Goal: Task Accomplishment & Management: Manage account settings

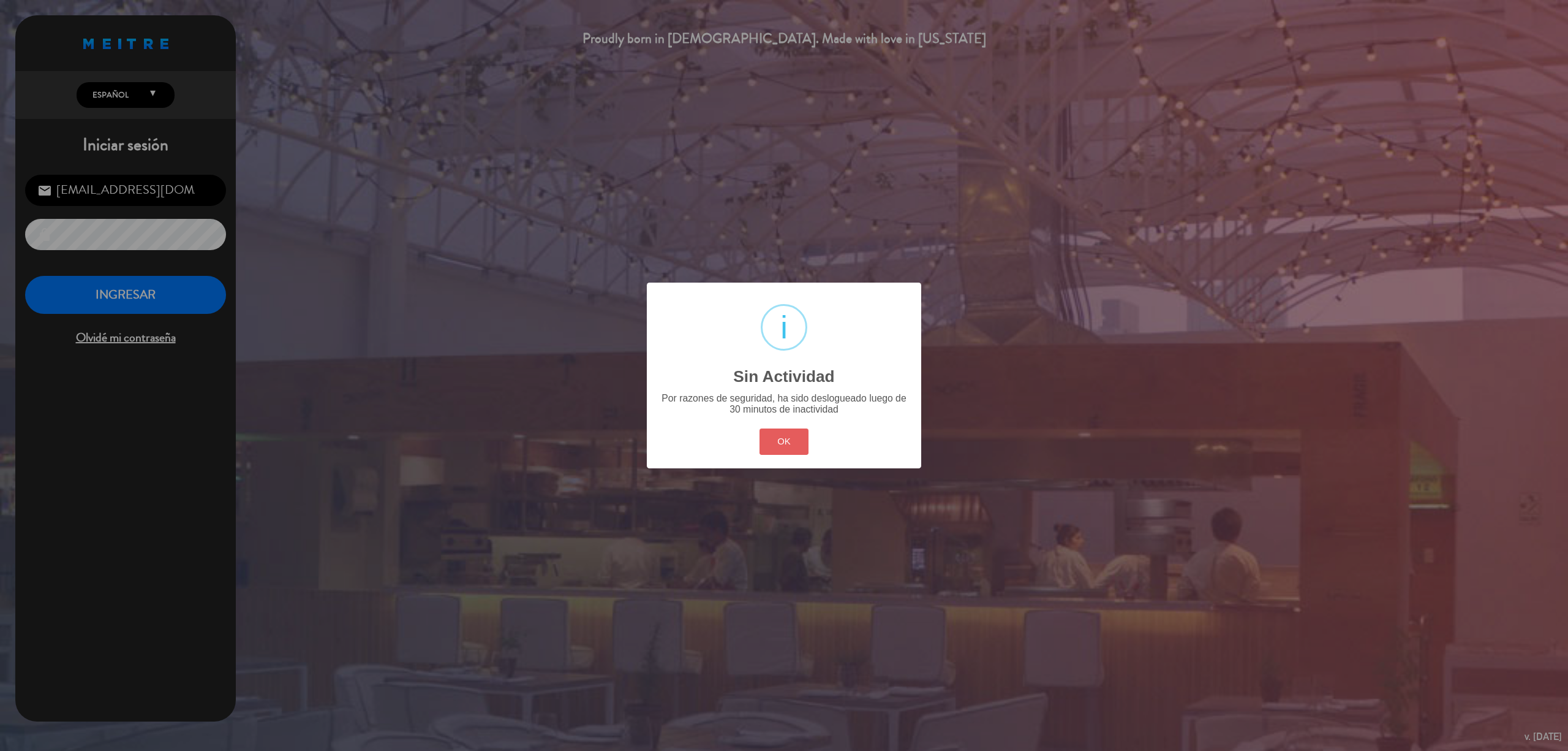
click at [780, 435] on button "OK" at bounding box center [785, 441] width 50 height 26
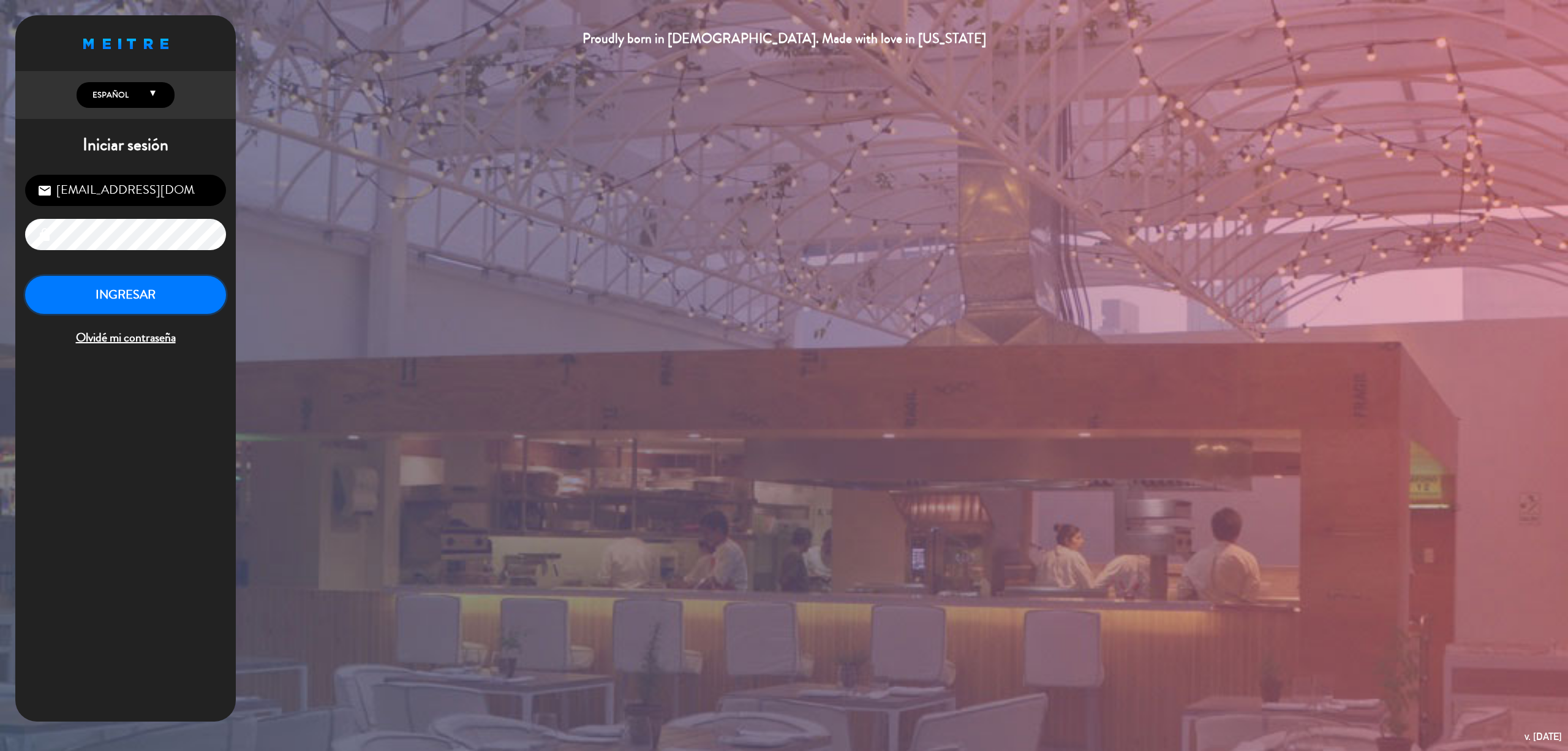
click at [167, 295] on button "INGRESAR" at bounding box center [126, 295] width 201 height 38
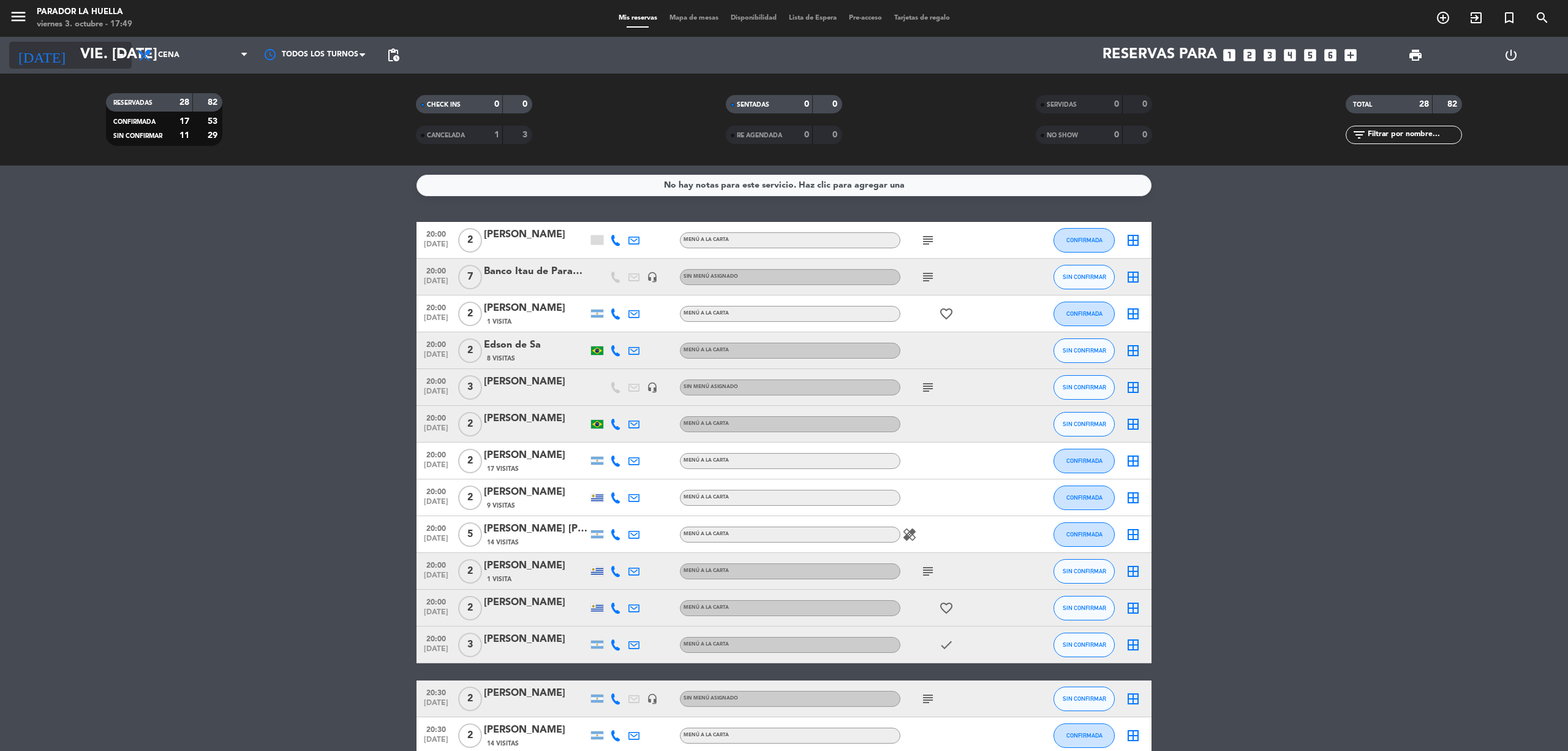
click at [87, 46] on input "vie. [DATE]" at bounding box center [165, 55] width 182 height 29
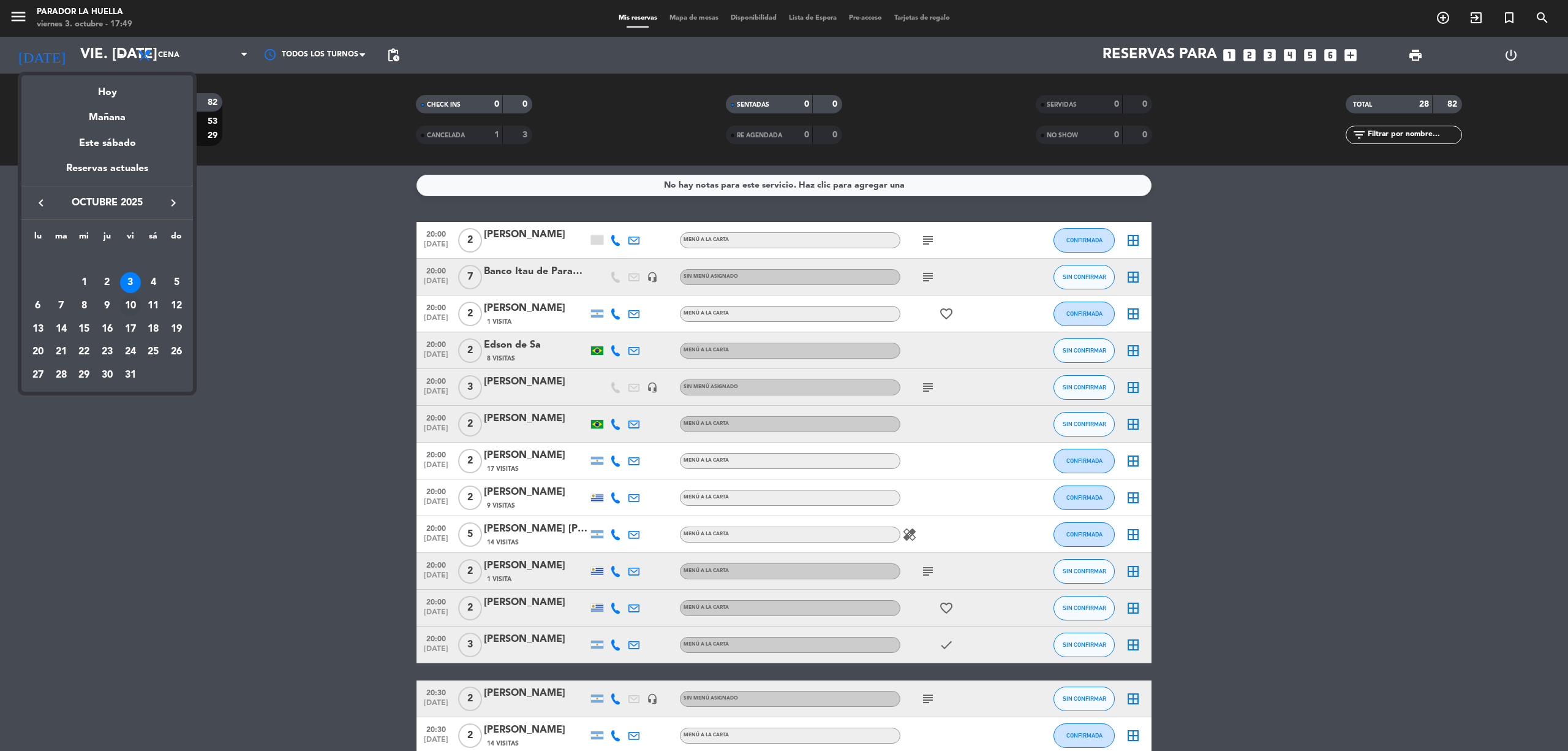
click at [133, 301] on div "10" at bounding box center [130, 306] width 21 height 21
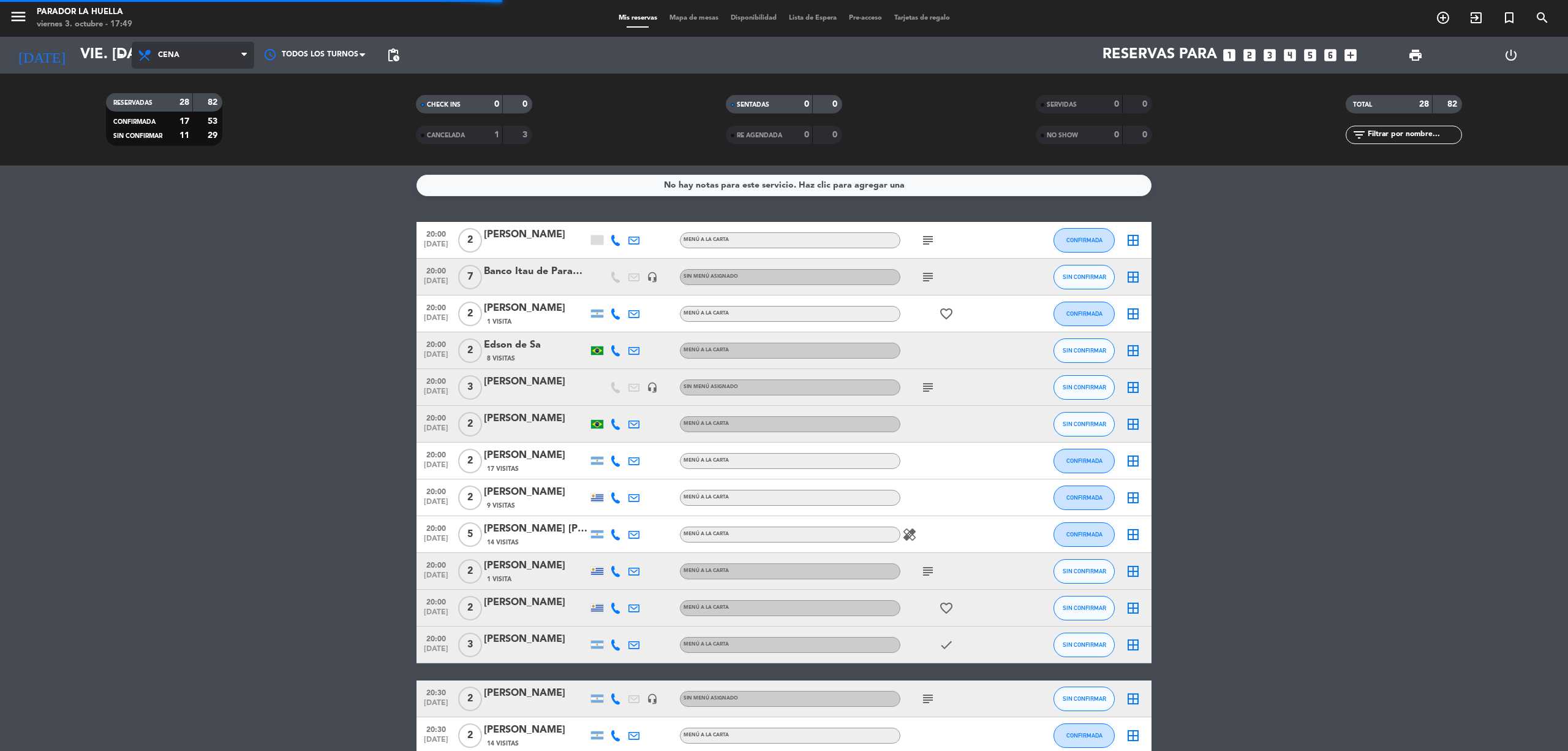
click at [189, 46] on span "Cena" at bounding box center [193, 55] width 123 height 27
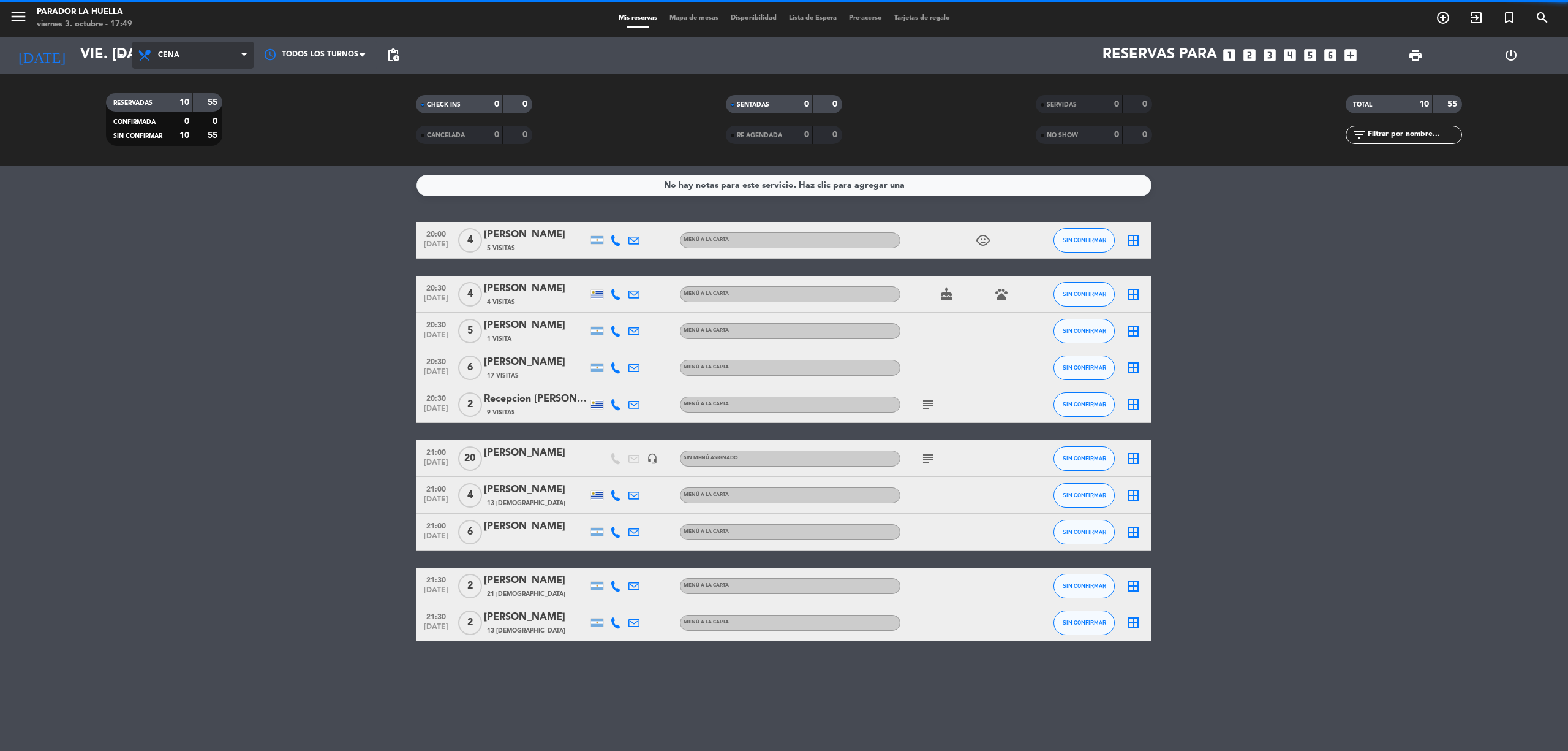
click at [160, 48] on span "Cena" at bounding box center [193, 55] width 123 height 27
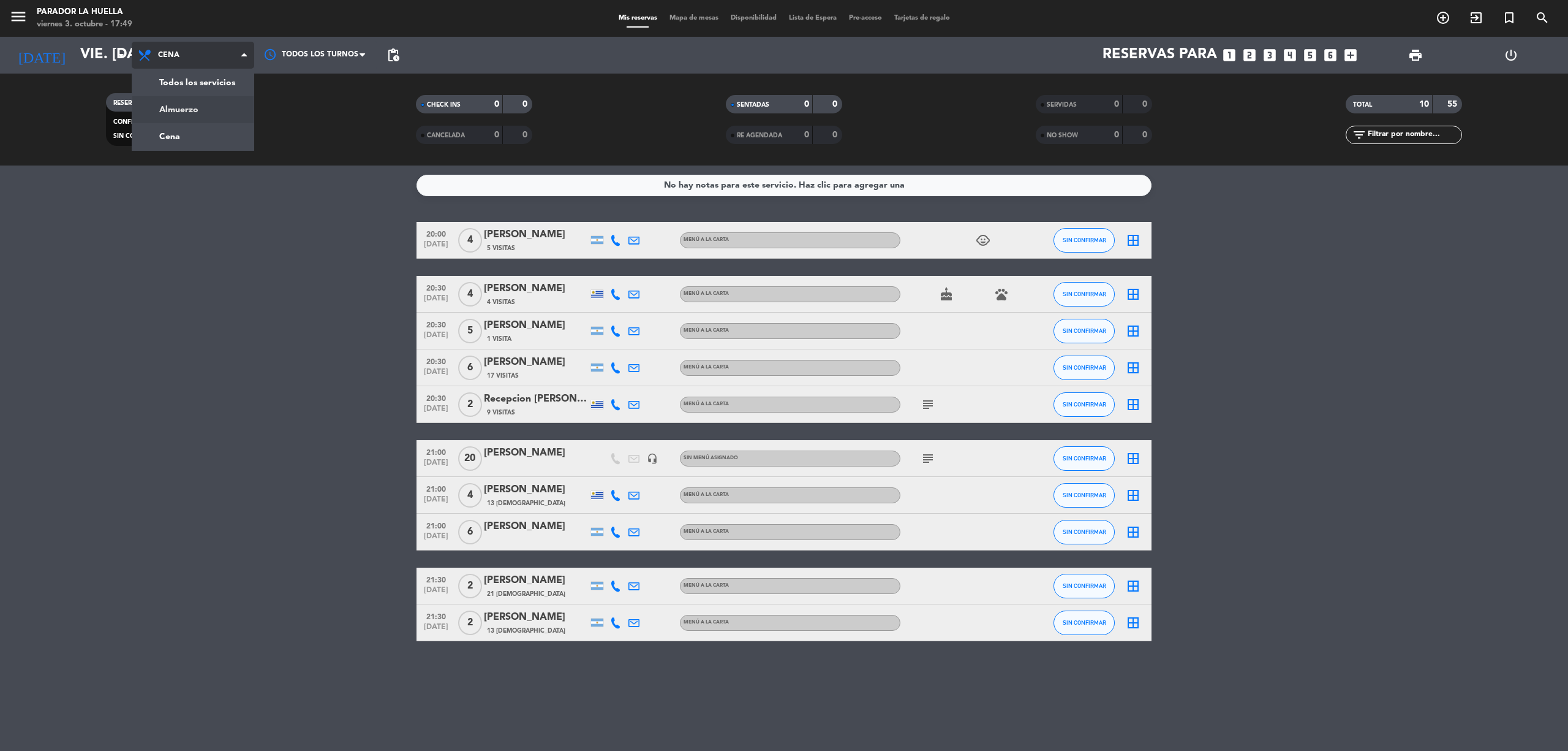
click at [206, 107] on div "menu Parador La [PERSON_NAME] 3. octubre - 17:49 Mis reservas Mapa de mesas Dis…" at bounding box center [784, 83] width 1568 height 166
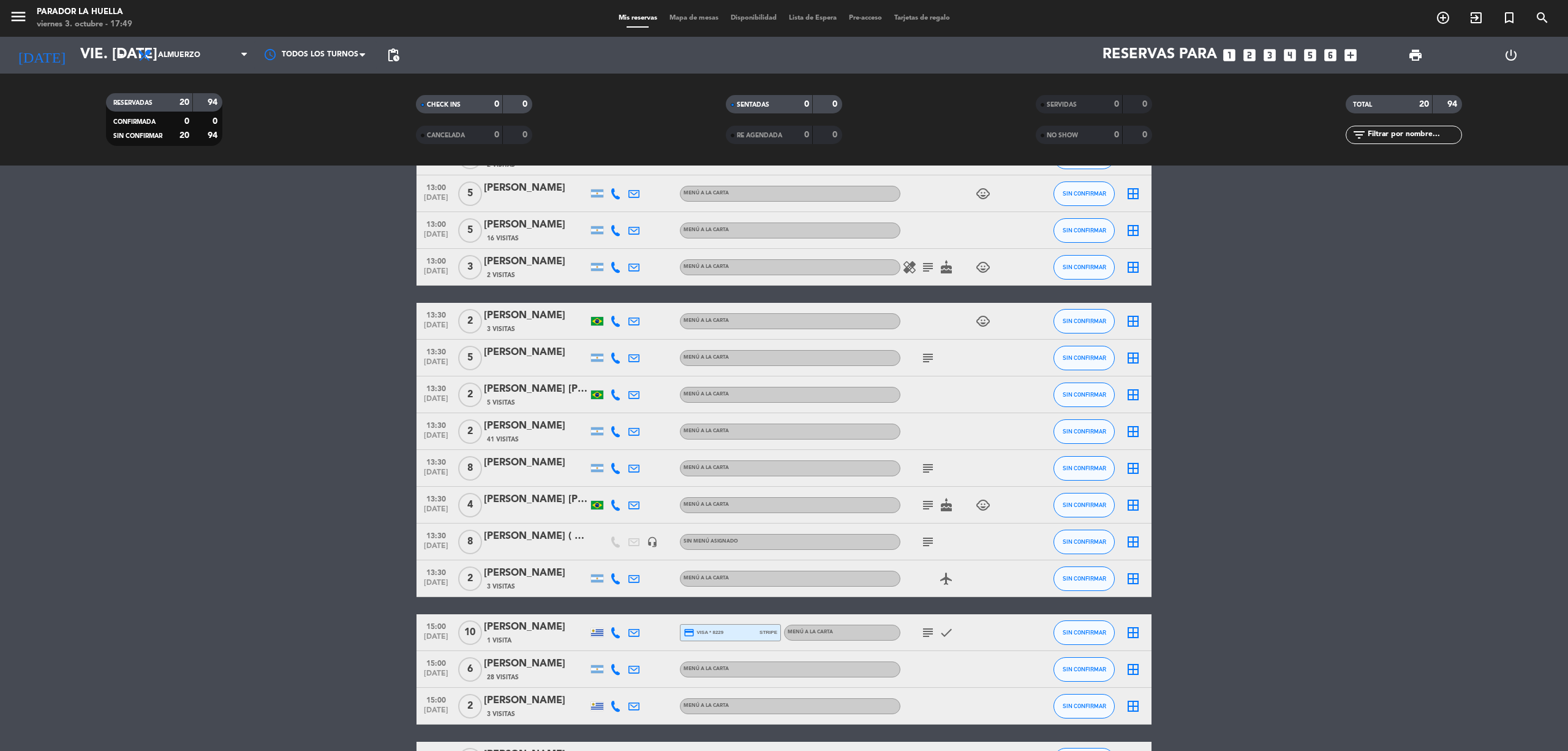
scroll to position [336, 0]
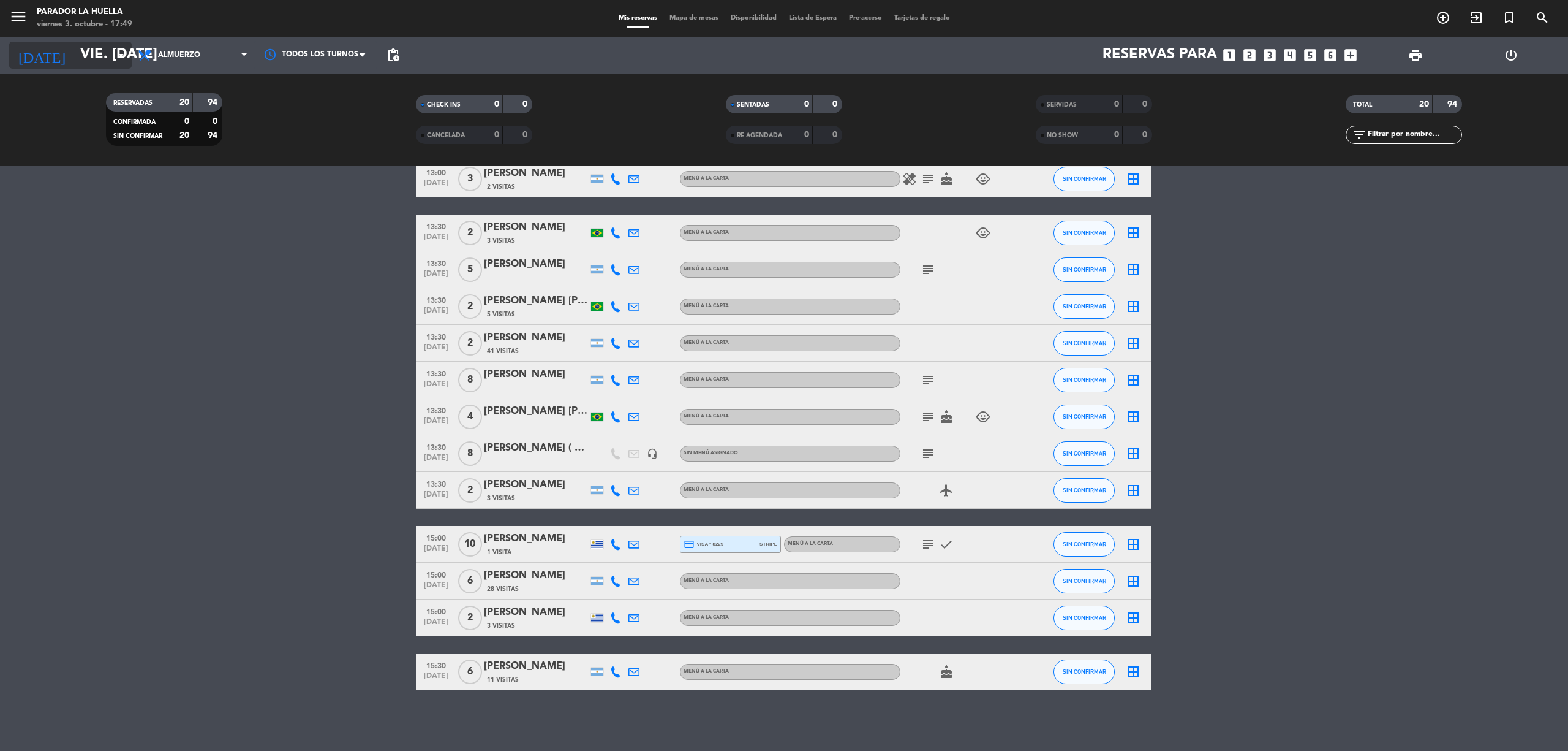
click at [74, 55] on input "vie. [DATE]" at bounding box center [165, 55] width 182 height 29
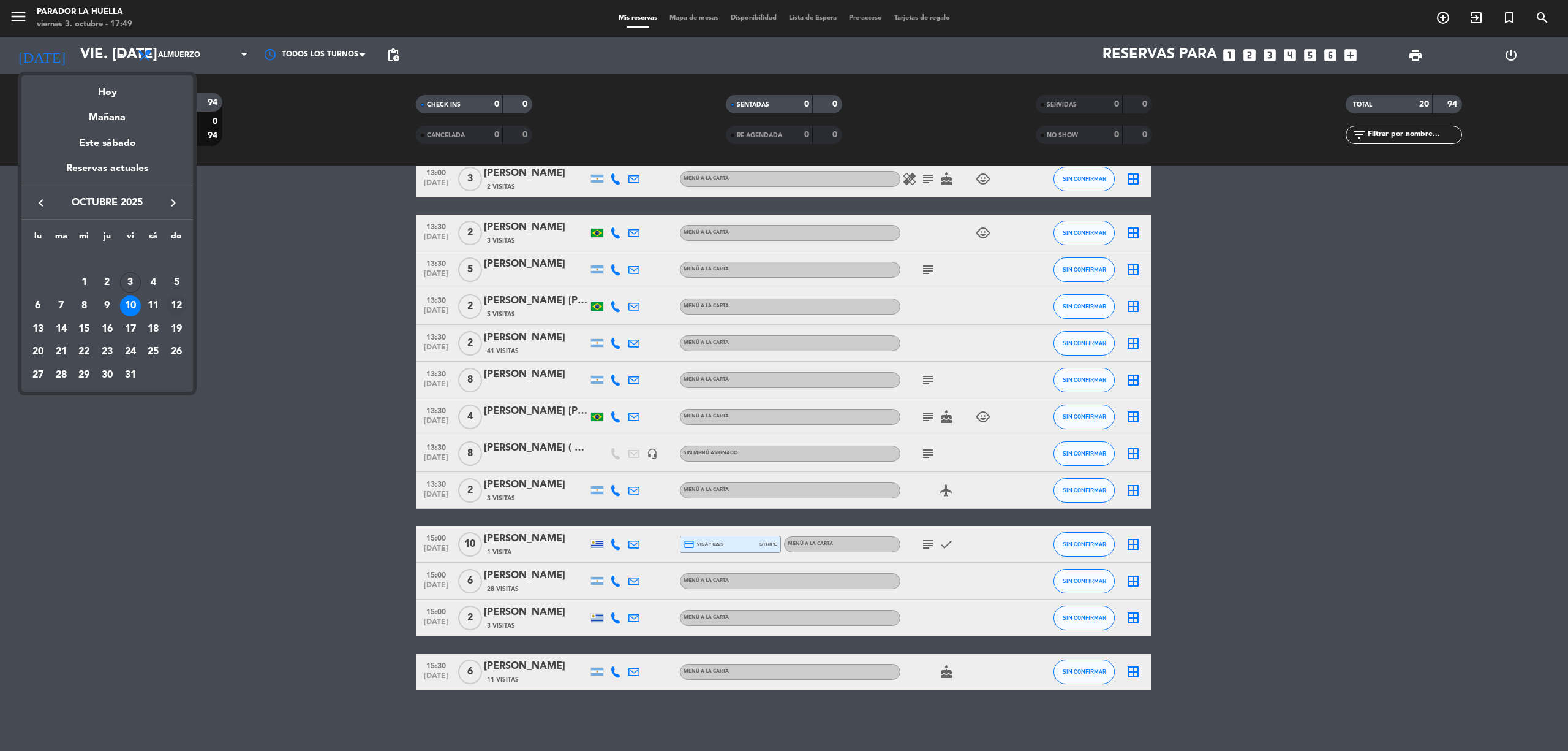
click at [166, 295] on td "12" at bounding box center [177, 306] width 23 height 23
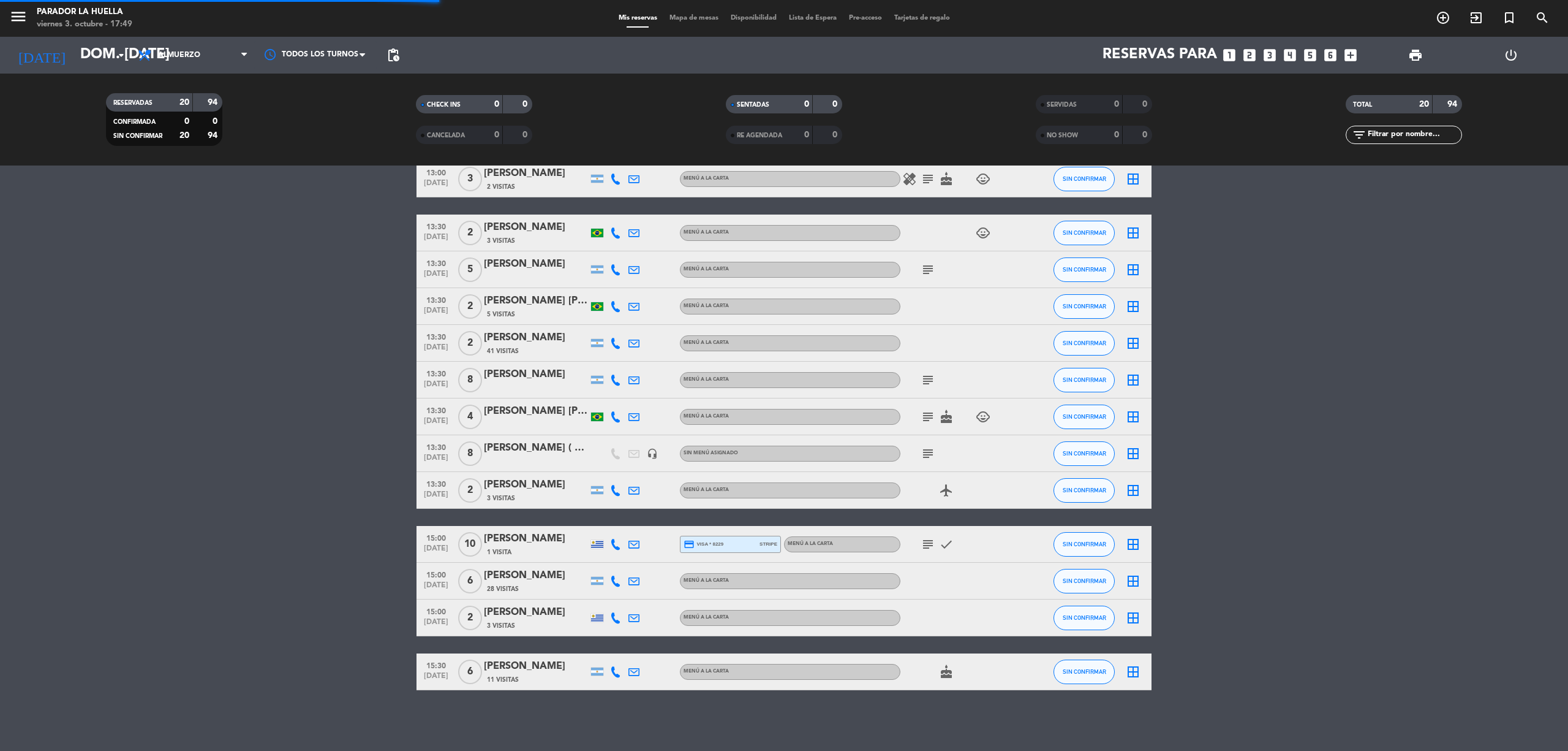
scroll to position [0, 0]
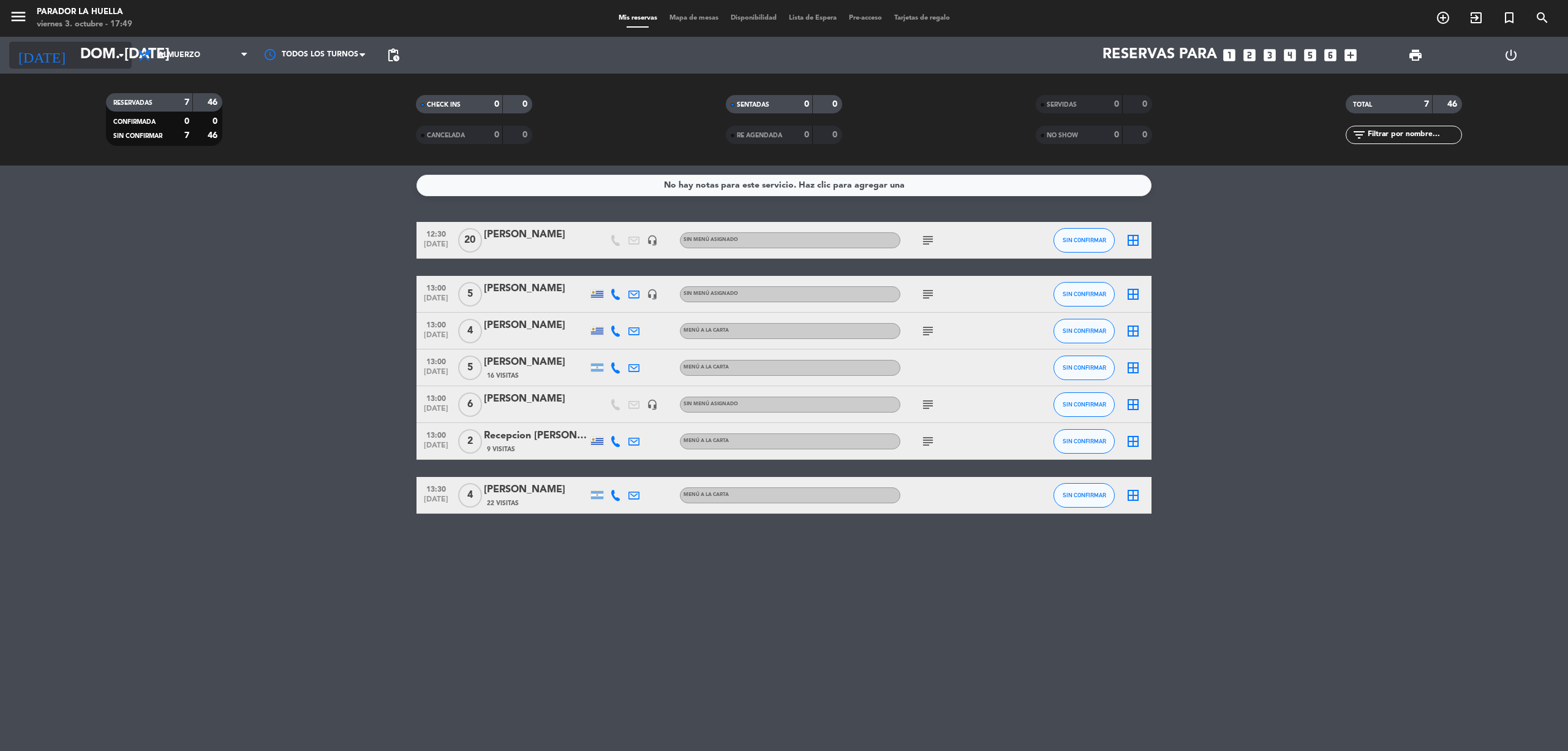
click at [106, 49] on input "dom. [DATE]" at bounding box center [165, 55] width 182 height 29
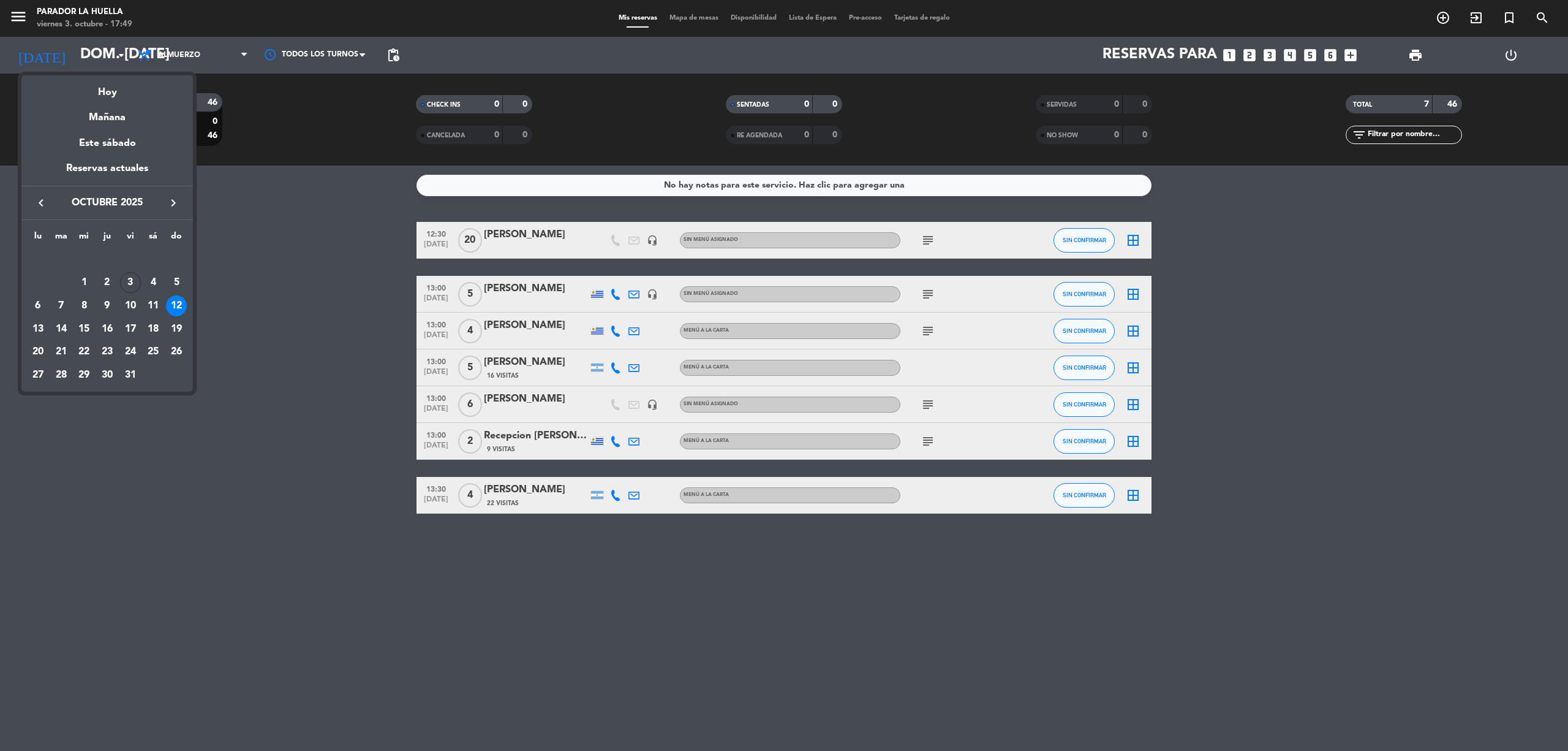
click at [148, 300] on div "11" at bounding box center [153, 306] width 21 height 21
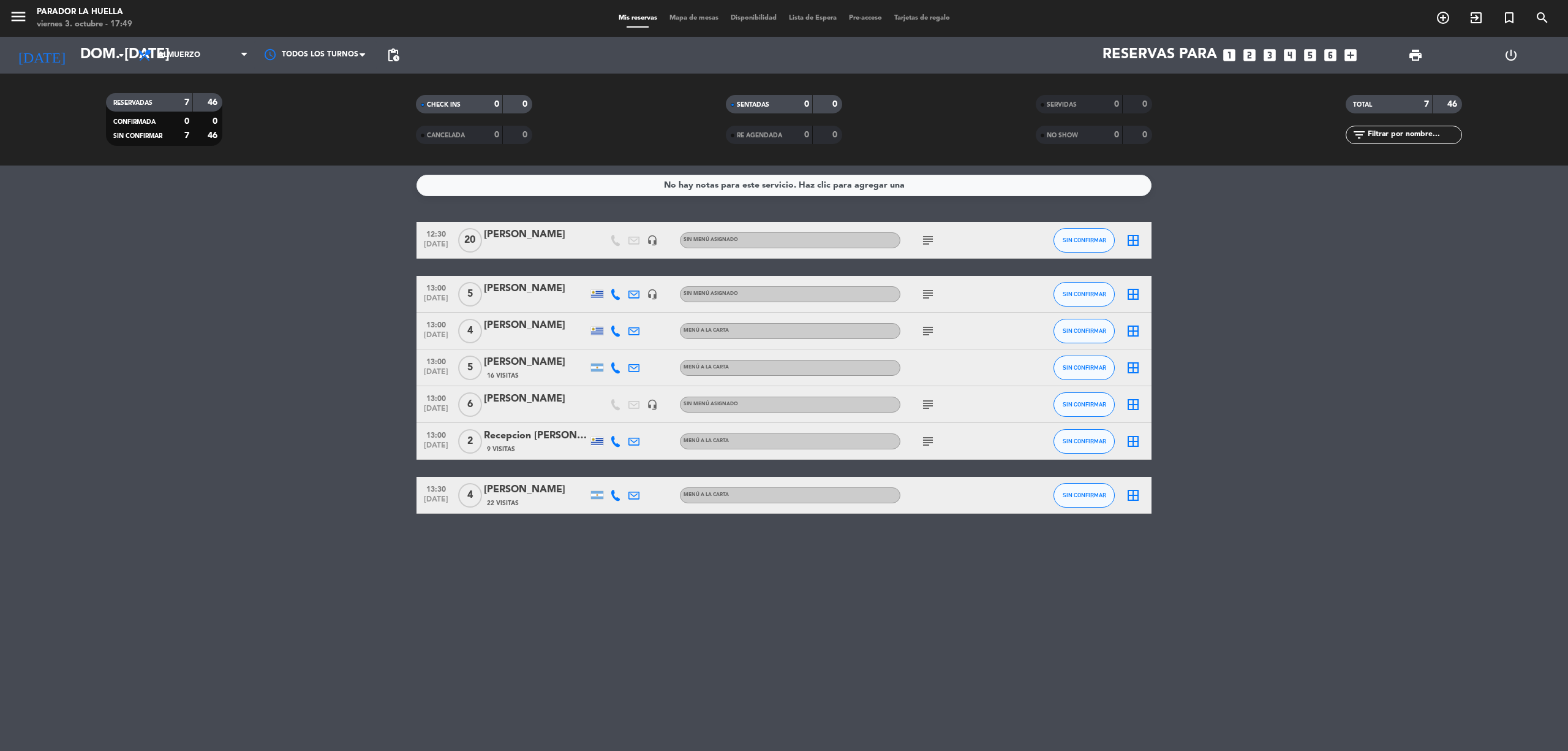
type input "sáb. [DATE]"
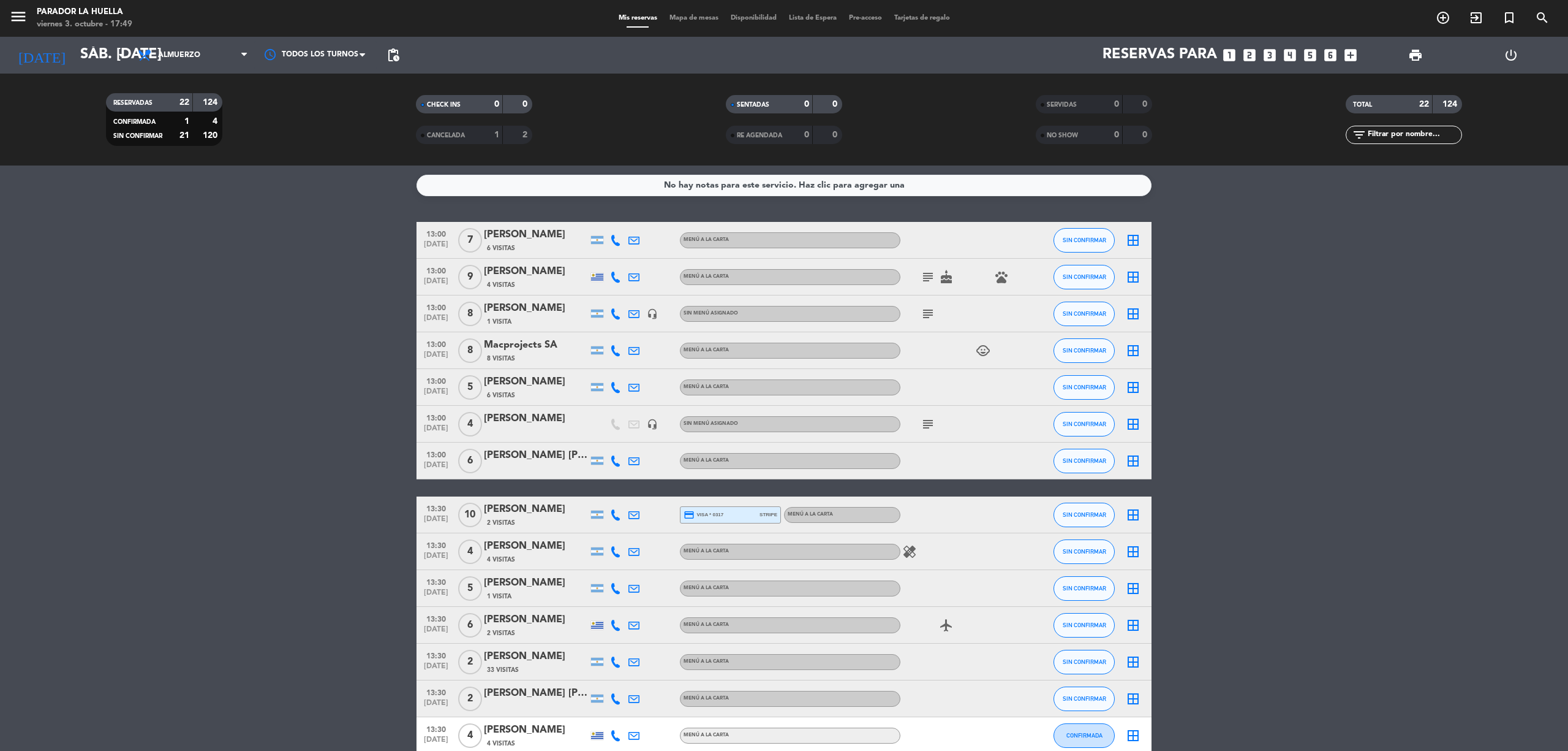
scroll to position [392, 0]
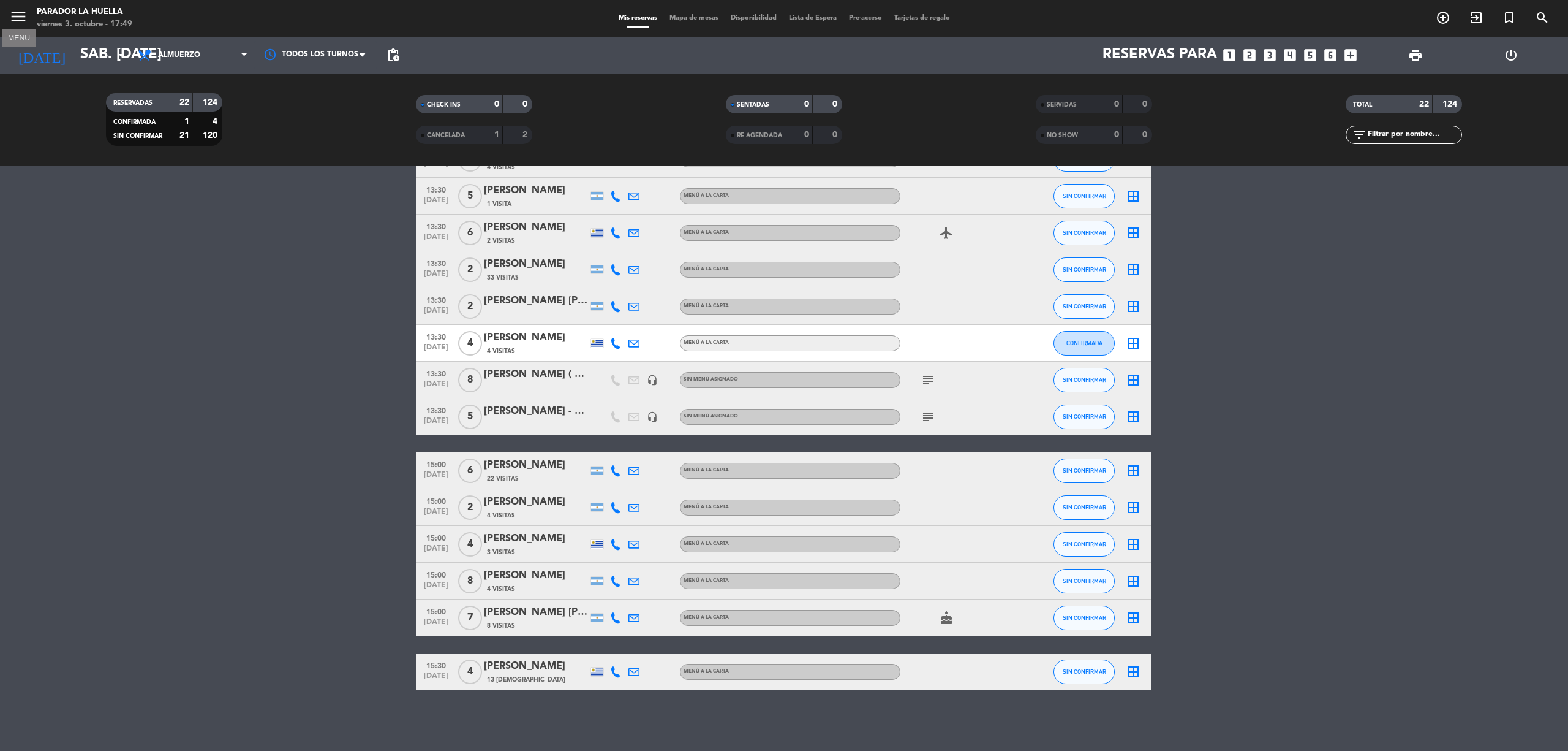
click at [20, 12] on icon "menu" at bounding box center [18, 16] width 18 height 18
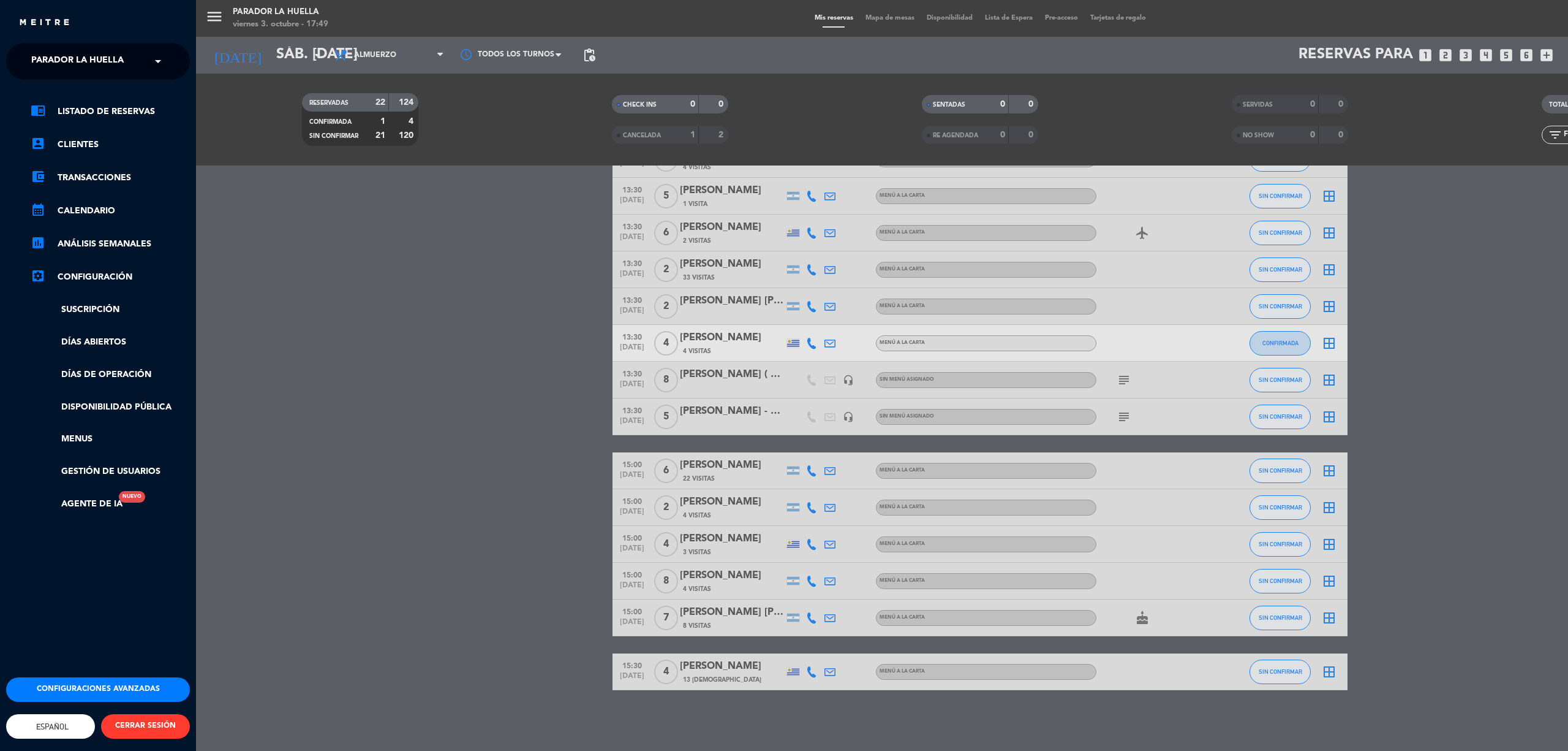
click at [363, 359] on div "menu Parador La [PERSON_NAME] 3. octubre - 17:49 Mis reservas Mapa de mesas Dis…" at bounding box center [980, 376] width 1568 height 751
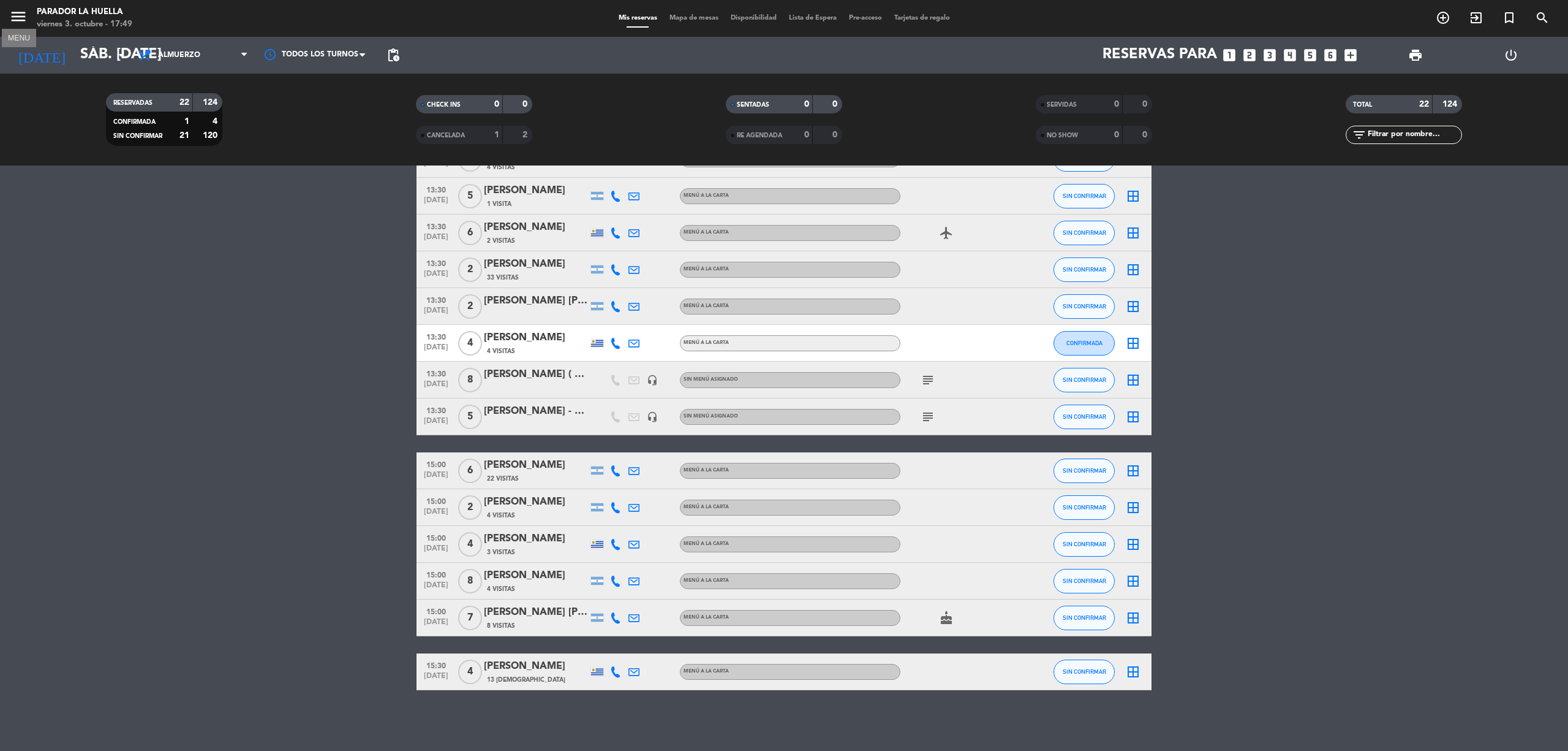
click at [16, 13] on icon "menu" at bounding box center [18, 16] width 18 height 18
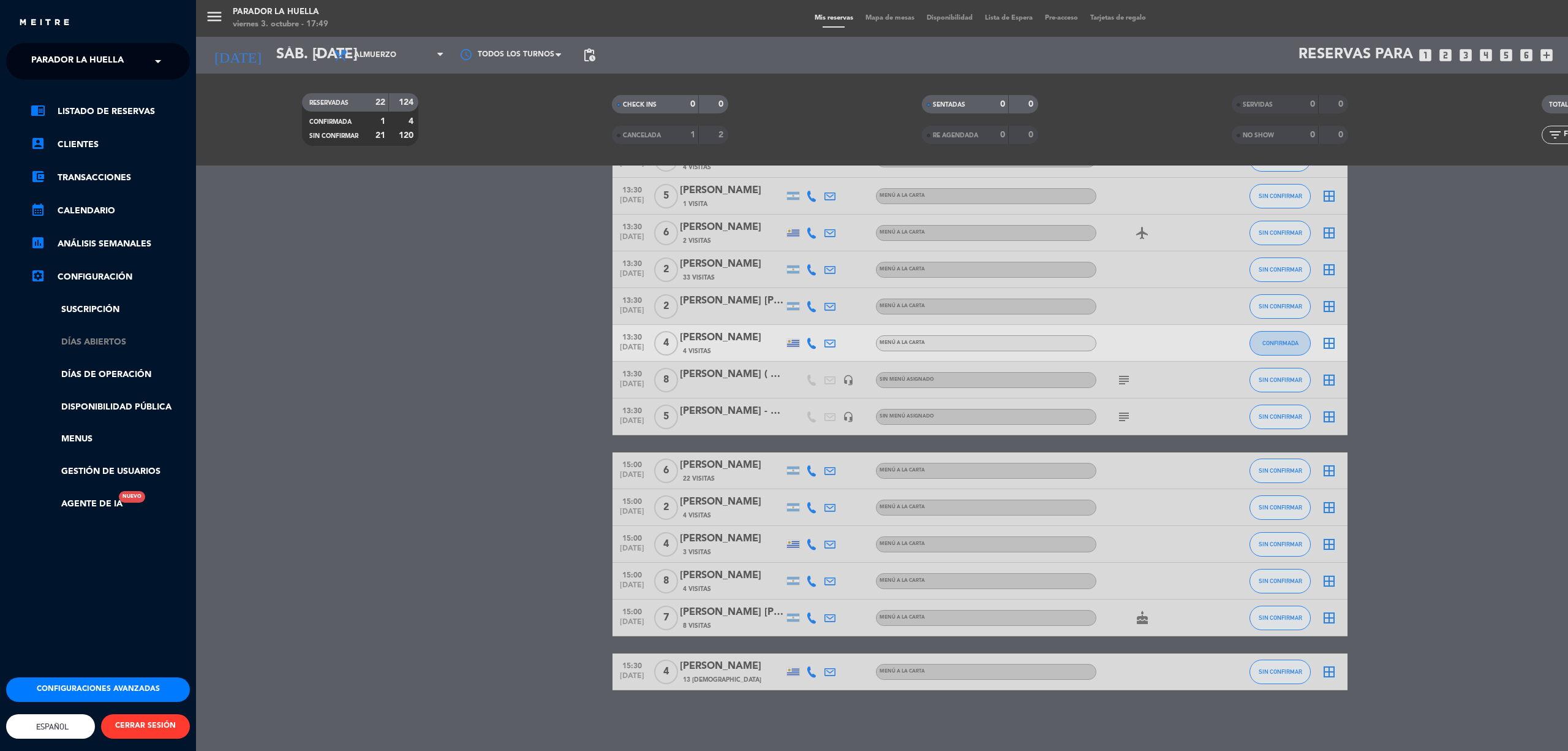
click at [104, 338] on link "Días abiertos" at bounding box center [110, 342] width 159 height 14
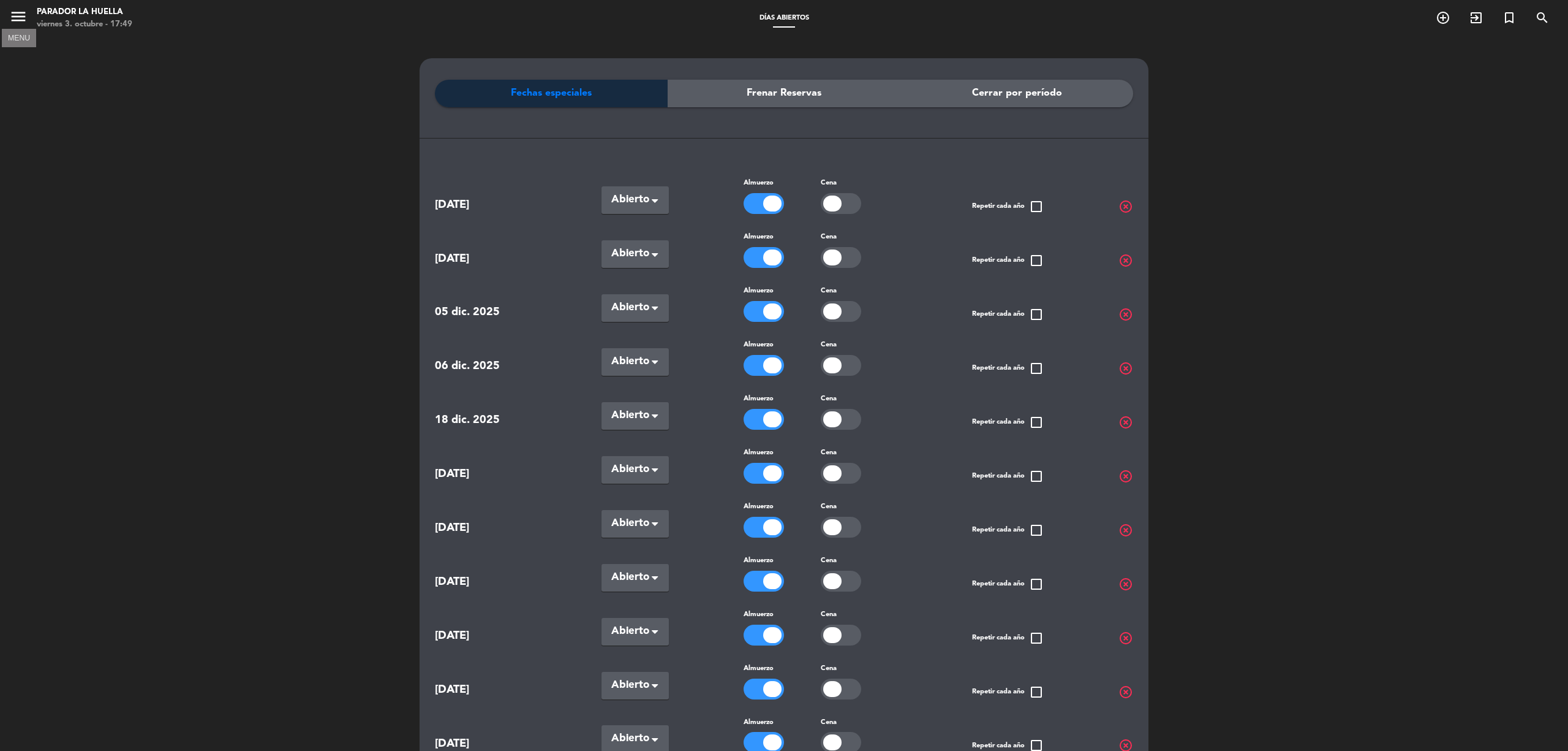
click at [15, 10] on icon "menu" at bounding box center [18, 16] width 18 height 18
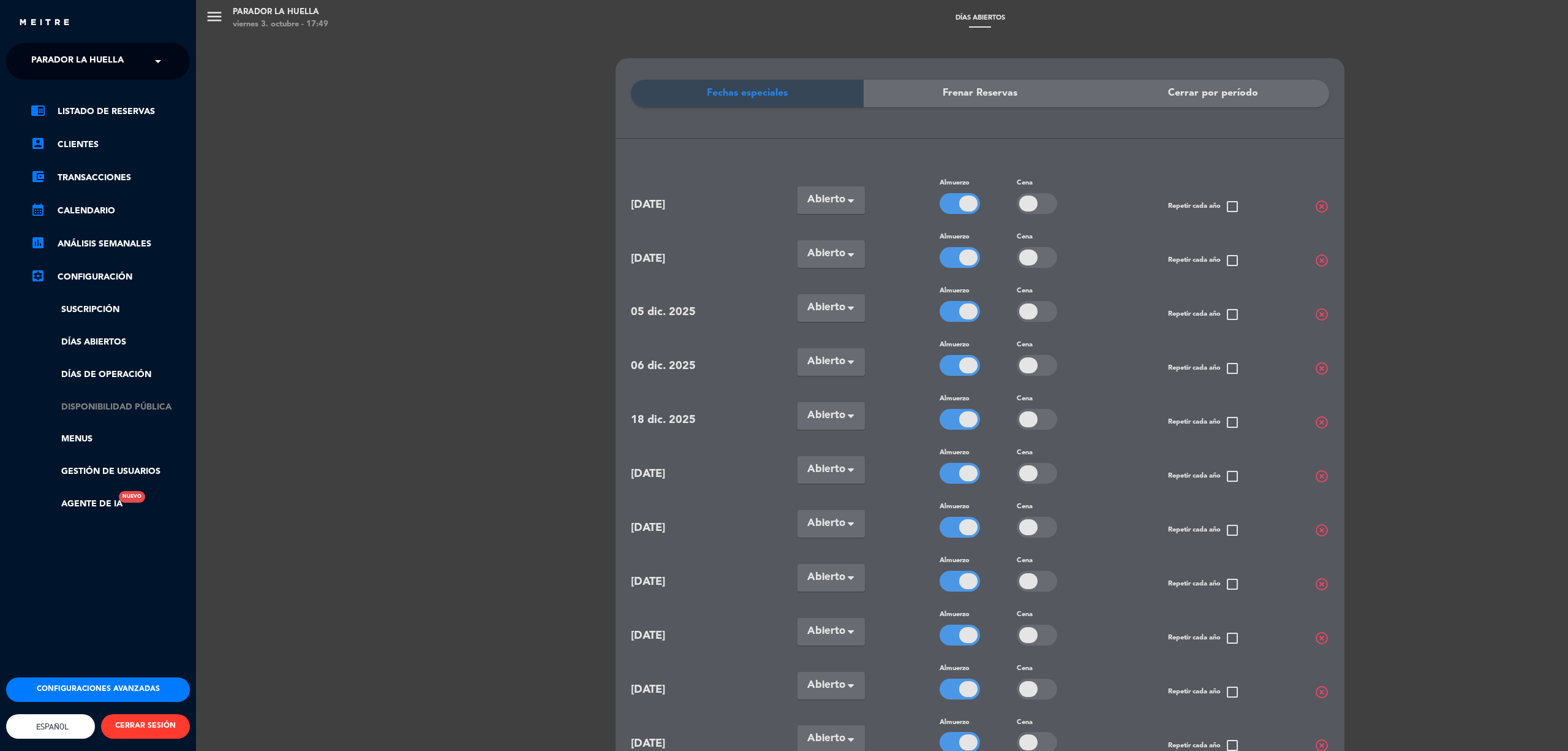
click at [130, 403] on link "Disponibilidad pública" at bounding box center [110, 407] width 159 height 14
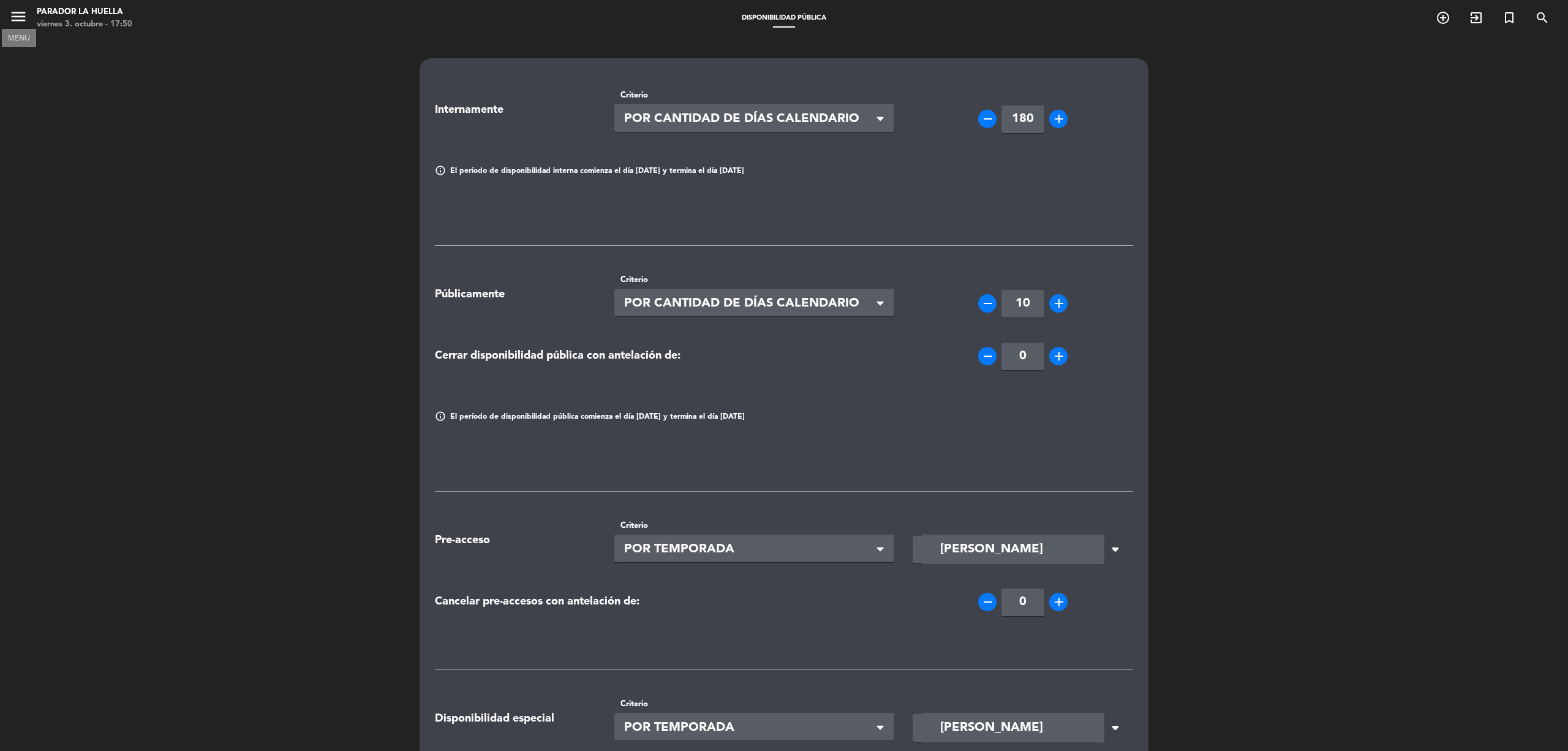
click at [10, 18] on icon "menu" at bounding box center [18, 16] width 18 height 18
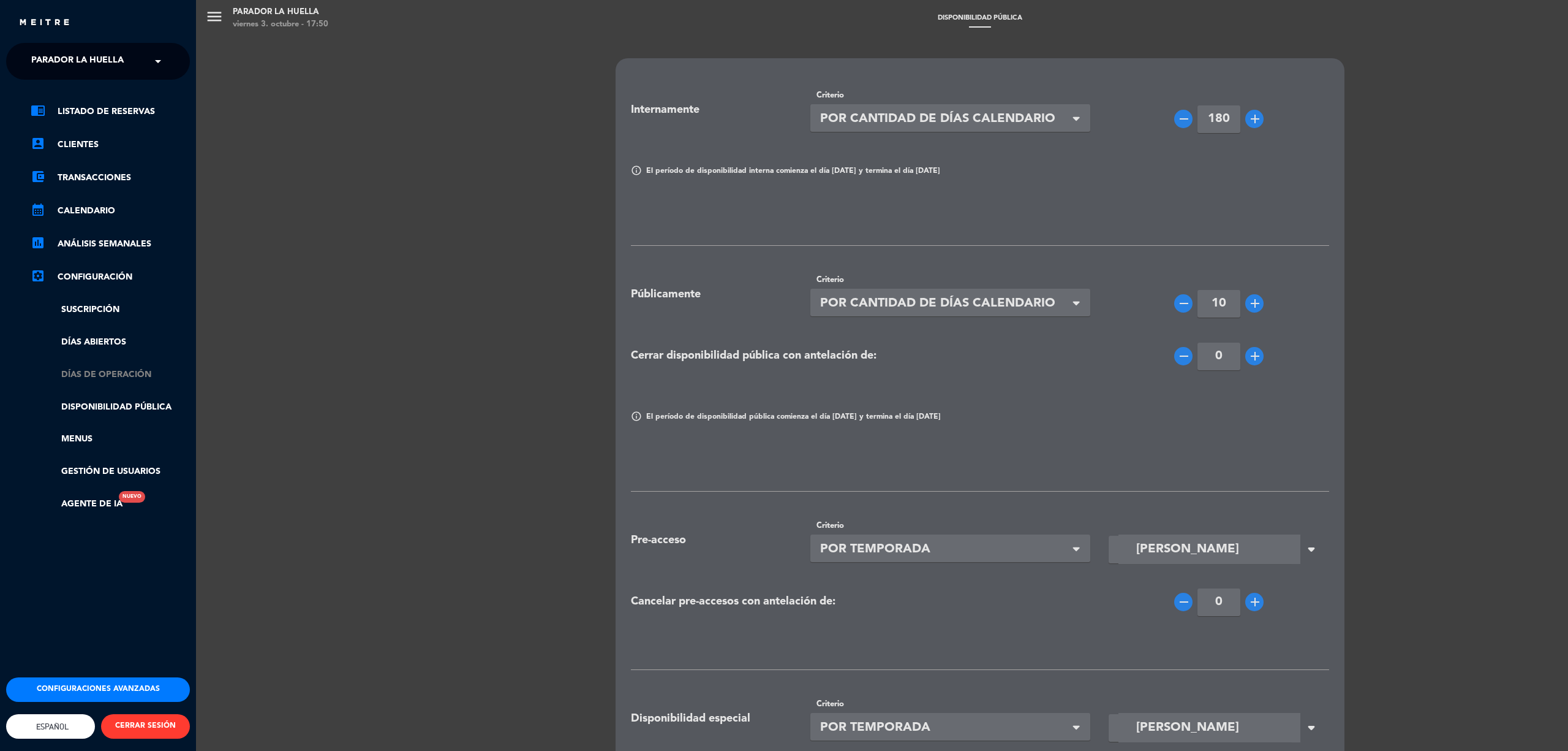
click at [124, 368] on link "Días de Operación" at bounding box center [110, 375] width 159 height 14
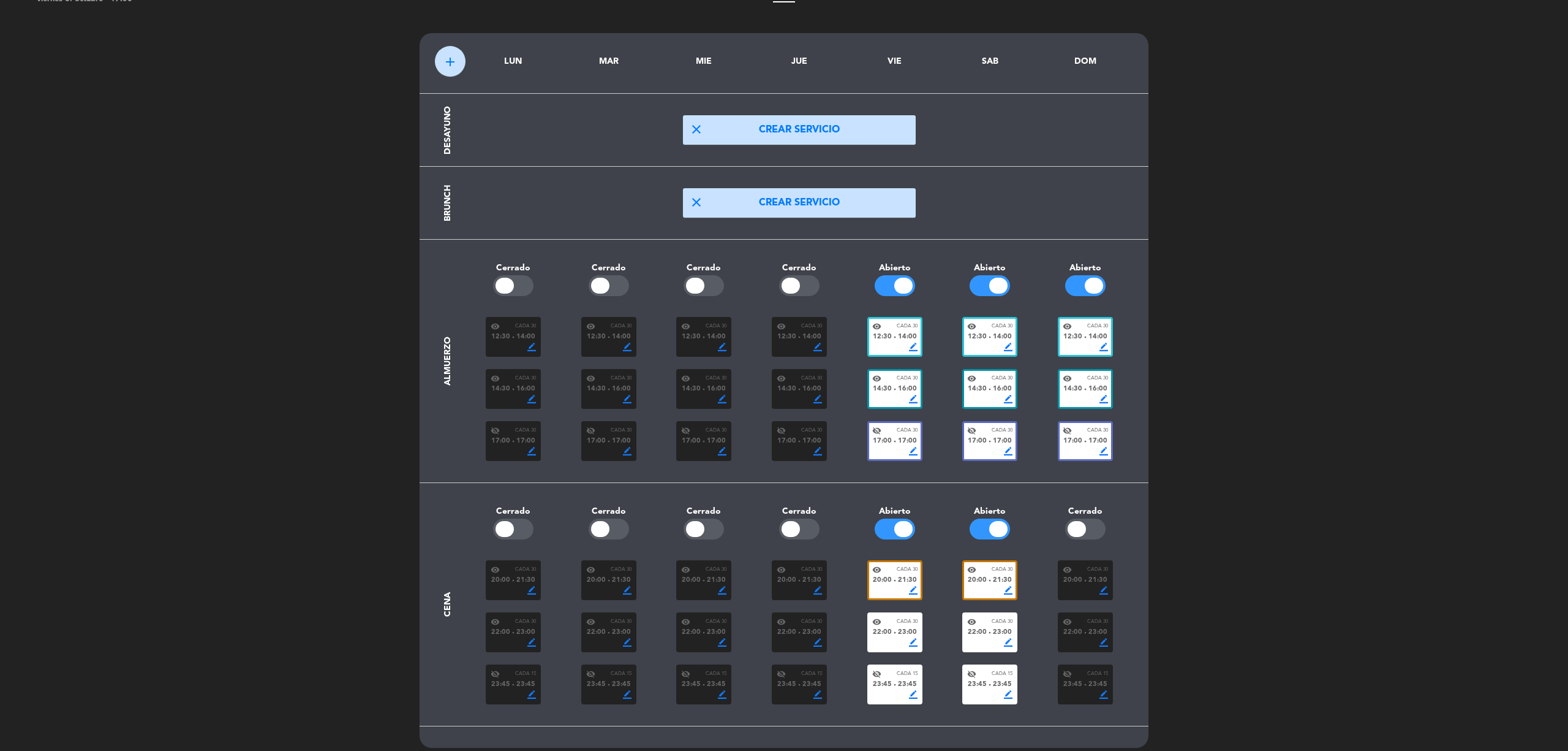
scroll to position [37, 0]
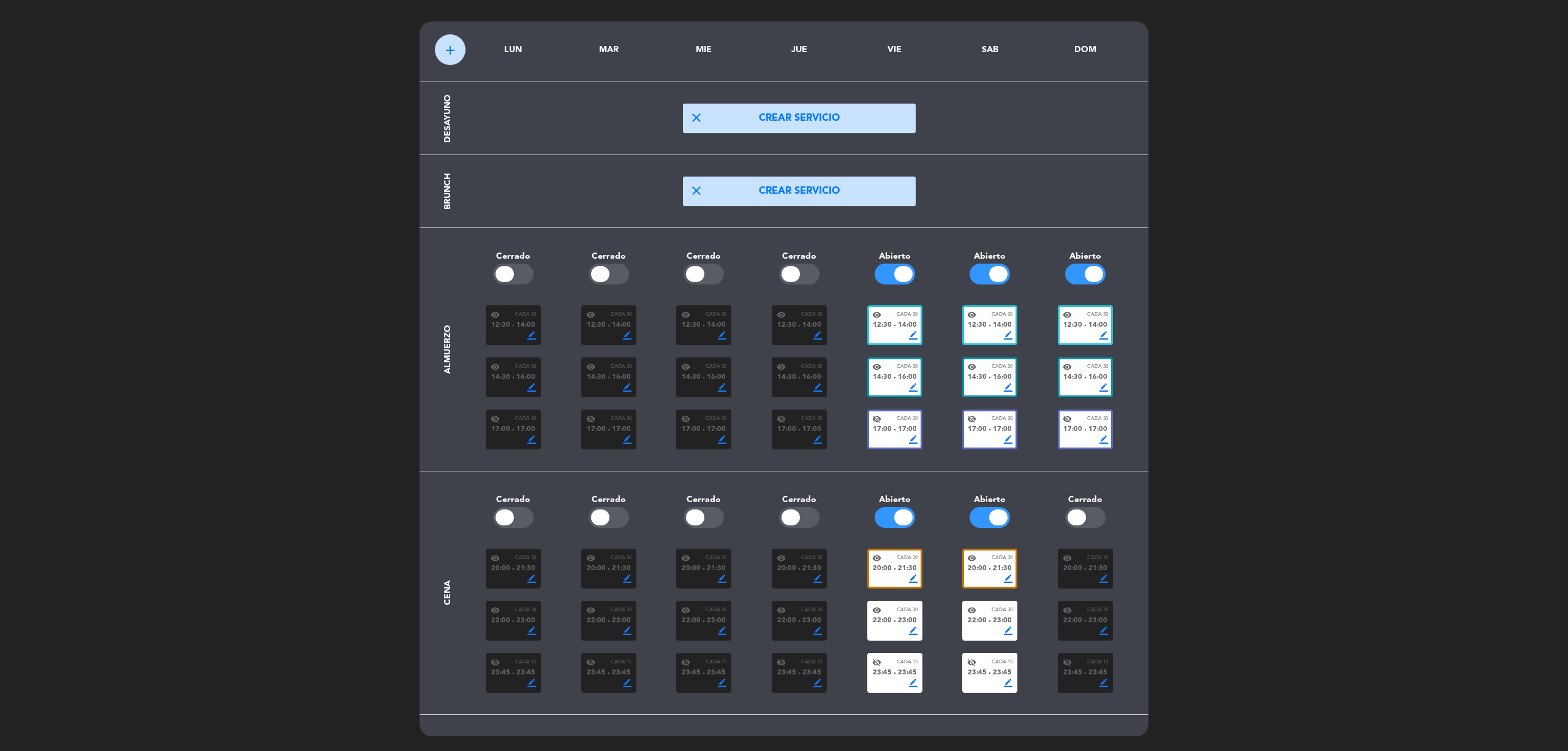
click at [1094, 325] on span "14:00" at bounding box center [1097, 325] width 19 height 11
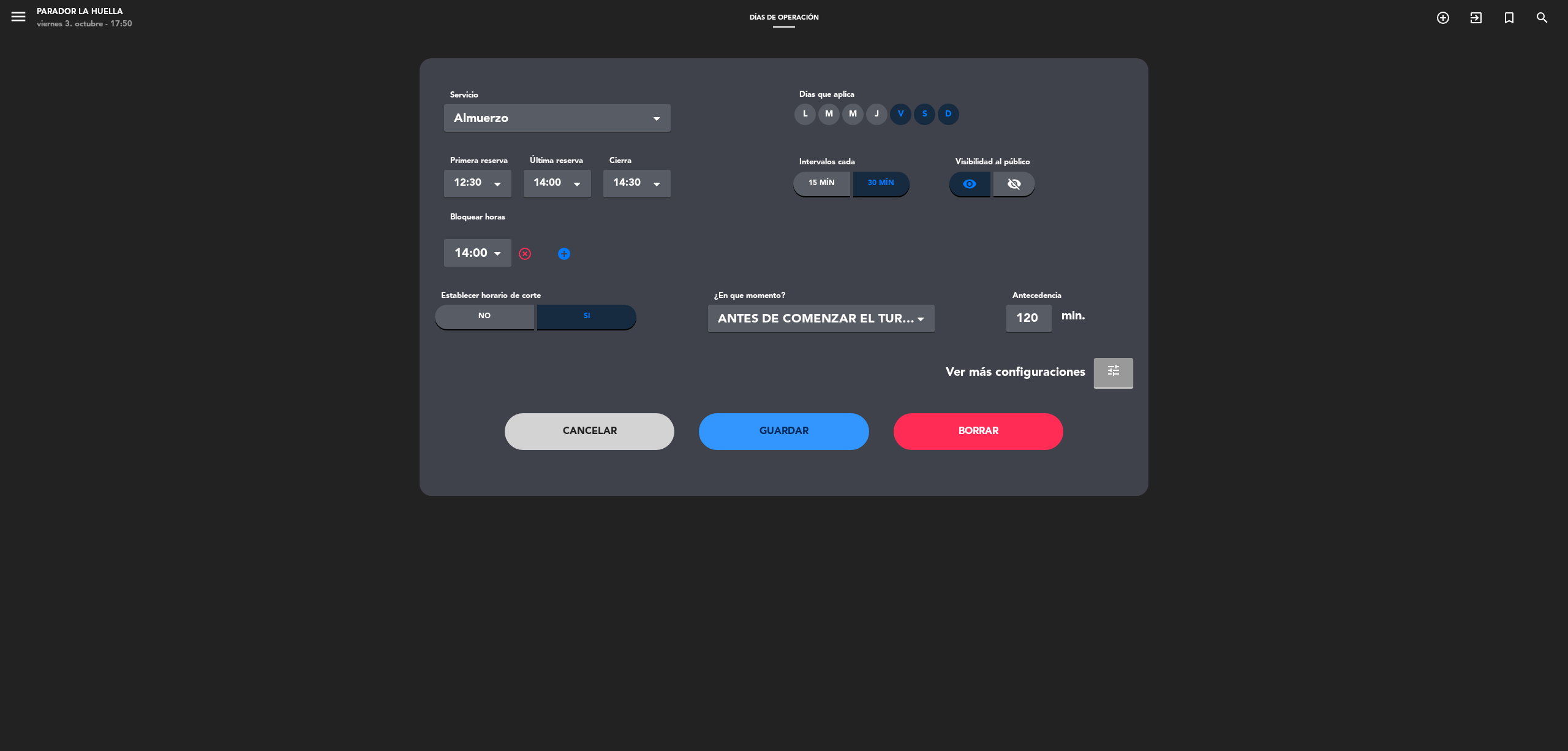
click at [1120, 368] on button "tune" at bounding box center [1114, 372] width 39 height 29
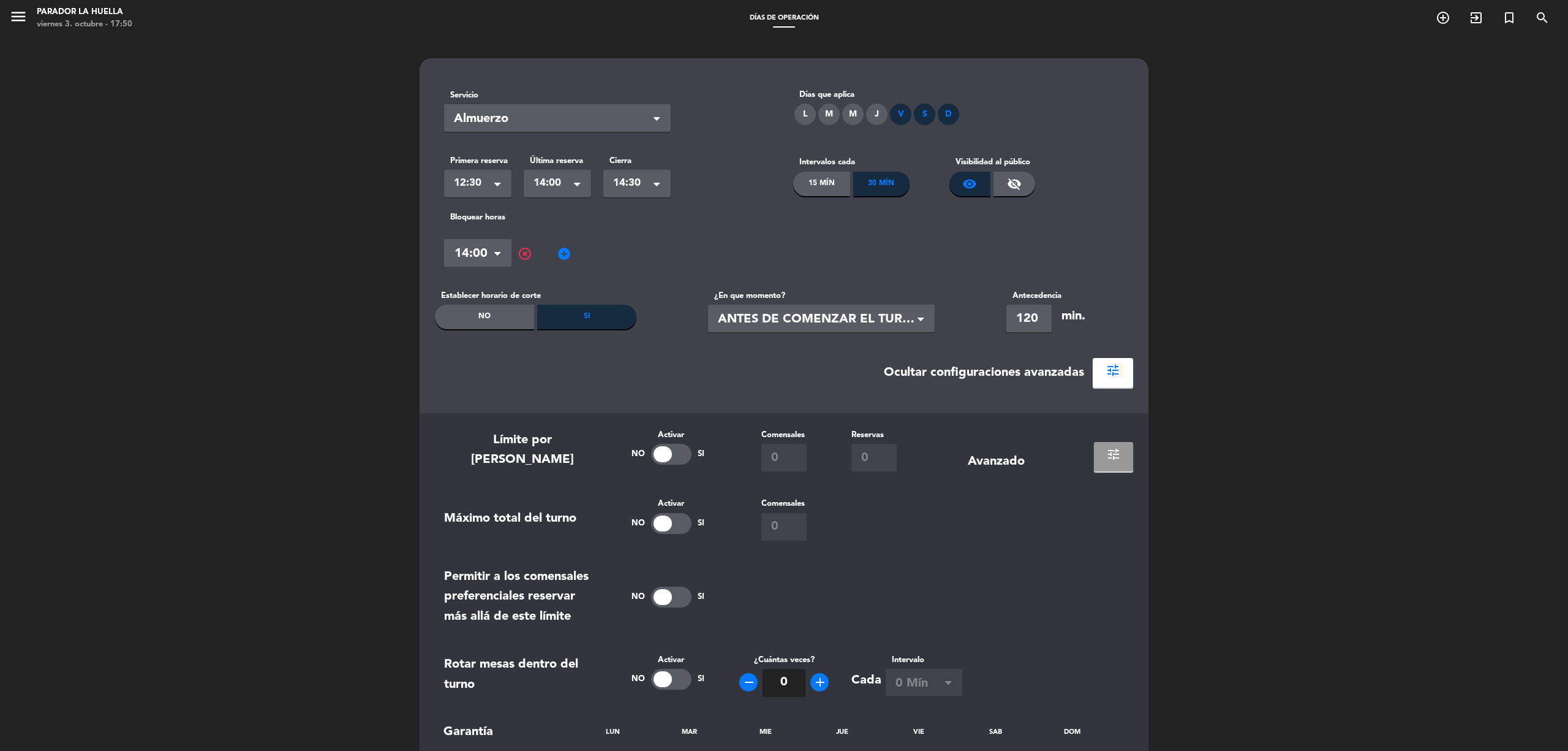
click at [1107, 454] on span "tune" at bounding box center [1114, 454] width 15 height 15
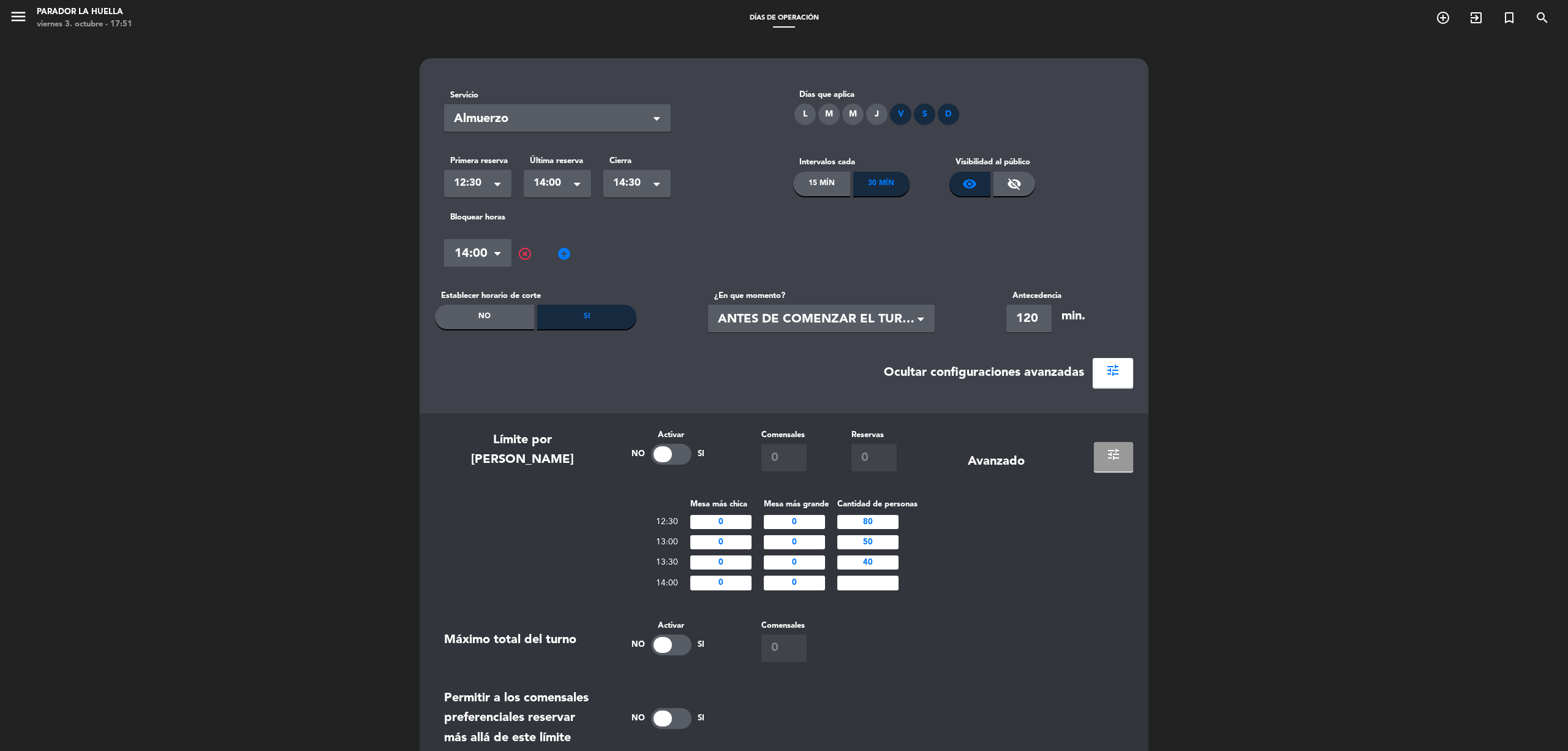
click at [1111, 454] on span "tune" at bounding box center [1114, 454] width 15 height 15
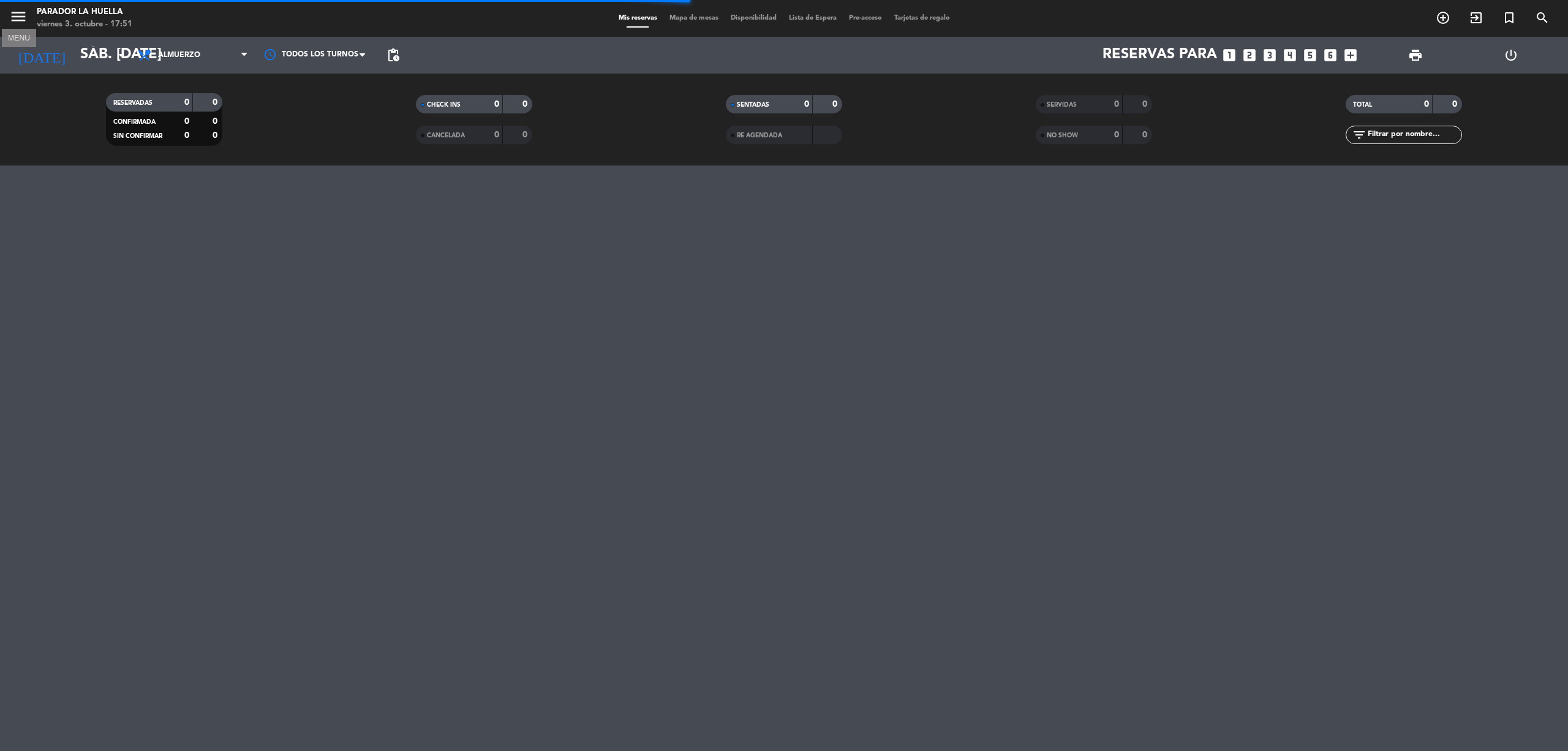
click at [23, 16] on icon "menu" at bounding box center [18, 16] width 18 height 18
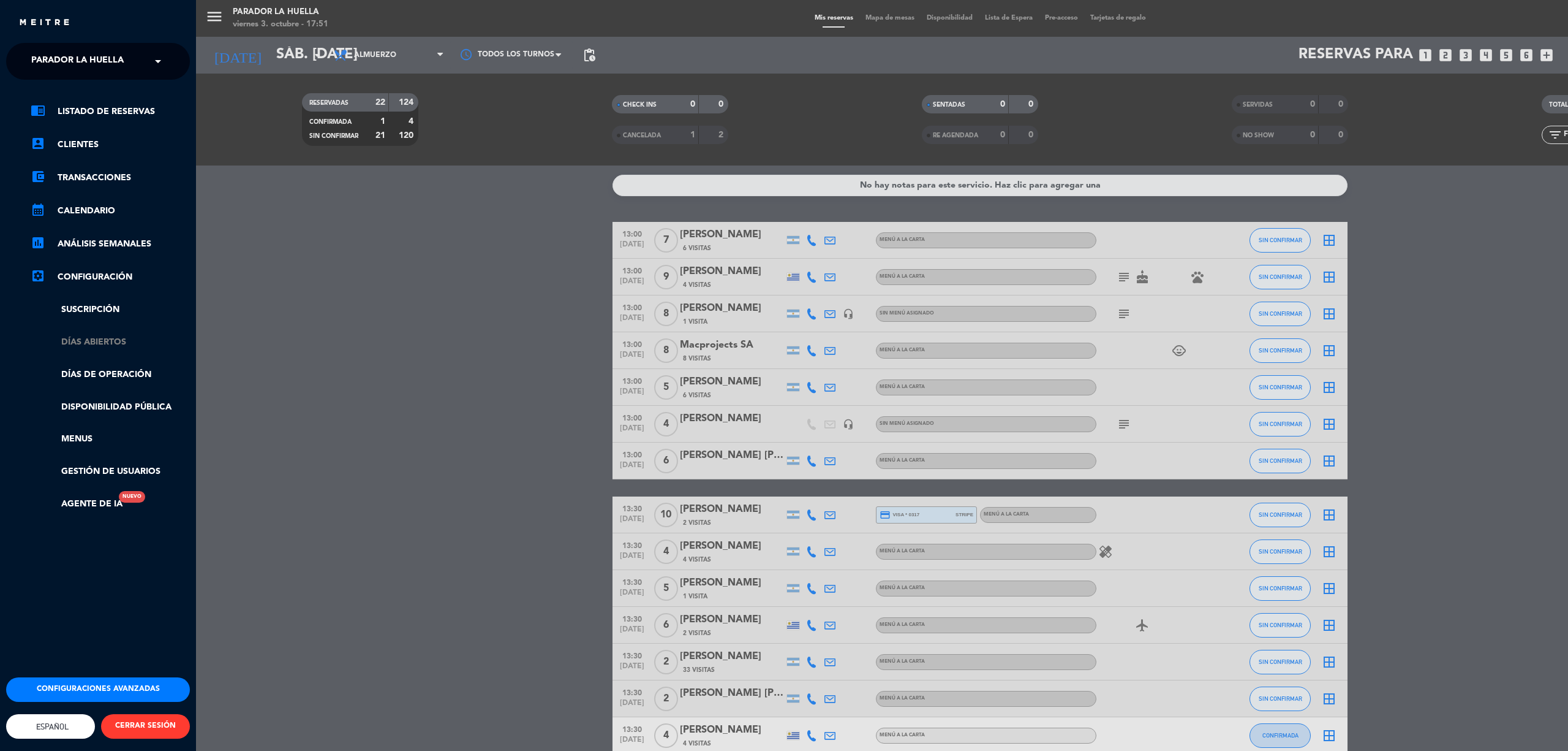
click at [117, 338] on link "Días abiertos" at bounding box center [110, 342] width 159 height 14
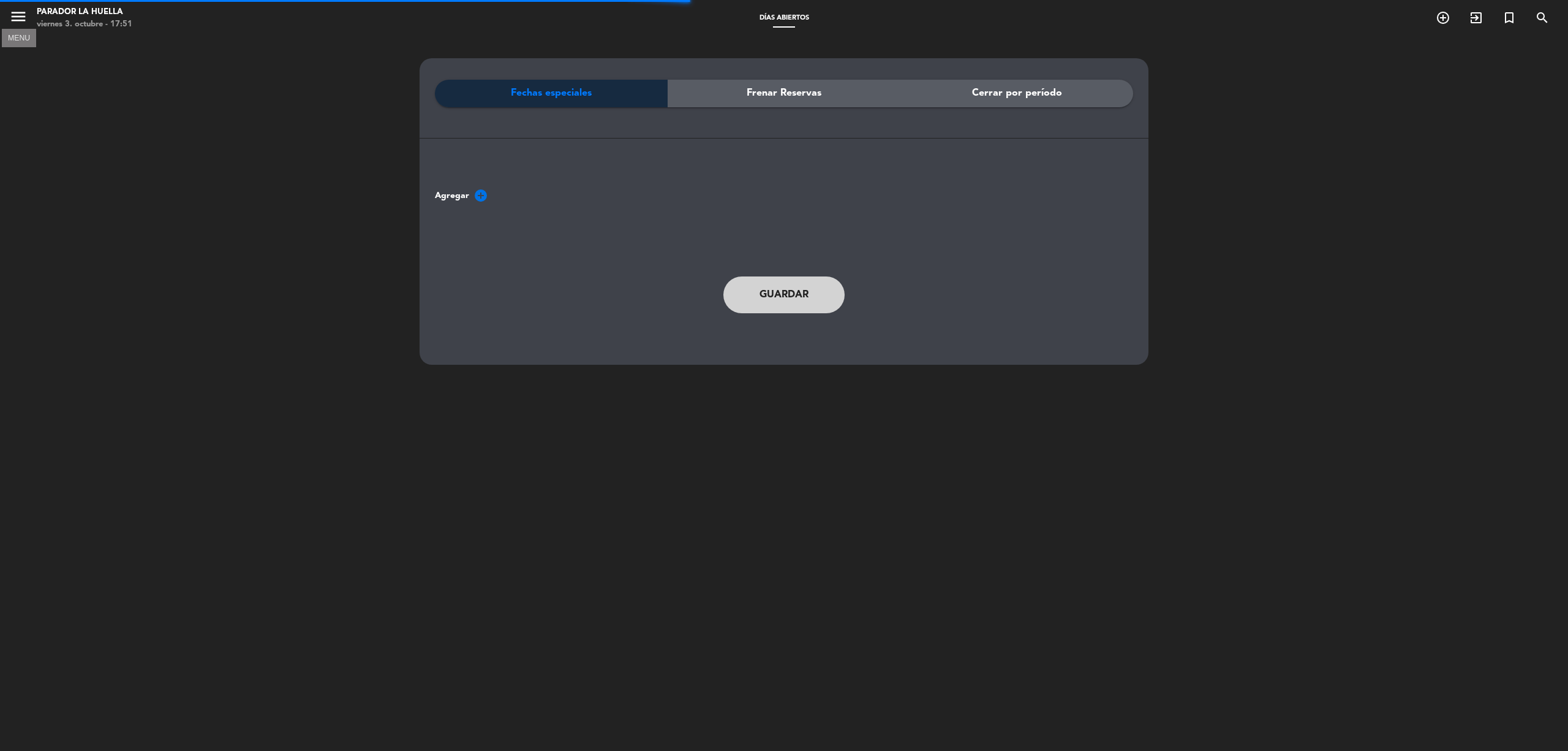
click at [10, 16] on icon "menu" at bounding box center [18, 16] width 18 height 18
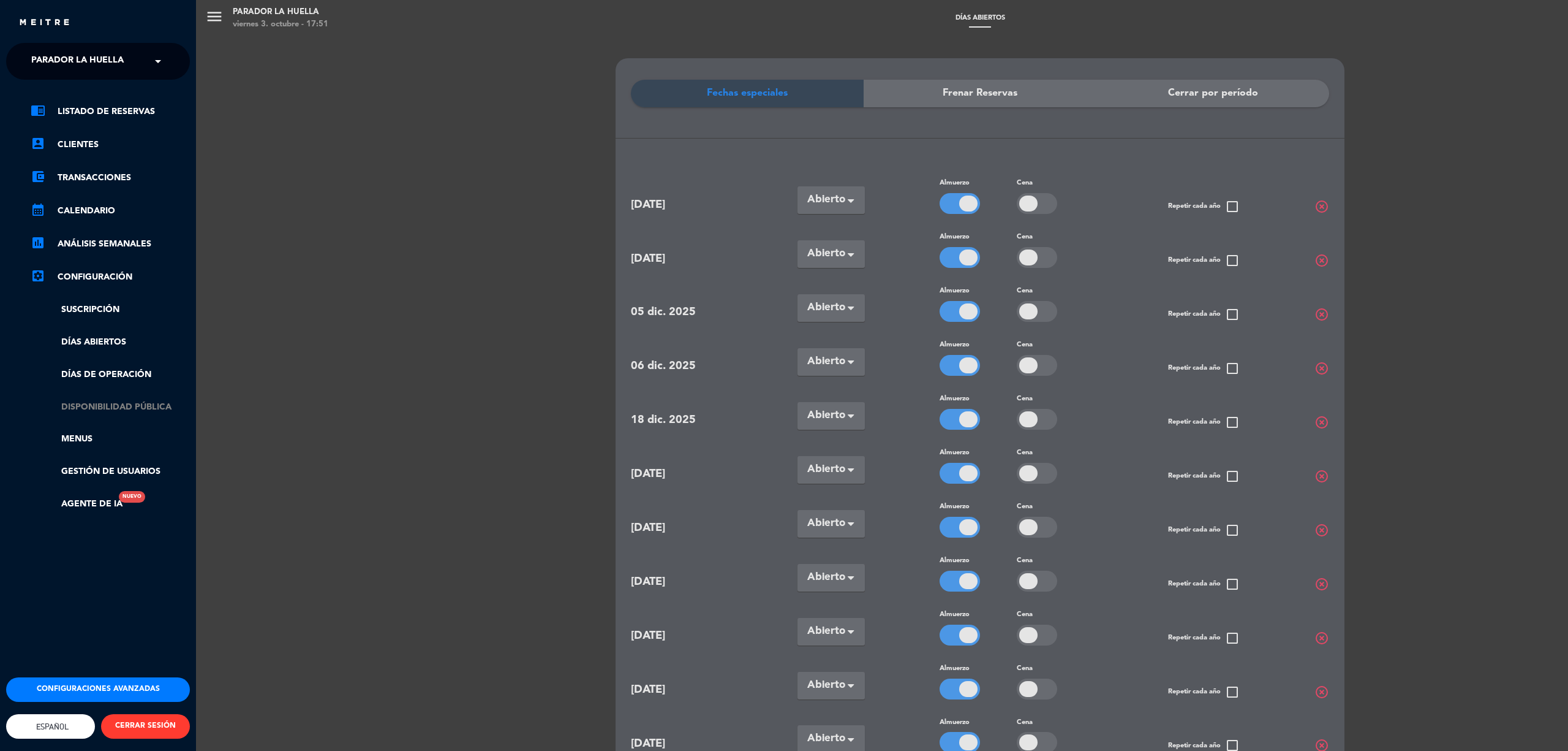
click at [104, 401] on link "Disponibilidad pública" at bounding box center [110, 407] width 159 height 14
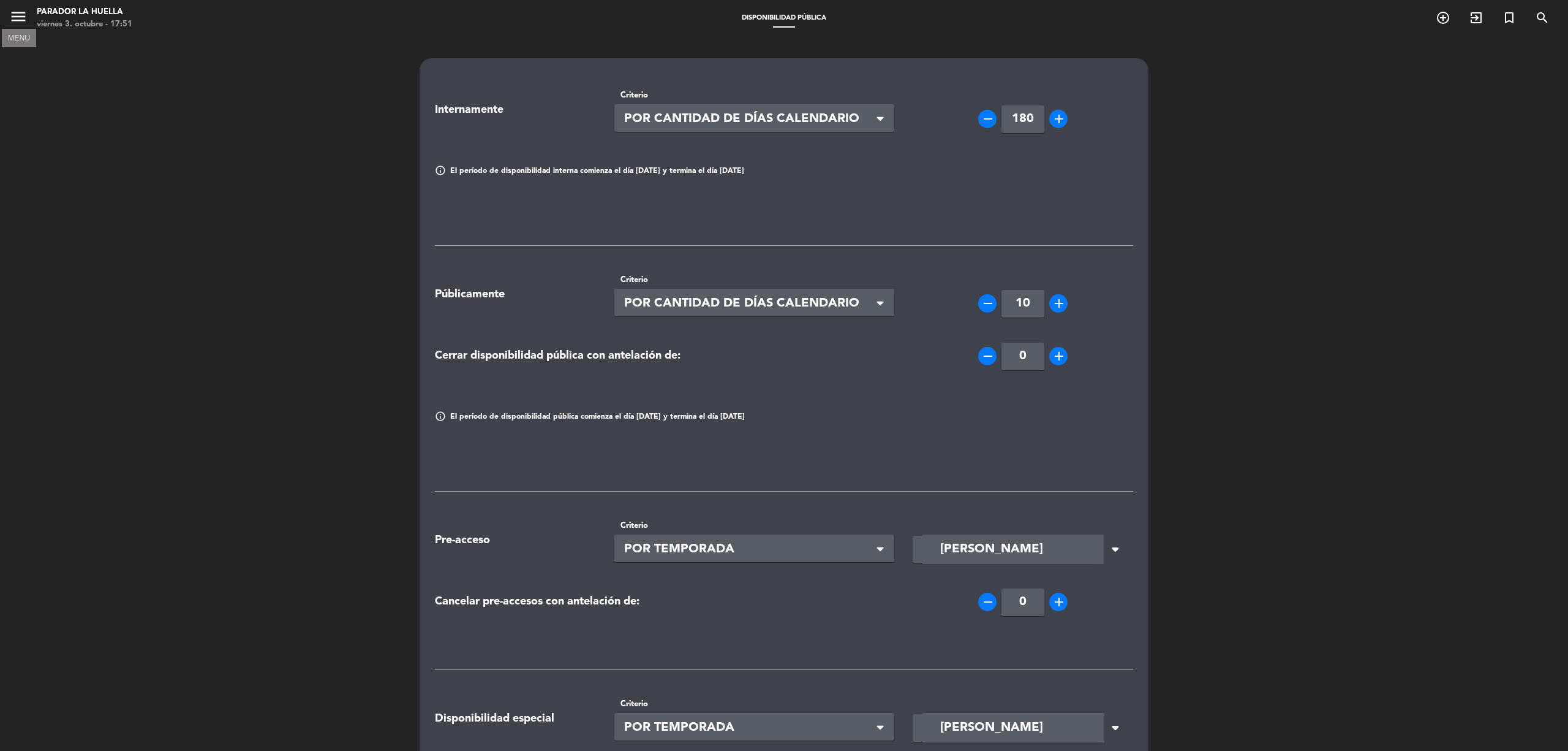
click at [13, 10] on icon "menu" at bounding box center [18, 16] width 18 height 18
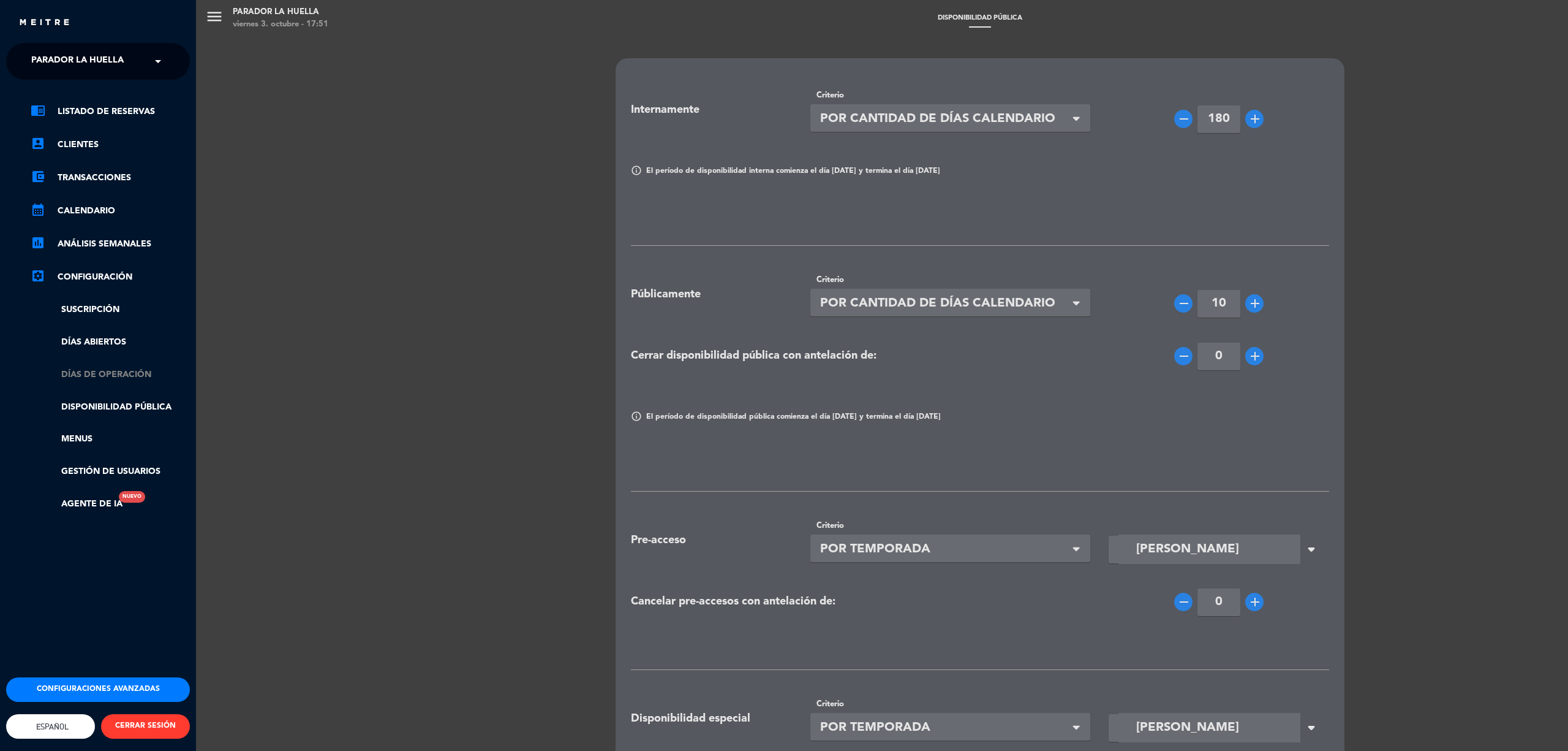
click at [124, 372] on link "Días de Operación" at bounding box center [110, 375] width 159 height 14
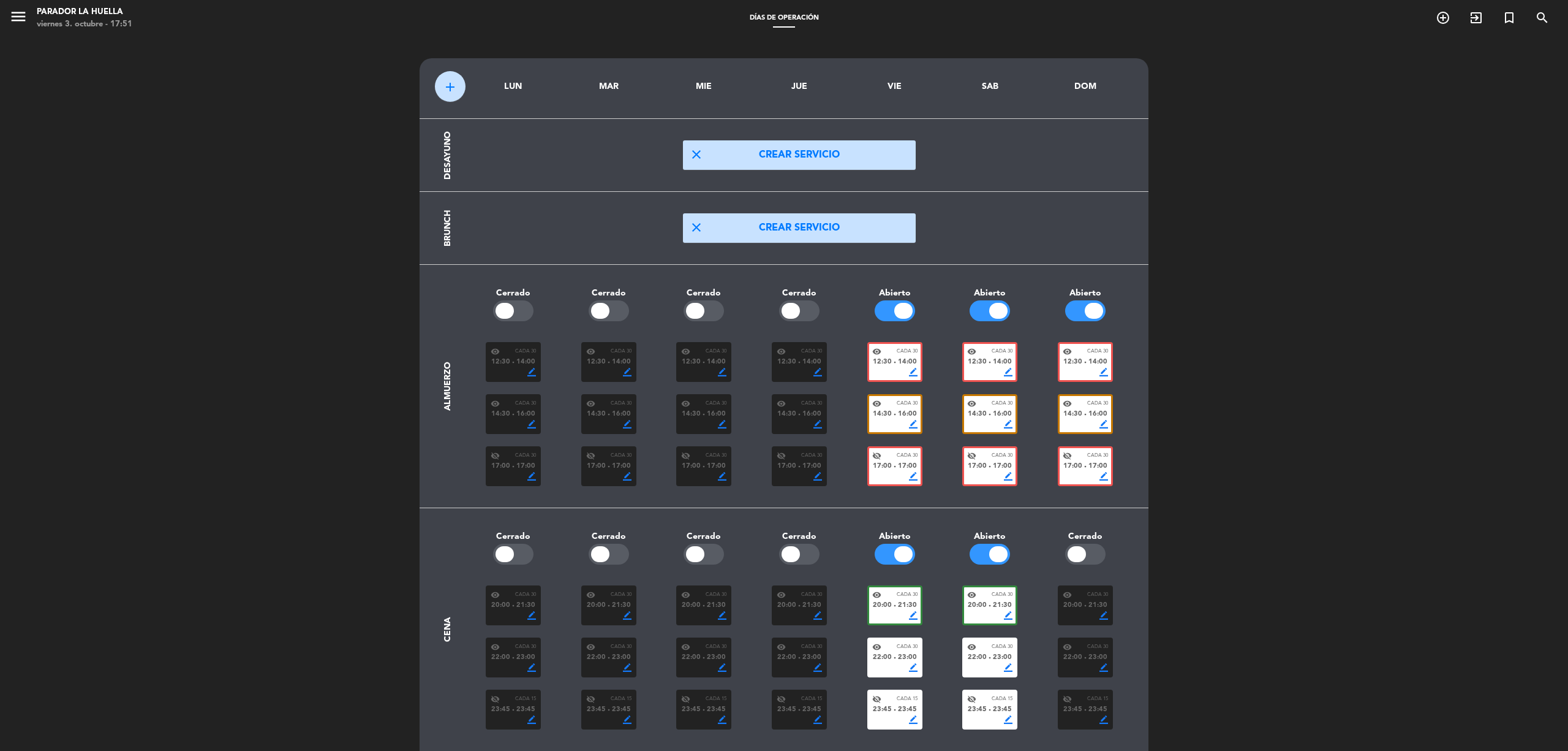
click at [1096, 413] on span "16:00" at bounding box center [1097, 414] width 19 height 11
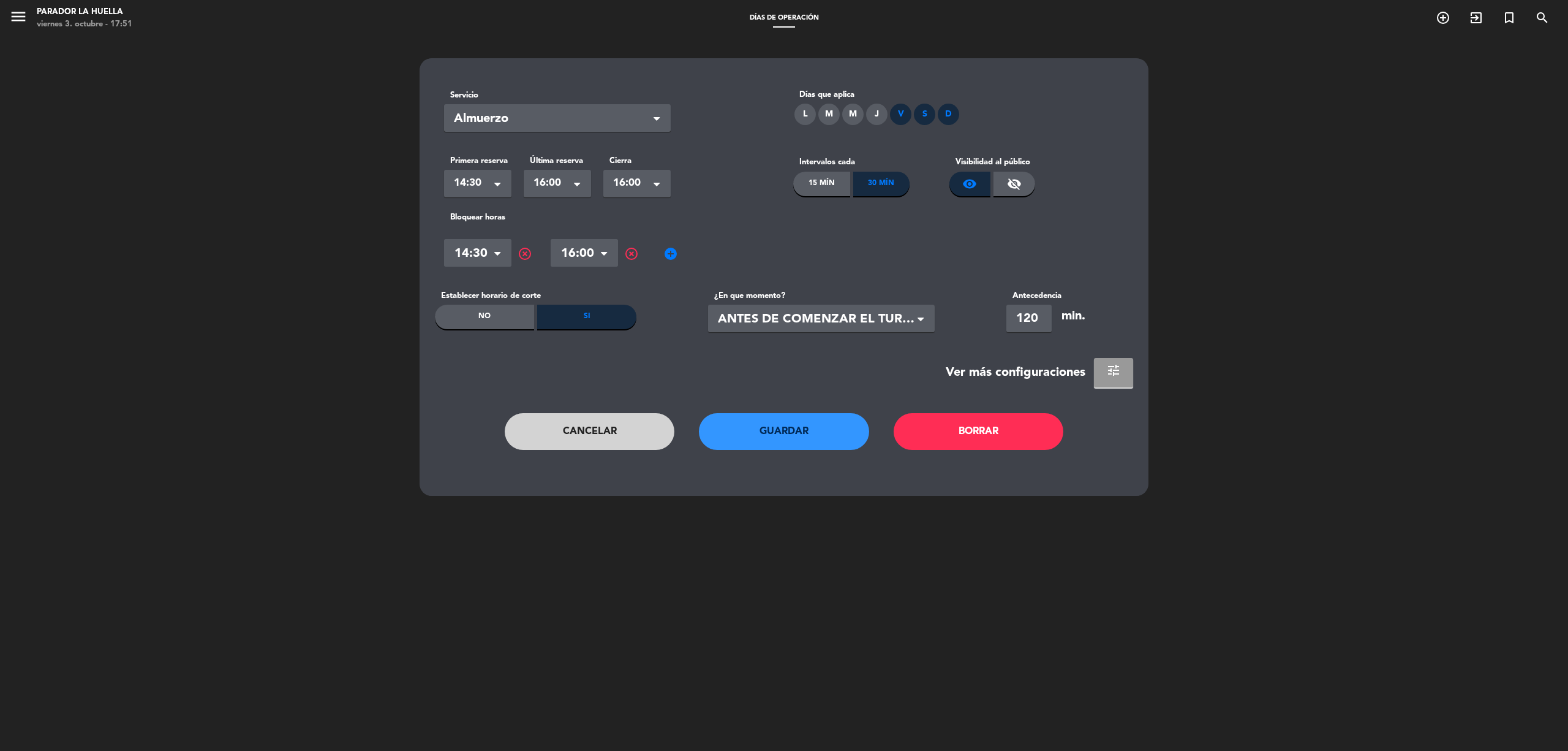
click at [1116, 365] on span "tune" at bounding box center [1114, 370] width 15 height 15
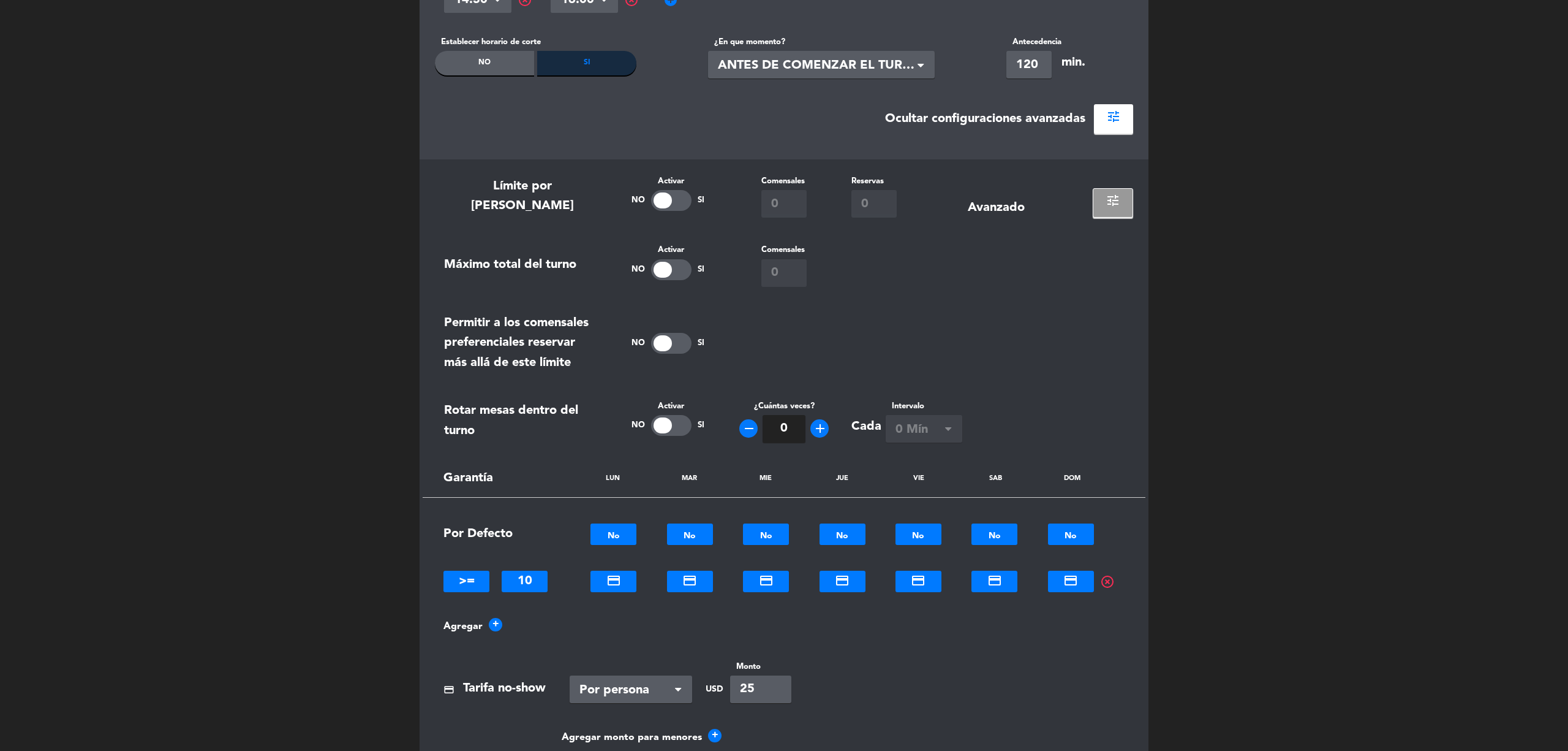
scroll to position [163, 0]
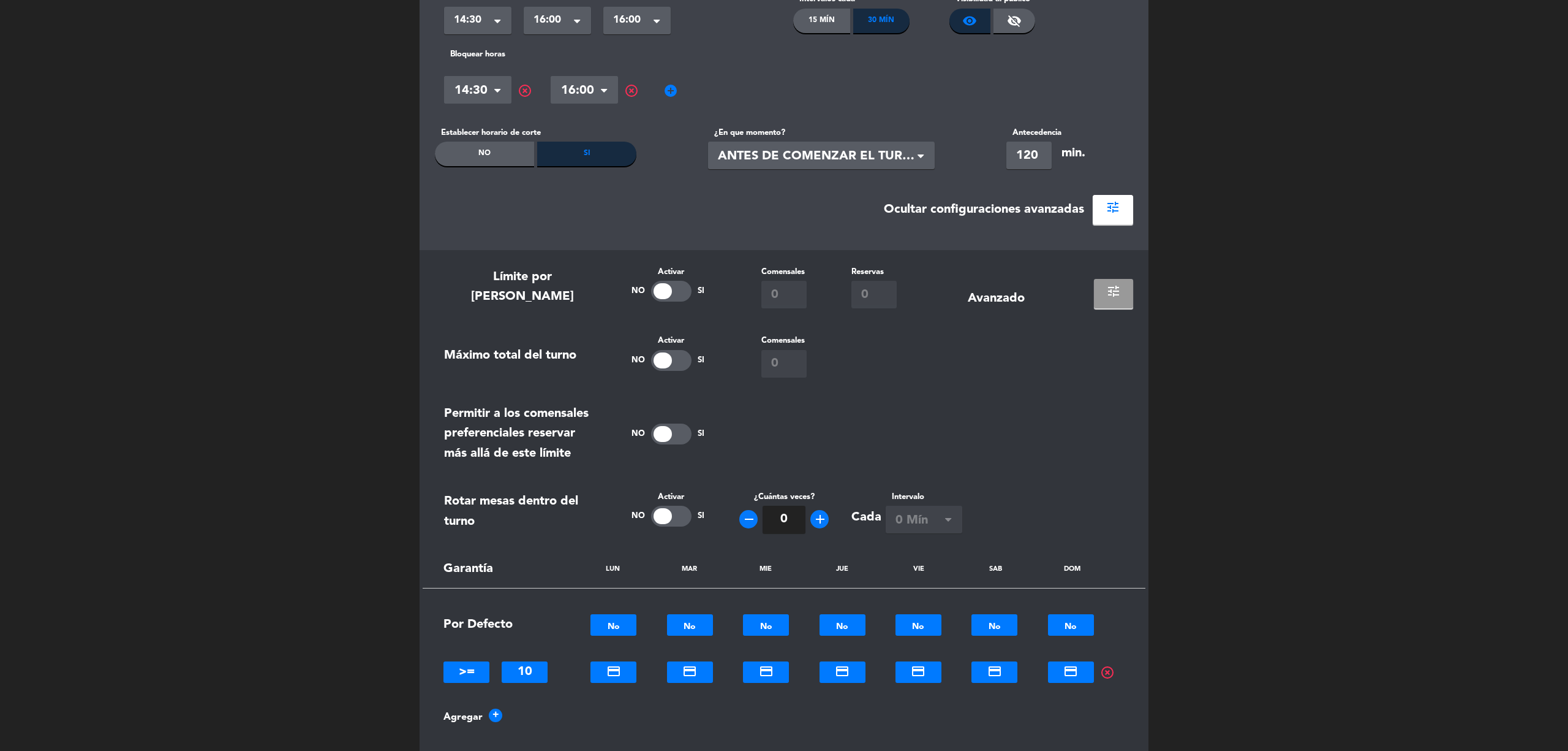
click at [1124, 292] on button "tune" at bounding box center [1114, 293] width 39 height 29
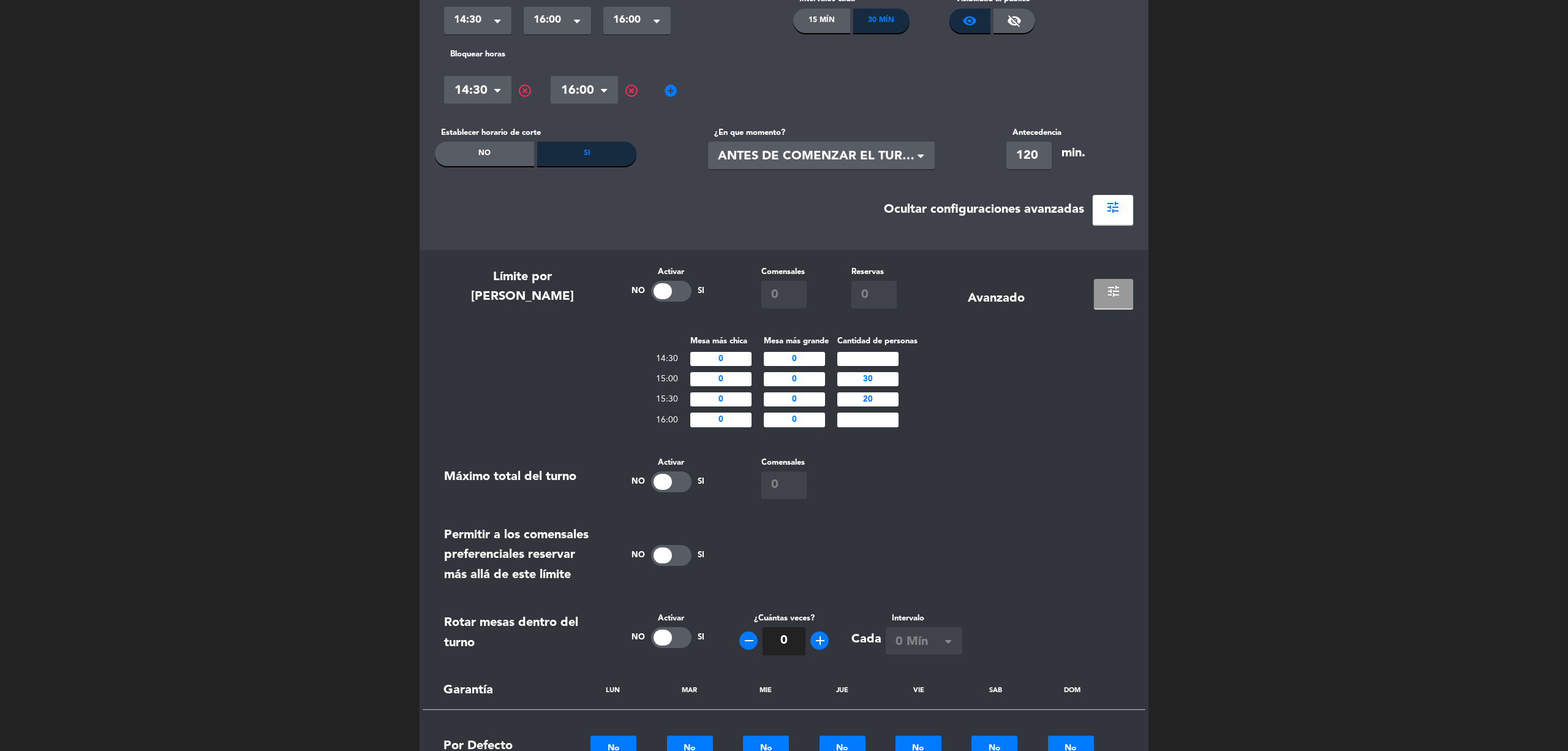
scroll to position [0, 0]
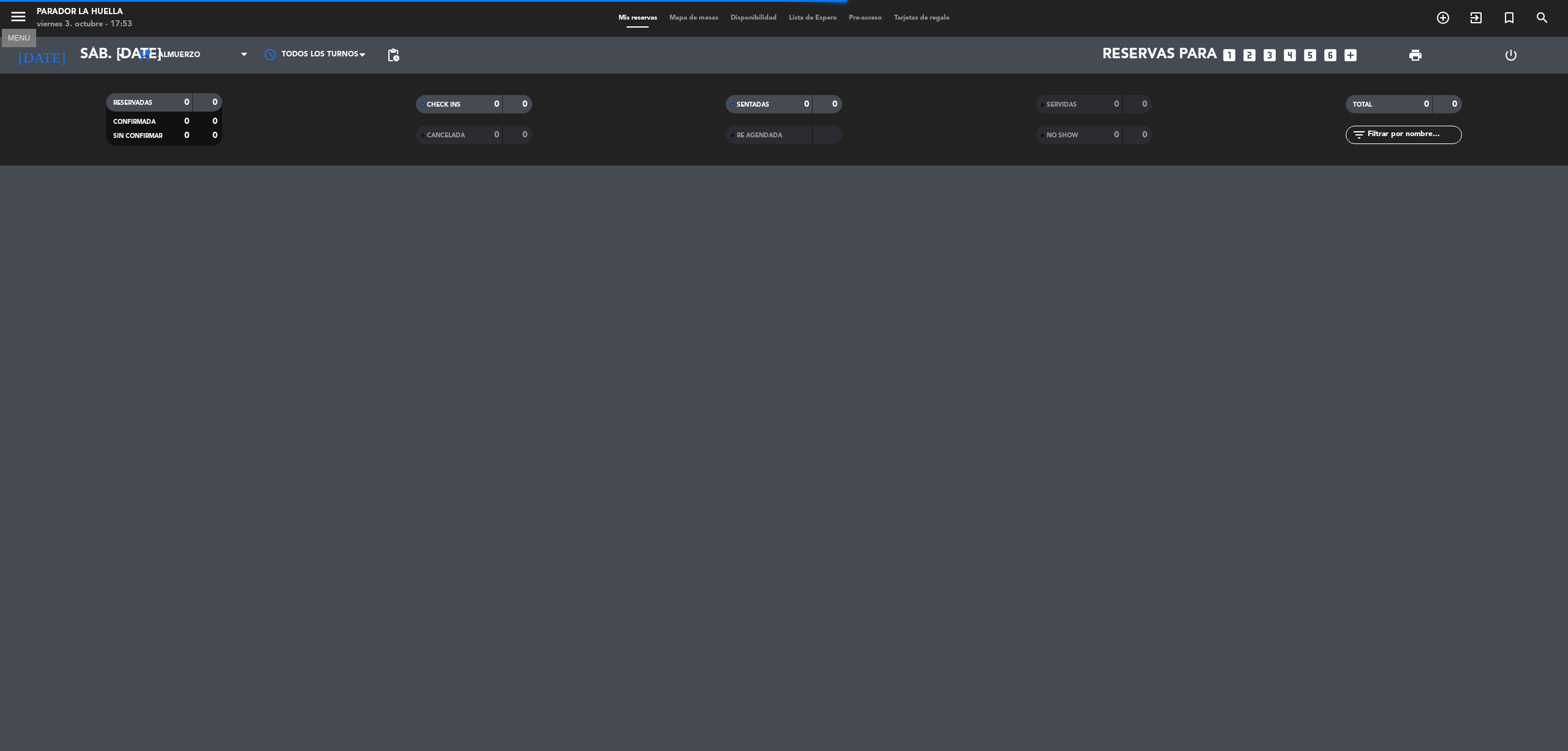
click at [16, 14] on icon "menu" at bounding box center [18, 16] width 18 height 18
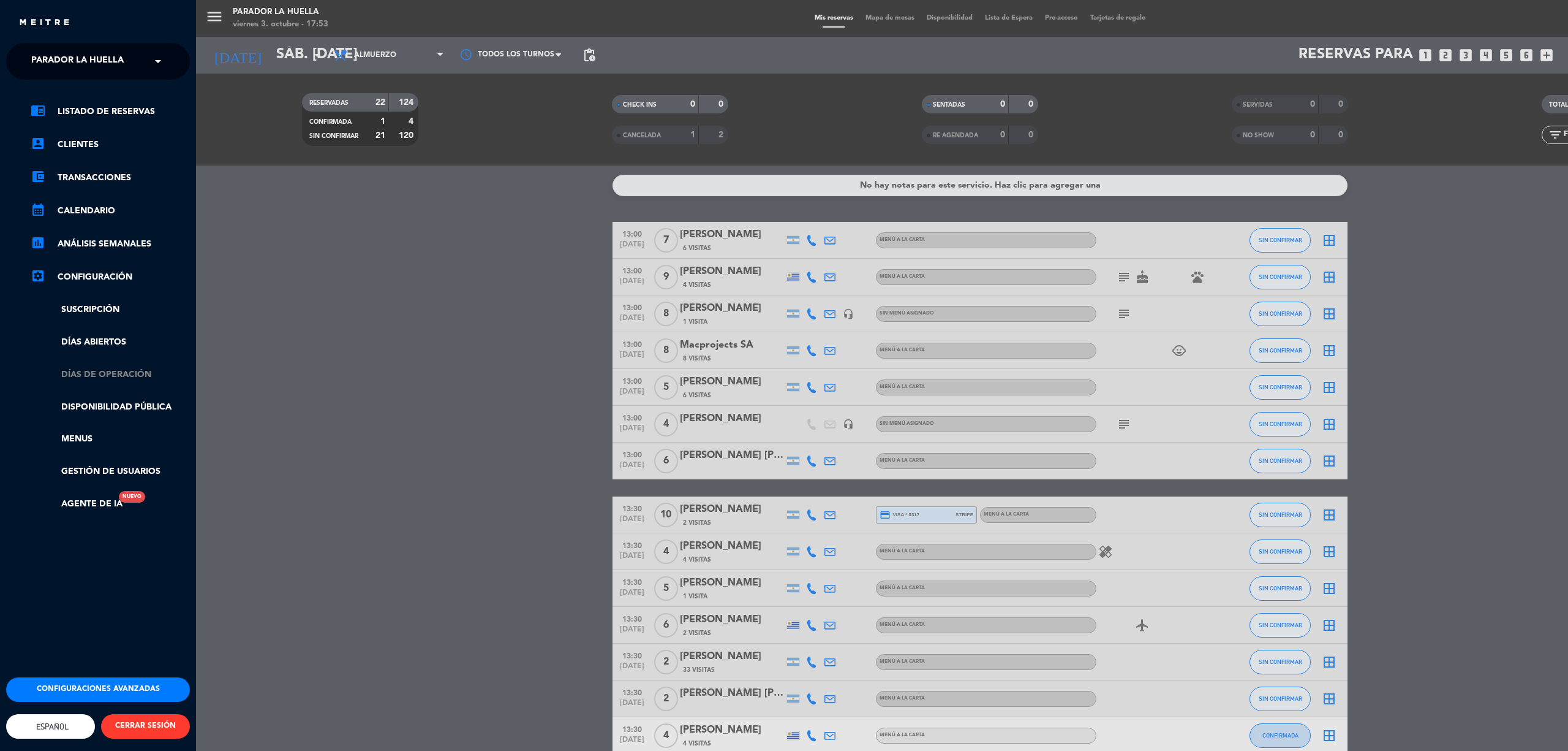
click at [106, 373] on link "Días de Operación" at bounding box center [110, 375] width 159 height 14
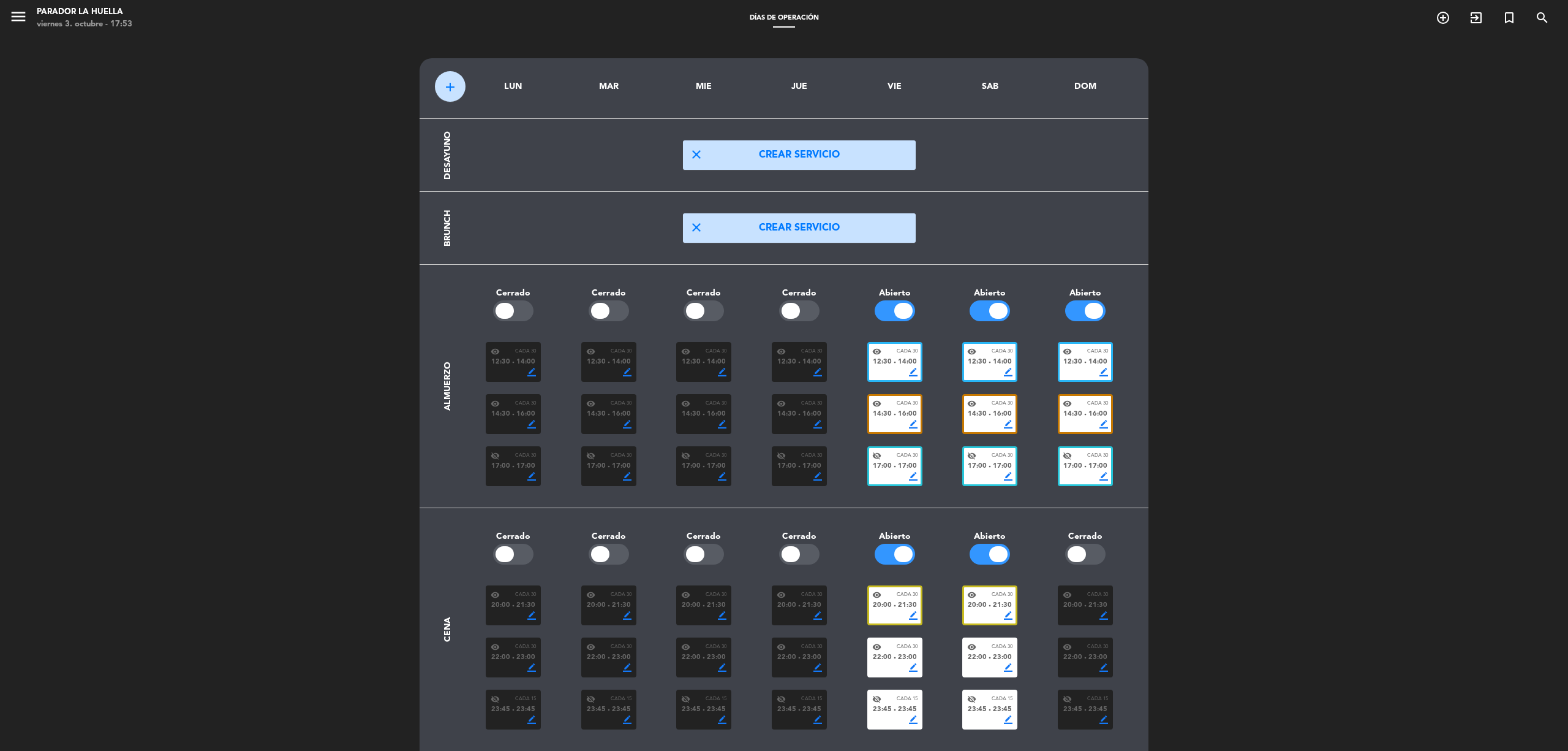
scroll to position [37, 0]
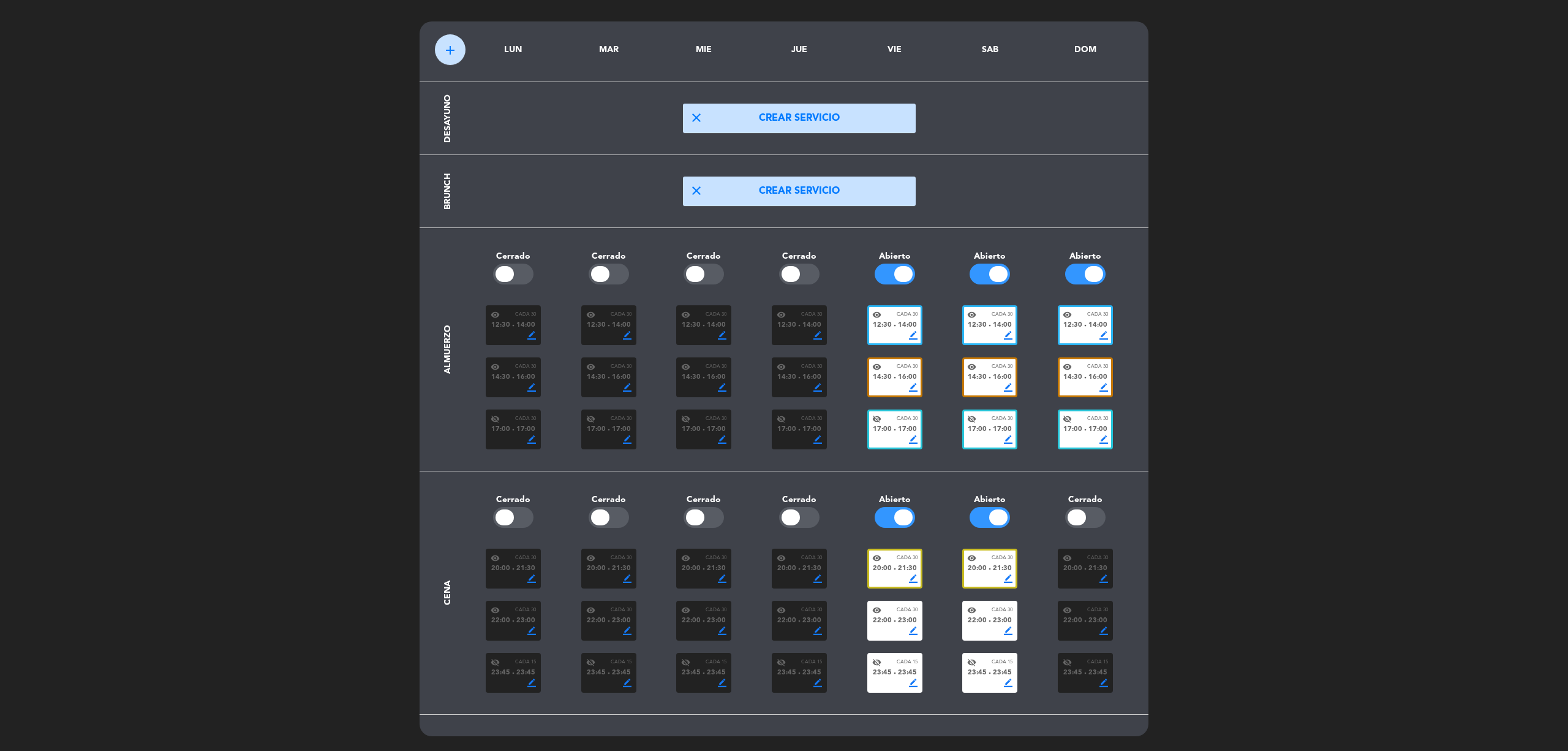
click at [893, 578] on div "border_color" at bounding box center [895, 578] width 46 height 8
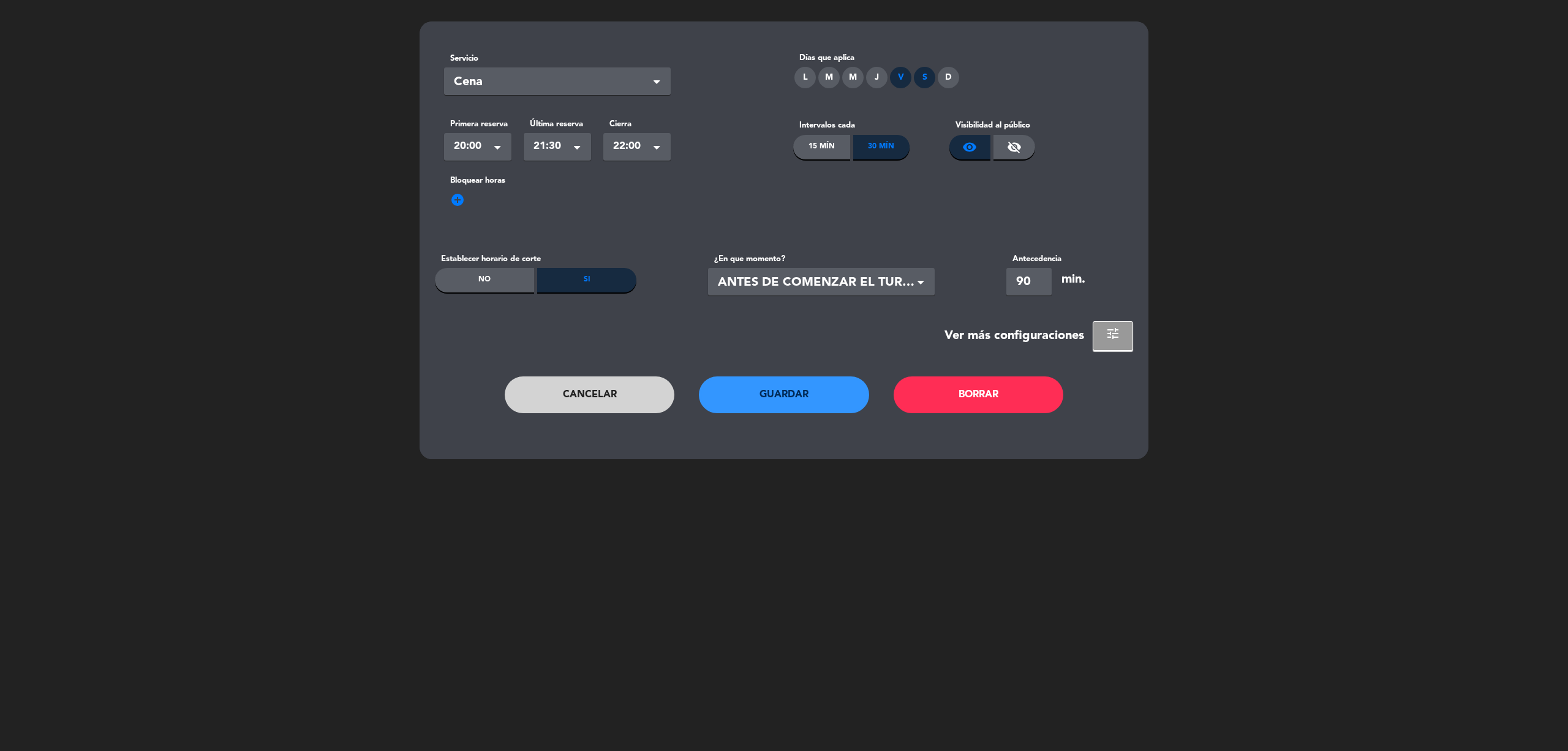
scroll to position [0, 0]
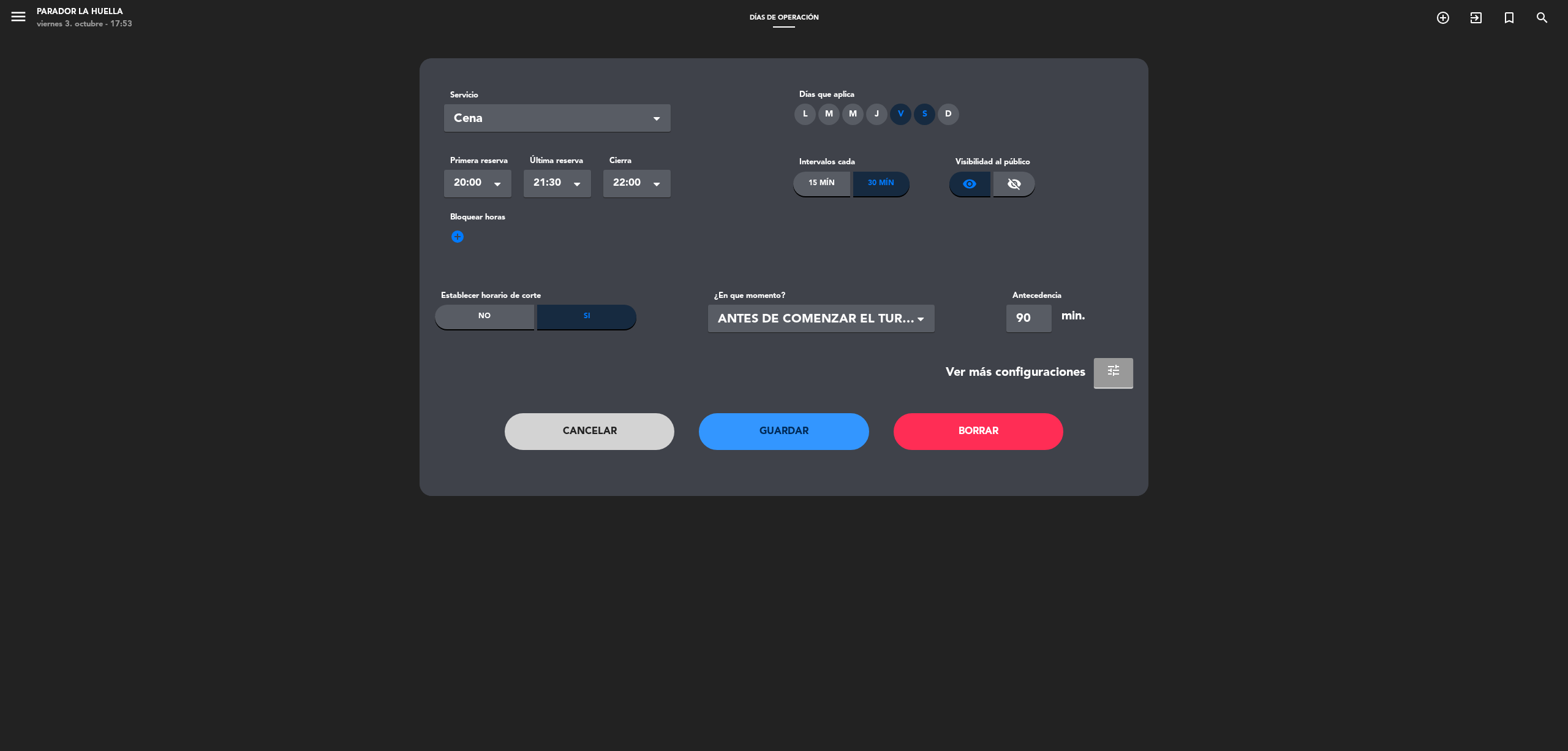
click at [1116, 380] on button "tune" at bounding box center [1114, 372] width 39 height 29
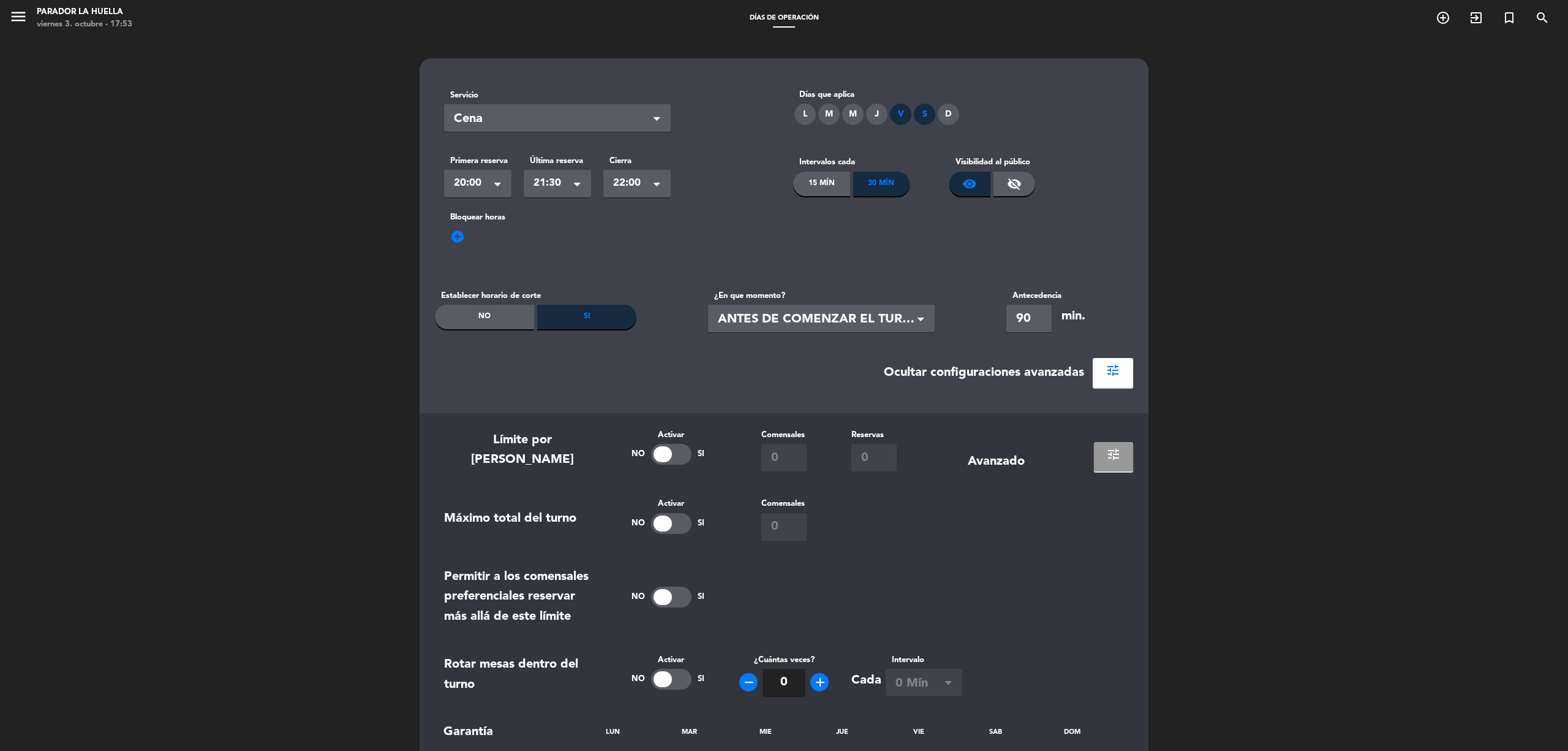
click at [1103, 454] on button "tune" at bounding box center [1114, 456] width 39 height 29
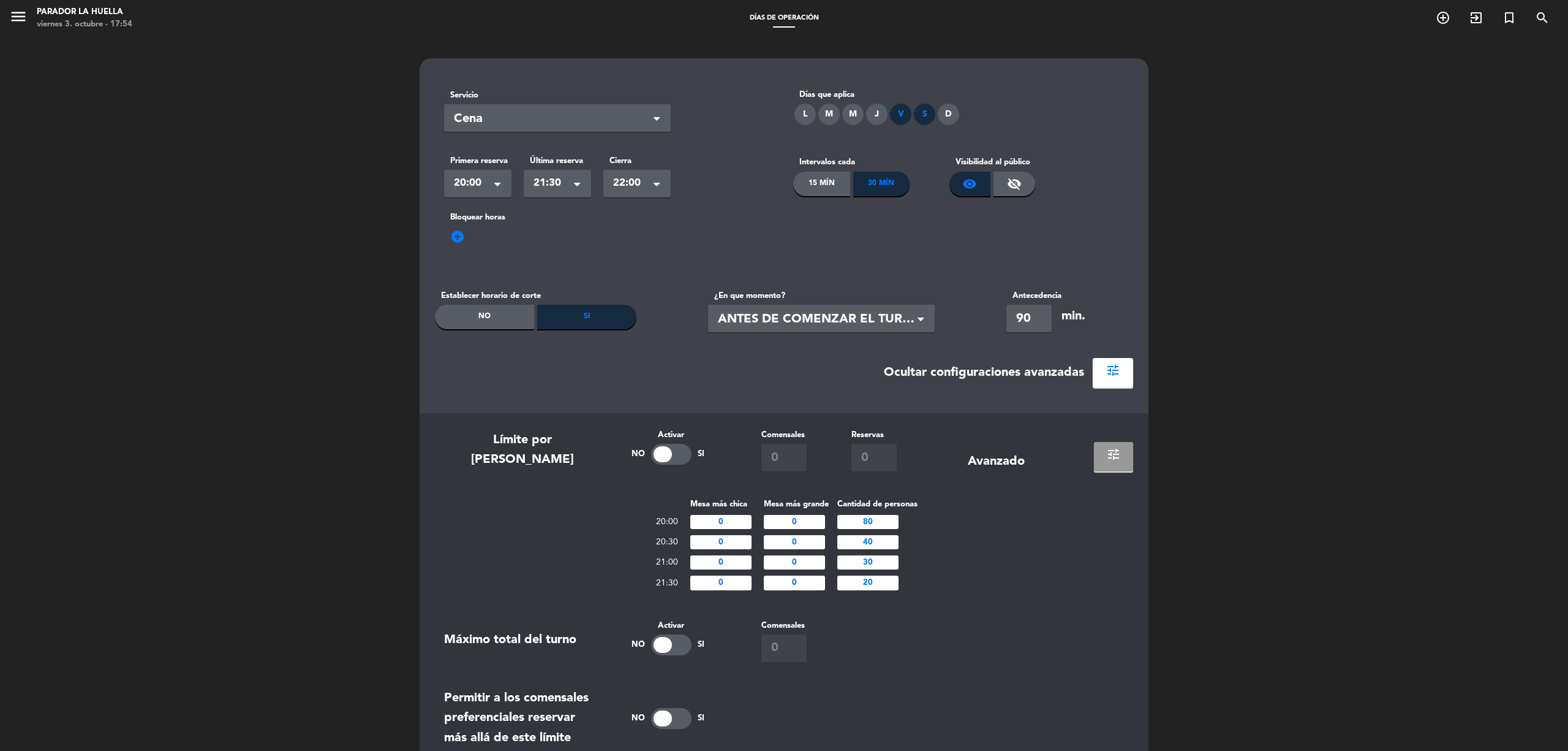
click at [1118, 456] on span "tune" at bounding box center [1114, 454] width 15 height 15
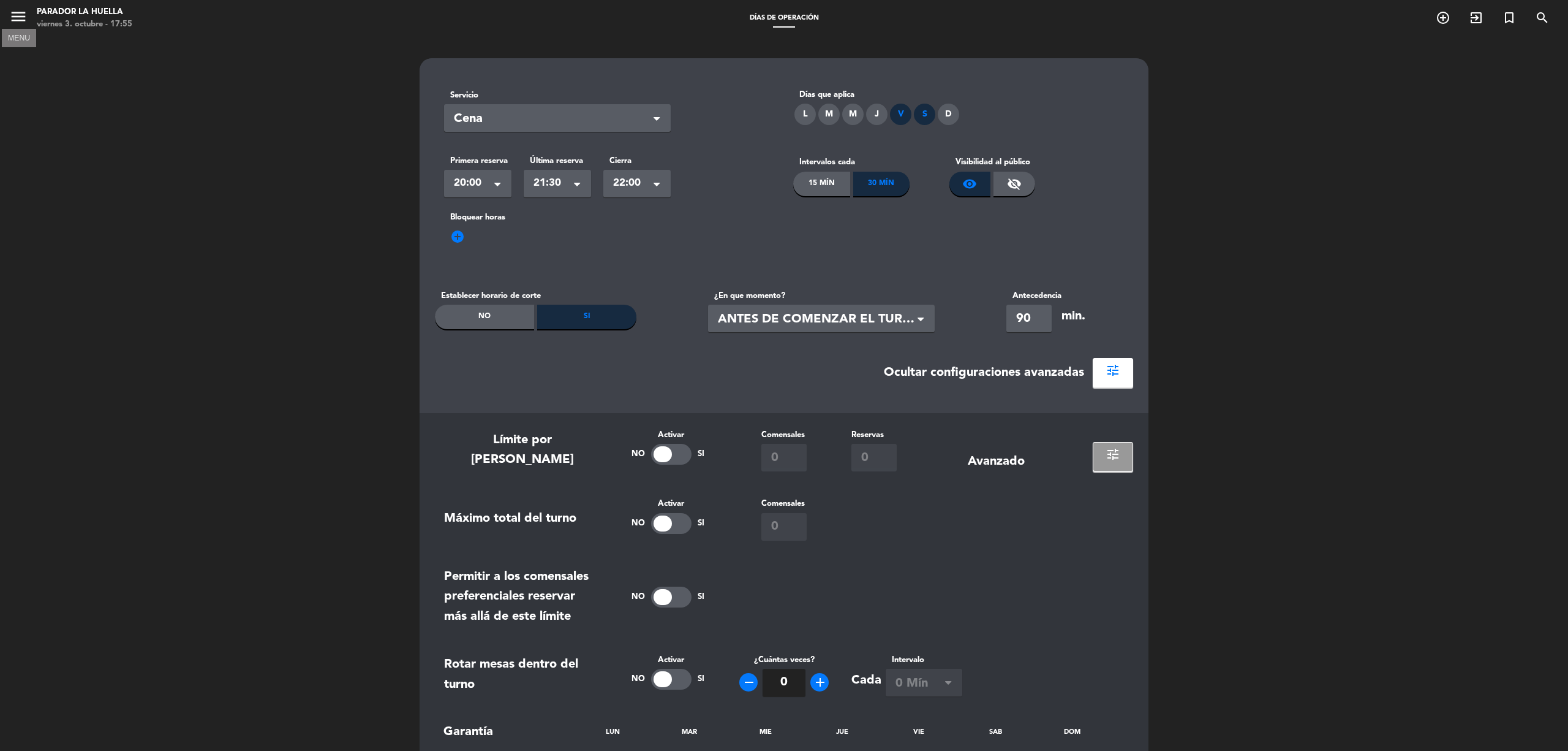
click at [12, 10] on icon "menu" at bounding box center [18, 16] width 18 height 18
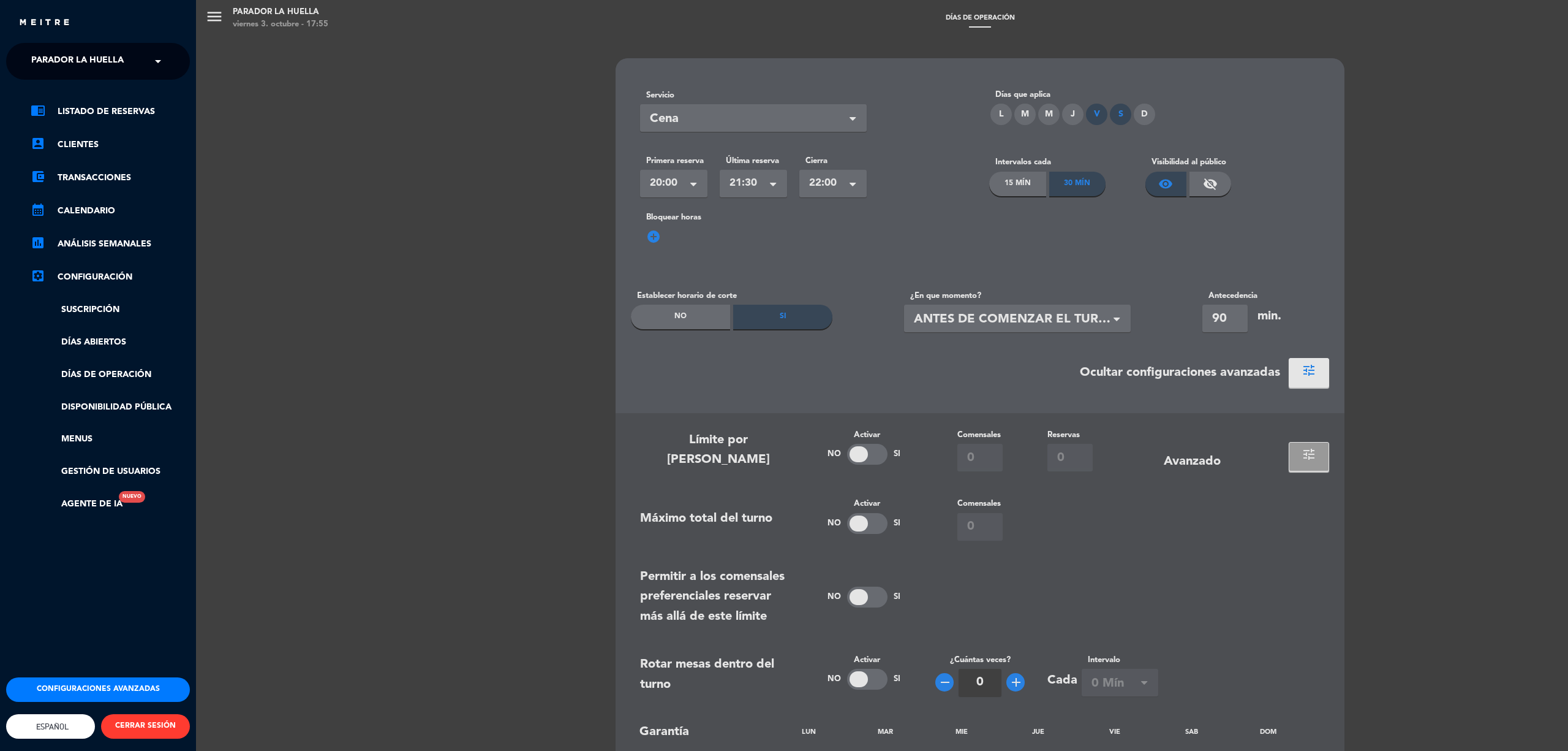
drag, startPoint x: 98, startPoint y: 110, endPoint x: 88, endPoint y: 35, distance: 75.7
click at [100, 109] on link "chrome_reader_mode Listado de Reservas" at bounding box center [110, 111] width 159 height 15
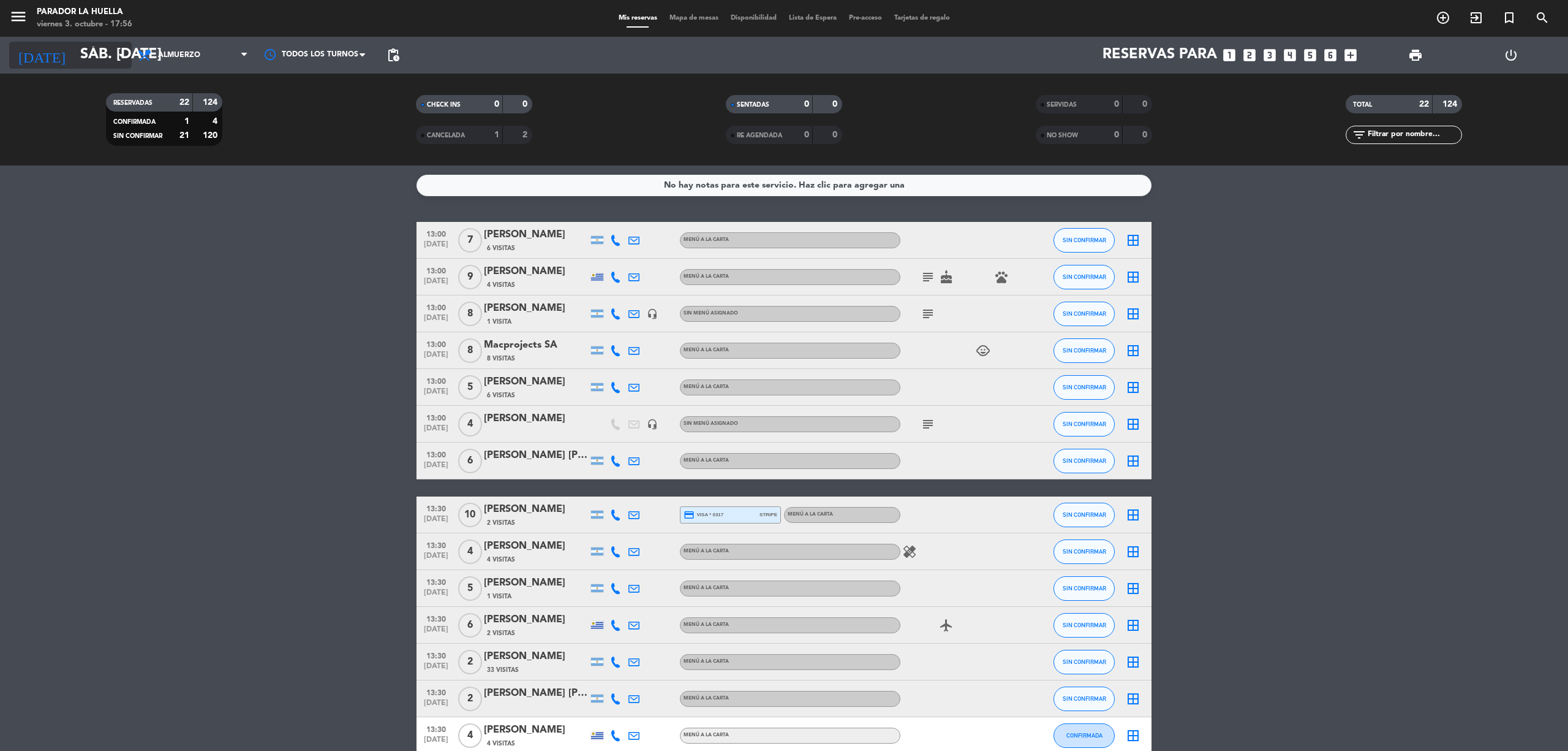
click at [92, 53] on input "sáb. [DATE]" at bounding box center [165, 55] width 182 height 29
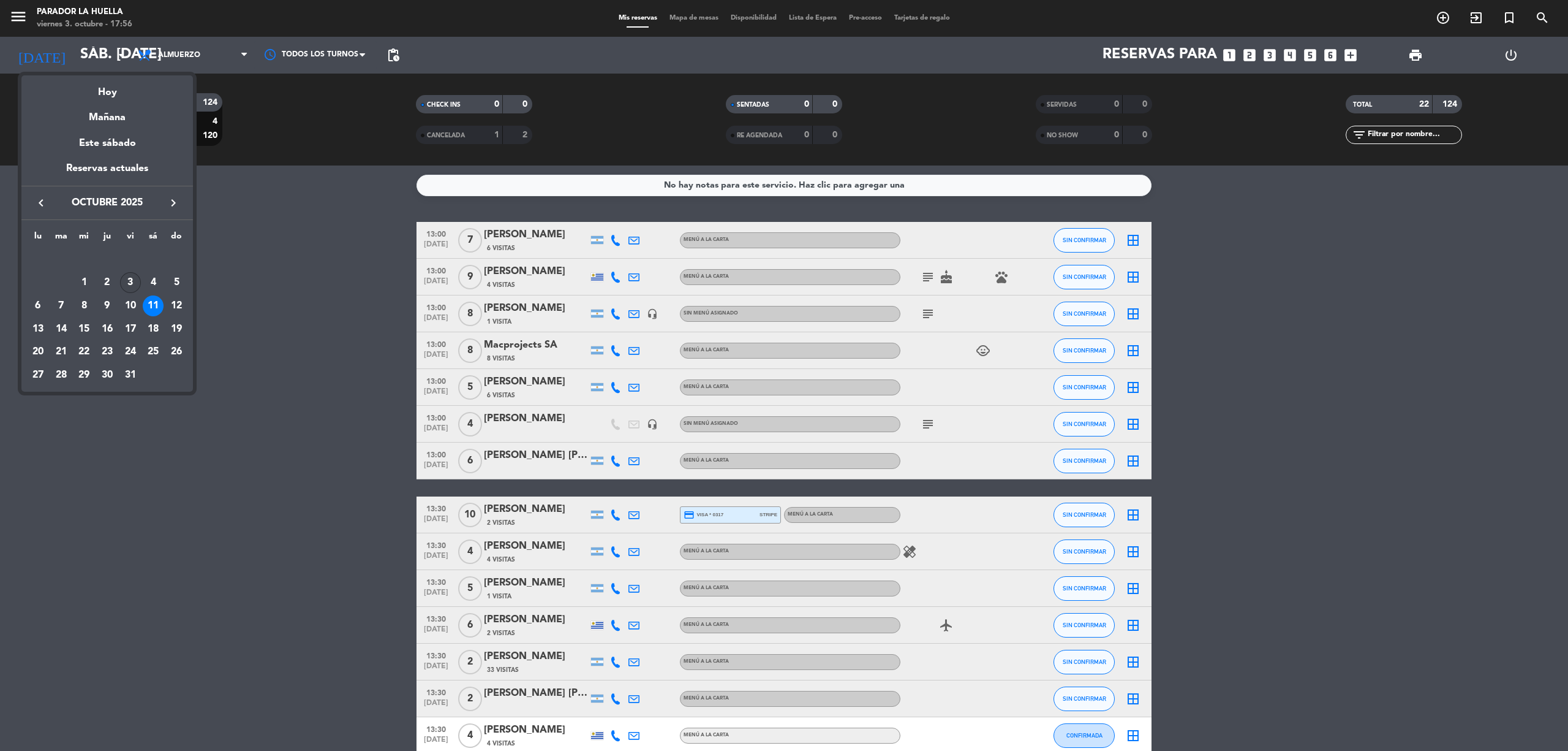
click at [130, 278] on div "3" at bounding box center [130, 282] width 21 height 21
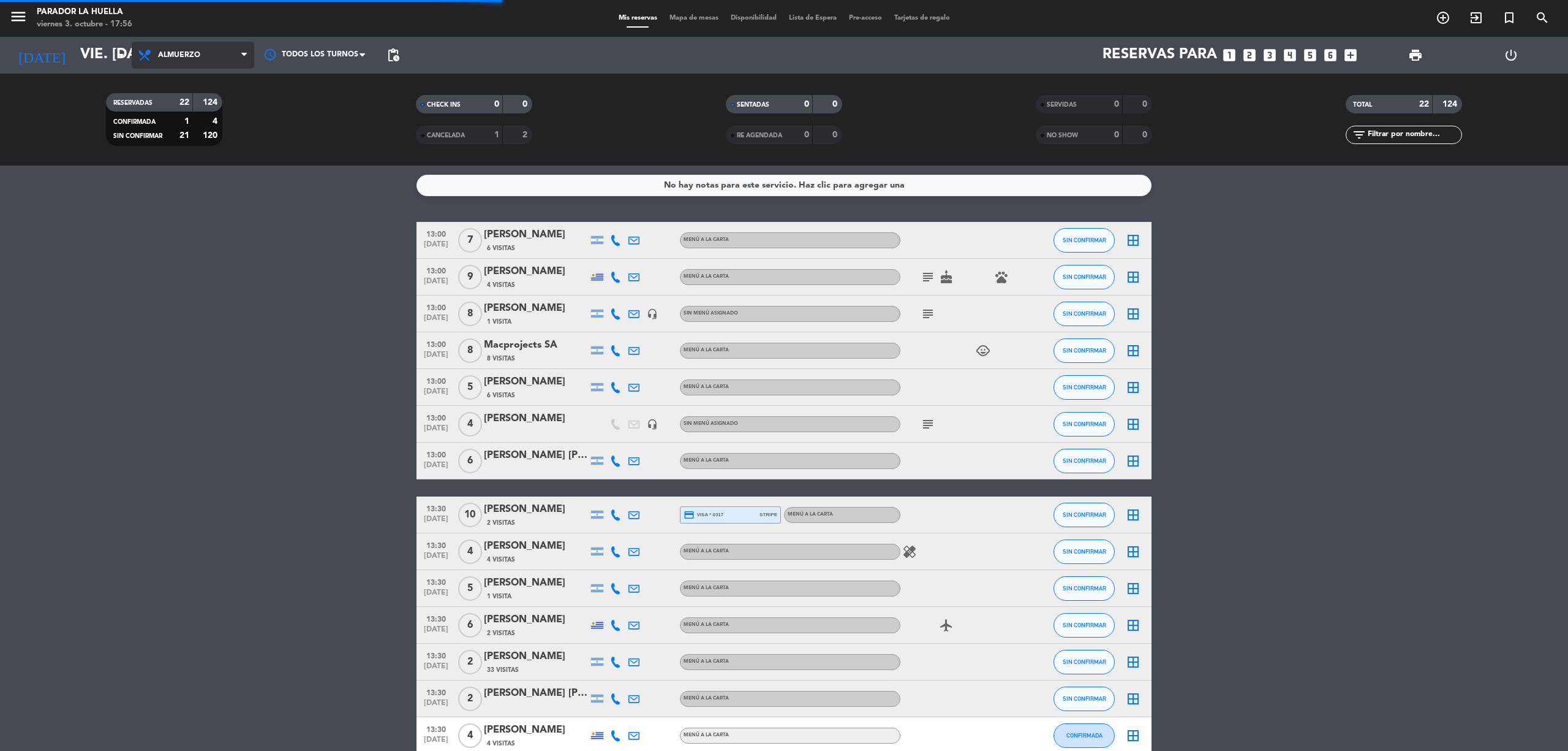
click at [182, 52] on span "Almuerzo" at bounding box center [179, 55] width 42 height 8
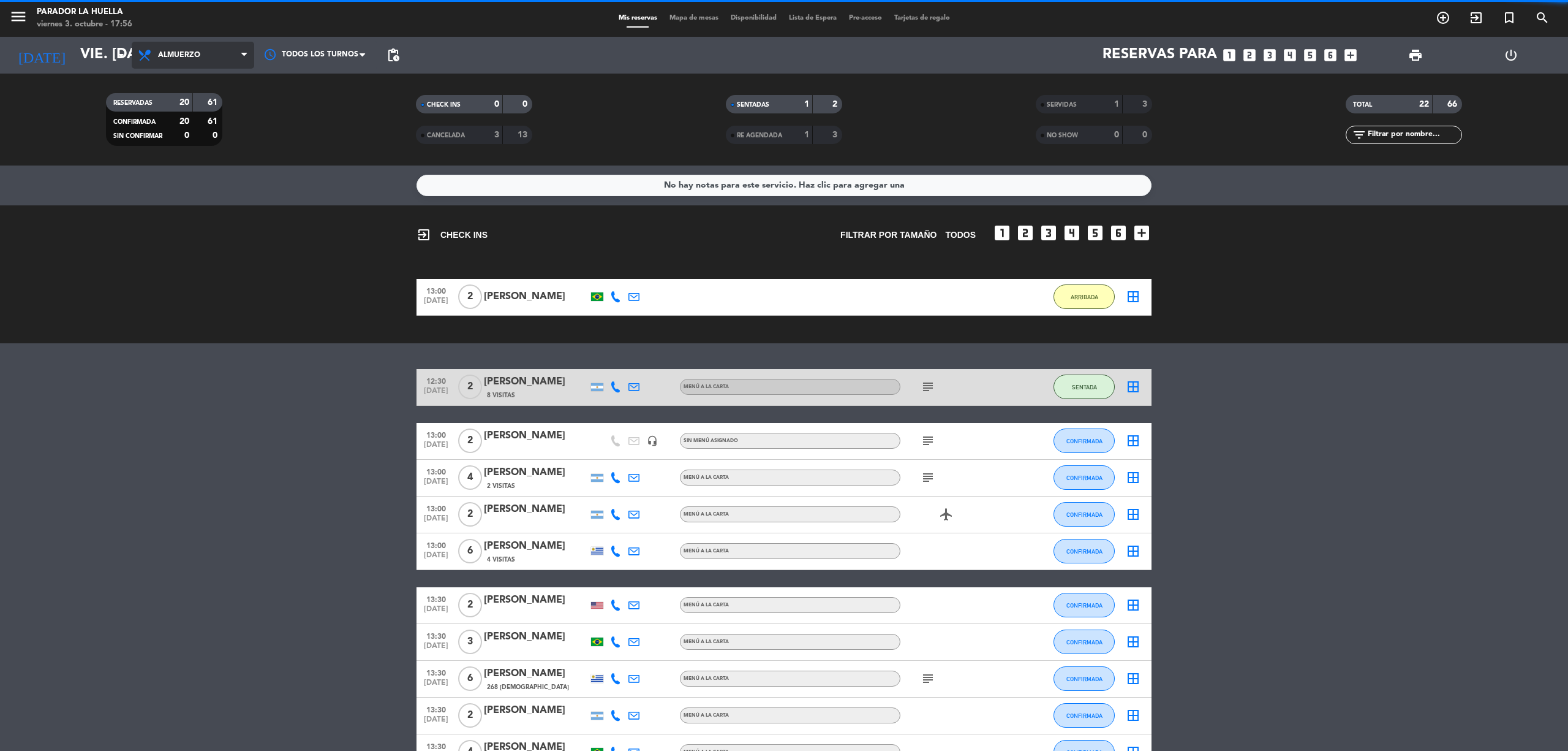
click at [189, 48] on span "Almuerzo" at bounding box center [193, 55] width 123 height 27
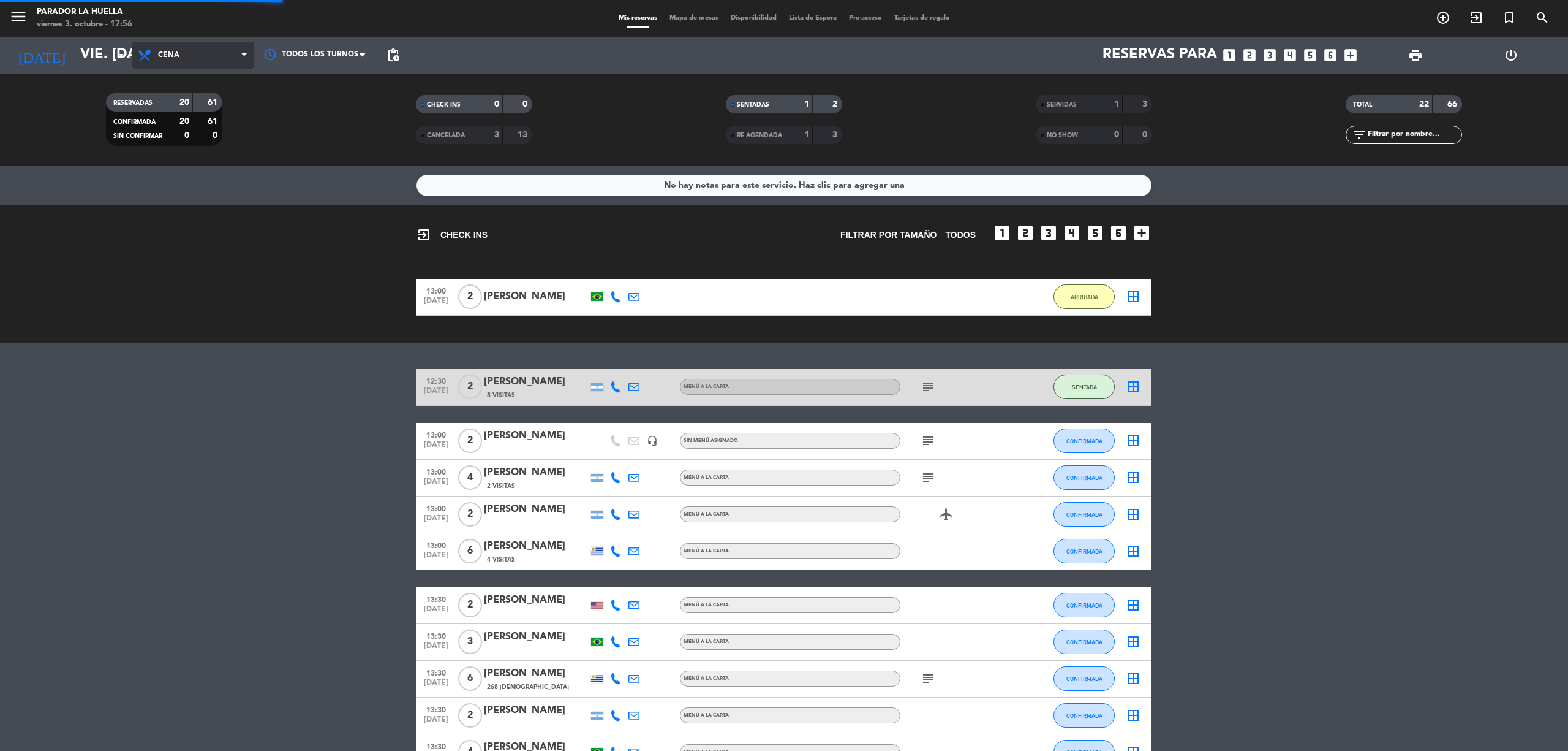
click at [175, 136] on div "menu Parador La [PERSON_NAME] 3. octubre - 17:56 Mis reservas Mapa de mesas Dis…" at bounding box center [784, 83] width 1568 height 166
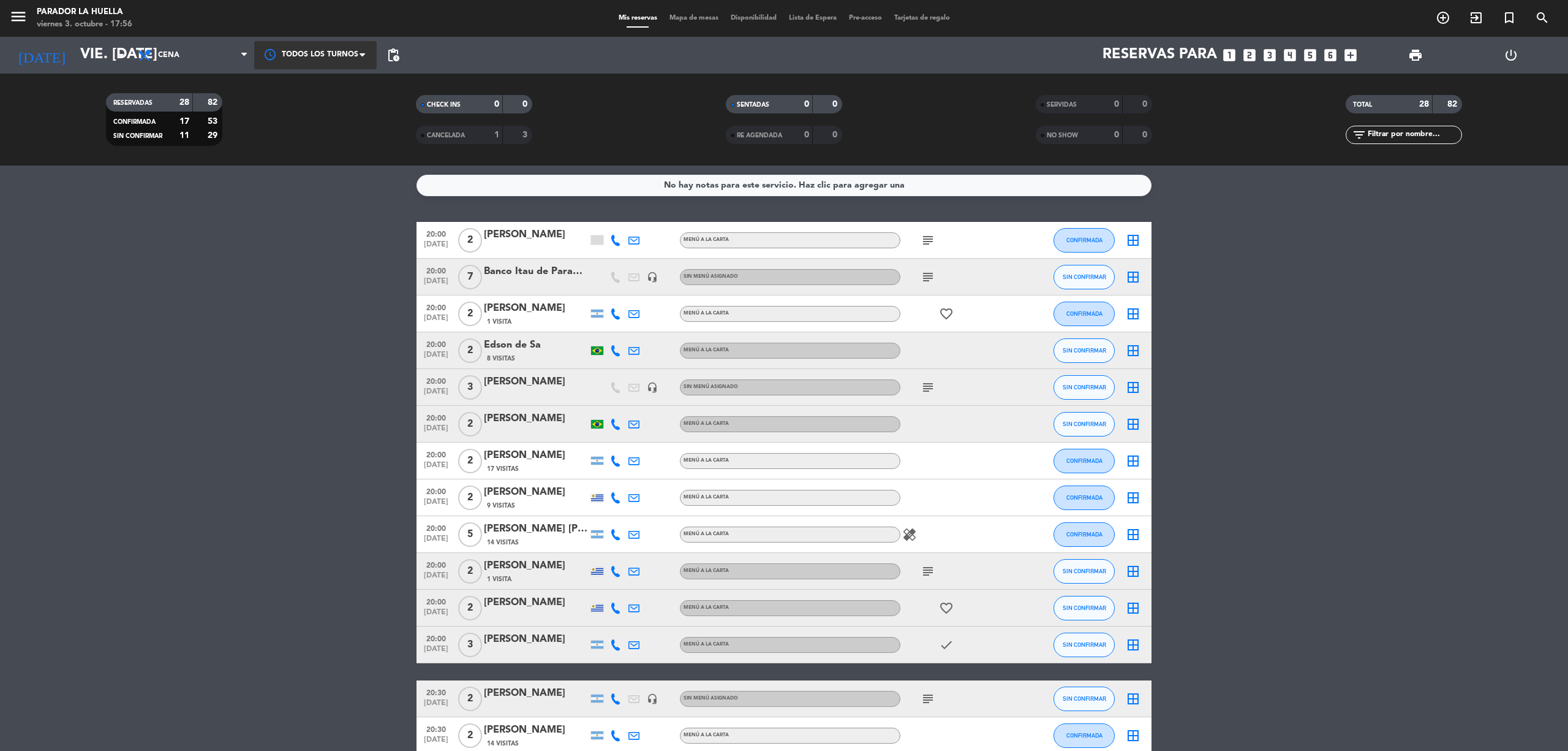
click at [300, 59] on div at bounding box center [315, 55] width 123 height 27
click at [306, 113] on span "20:00" at bounding box center [295, 111] width 22 height 14
click at [84, 50] on input "vie. [DATE]" at bounding box center [165, 55] width 182 height 29
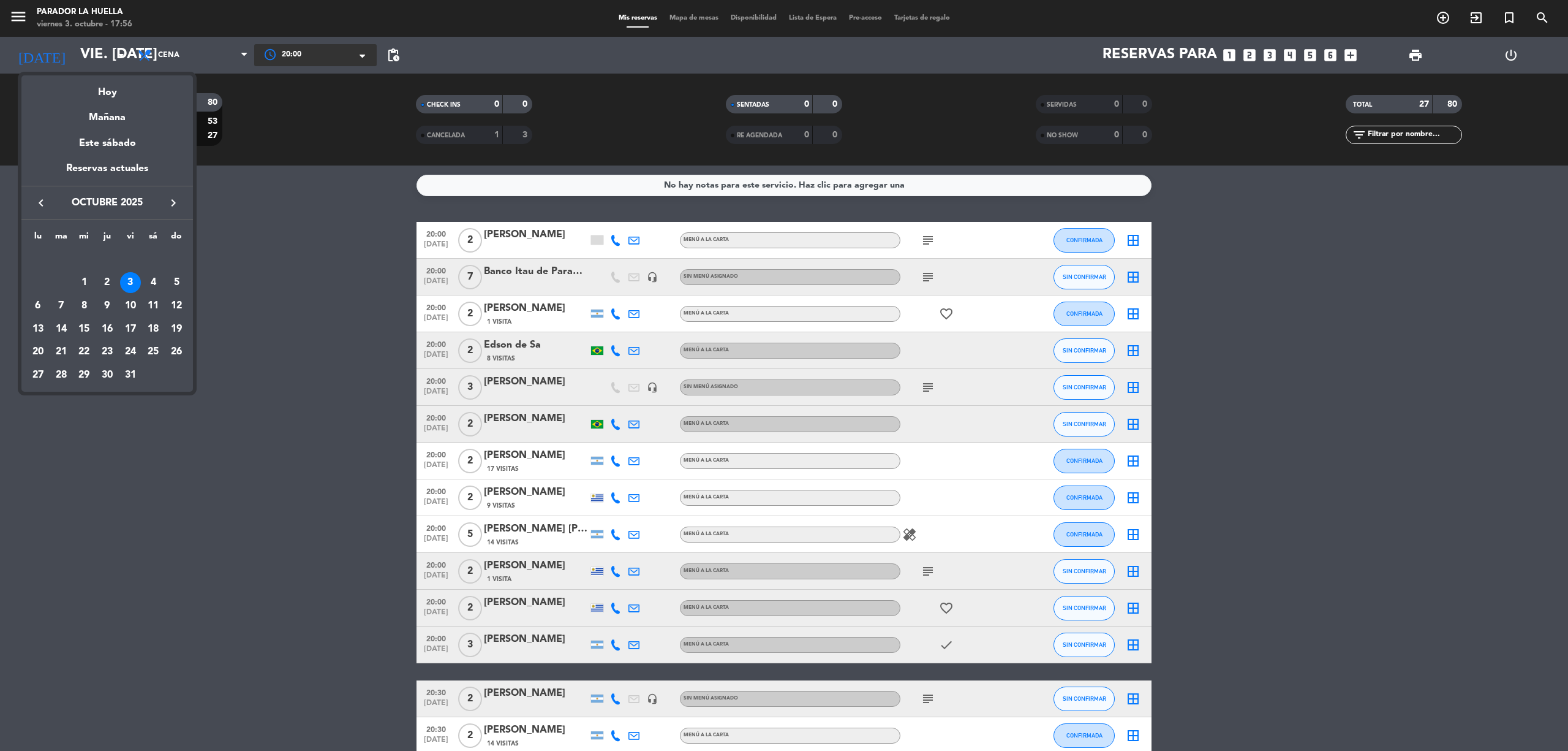
click at [158, 278] on div "4" at bounding box center [153, 282] width 21 height 21
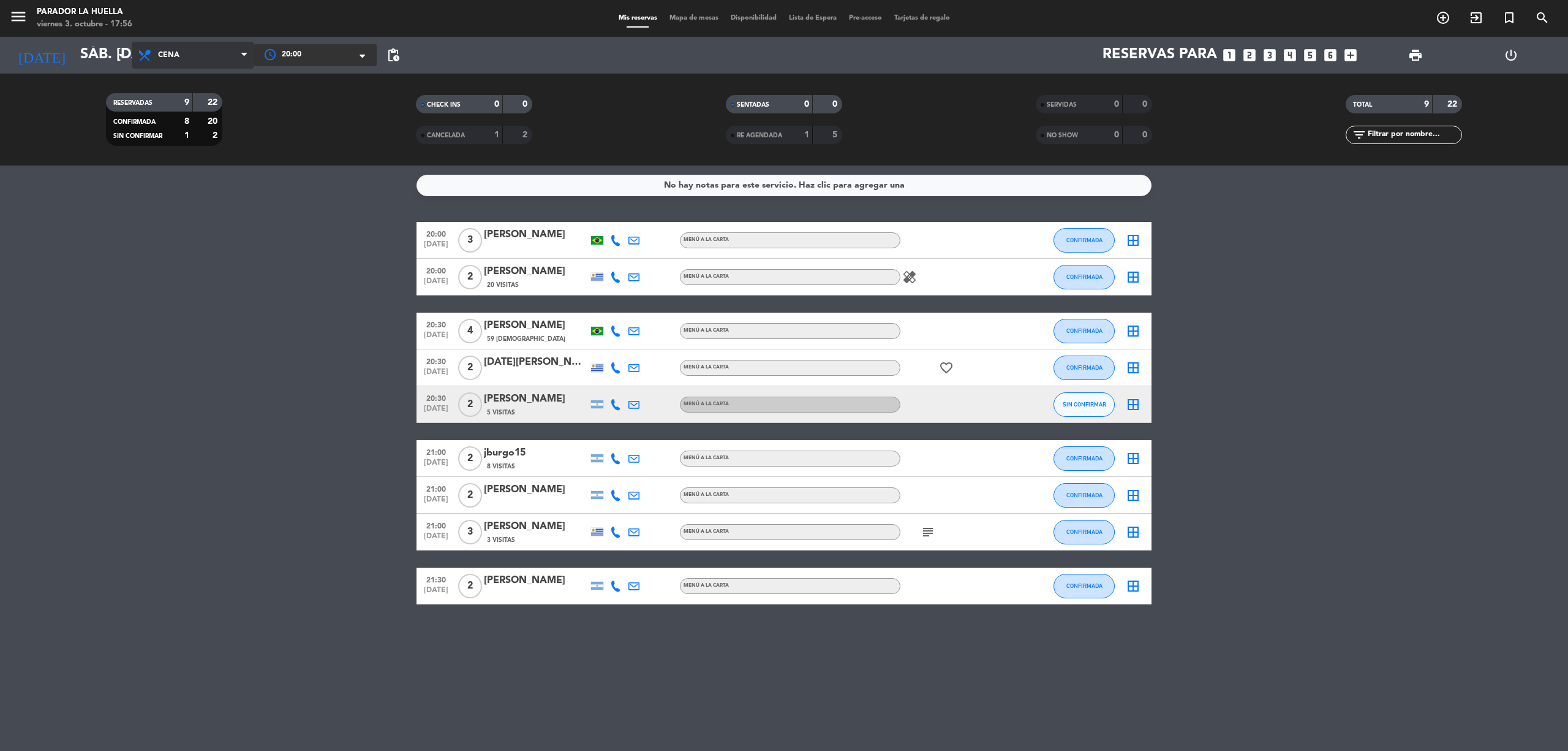
click at [158, 55] on span "Cena" at bounding box center [193, 55] width 123 height 27
click at [188, 106] on div "menu Parador La [PERSON_NAME] 3. octubre - 17:56 Mis reservas Mapa de mesas Dis…" at bounding box center [784, 83] width 1568 height 166
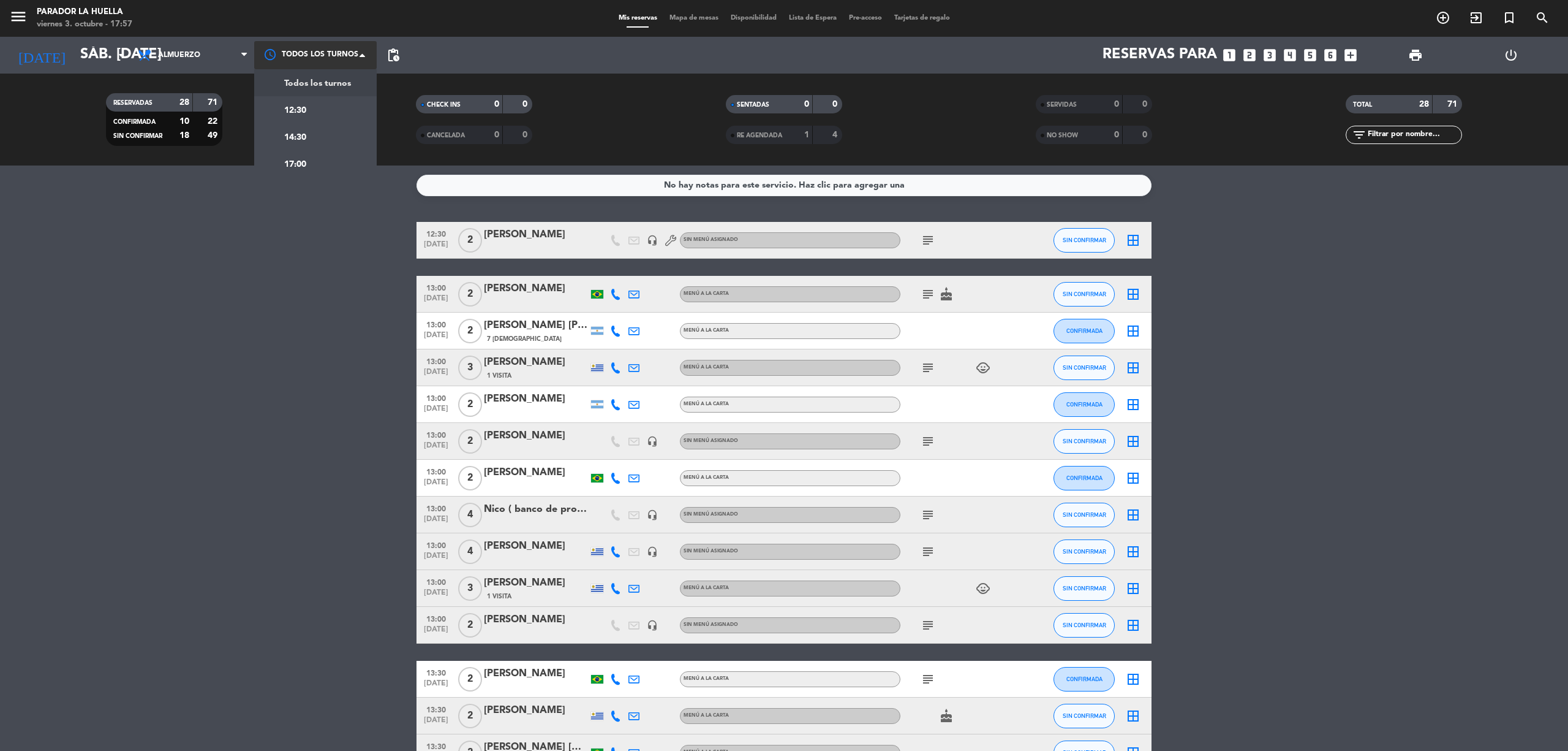
click at [310, 53] on div at bounding box center [315, 55] width 123 height 27
click at [327, 111] on div "12:30" at bounding box center [315, 110] width 123 height 27
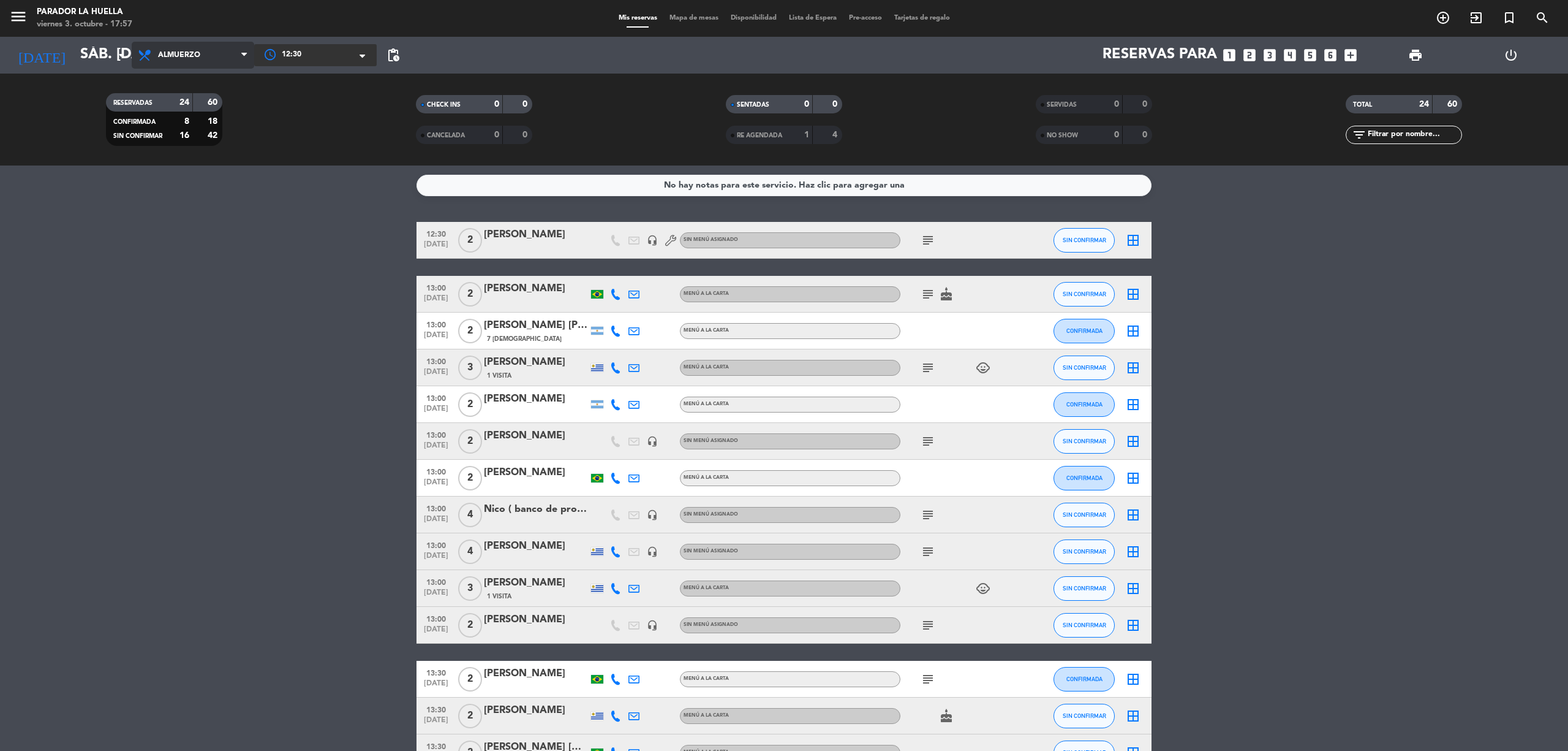
click at [190, 55] on span "Almuerzo" at bounding box center [179, 55] width 42 height 8
click at [192, 130] on div "menu Parador La [PERSON_NAME] 3. octubre - 17:57 Mis reservas Mapa de mesas Dis…" at bounding box center [784, 83] width 1568 height 166
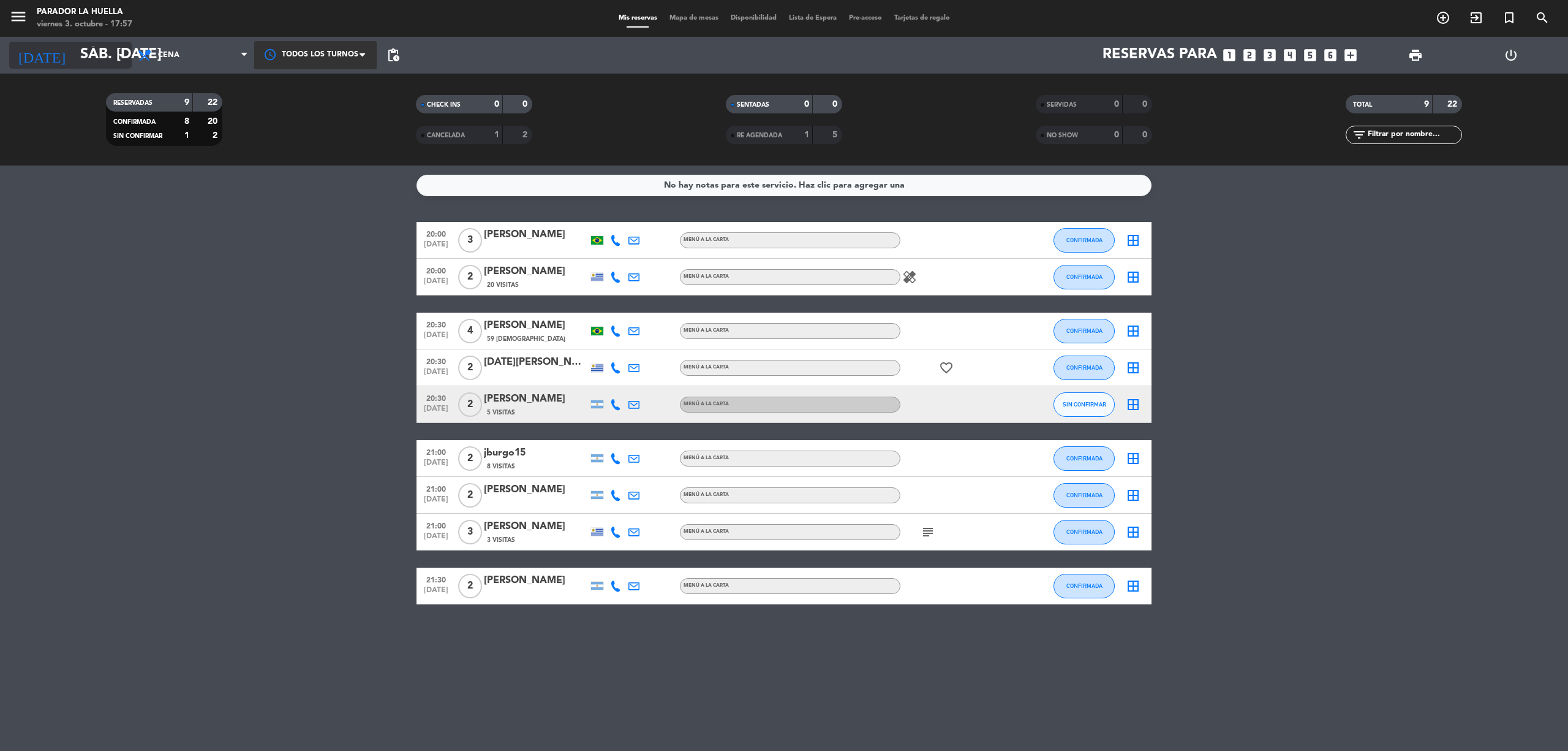
click at [108, 55] on input "sáb. [DATE]" at bounding box center [165, 55] width 182 height 29
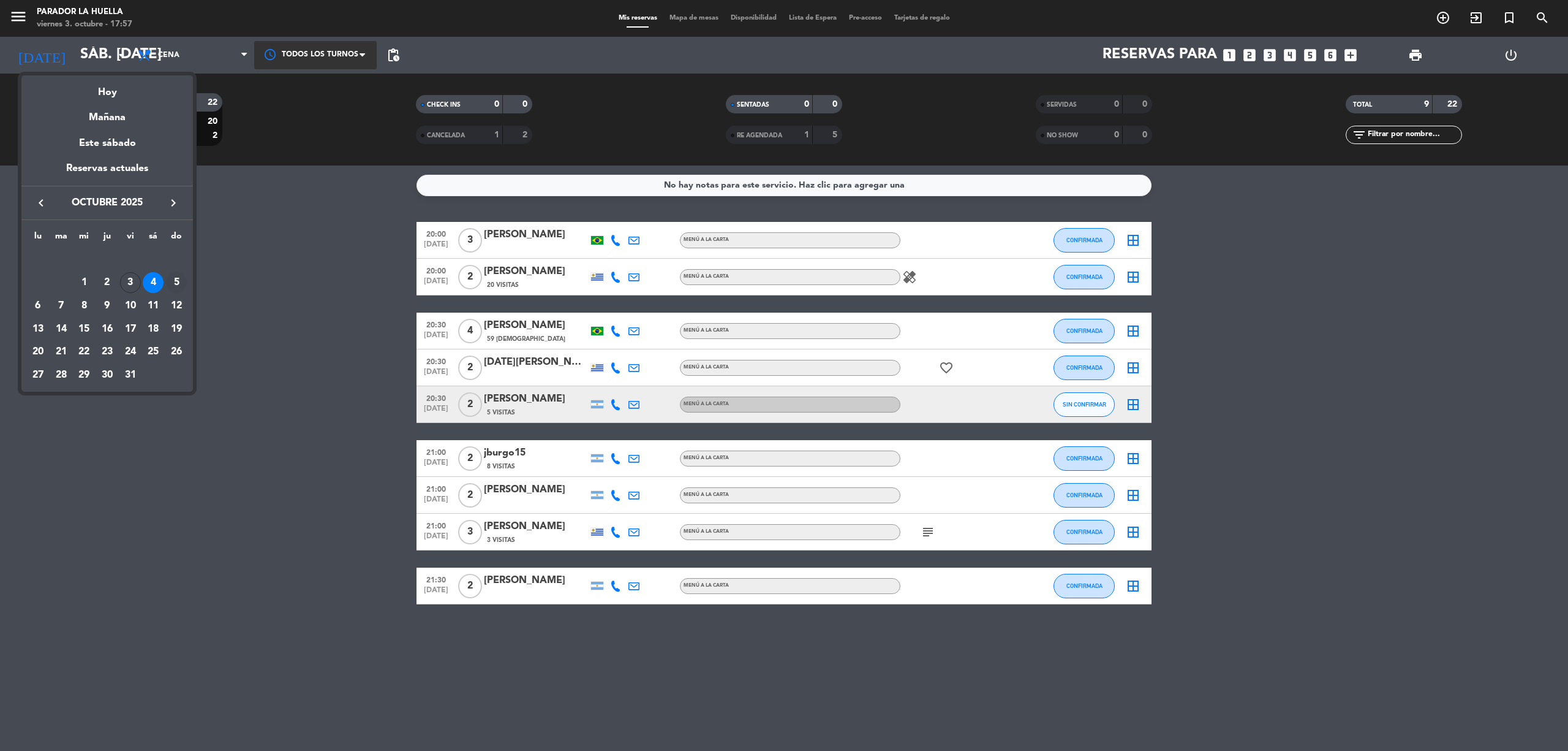
click at [178, 280] on div "5" at bounding box center [177, 282] width 21 height 21
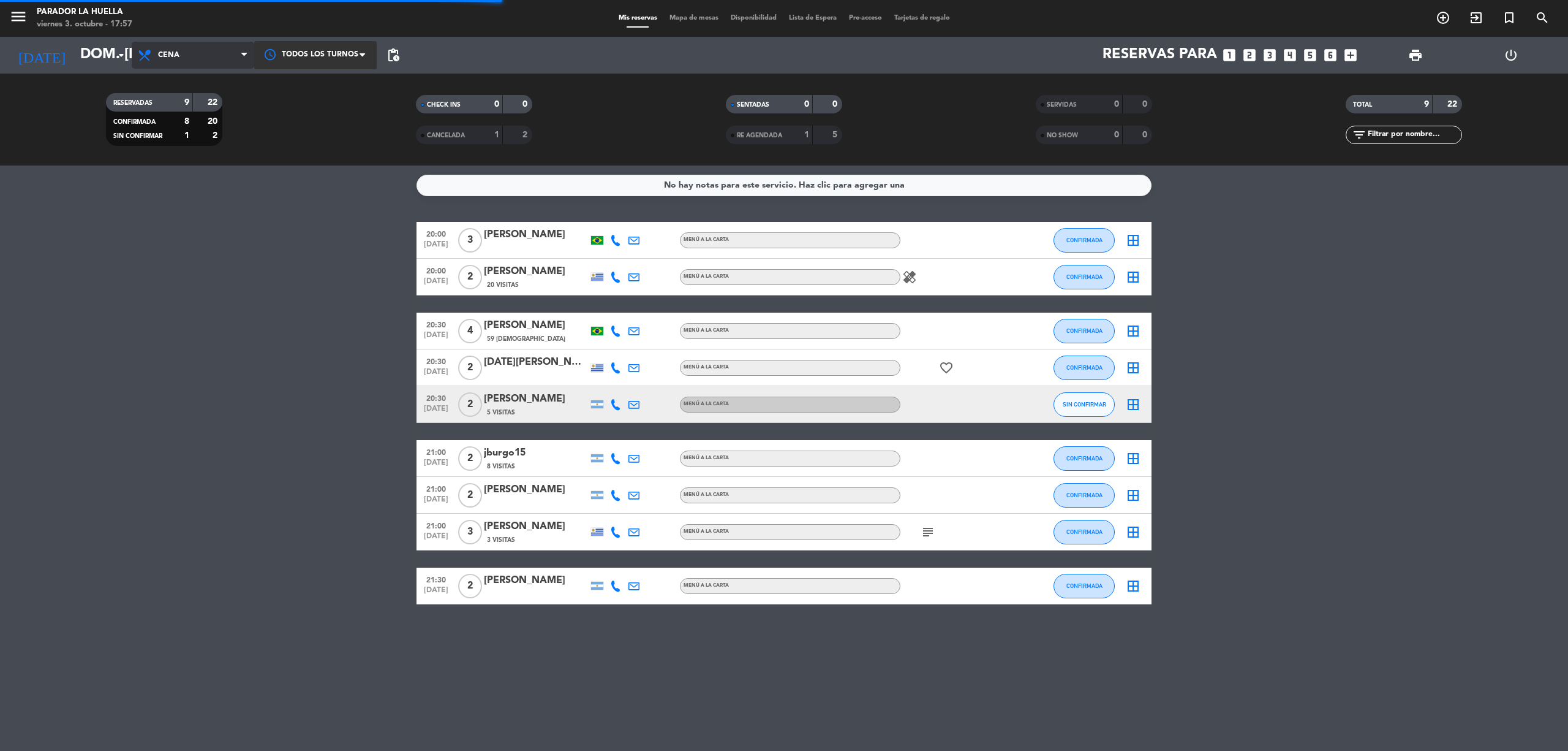
click at [203, 59] on span "Cena" at bounding box center [193, 55] width 123 height 27
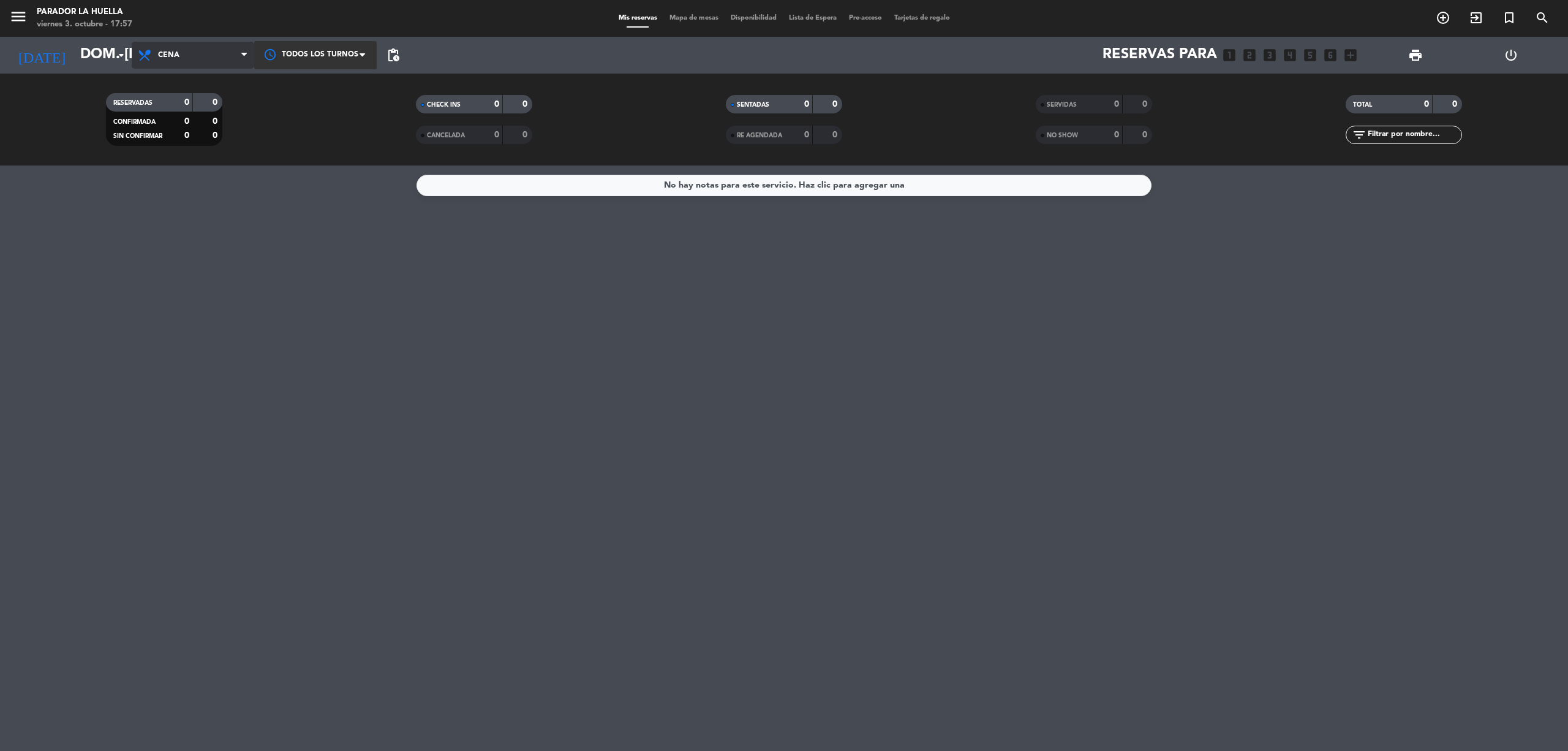
click at [199, 57] on span "Cena" at bounding box center [193, 55] width 123 height 27
click at [192, 106] on div "menu Parador La [PERSON_NAME] 3. octubre - 17:57 Mis reservas Mapa de mesas Dis…" at bounding box center [784, 83] width 1568 height 166
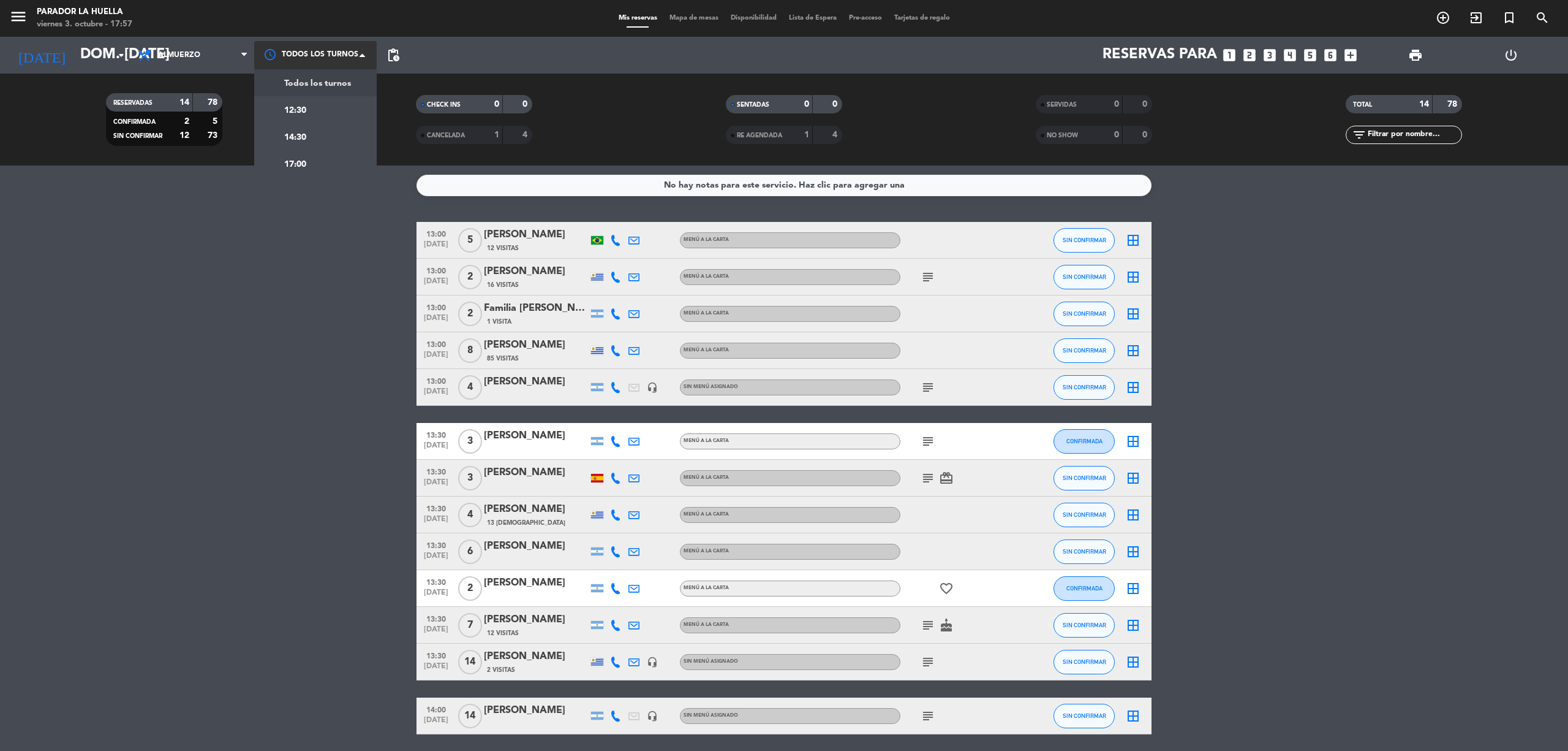
click at [320, 52] on div at bounding box center [315, 55] width 123 height 27
click at [314, 104] on div "12:30" at bounding box center [315, 110] width 123 height 27
click at [306, 53] on div "× 12:30" at bounding box center [299, 55] width 41 height 12
click at [312, 136] on div "14:30" at bounding box center [315, 133] width 123 height 27
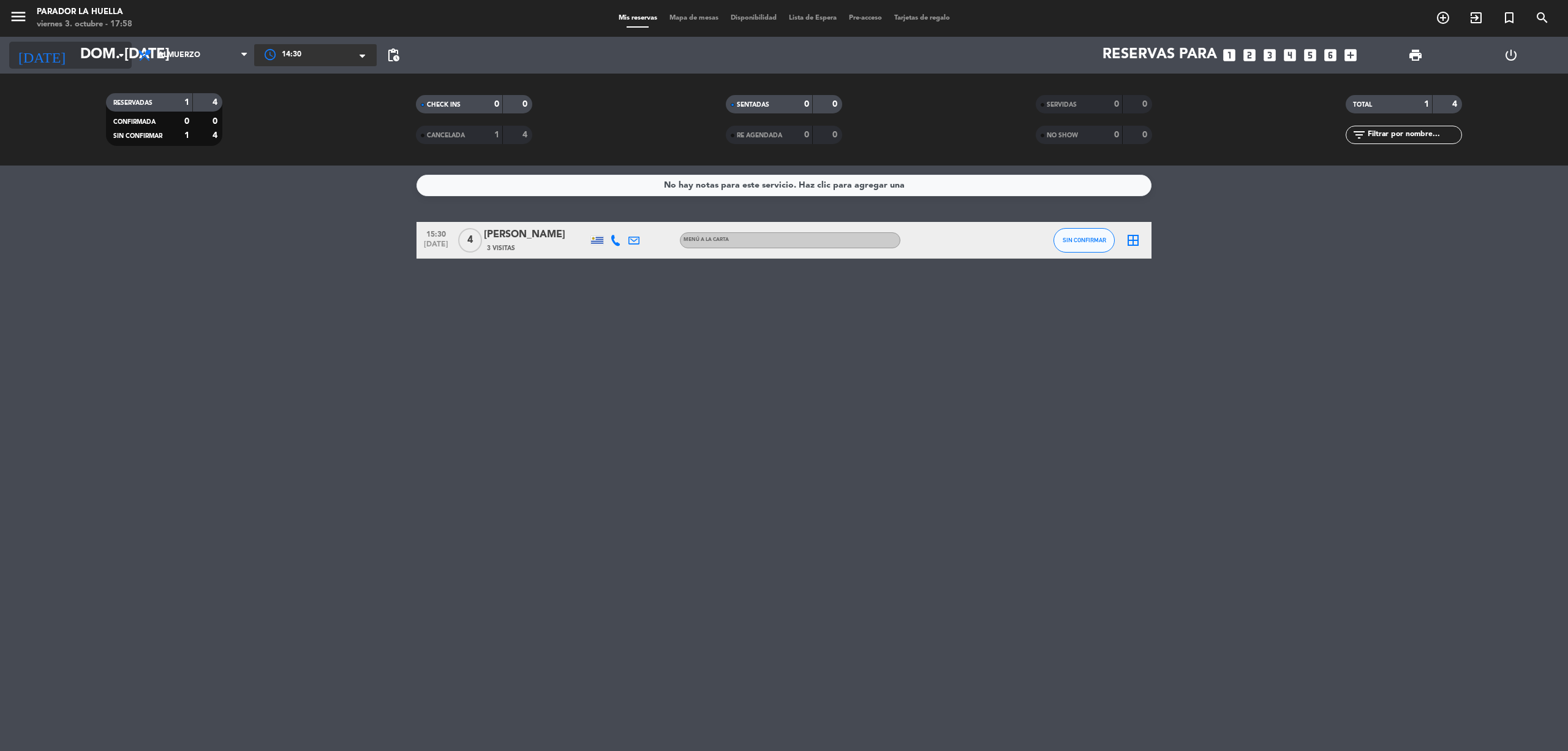
click at [91, 52] on input "dom. [DATE]" at bounding box center [165, 55] width 182 height 29
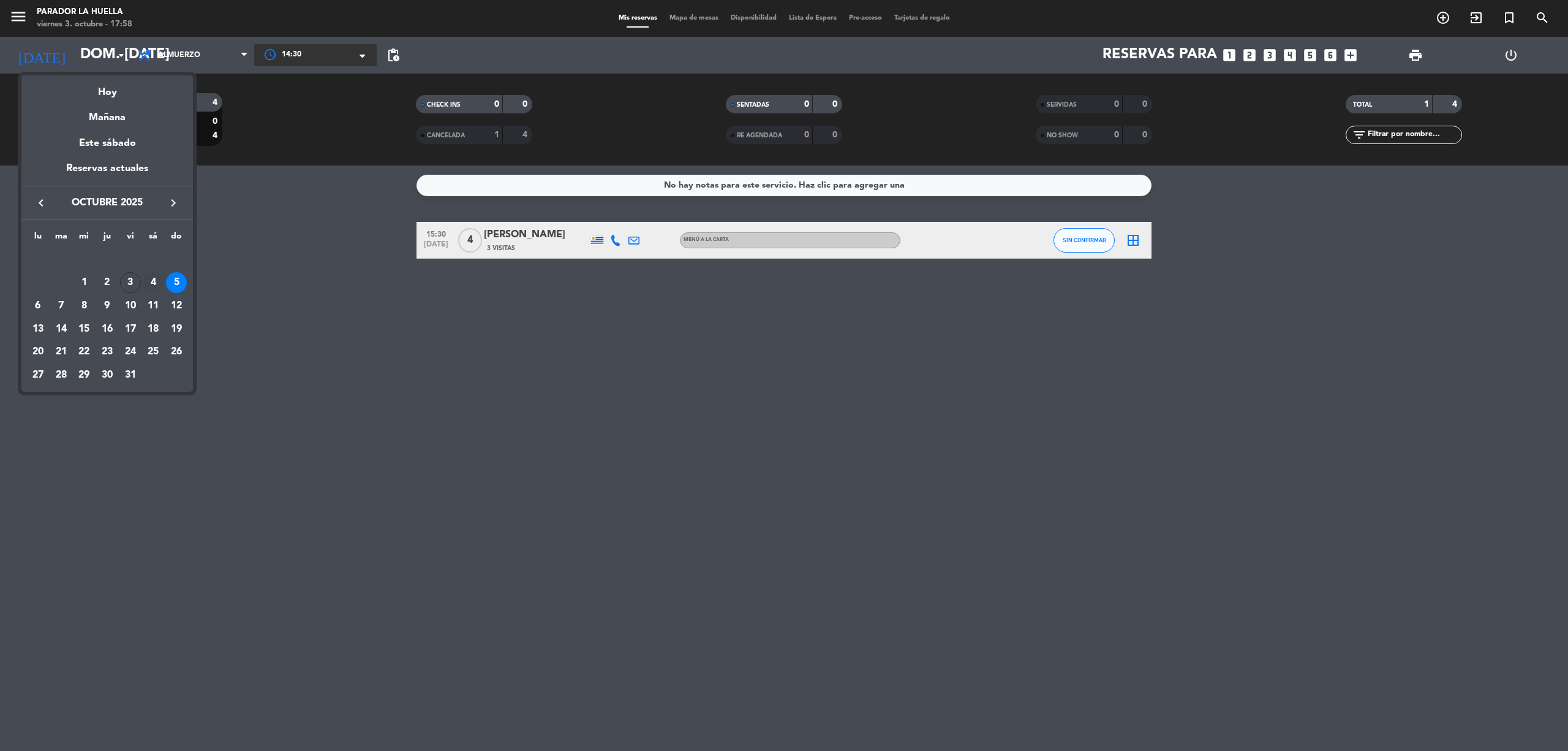
click at [154, 282] on div "4" at bounding box center [153, 282] width 21 height 21
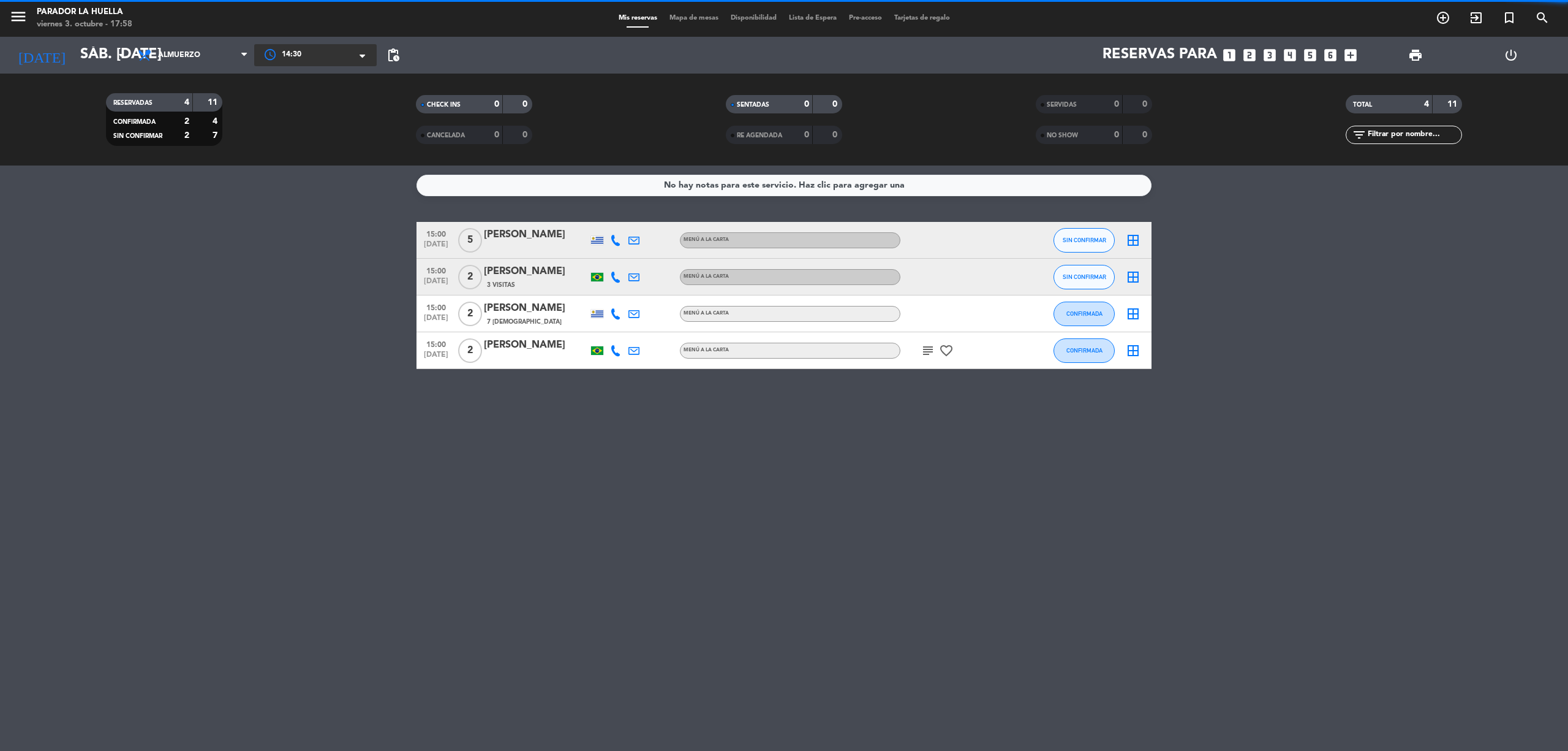
click at [340, 52] on div at bounding box center [315, 55] width 123 height 22
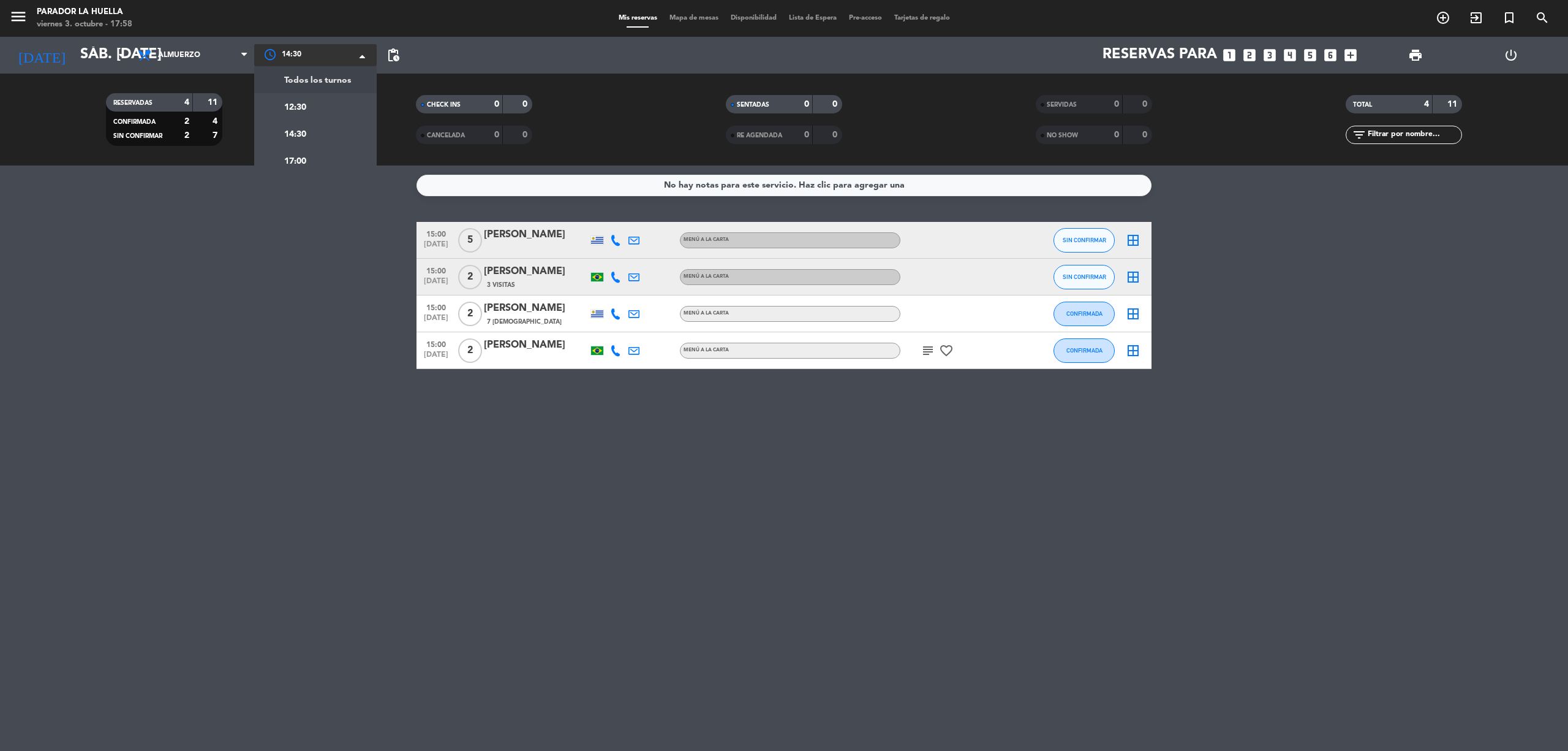
click at [341, 82] on span "Todos los turnos" at bounding box center [317, 81] width 66 height 14
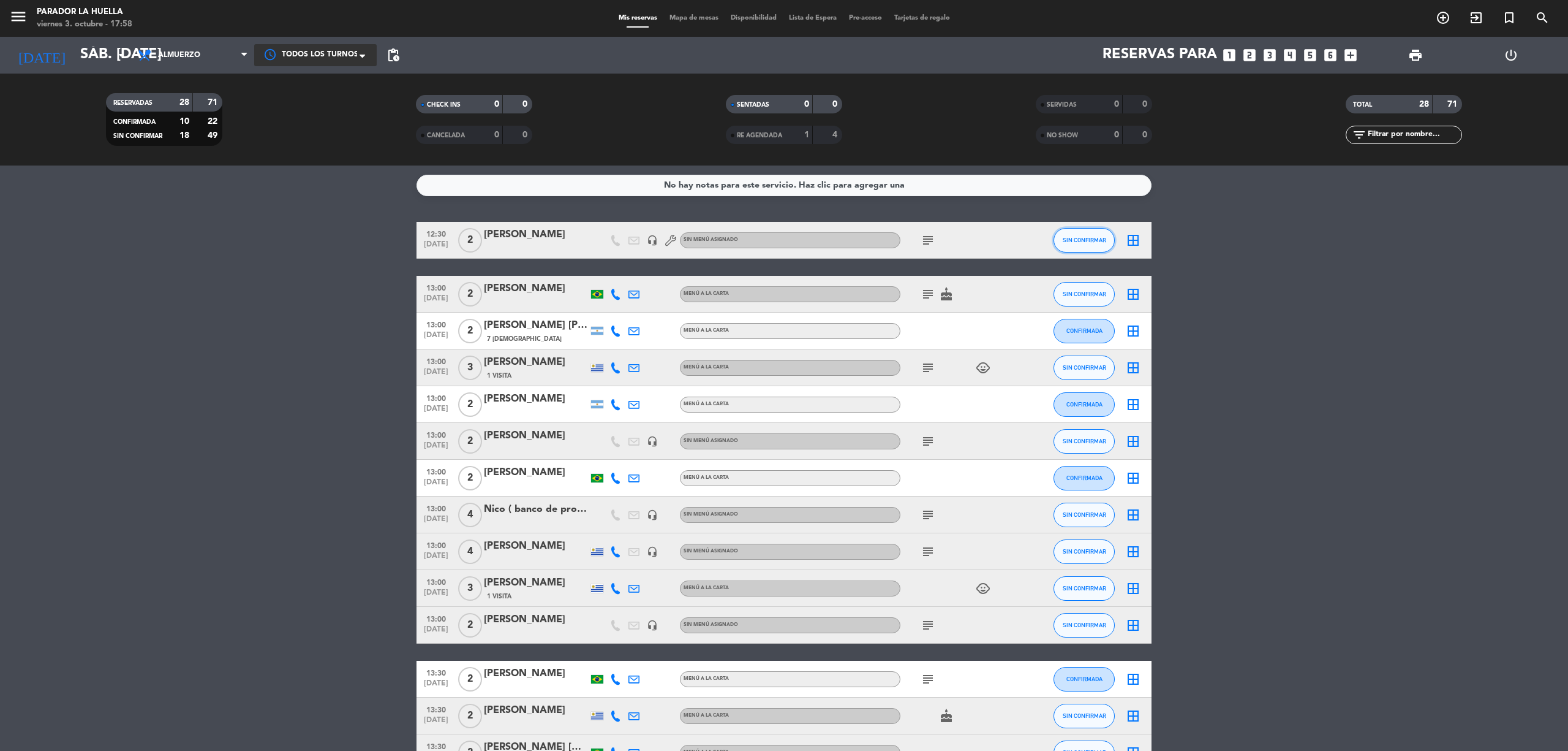
click at [1110, 233] on button "SIN CONFIRMAR" at bounding box center [1084, 241] width 61 height 25
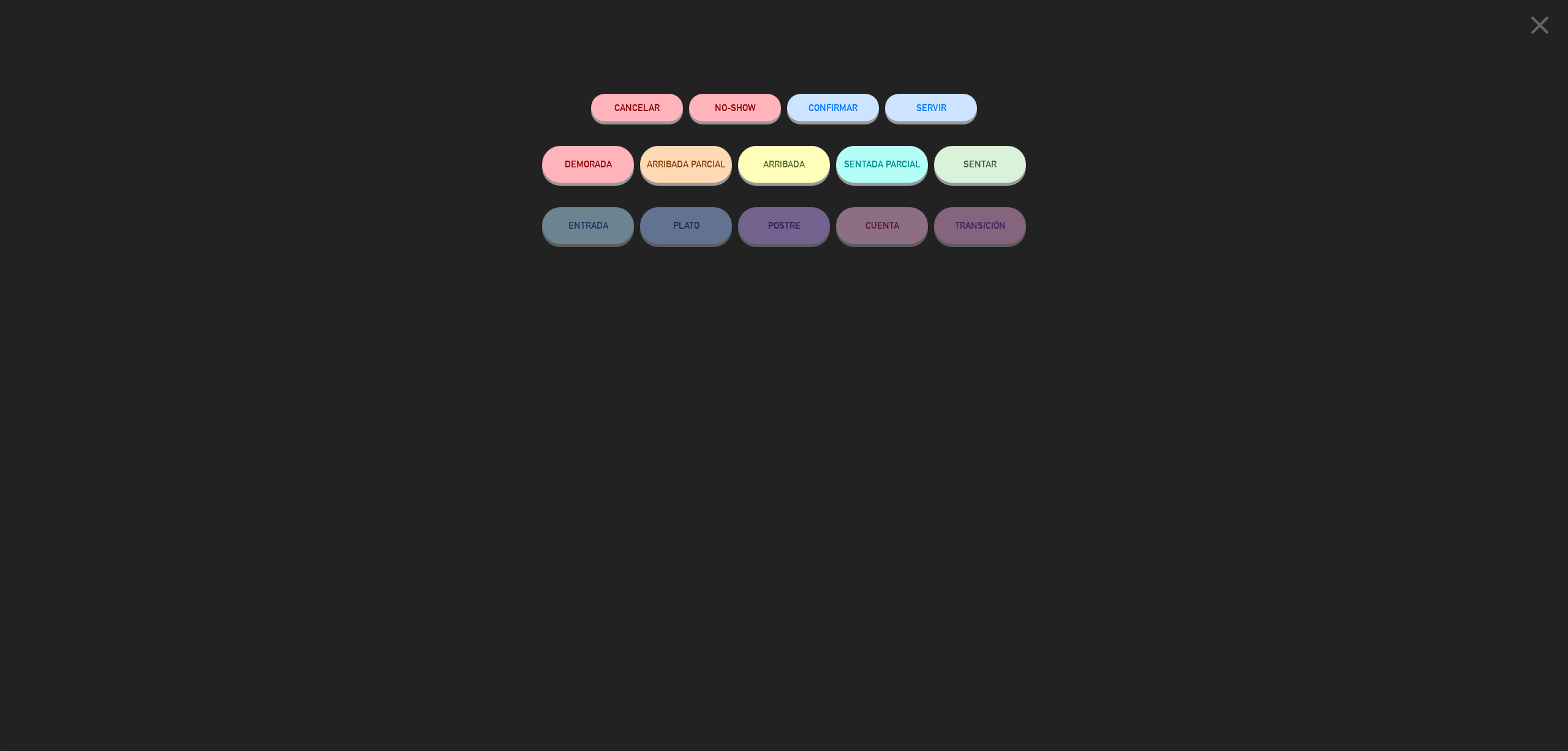
click at [843, 111] on span "CONFIRMAR" at bounding box center [833, 108] width 49 height 10
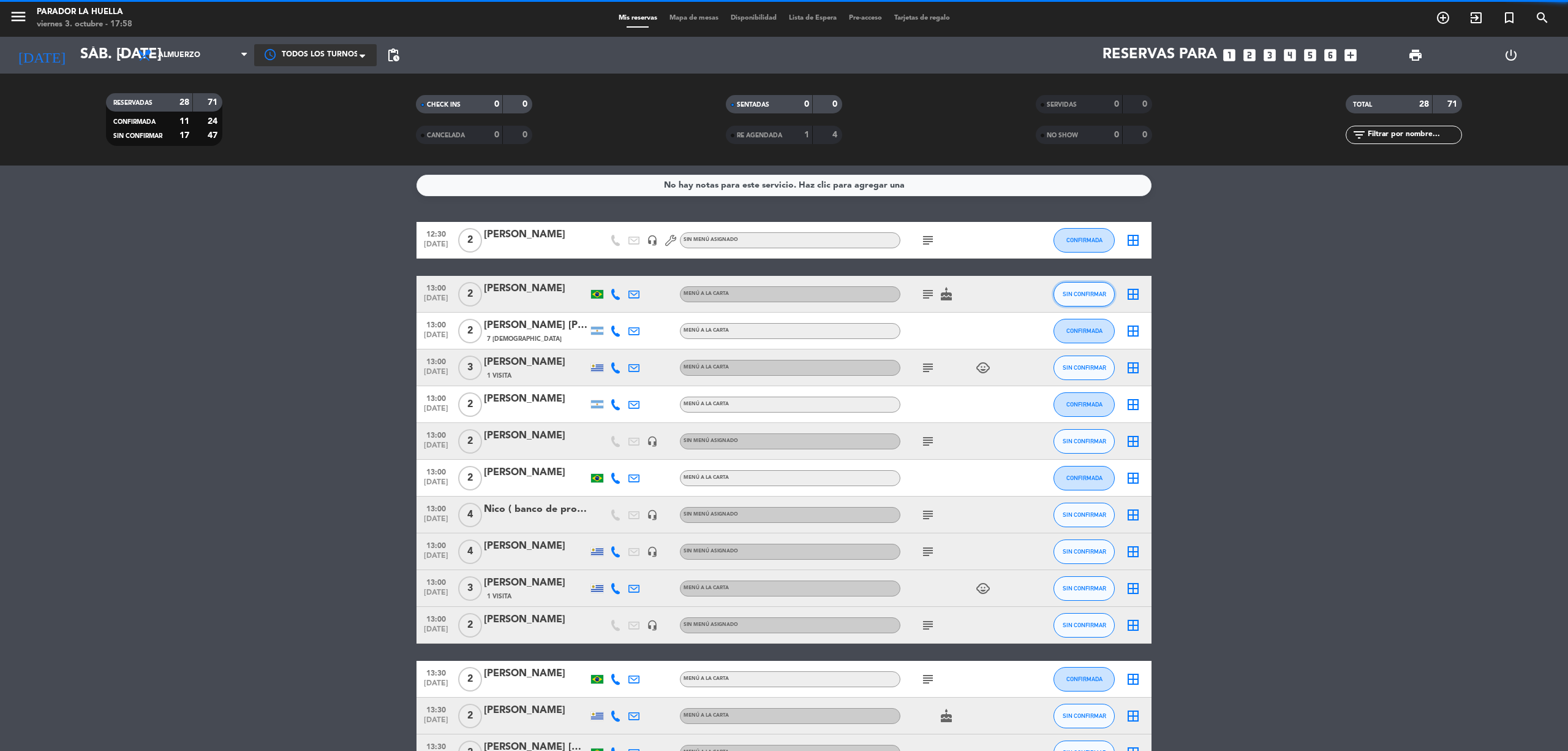
click at [1083, 295] on span "SIN CONFIRMAR" at bounding box center [1084, 294] width 44 height 7
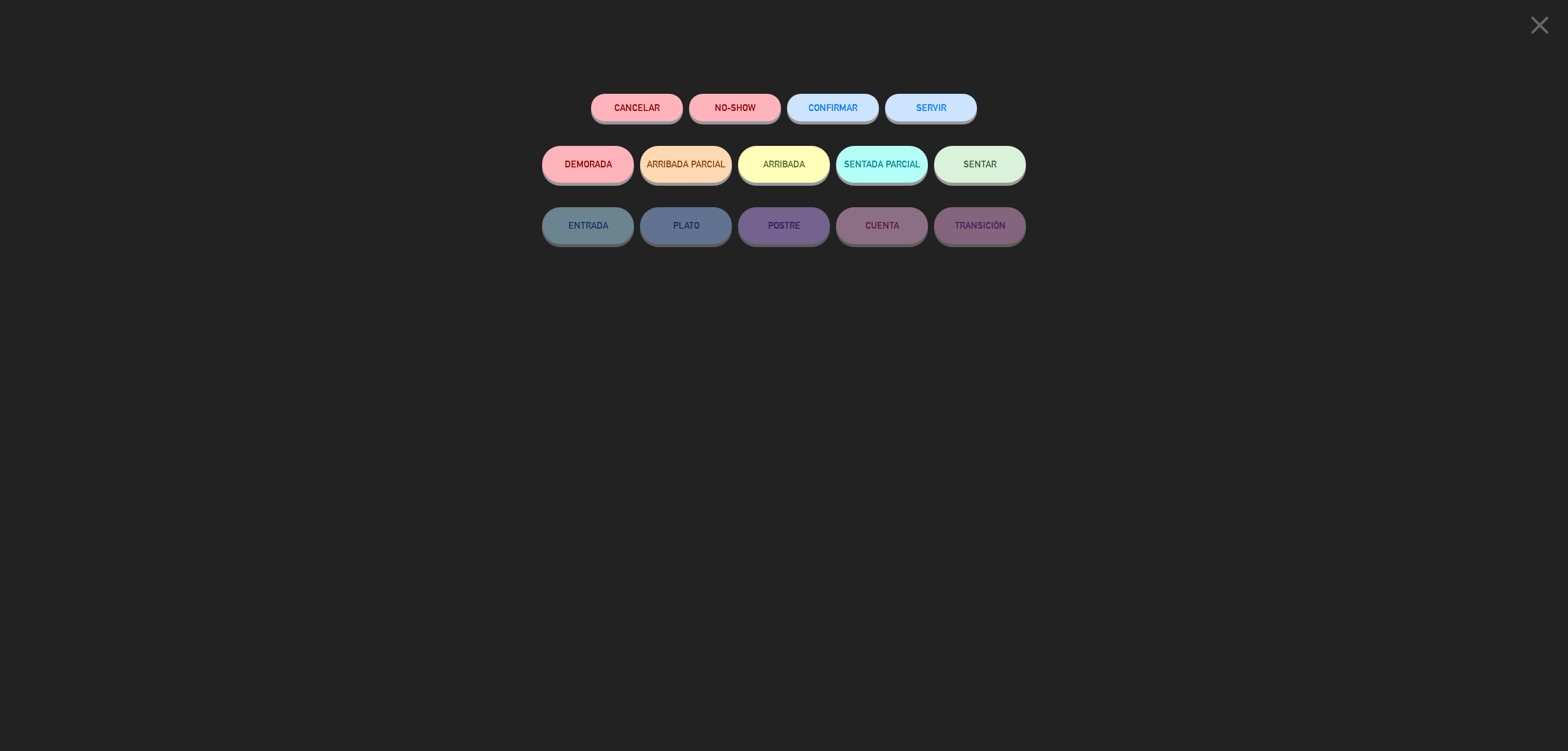
click at [843, 107] on span "CONFIRMAR" at bounding box center [833, 108] width 49 height 10
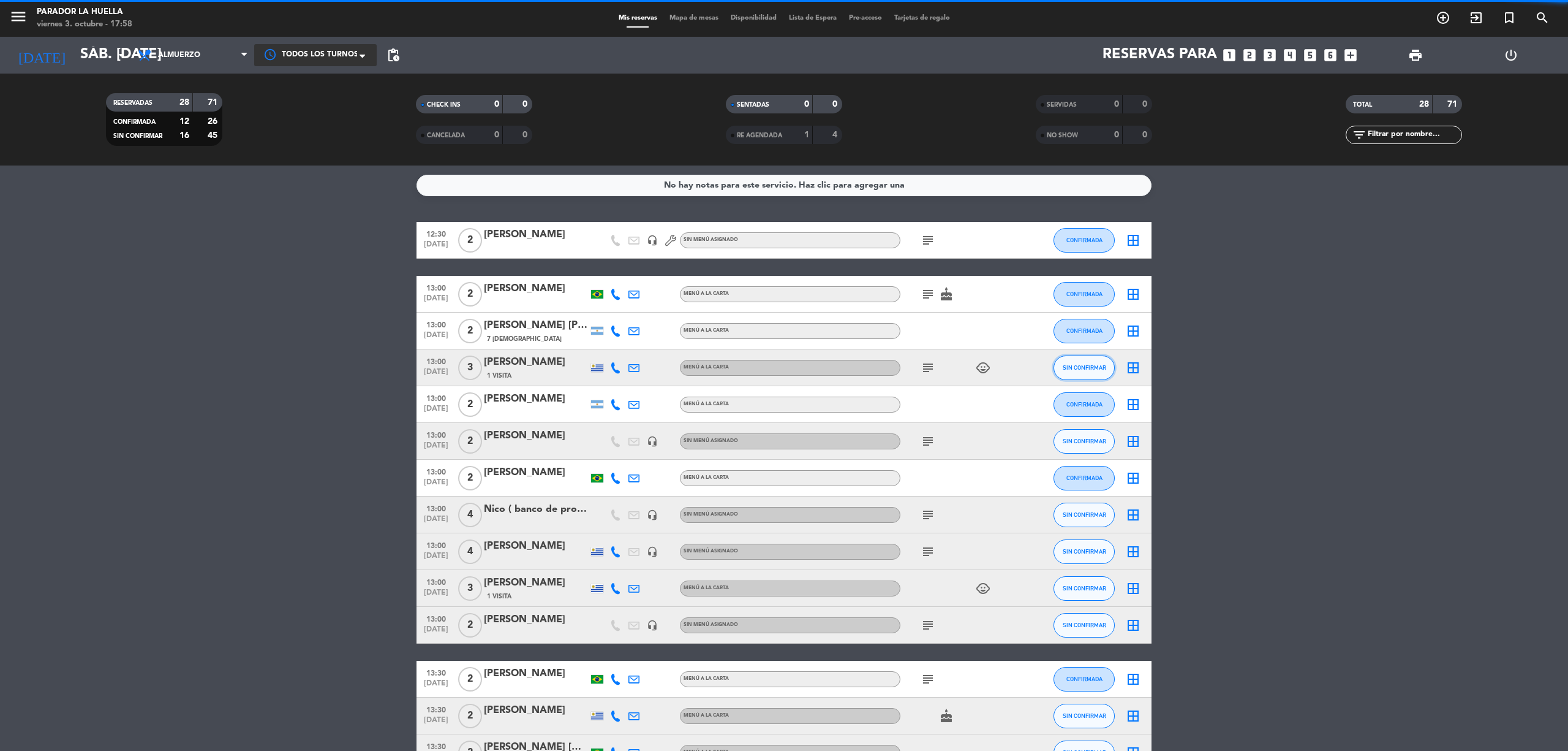
click at [1100, 365] on span "SIN CONFIRMAR" at bounding box center [1084, 367] width 44 height 7
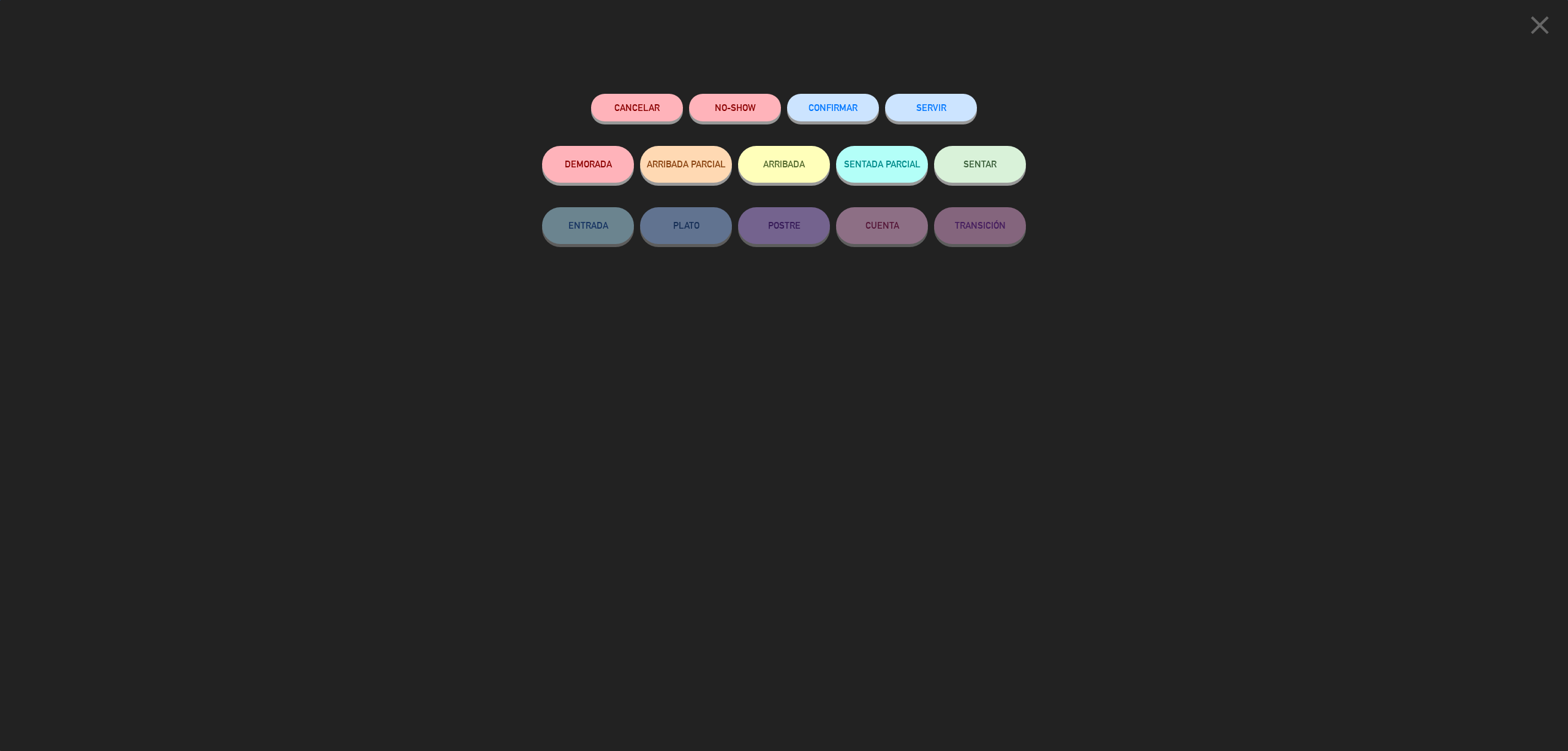
click at [853, 94] on div "CONFIRMAR" at bounding box center [833, 120] width 92 height 52
click at [813, 108] on span "CONFIRMAR" at bounding box center [833, 108] width 49 height 10
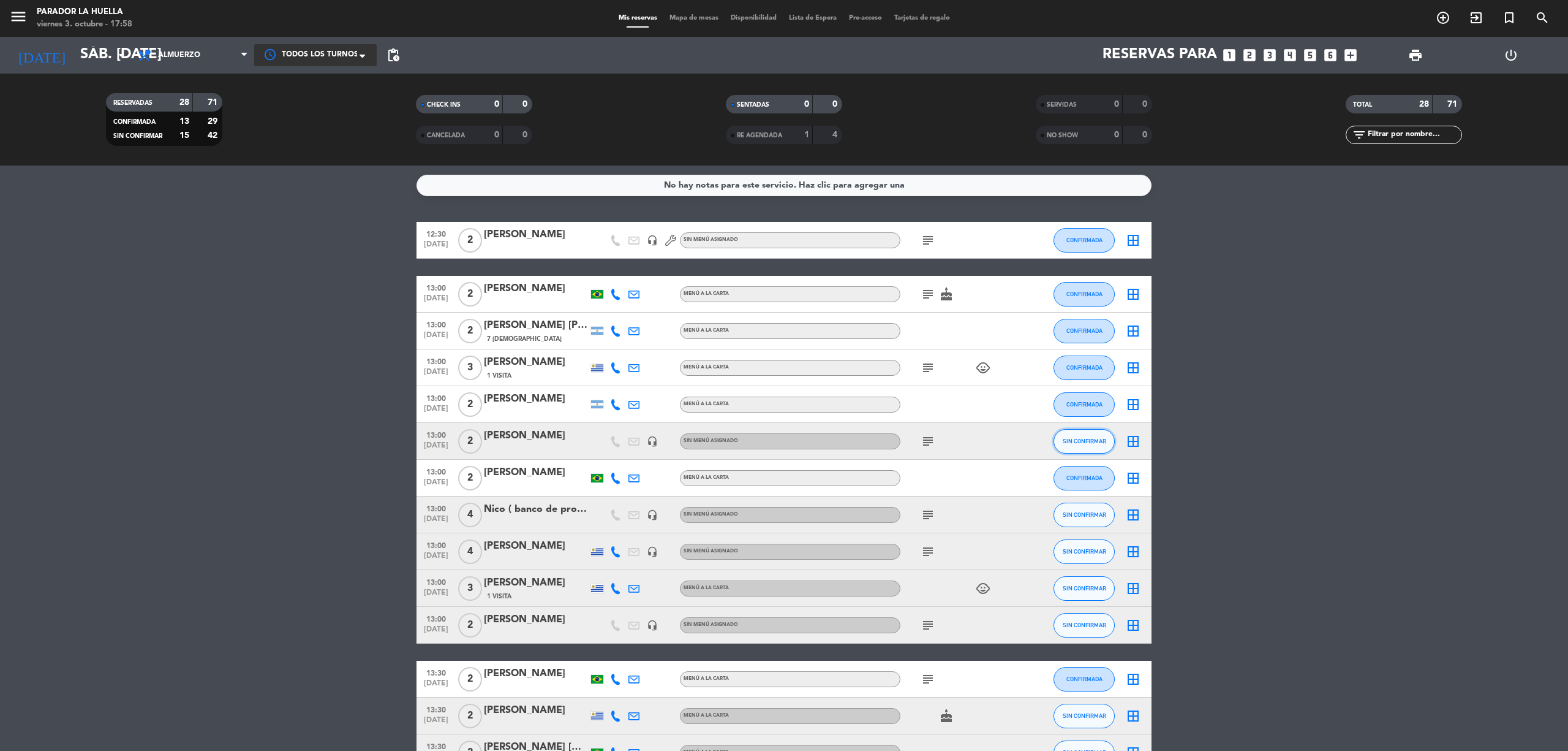
click at [1091, 434] on button "SIN CONFIRMAR" at bounding box center [1084, 441] width 61 height 25
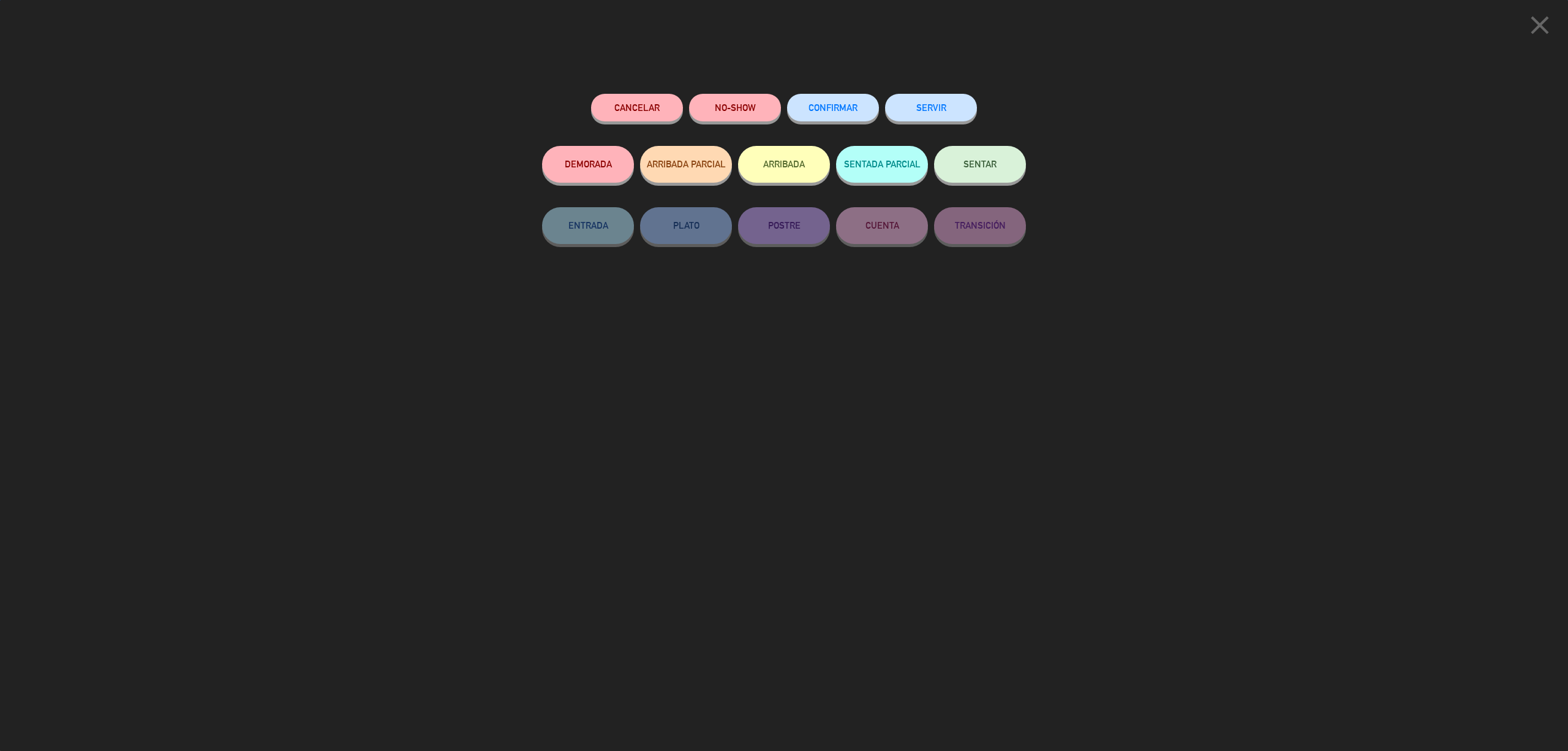
drag, startPoint x: 850, startPoint y: 107, endPoint x: 860, endPoint y: 106, distance: 10.0
click at [850, 106] on span "CONFIRMAR" at bounding box center [833, 108] width 49 height 10
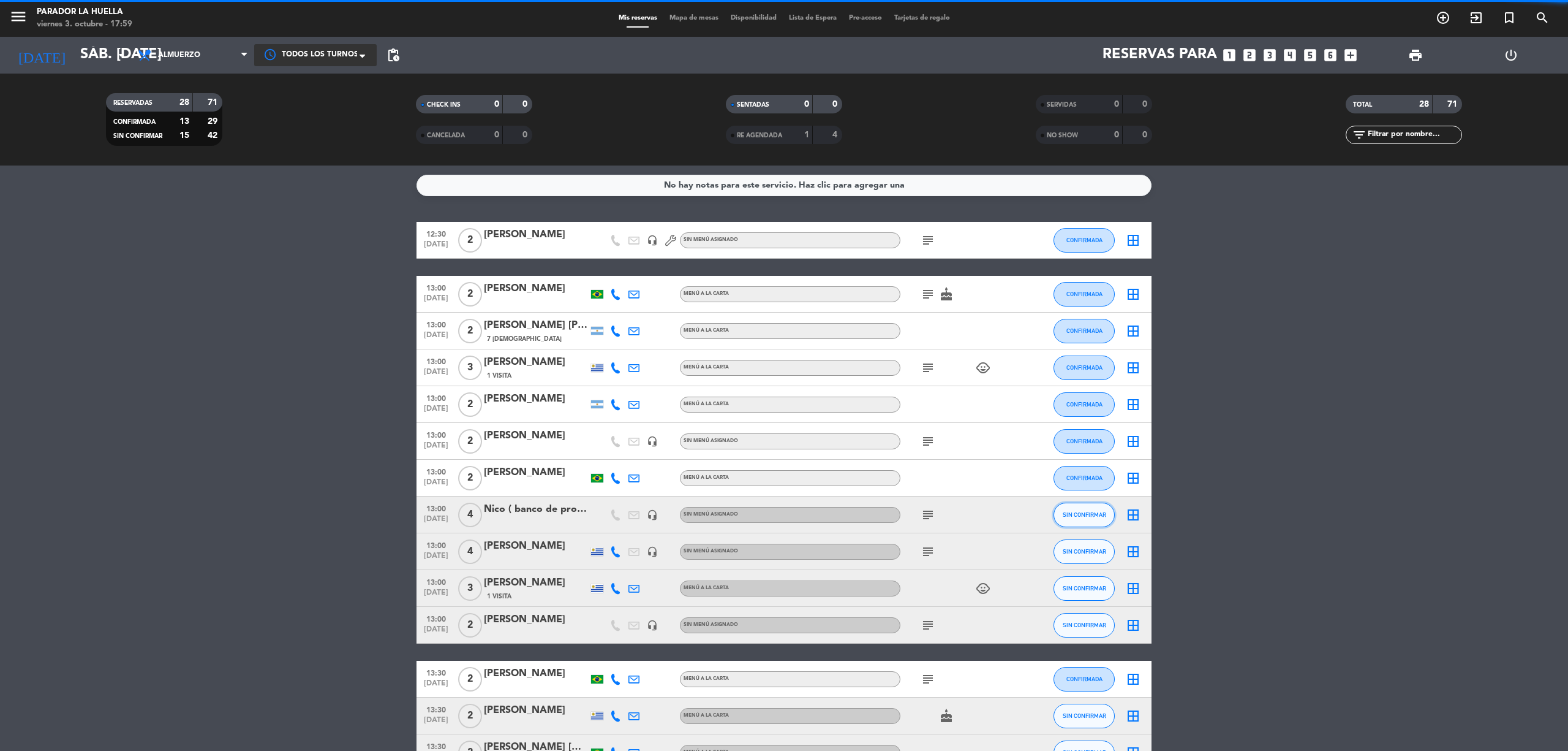
click at [1094, 506] on button "SIN CONFIRMAR" at bounding box center [1084, 515] width 61 height 25
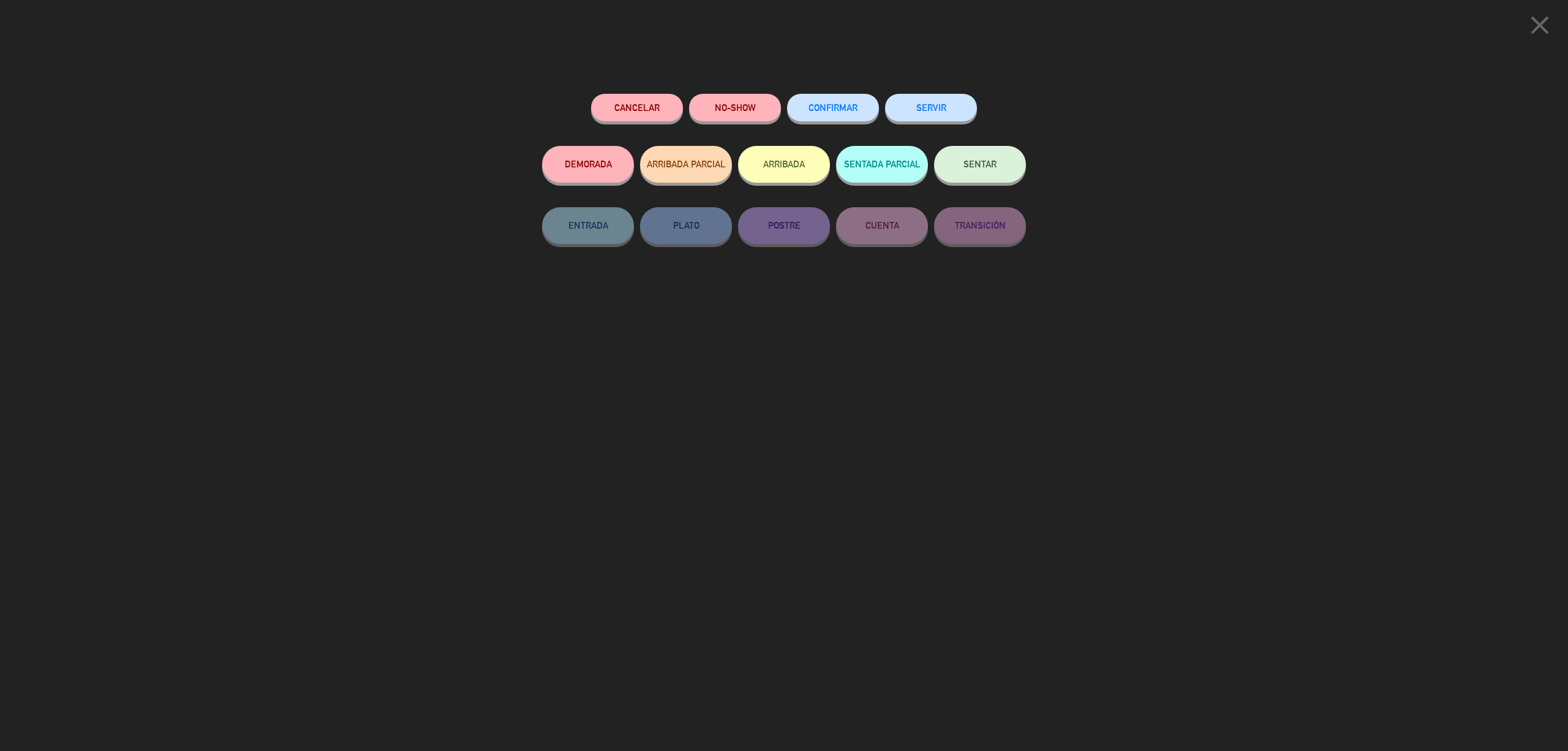
click at [828, 113] on button "CONFIRMAR" at bounding box center [833, 108] width 92 height 27
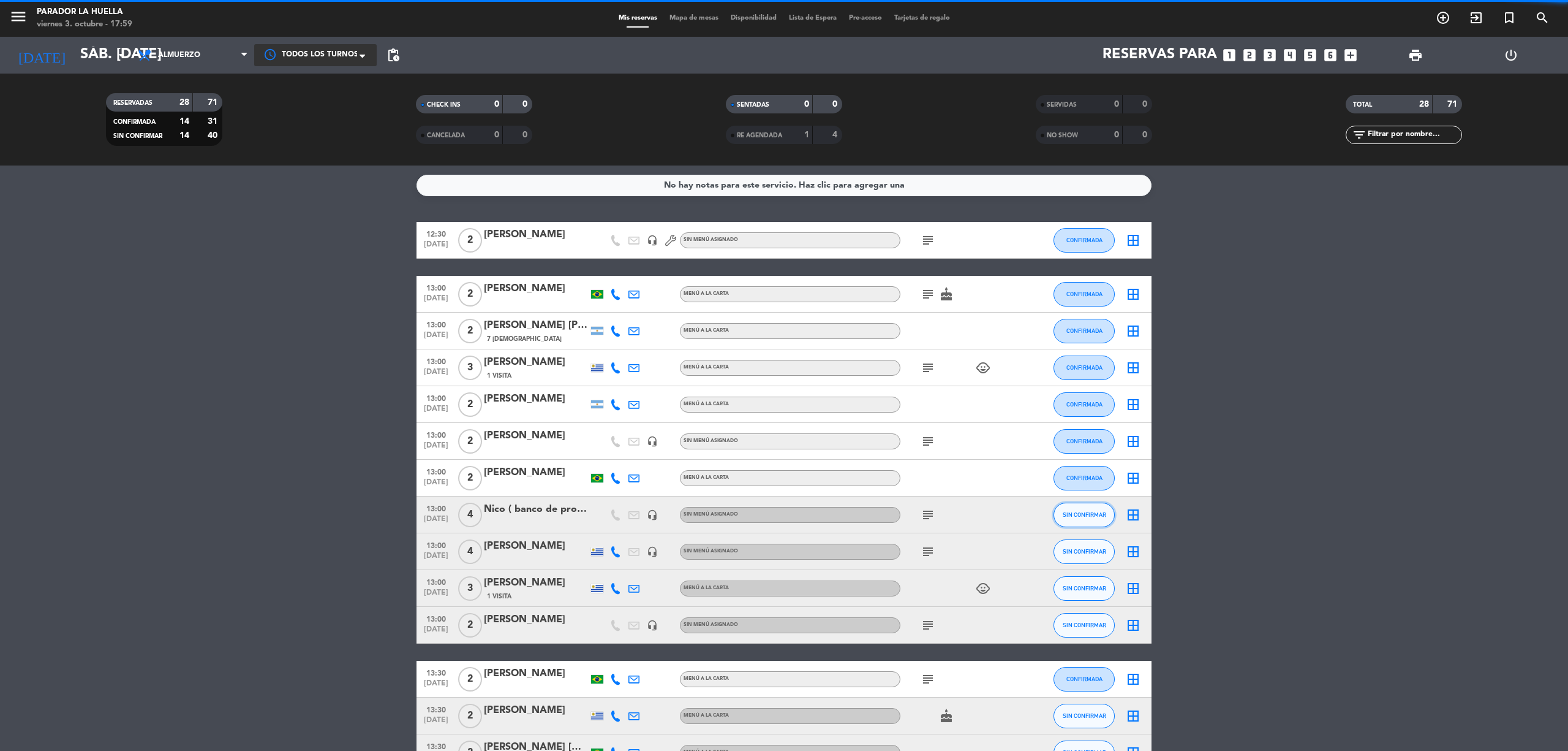
click at [1082, 511] on span "SIN CONFIRMAR" at bounding box center [1084, 514] width 44 height 7
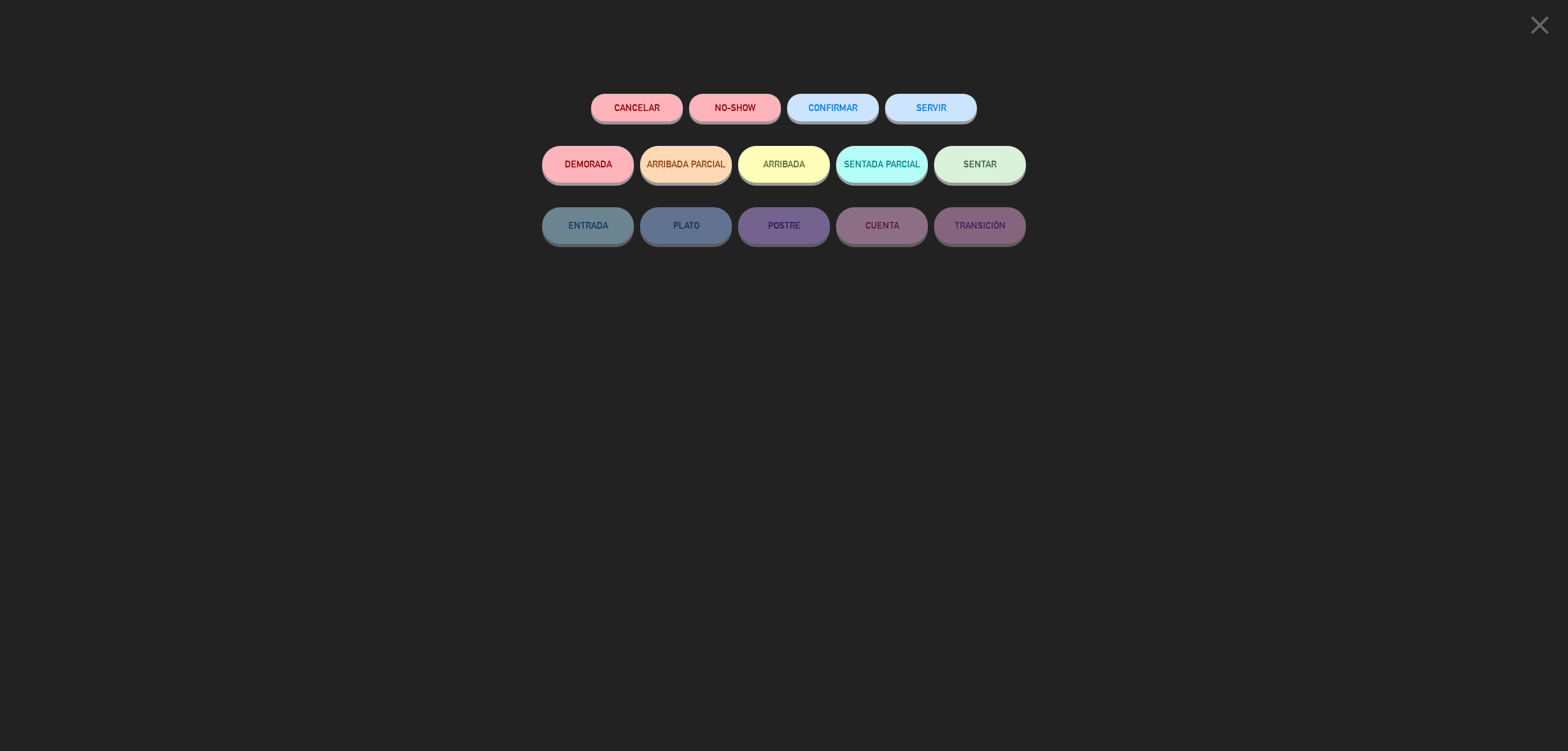
click at [847, 111] on span "CONFIRMAR" at bounding box center [833, 108] width 49 height 10
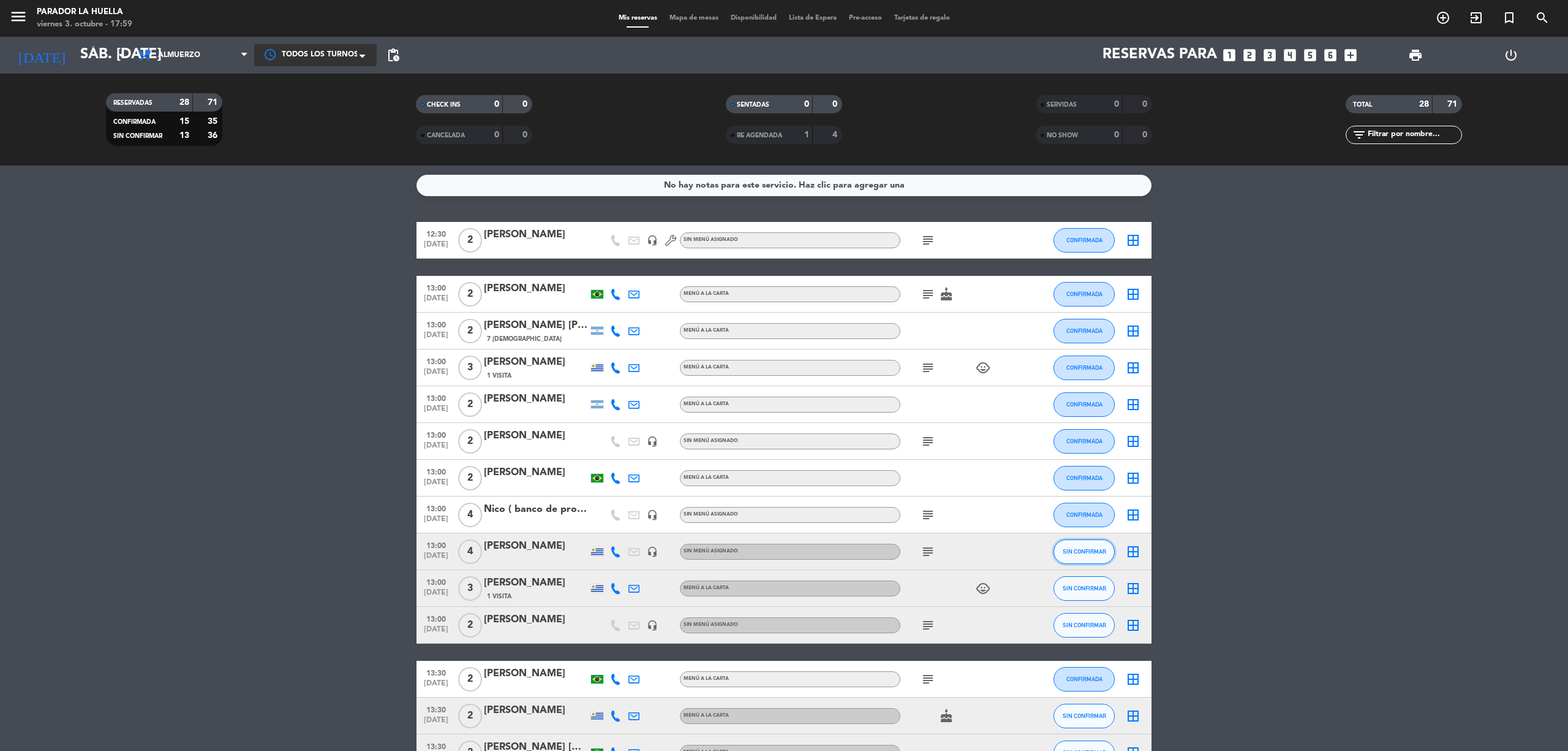
click at [1094, 552] on span "SIN CONFIRMAR" at bounding box center [1084, 551] width 44 height 7
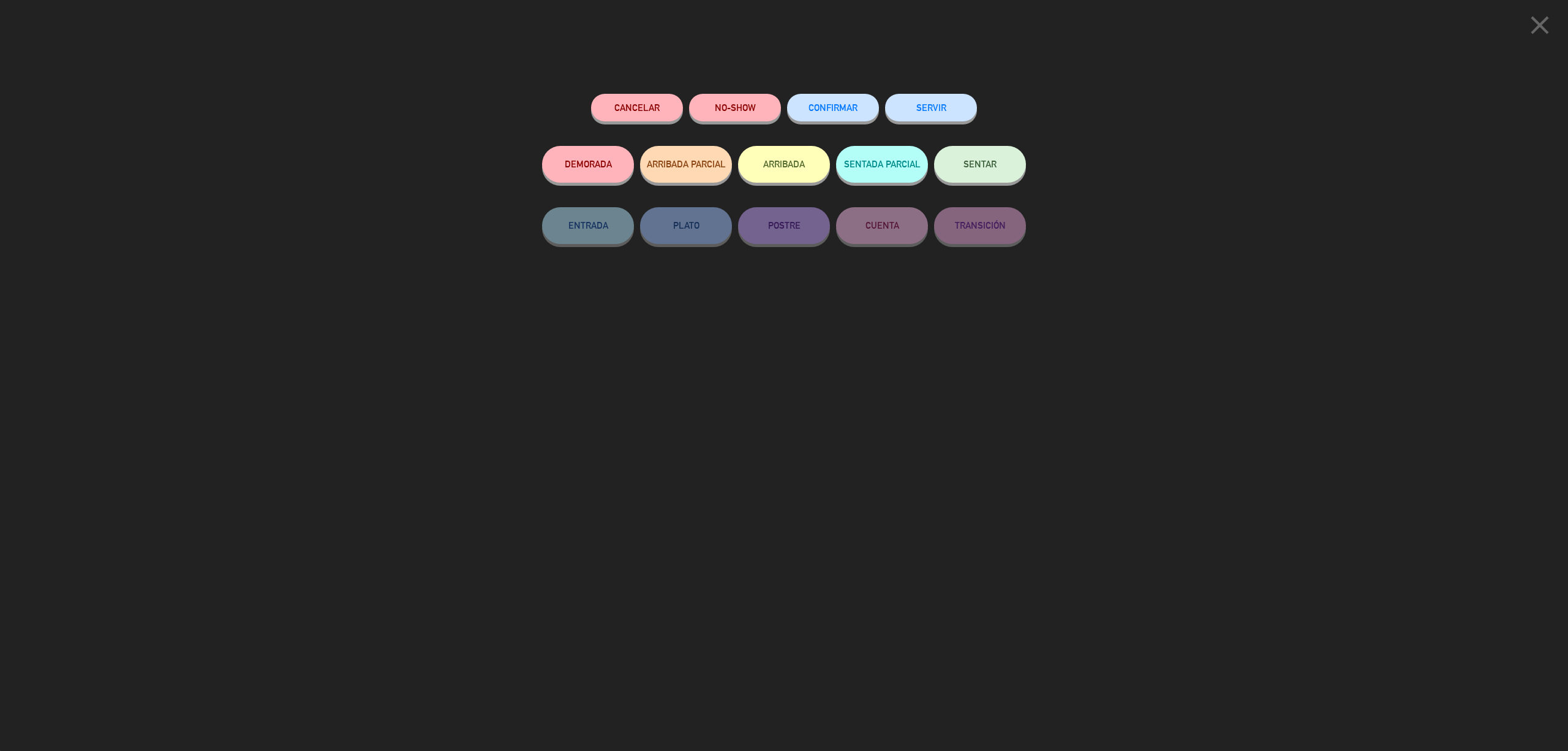
click at [832, 98] on button "CONFIRMAR" at bounding box center [833, 108] width 92 height 27
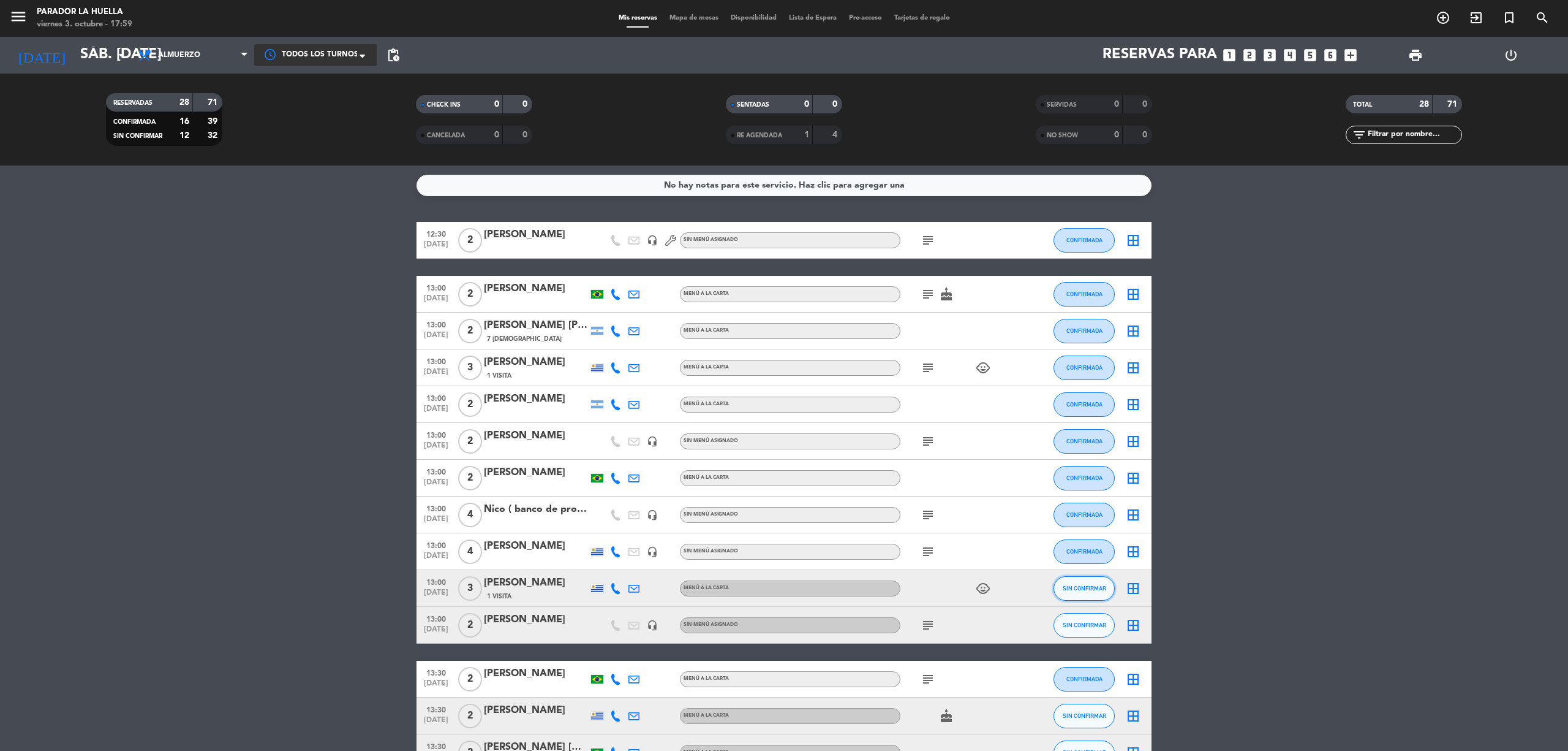
click at [1077, 585] on span "SIN CONFIRMAR" at bounding box center [1084, 588] width 44 height 7
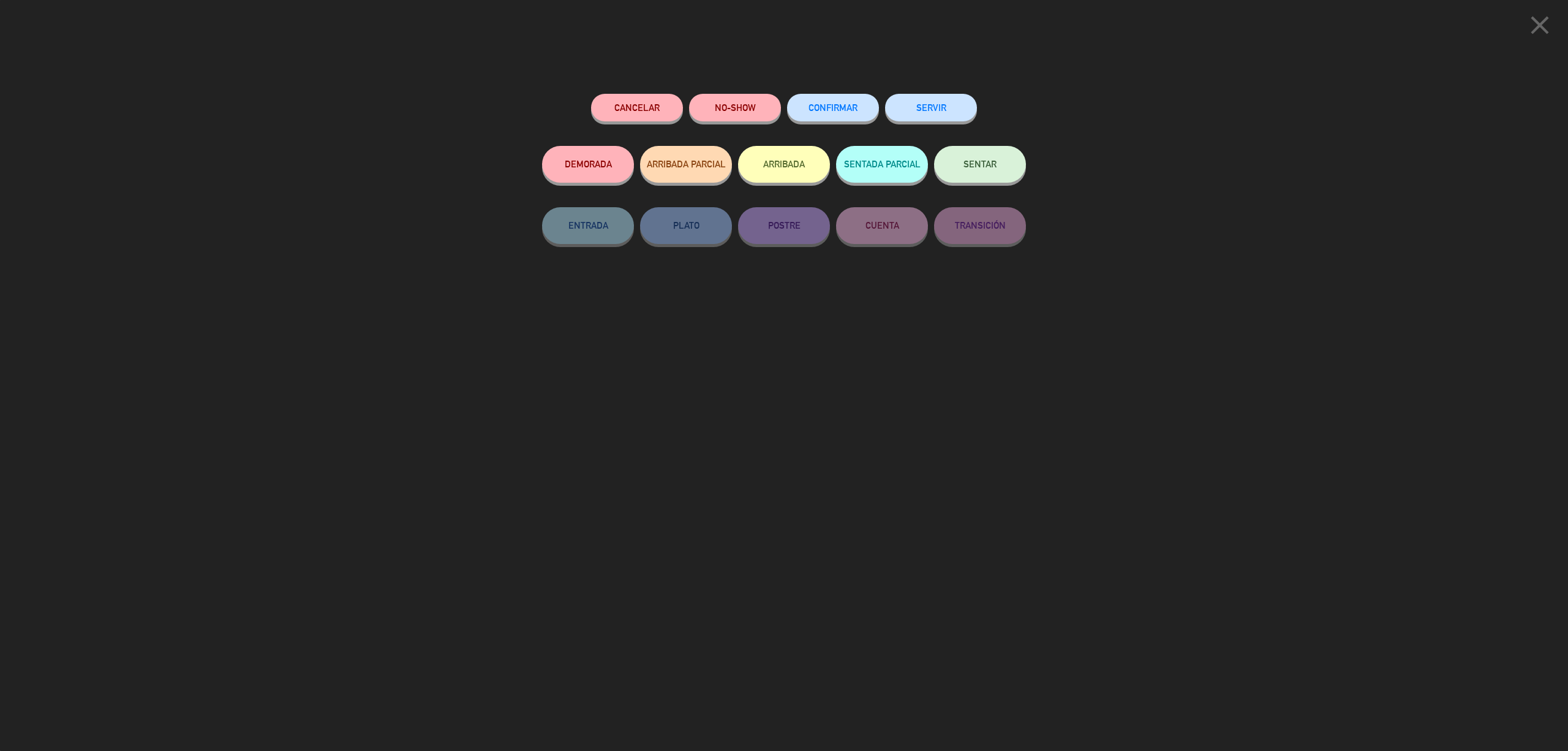
click at [817, 111] on span "CONFIRMAR" at bounding box center [833, 108] width 49 height 10
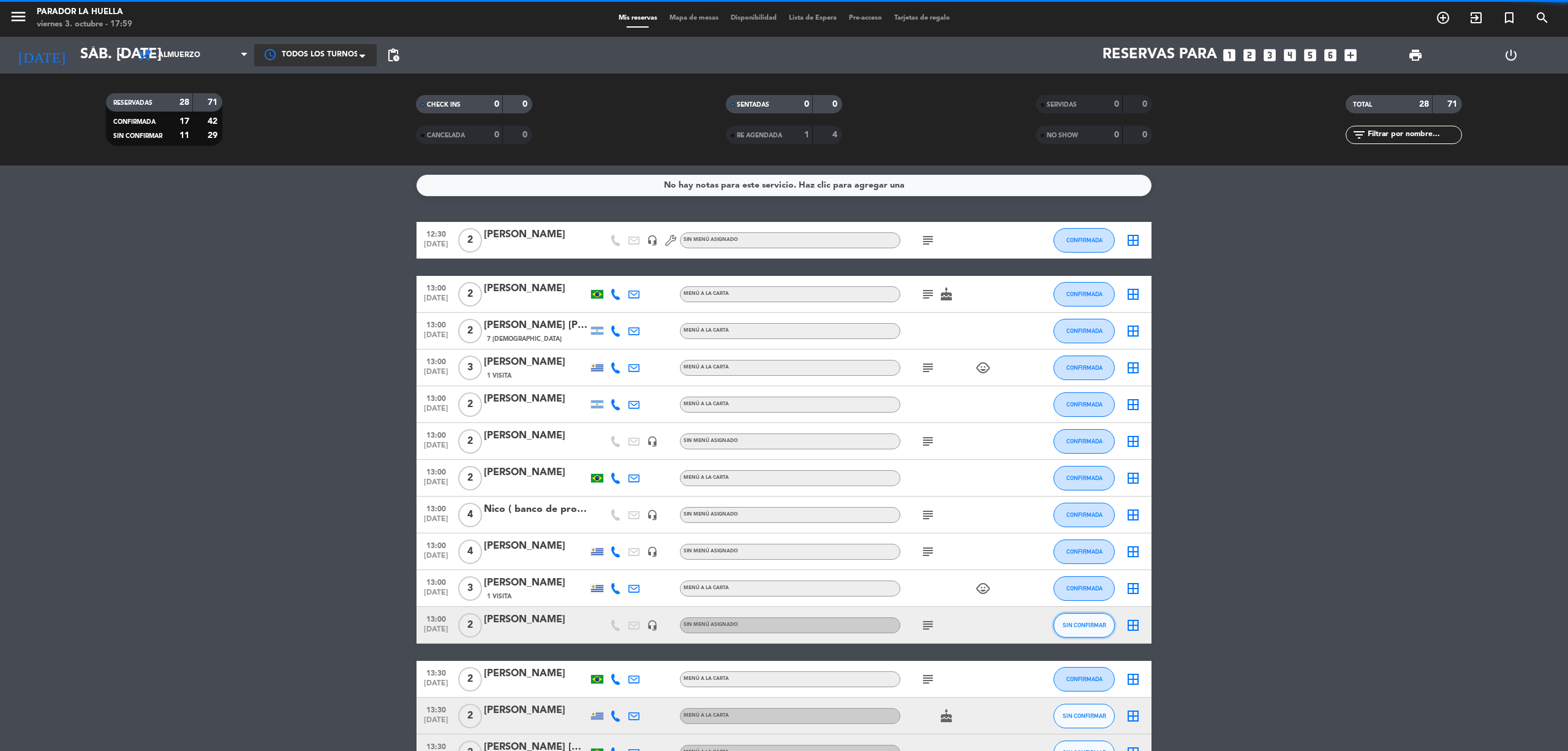
drag, startPoint x: 1097, startPoint y: 619, endPoint x: 1096, endPoint y: 630, distance: 11.0
click at [1096, 630] on button "SIN CONFIRMAR" at bounding box center [1084, 625] width 61 height 25
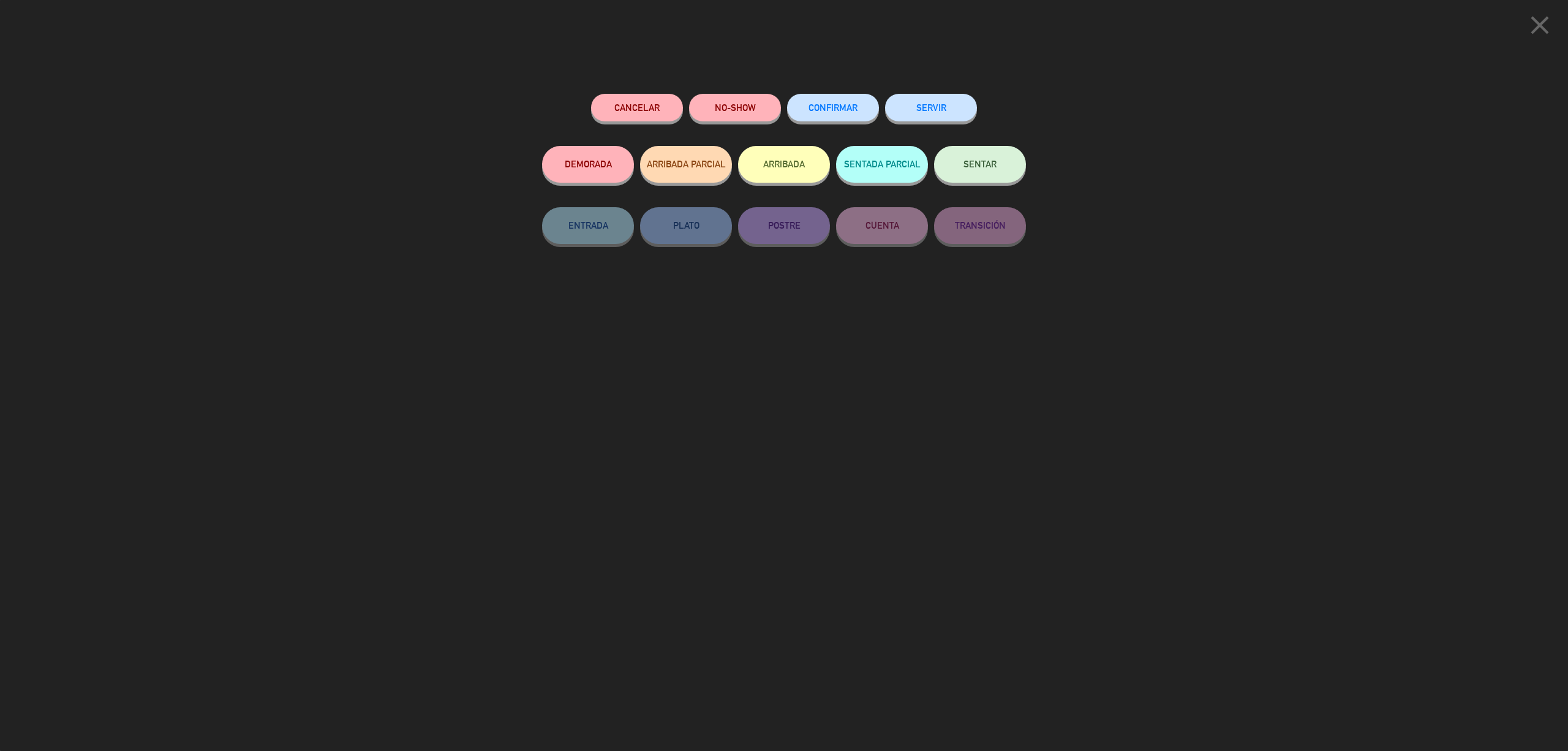
click at [835, 108] on span "CONFIRMAR" at bounding box center [833, 108] width 49 height 10
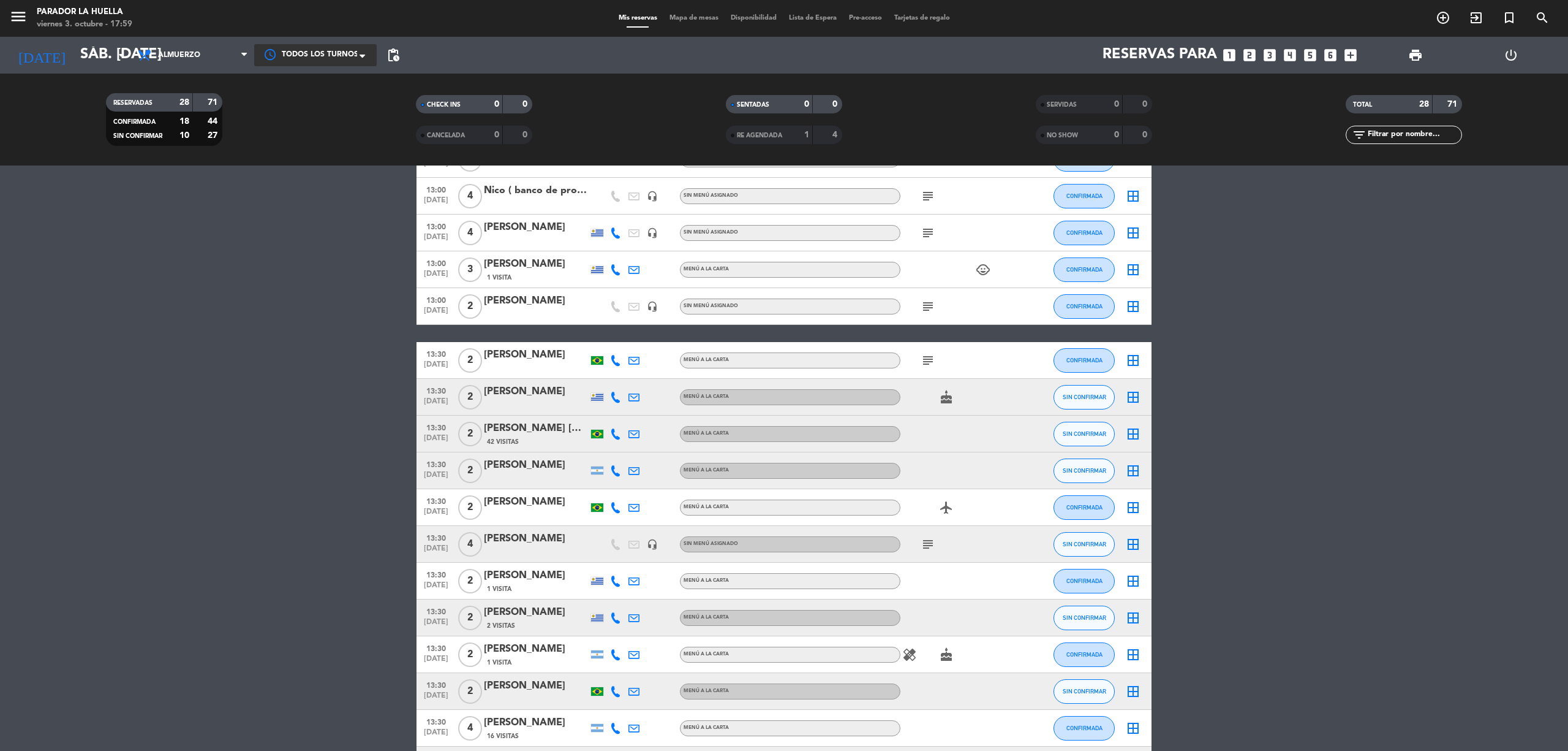
scroll to position [327, 0]
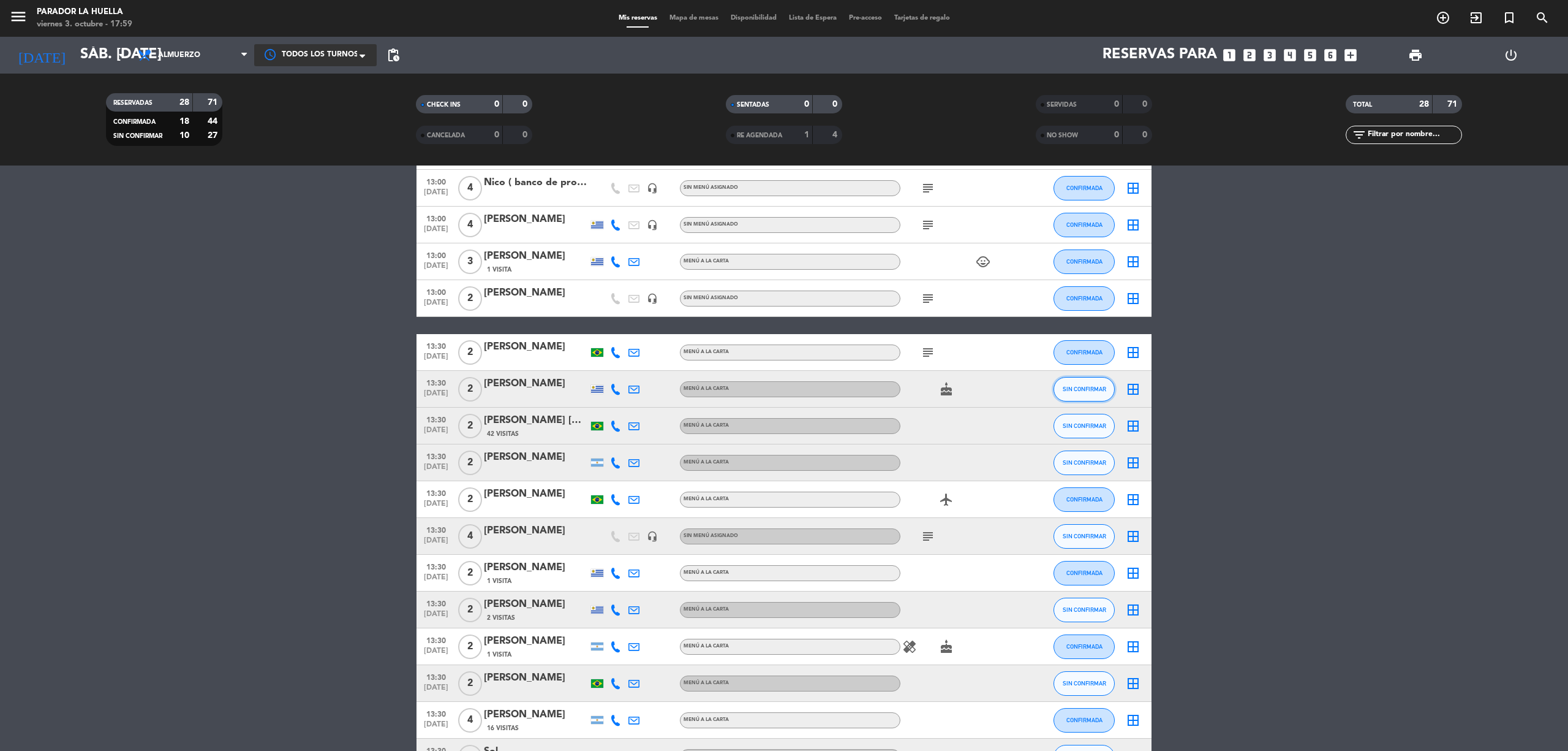
click at [1086, 388] on span "SIN CONFIRMAR" at bounding box center [1084, 389] width 44 height 7
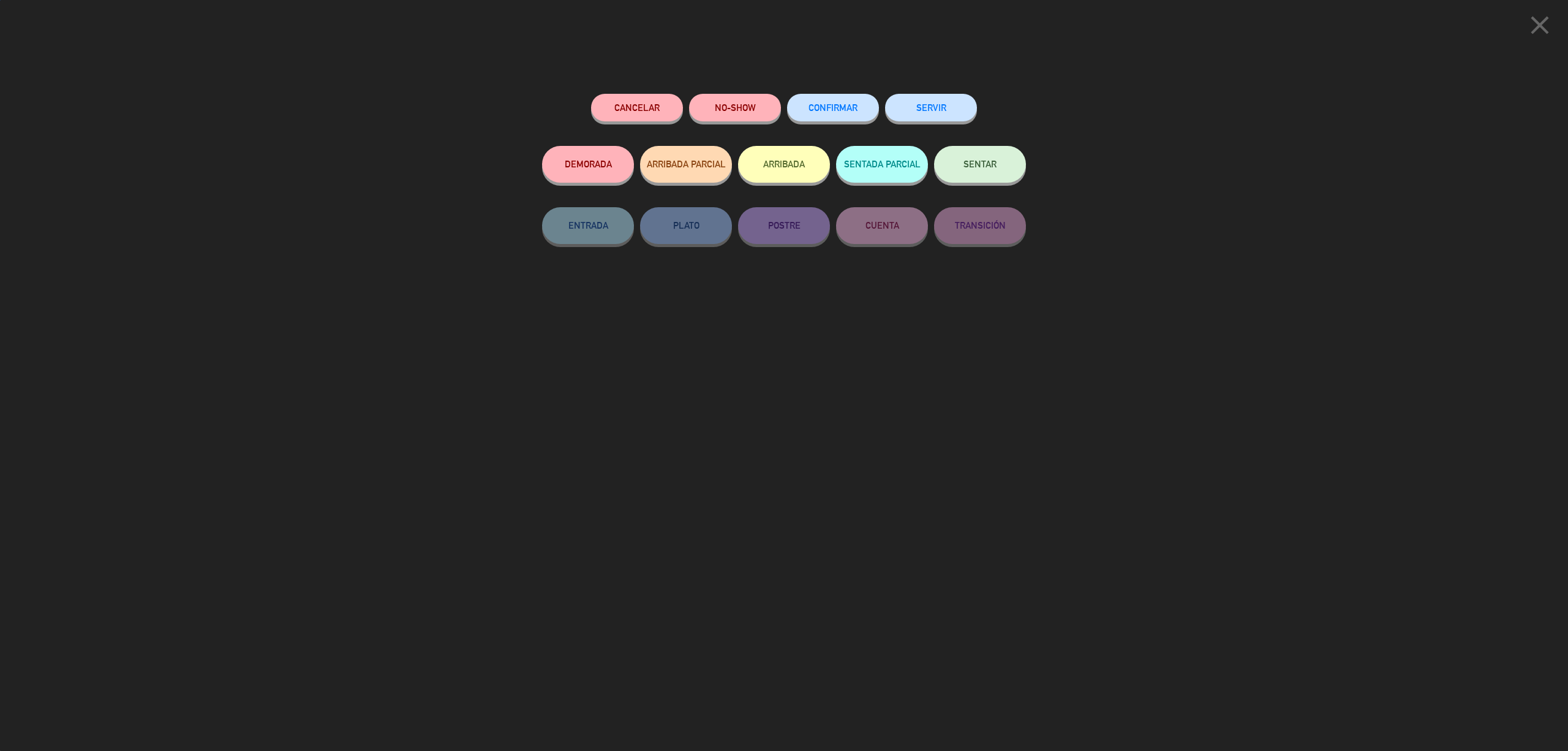
click at [849, 109] on span "CONFIRMAR" at bounding box center [833, 108] width 49 height 10
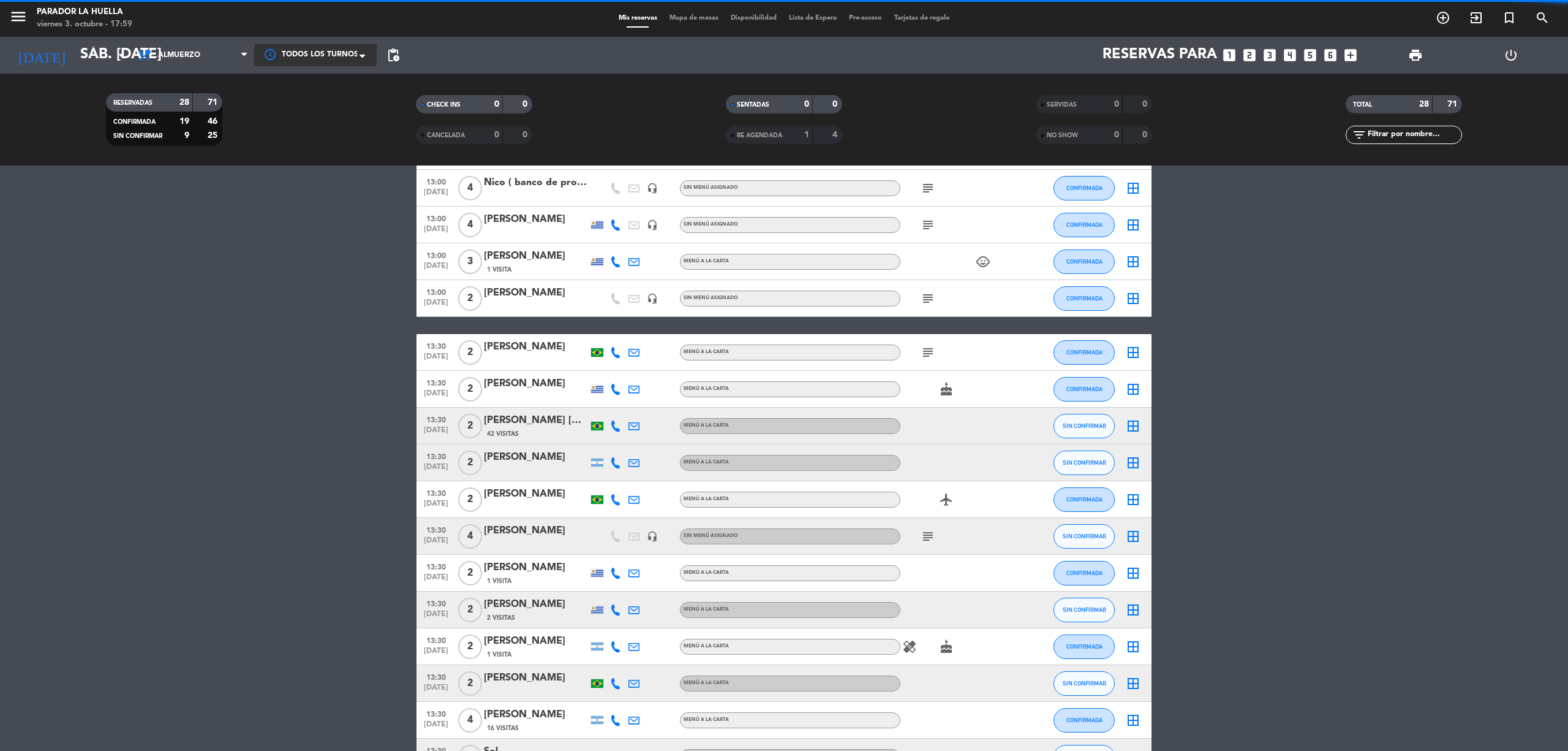
click at [1076, 469] on button "SIN CONFIRMAR" at bounding box center [1084, 463] width 61 height 25
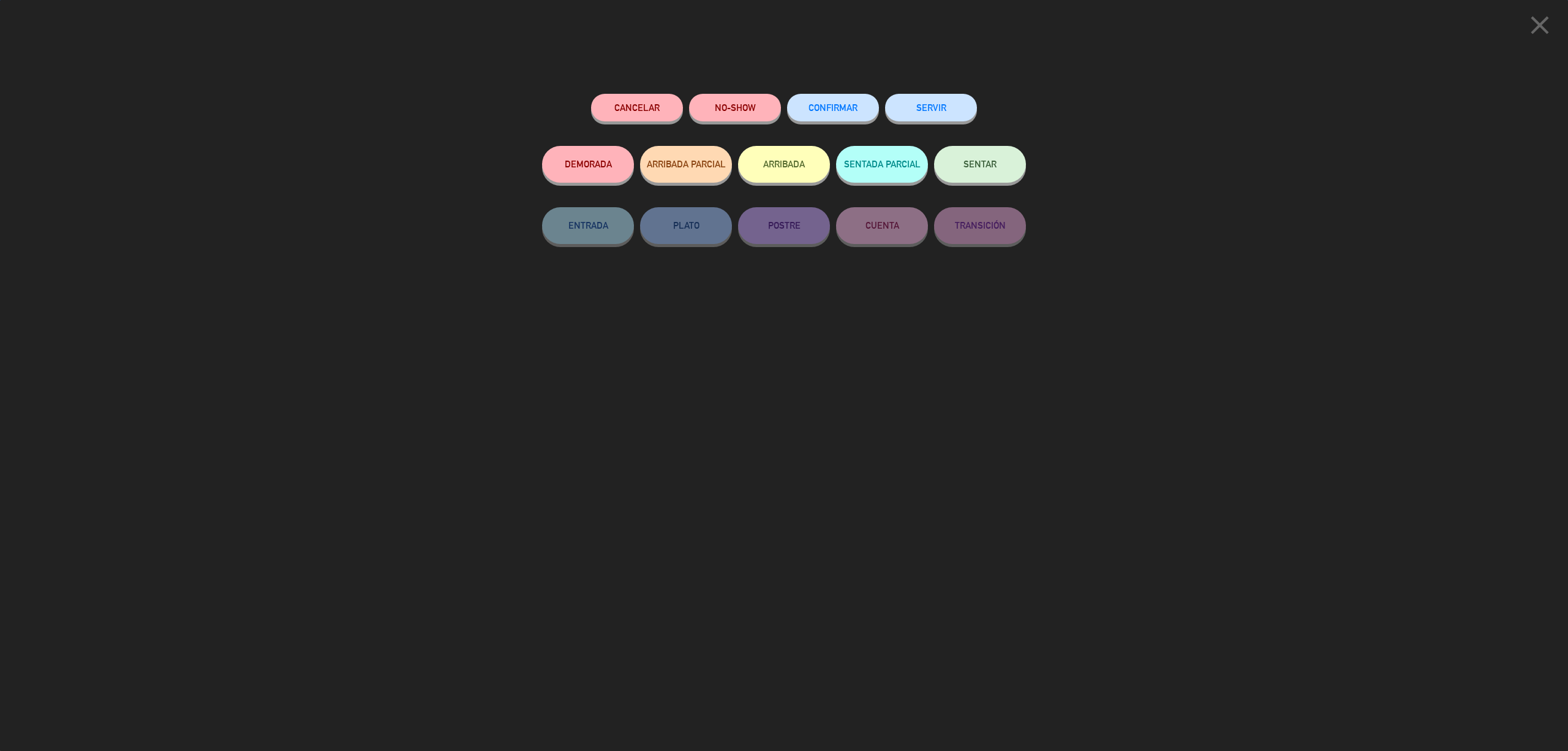
click at [839, 98] on button "CONFIRMAR" at bounding box center [833, 108] width 92 height 27
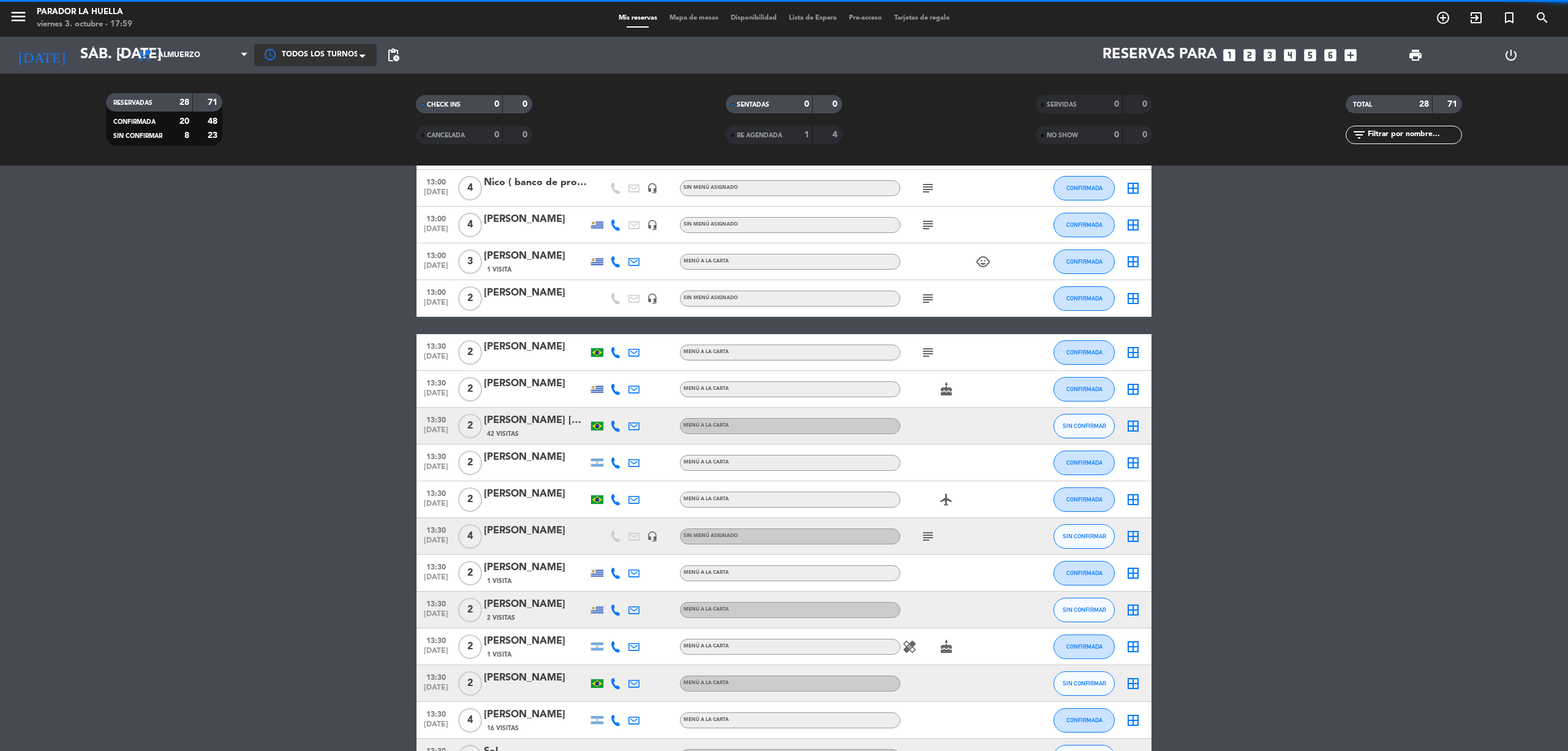
scroll to position [613, 0]
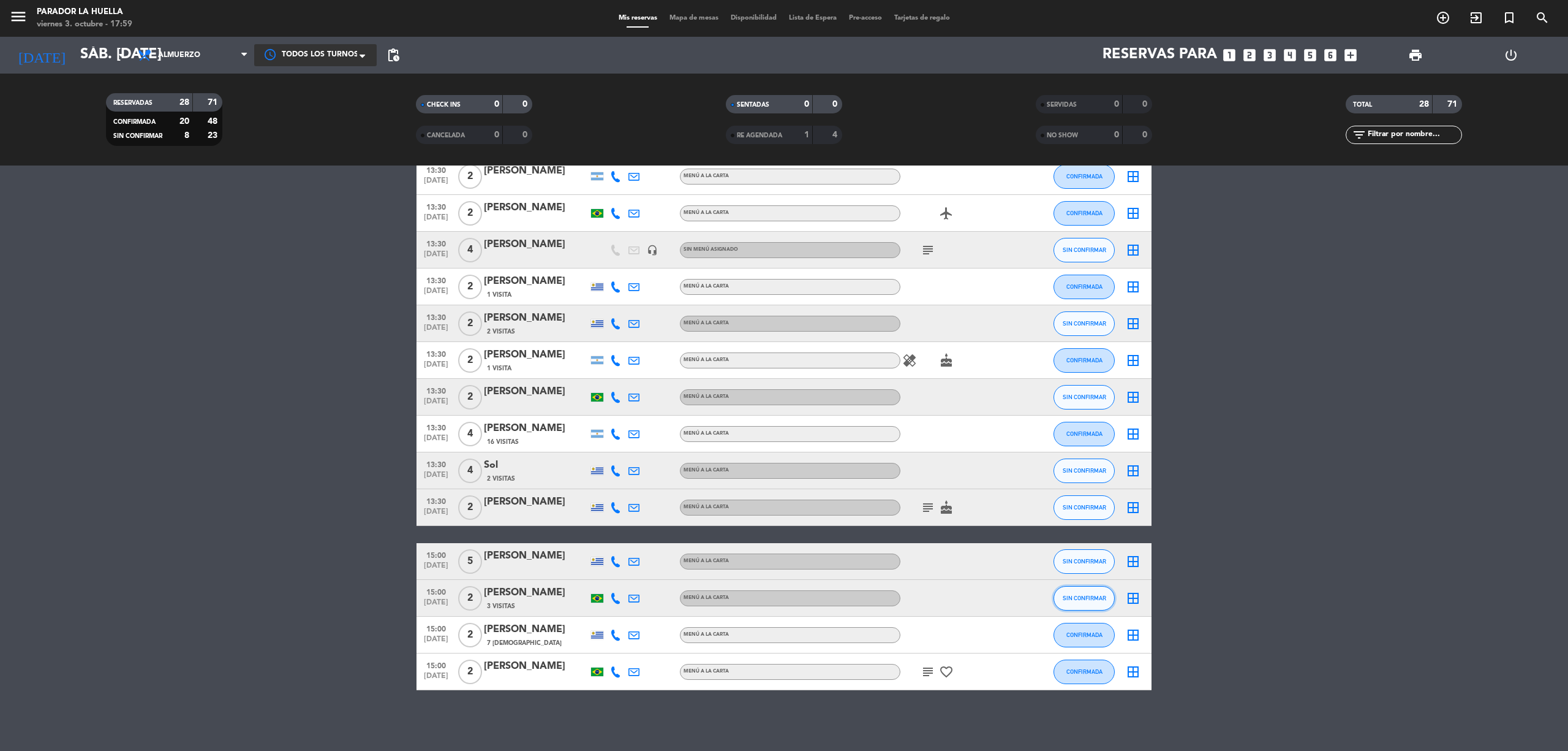
click at [1077, 595] on span "SIN CONFIRMAR" at bounding box center [1084, 598] width 44 height 7
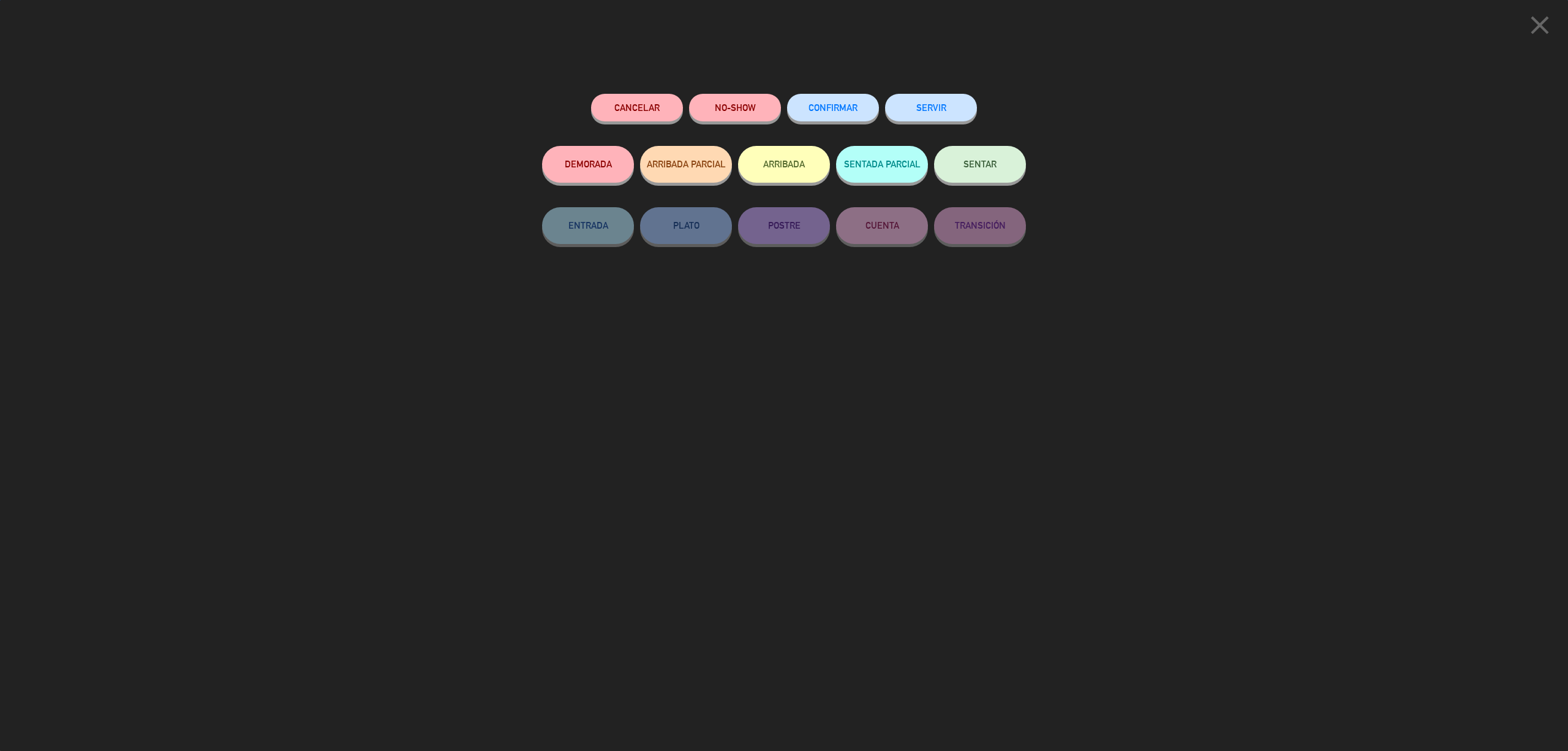
click at [822, 102] on button "CONFIRMAR" at bounding box center [833, 108] width 92 height 27
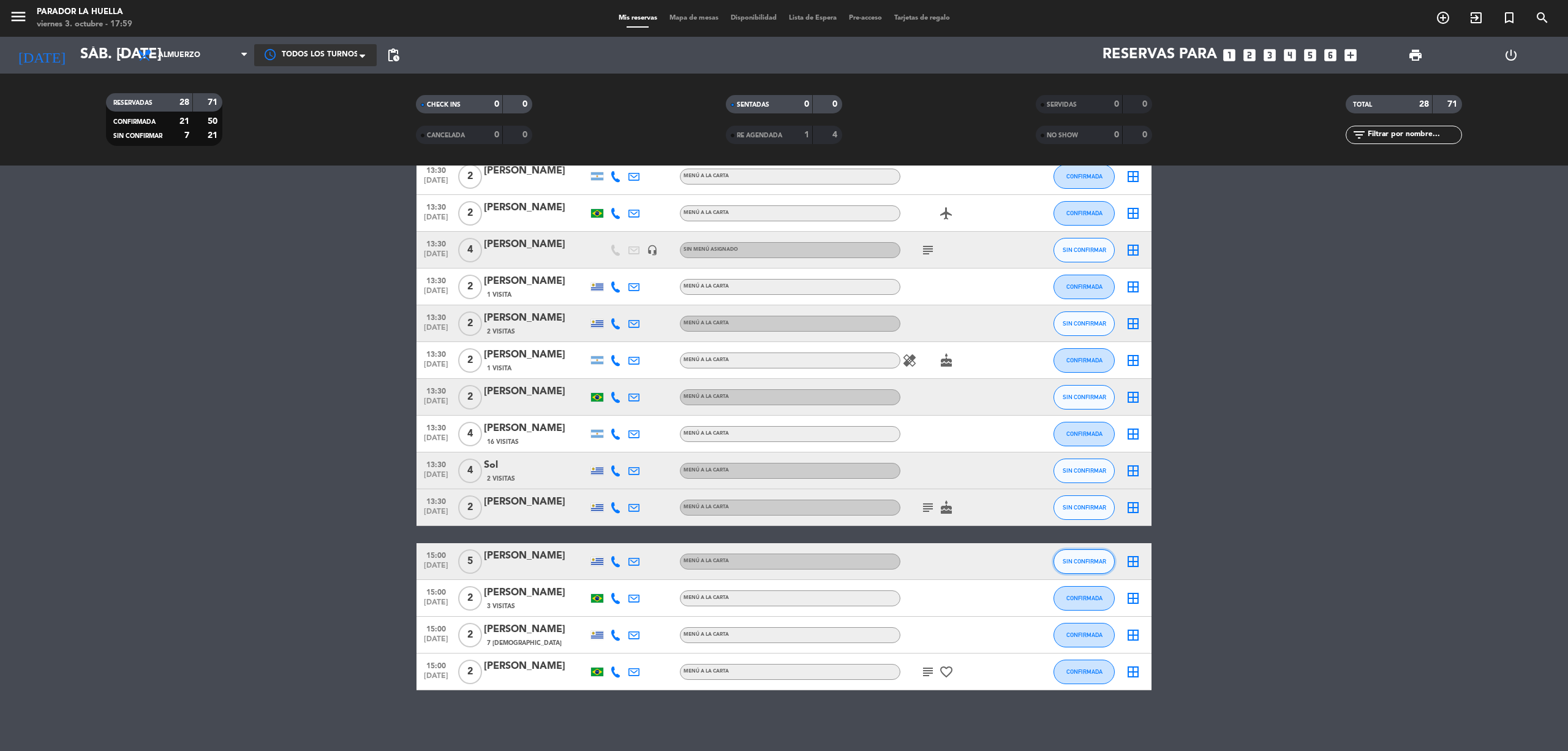
click at [1077, 565] on button "SIN CONFIRMAR" at bounding box center [1084, 561] width 61 height 25
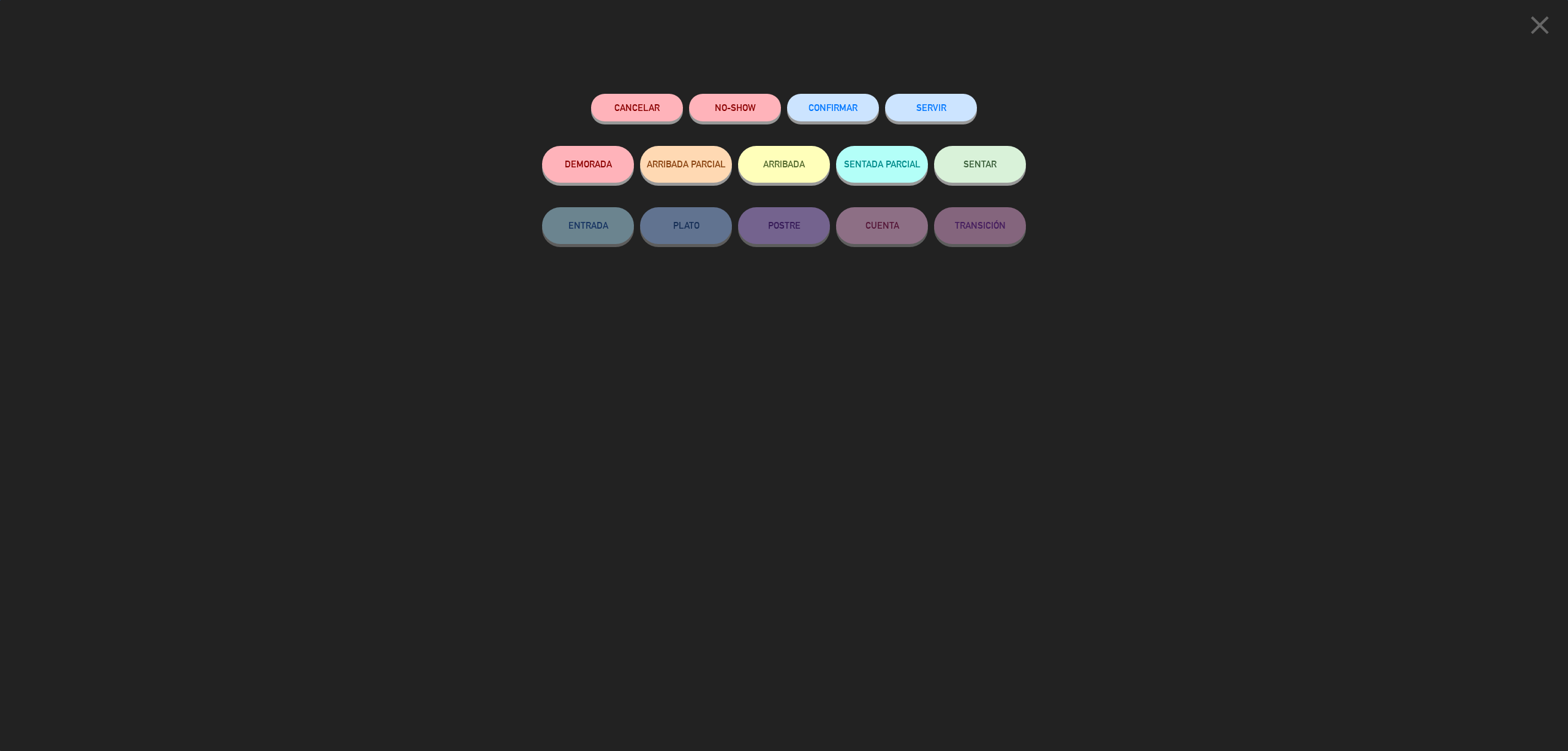
click at [843, 108] on span "CONFIRMAR" at bounding box center [833, 108] width 49 height 10
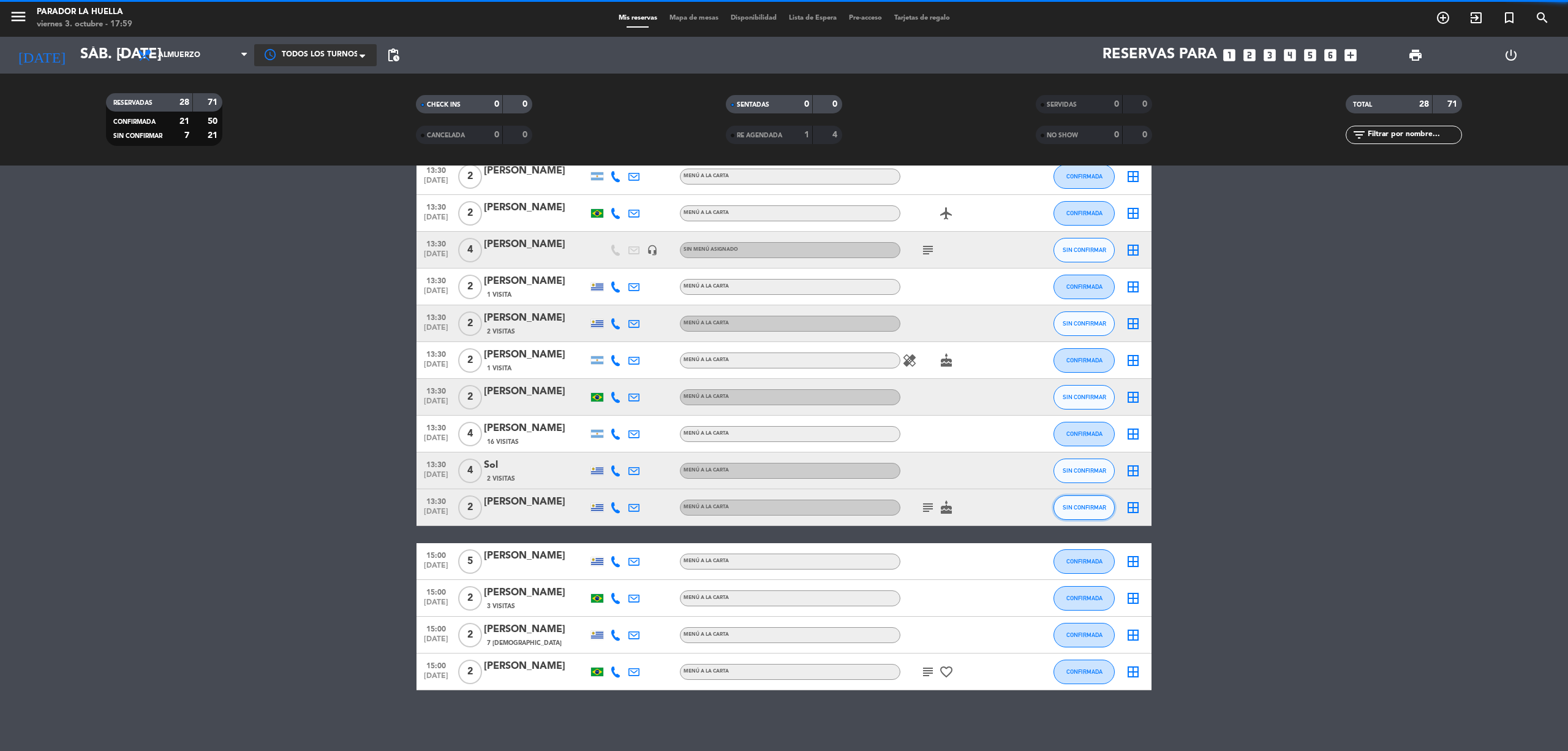
click at [1098, 504] on span "SIN CONFIRMAR" at bounding box center [1084, 507] width 44 height 7
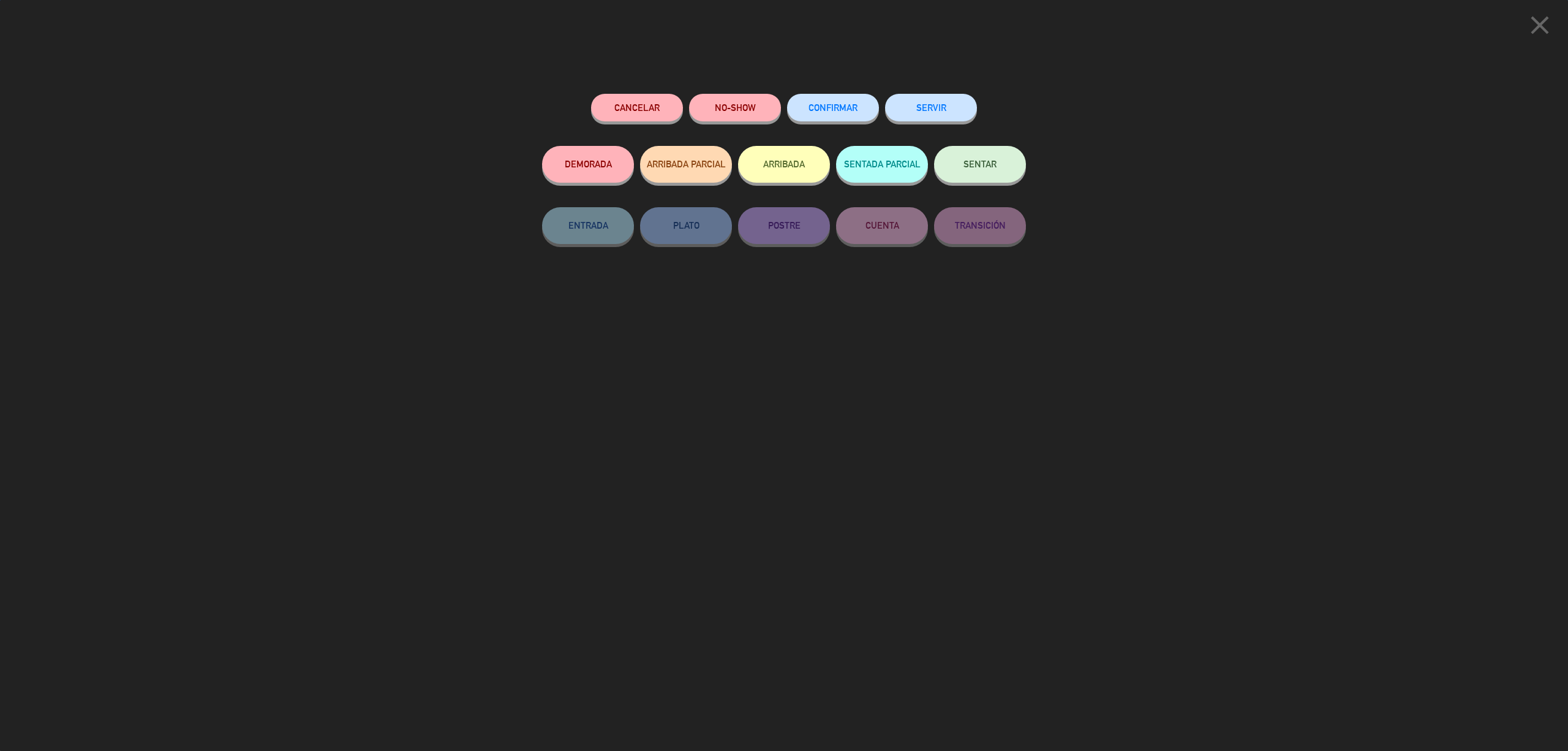
click at [865, 117] on button "CONFIRMAR" at bounding box center [833, 108] width 92 height 27
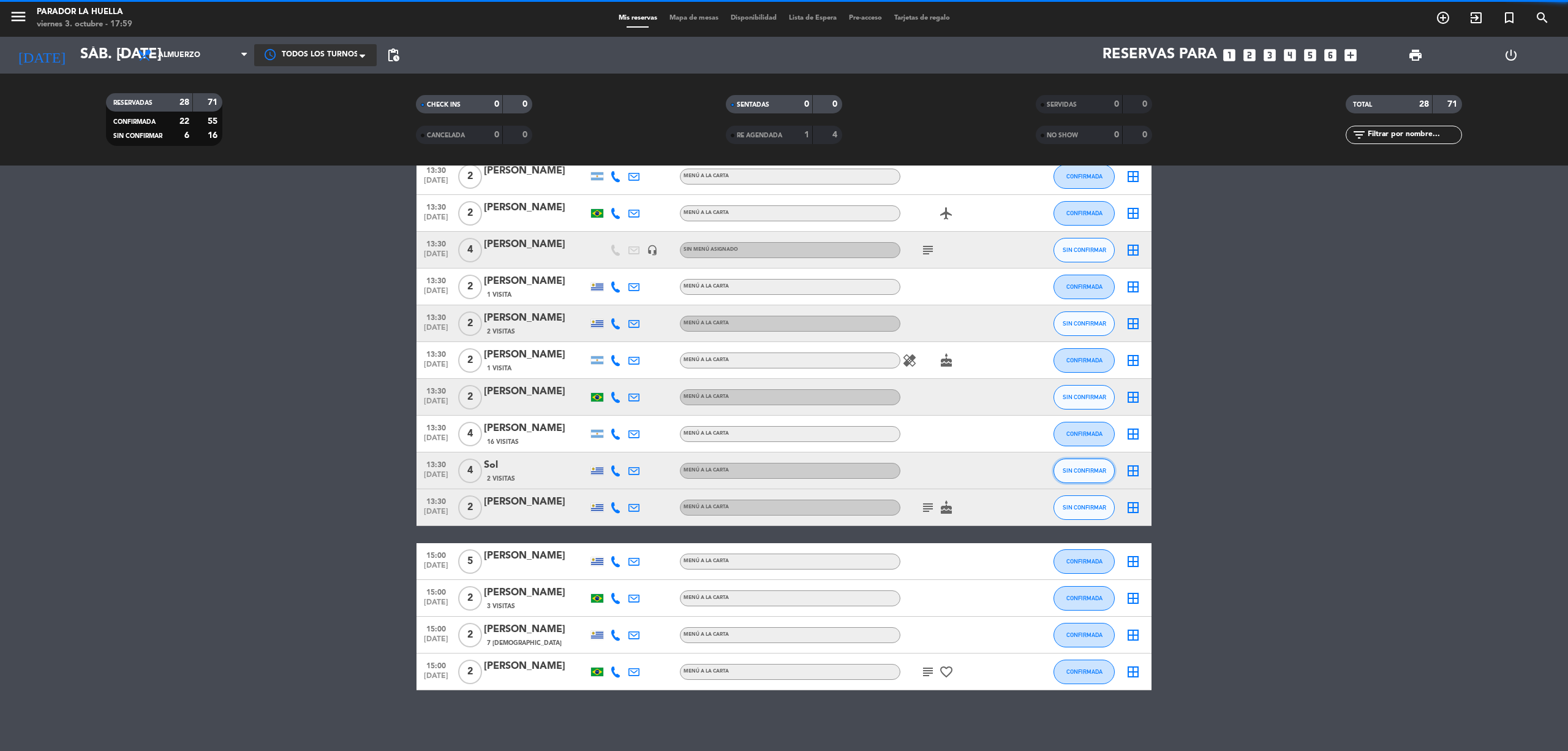
click at [1084, 467] on span "SIN CONFIRMAR" at bounding box center [1084, 470] width 44 height 7
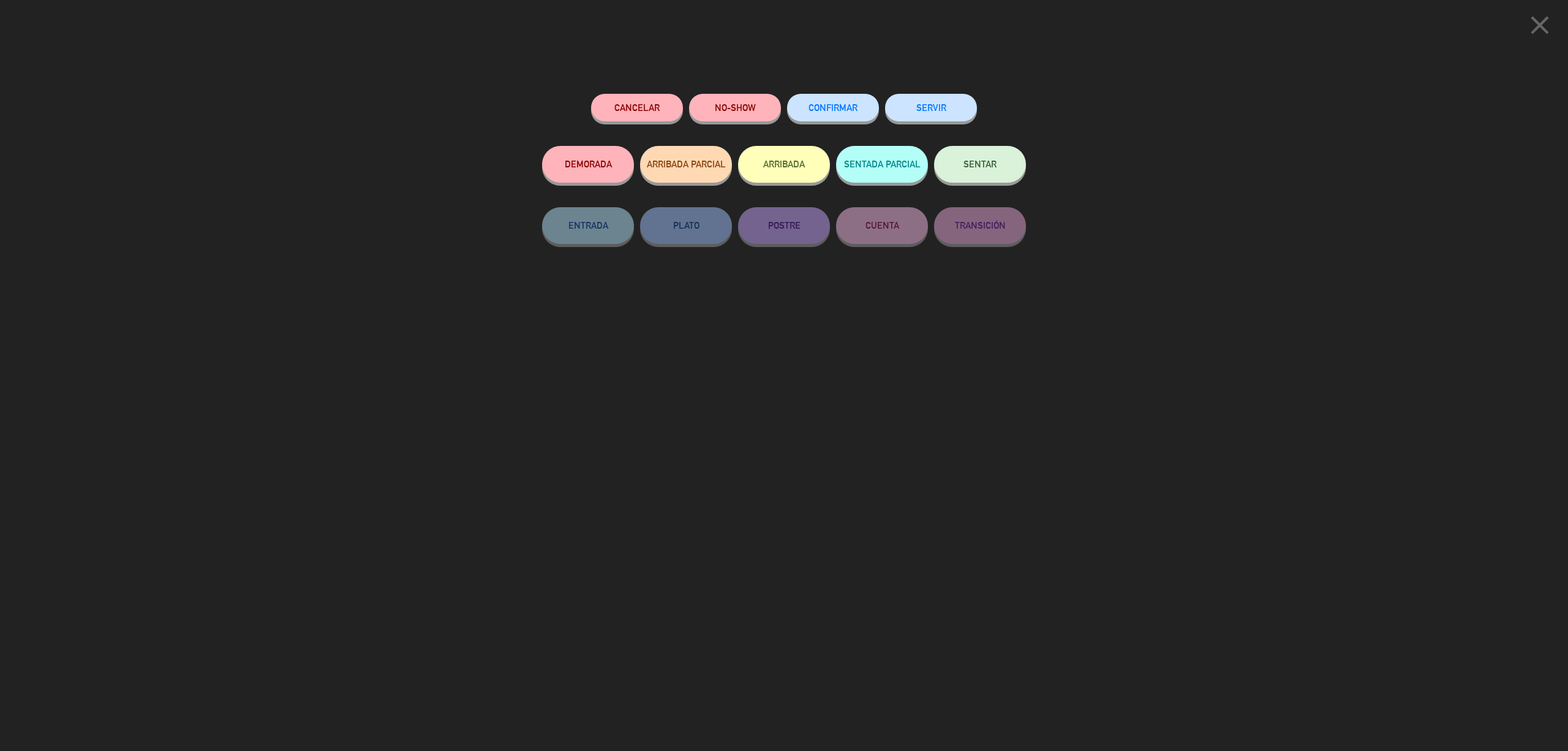
click at [837, 94] on div "CONFIRMAR" at bounding box center [833, 120] width 92 height 52
click at [849, 108] on span "CONFIRMAR" at bounding box center [833, 108] width 49 height 10
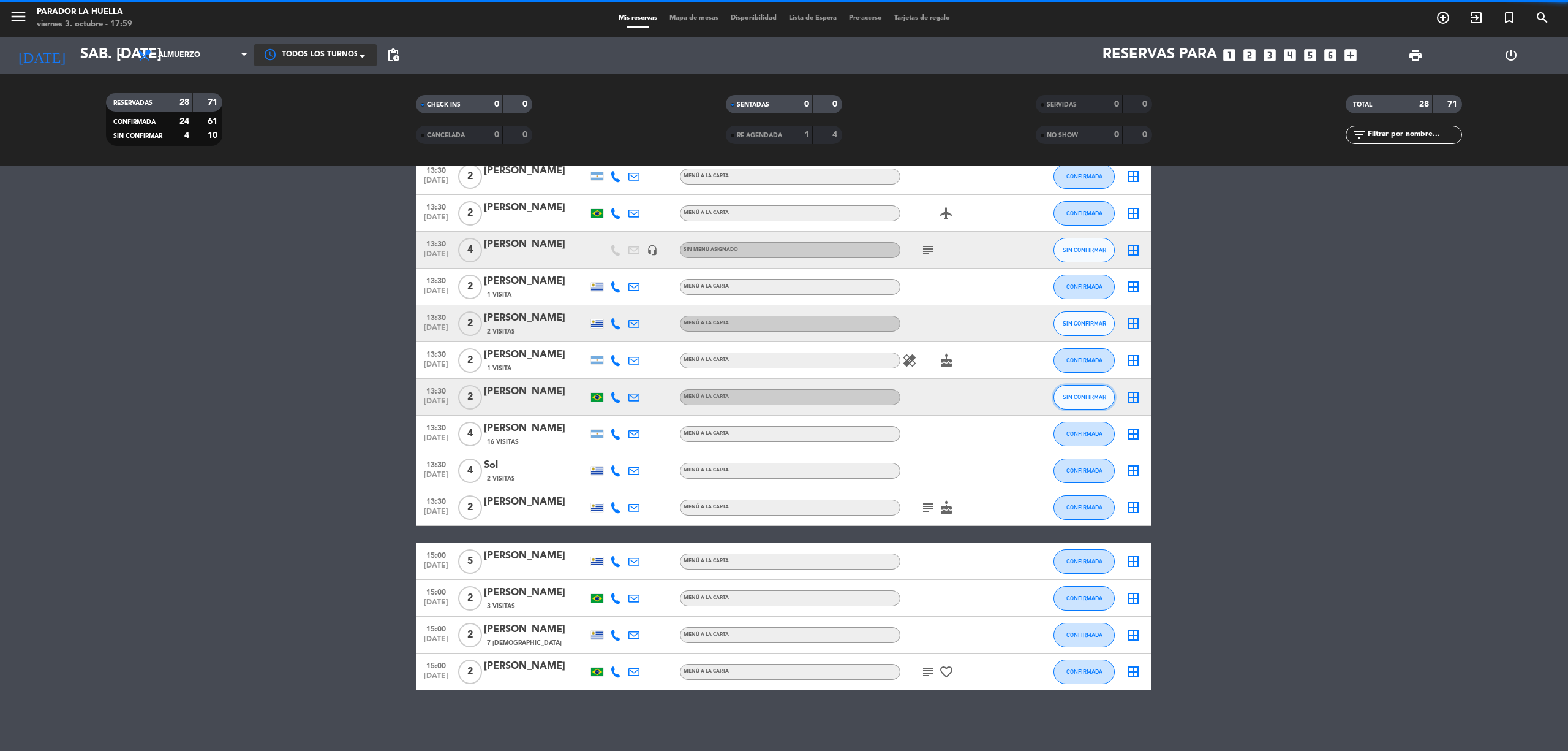
click at [1083, 391] on button "SIN CONFIRMAR" at bounding box center [1084, 397] width 61 height 25
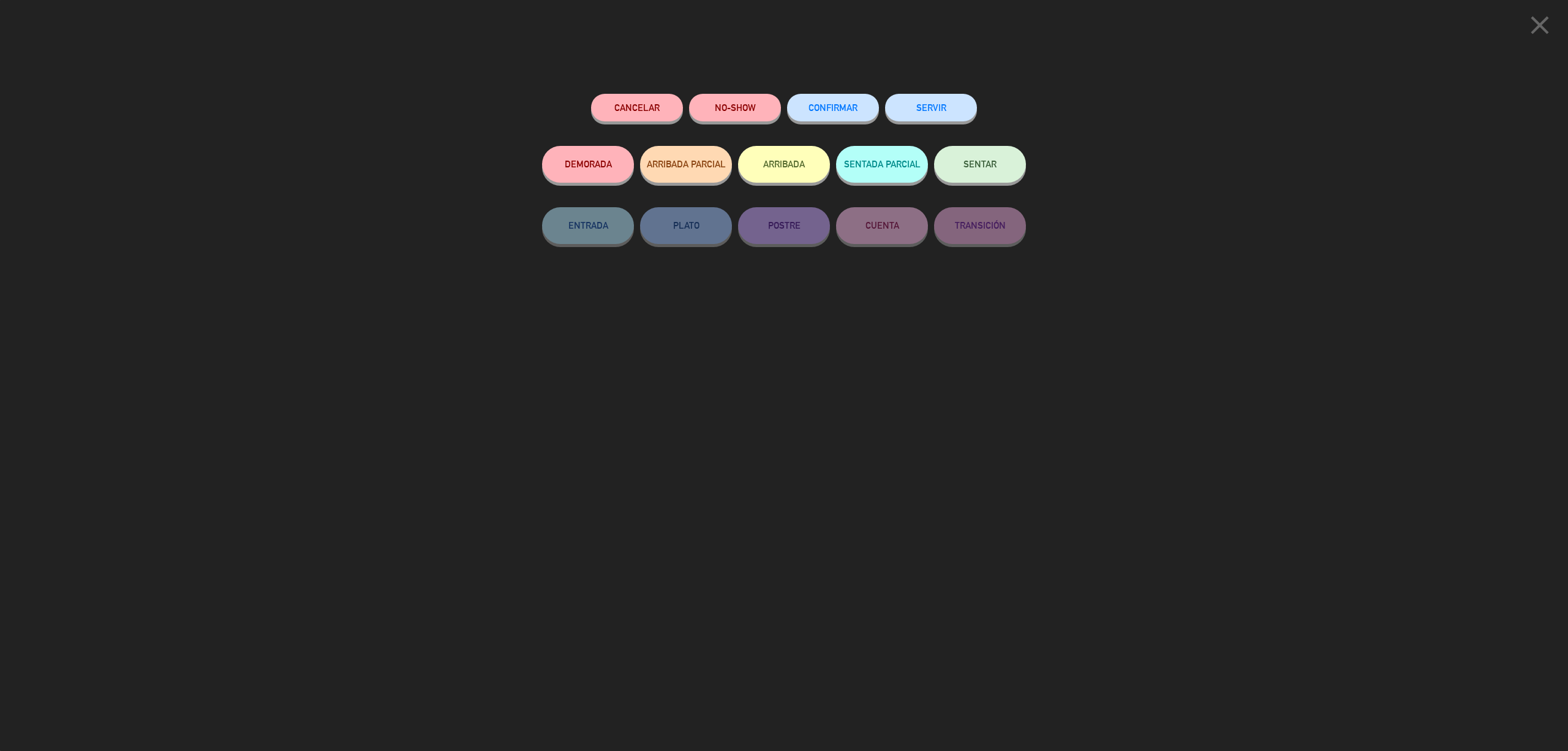
click at [802, 106] on button "CONFIRMAR" at bounding box center [833, 108] width 92 height 27
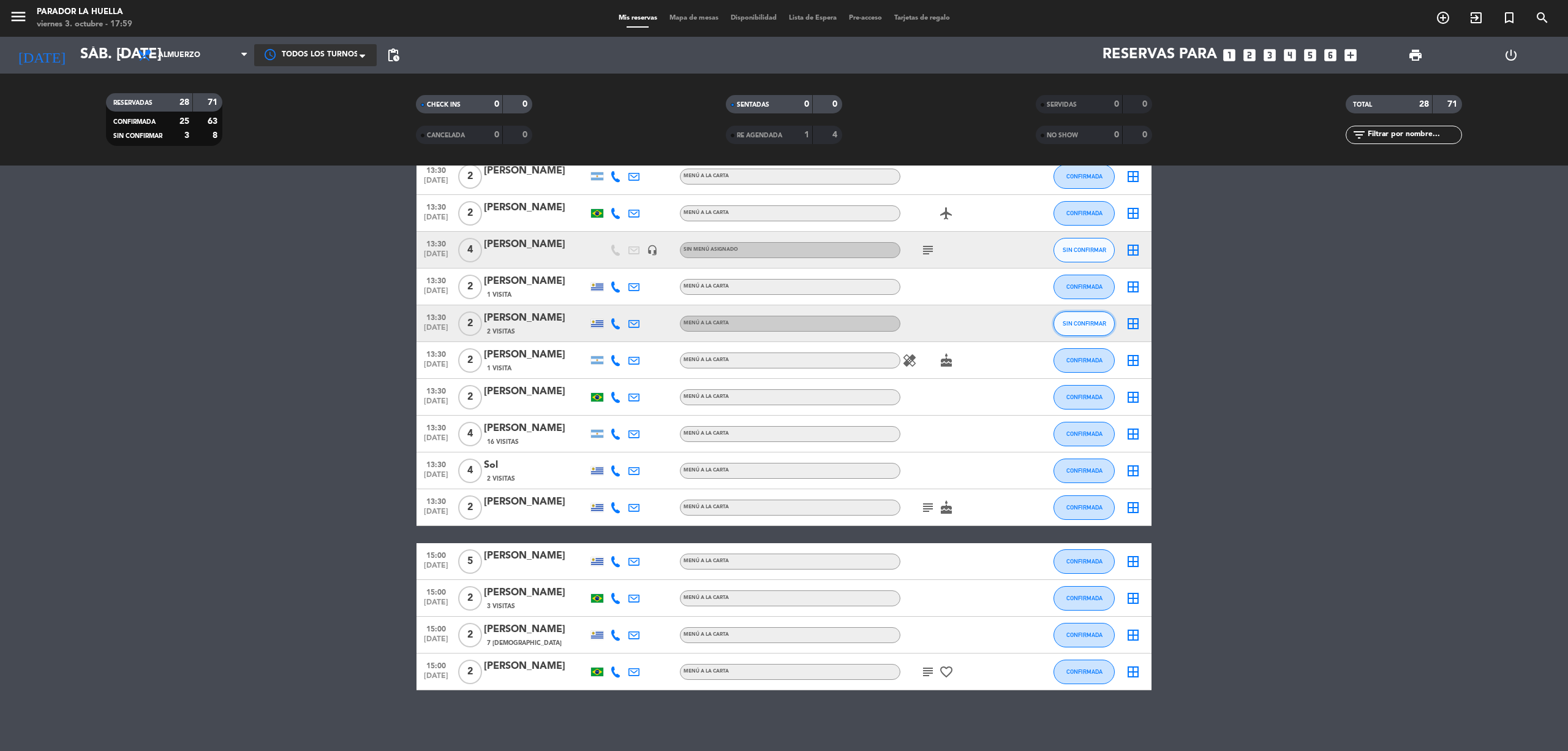
click at [1087, 323] on span "SIN CONFIRMAR" at bounding box center [1084, 323] width 44 height 7
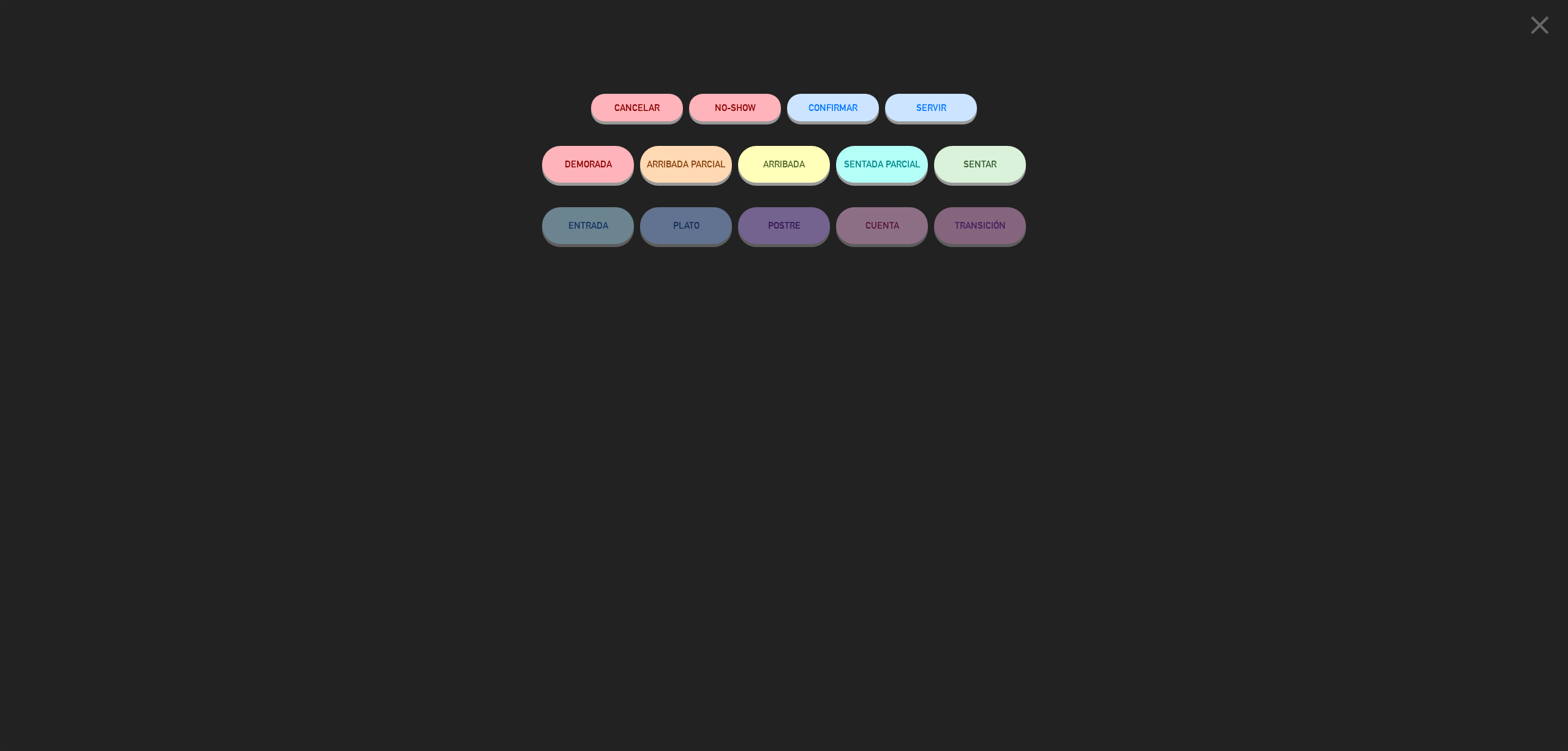
click at [856, 101] on button "CONFIRMAR" at bounding box center [833, 108] width 92 height 27
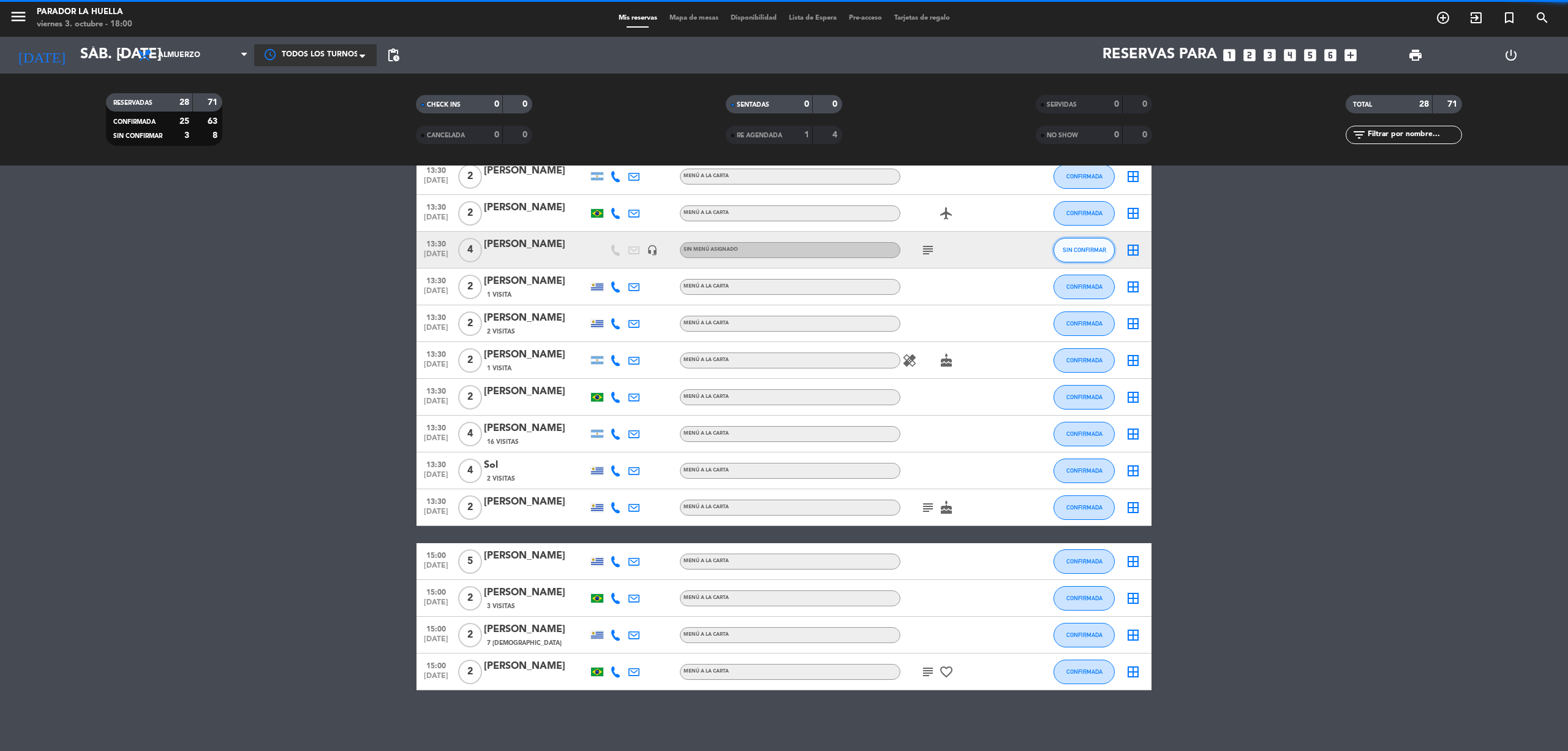
click at [1086, 246] on span "SIN CONFIRMAR" at bounding box center [1084, 250] width 44 height 7
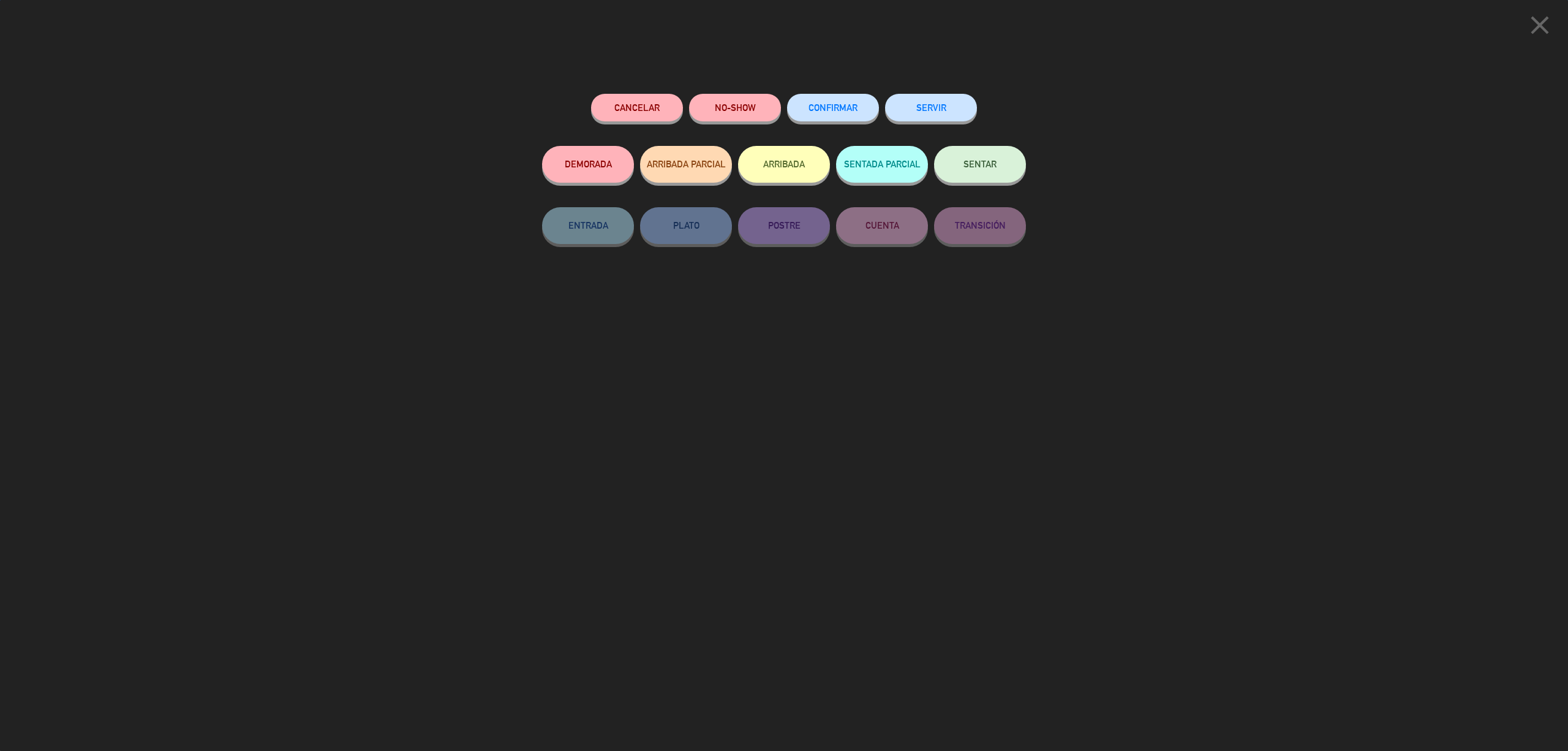
click at [835, 106] on span "CONFIRMAR" at bounding box center [833, 108] width 49 height 10
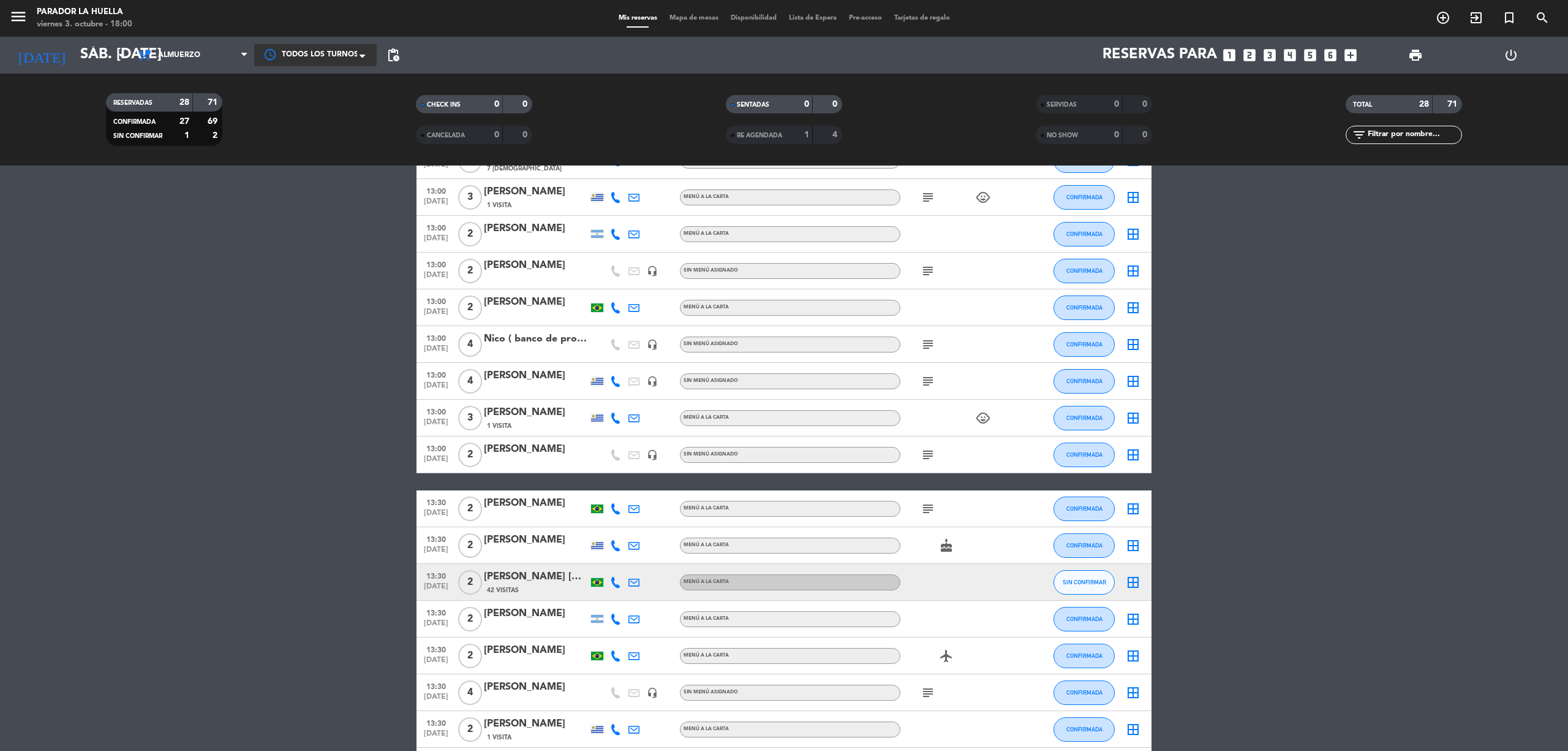
scroll to position [327, 0]
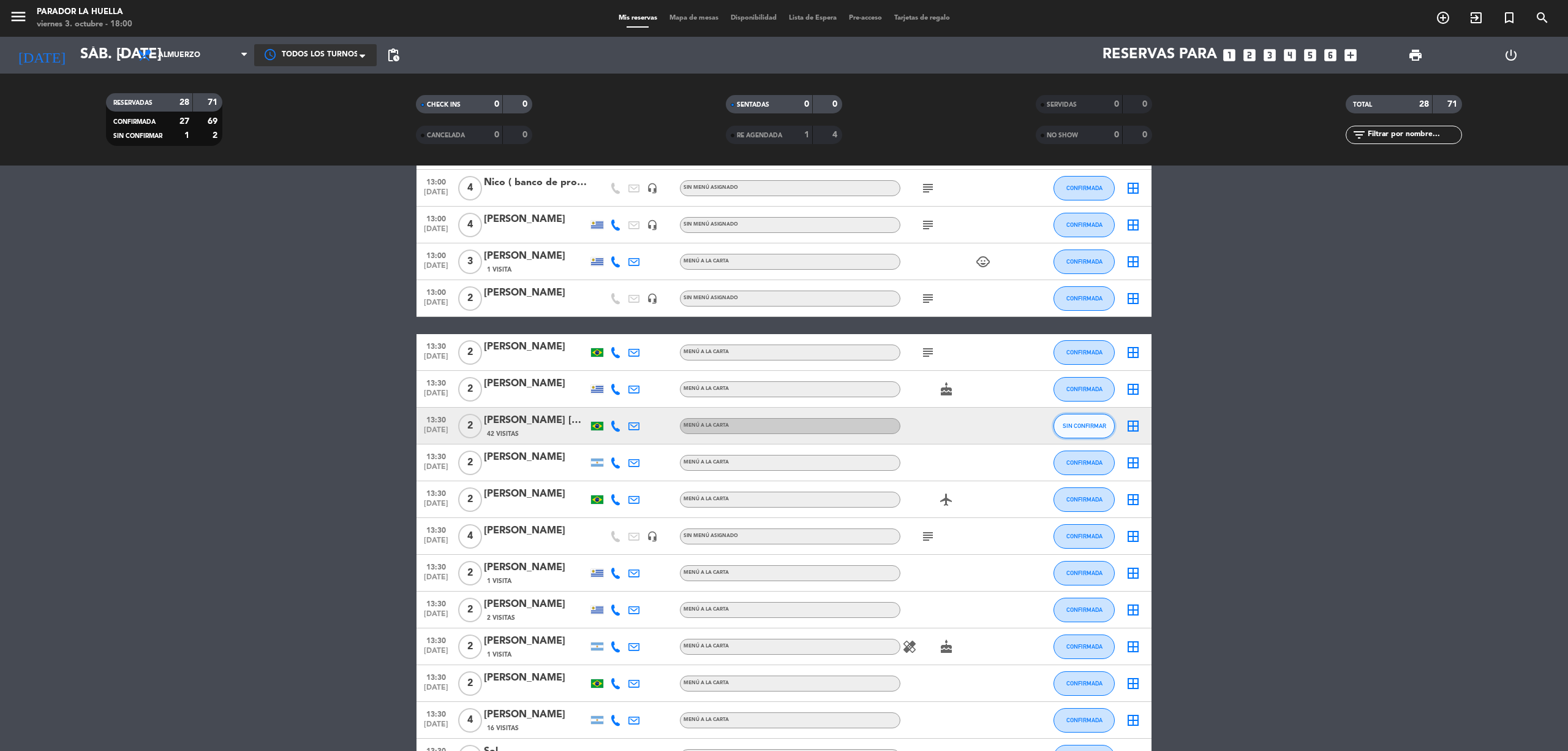
click at [1067, 422] on span "SIN CONFIRMAR" at bounding box center [1084, 426] width 44 height 7
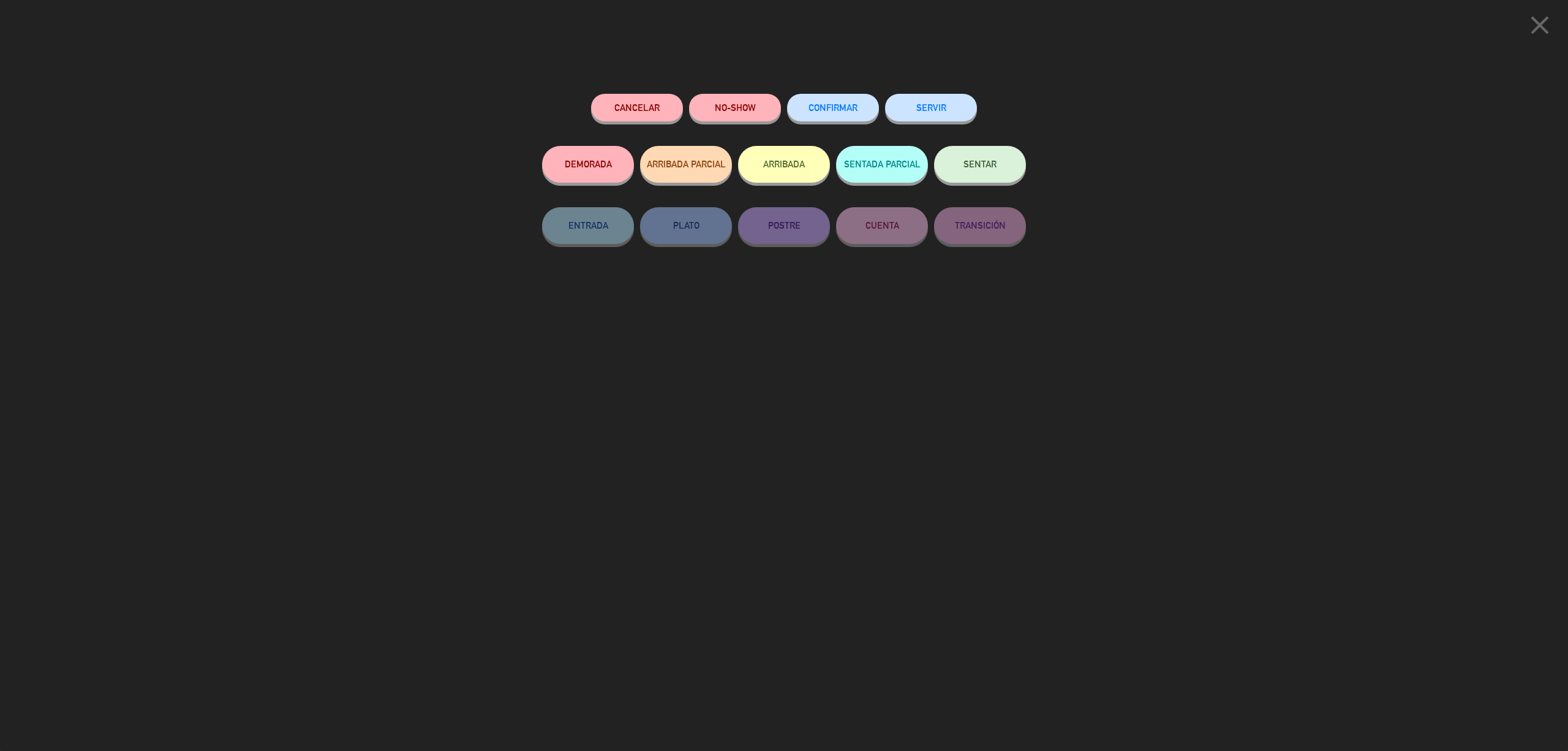
click at [837, 103] on span "CONFIRMAR" at bounding box center [833, 108] width 49 height 10
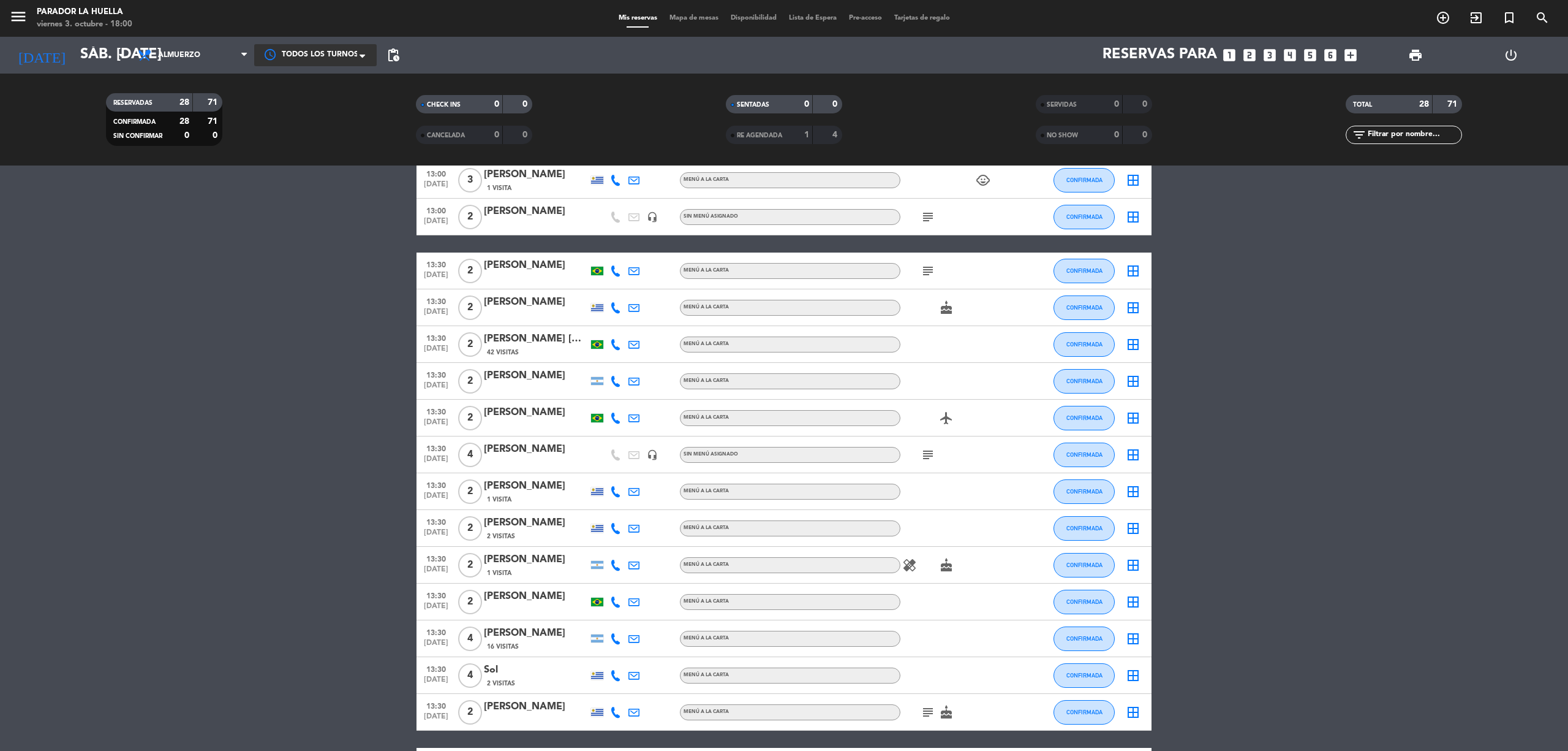
scroll to position [613, 0]
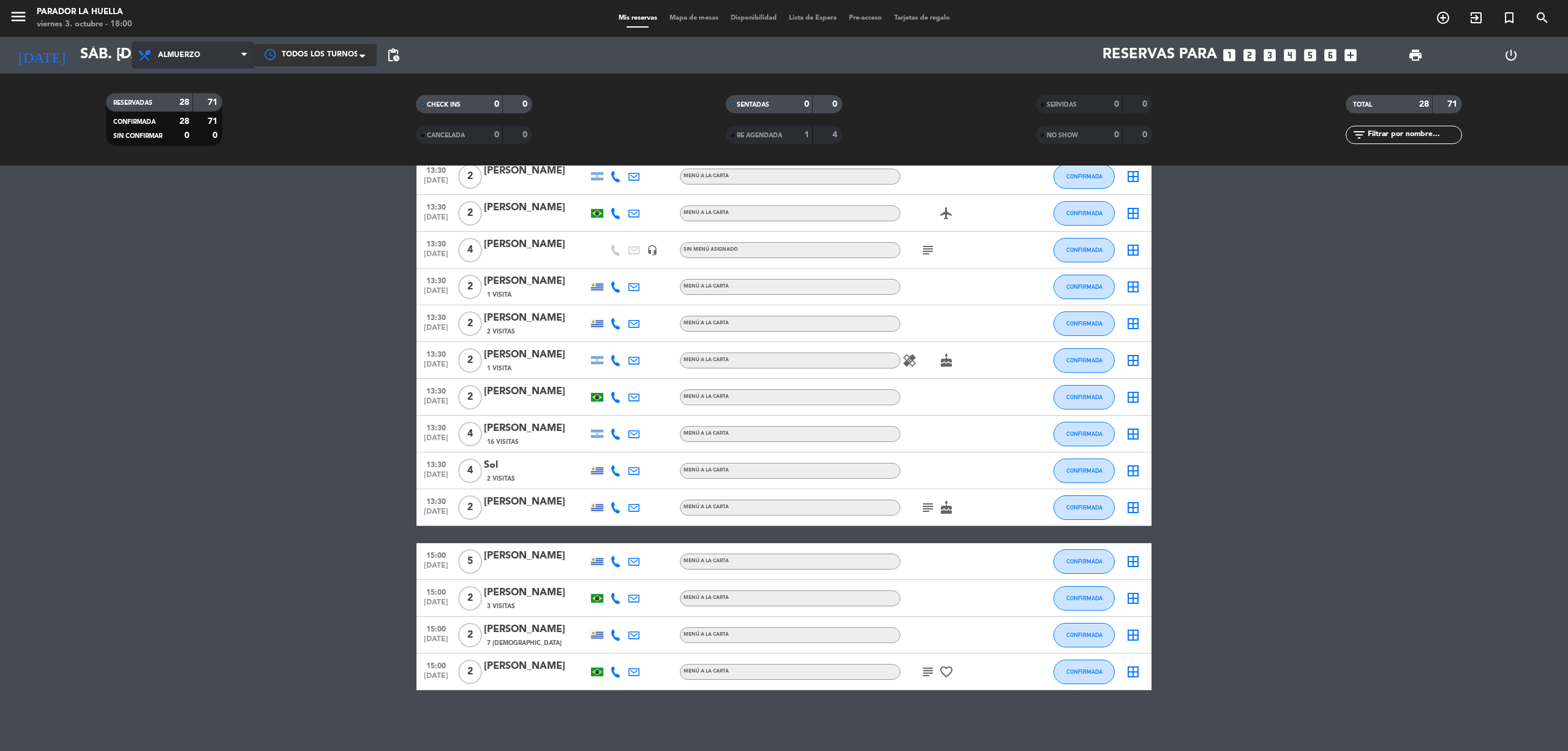
click at [188, 51] on span "Almuerzo" at bounding box center [179, 55] width 42 height 8
drag, startPoint x: 168, startPoint y: 138, endPoint x: 192, endPoint y: 131, distance: 25.0
click at [169, 138] on div "menu Parador La [PERSON_NAME] 3. octubre - 18:00 Mis reservas Mapa de mesas Dis…" at bounding box center [784, 83] width 1568 height 166
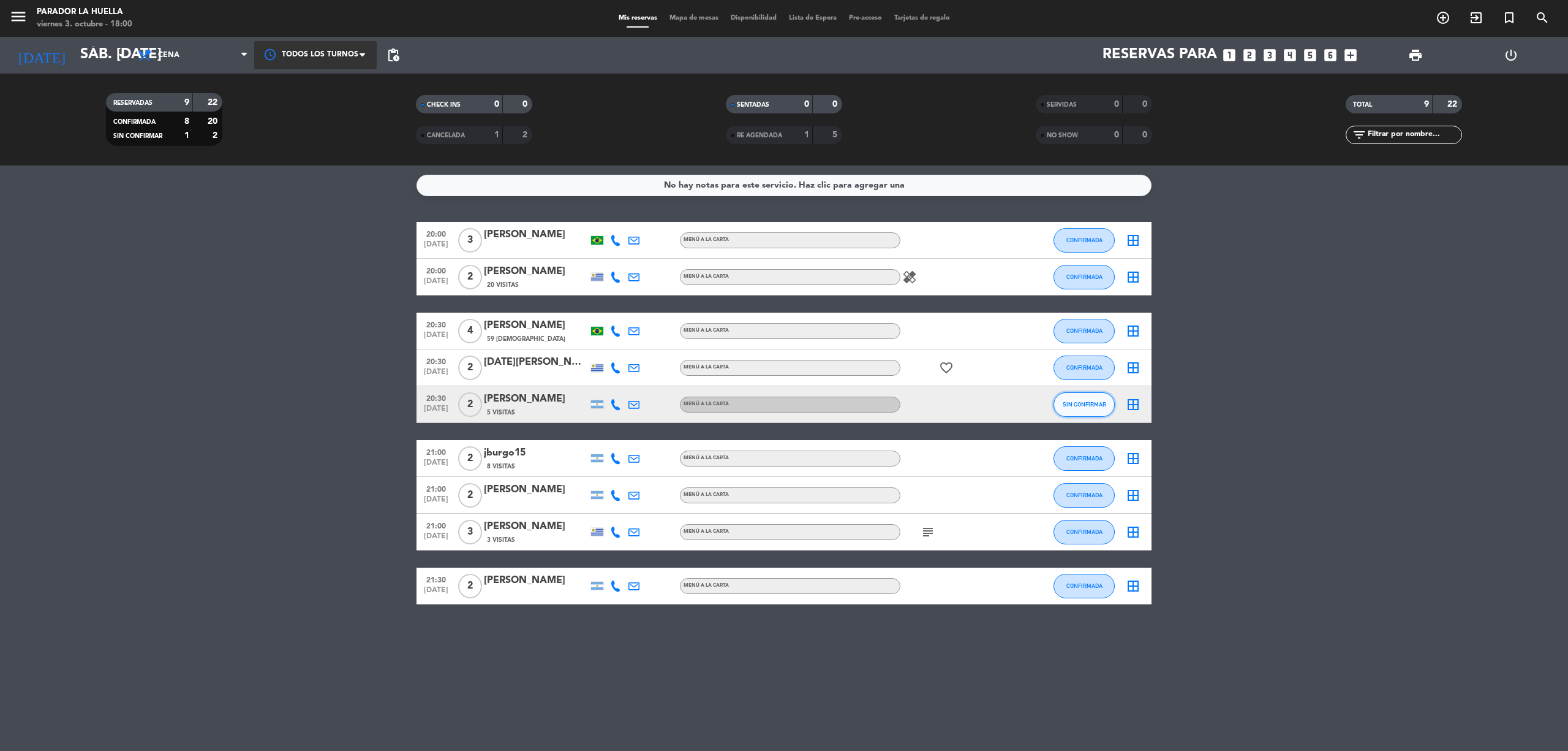
click at [1071, 412] on button "SIN CONFIRMAR" at bounding box center [1084, 405] width 61 height 25
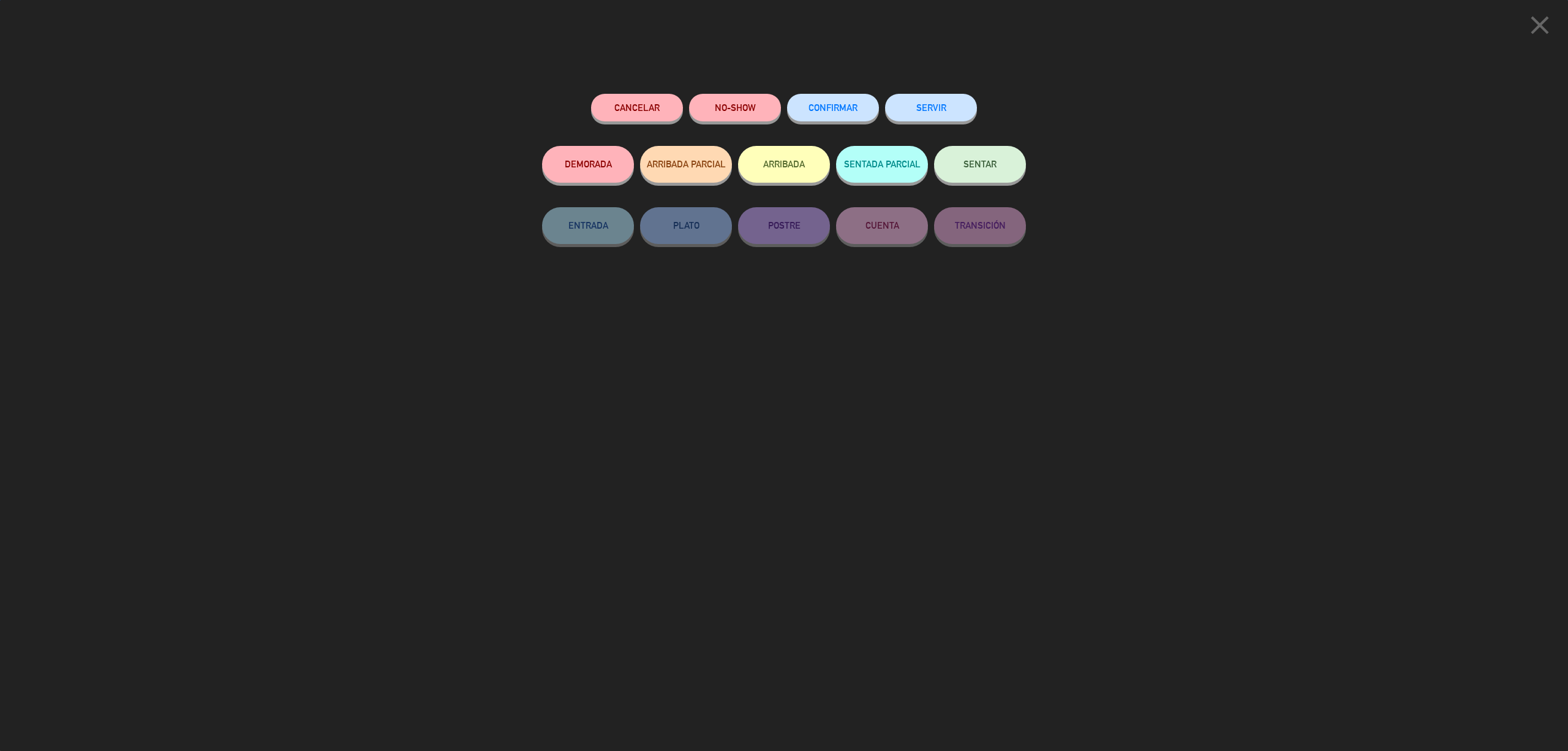
click at [848, 115] on button "CONFIRMAR" at bounding box center [833, 108] width 92 height 27
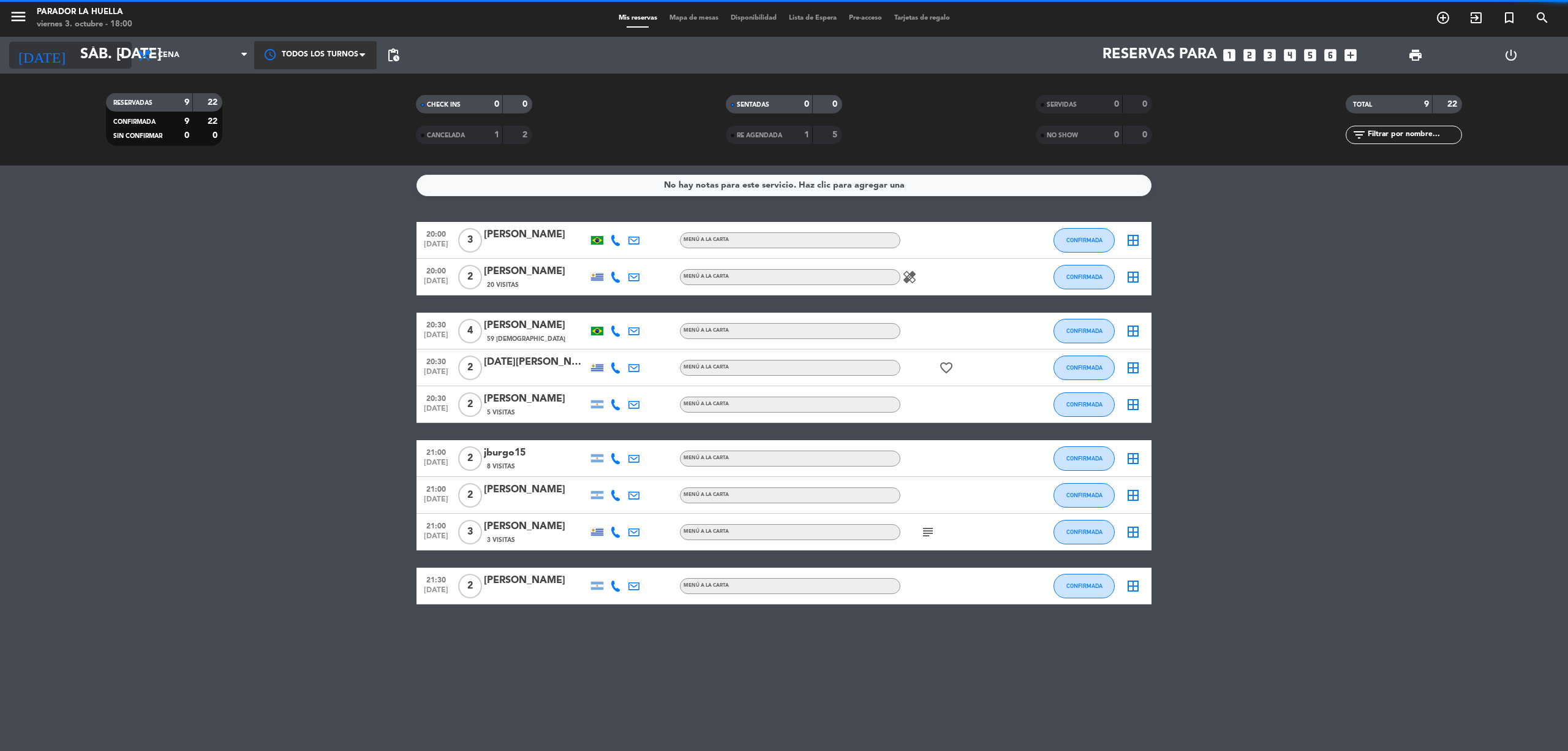
click at [74, 57] on input "sáb. [DATE]" at bounding box center [165, 55] width 182 height 29
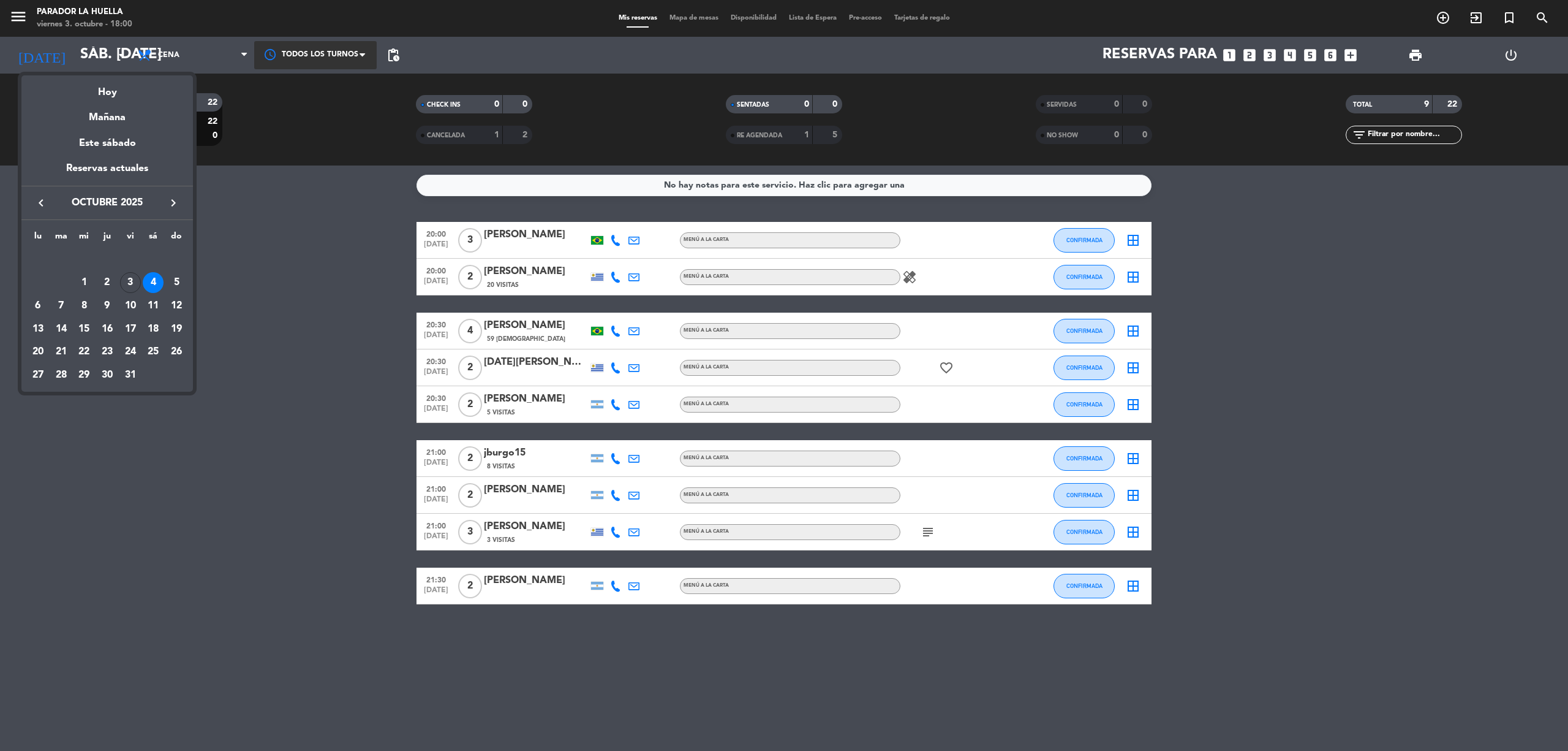
click at [179, 274] on div "5" at bounding box center [177, 282] width 21 height 21
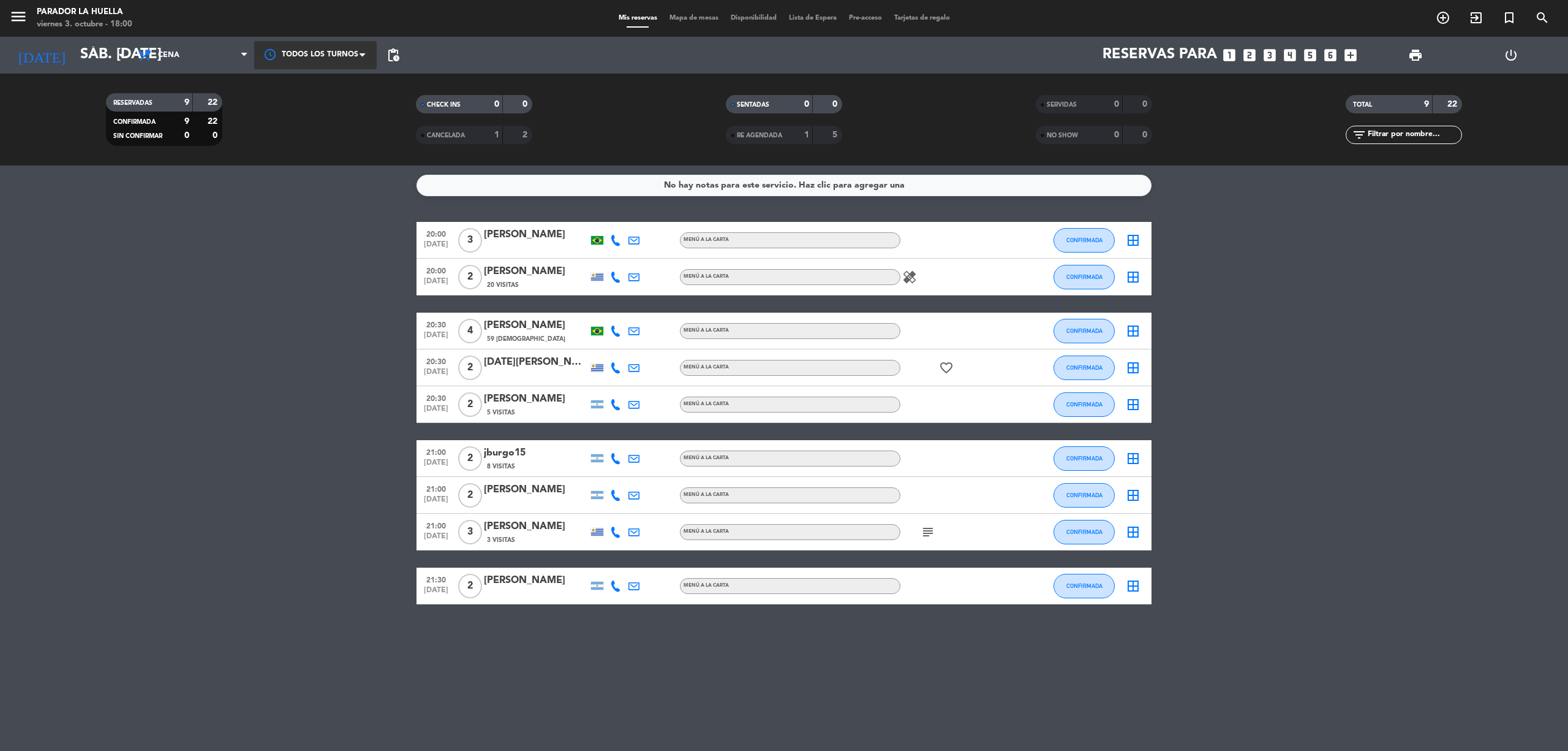
type input "dom. [DATE]"
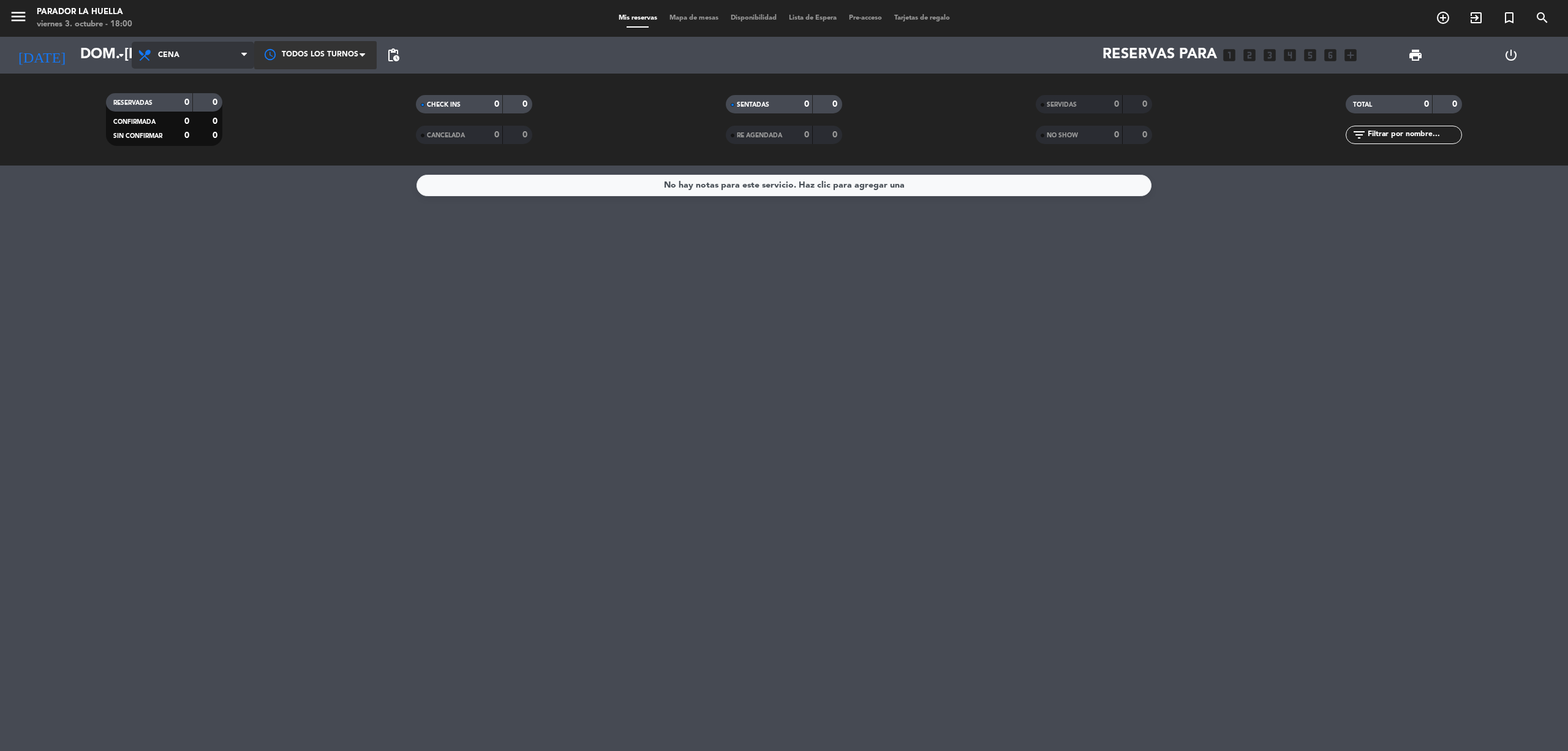
click at [179, 57] on span "Cena" at bounding box center [169, 55] width 22 height 8
click at [194, 108] on div "menu Parador La [PERSON_NAME] 3. octubre - 18:00 Mis reservas Mapa de mesas Dis…" at bounding box center [784, 83] width 1568 height 166
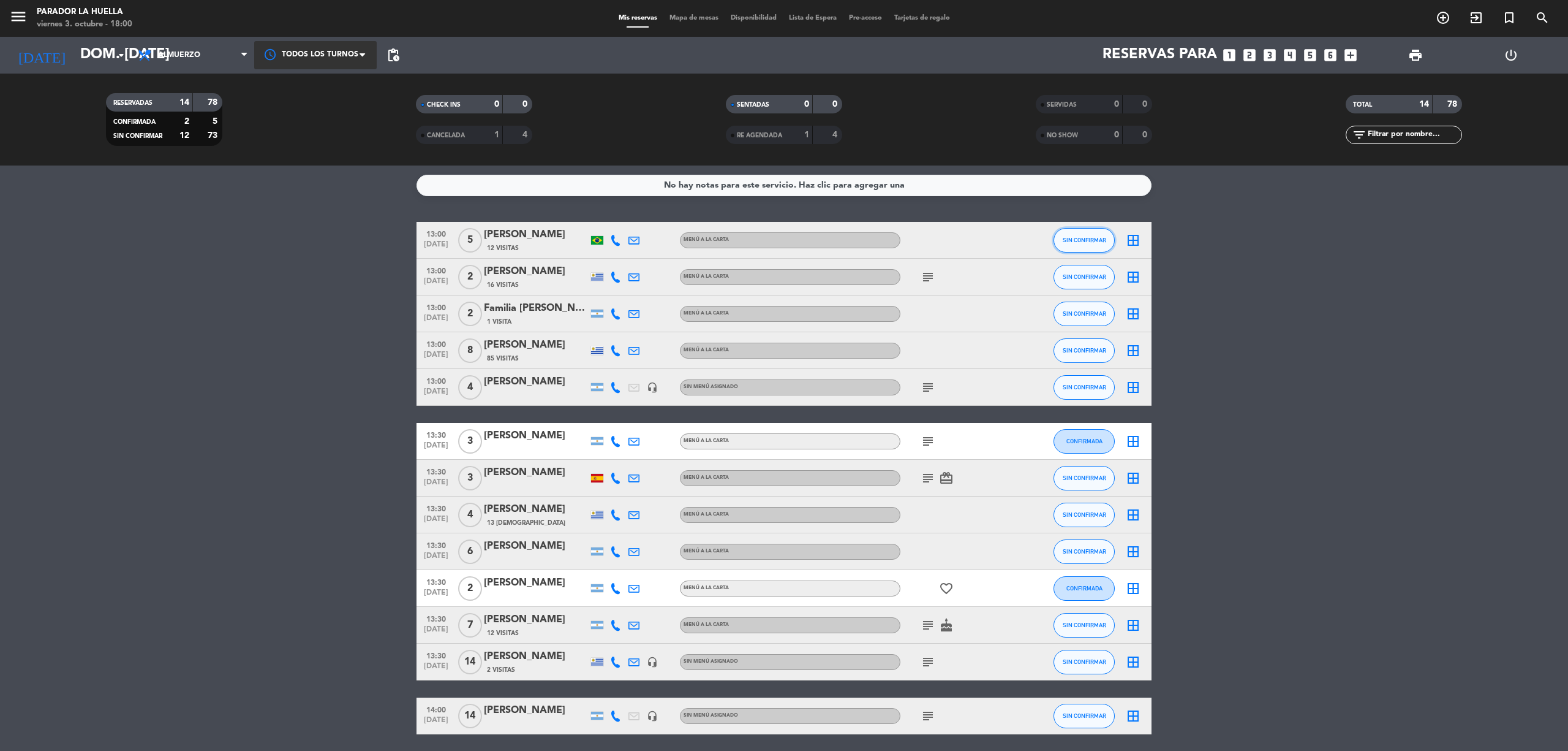
click at [1072, 243] on button "SIN CONFIRMAR" at bounding box center [1084, 241] width 61 height 25
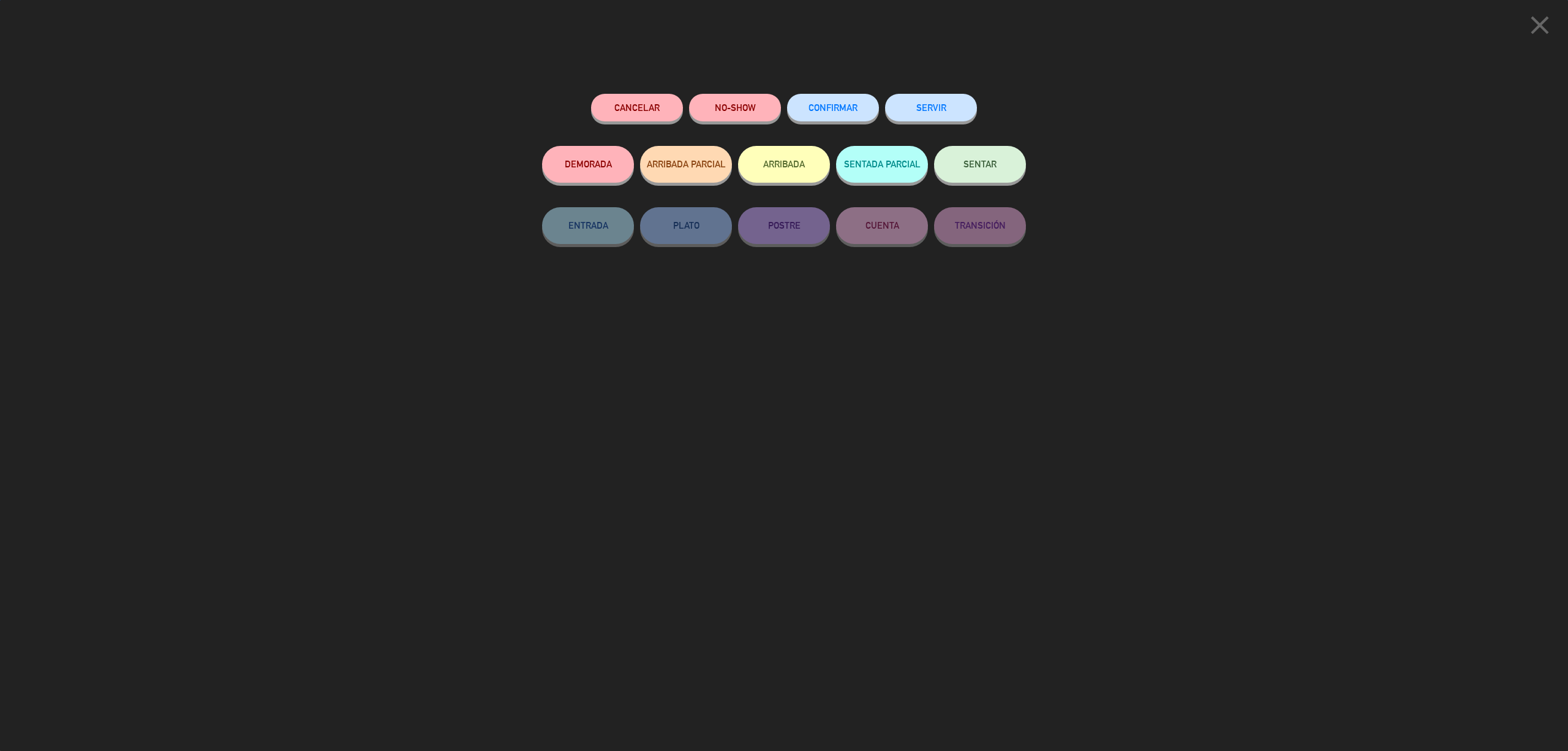
click at [832, 116] on button "CONFIRMAR" at bounding box center [833, 108] width 92 height 27
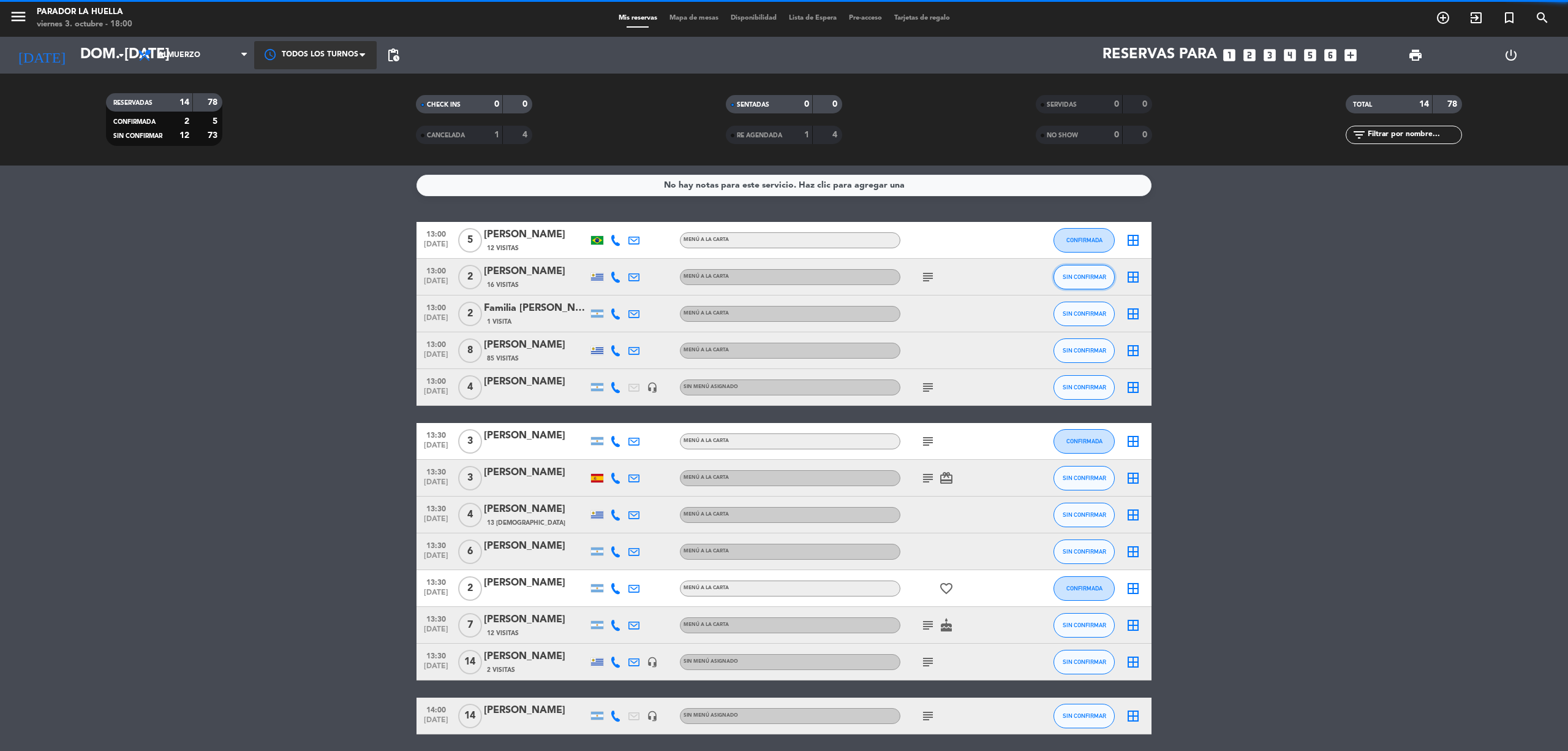
click at [1089, 278] on span "SIN CONFIRMAR" at bounding box center [1084, 276] width 44 height 7
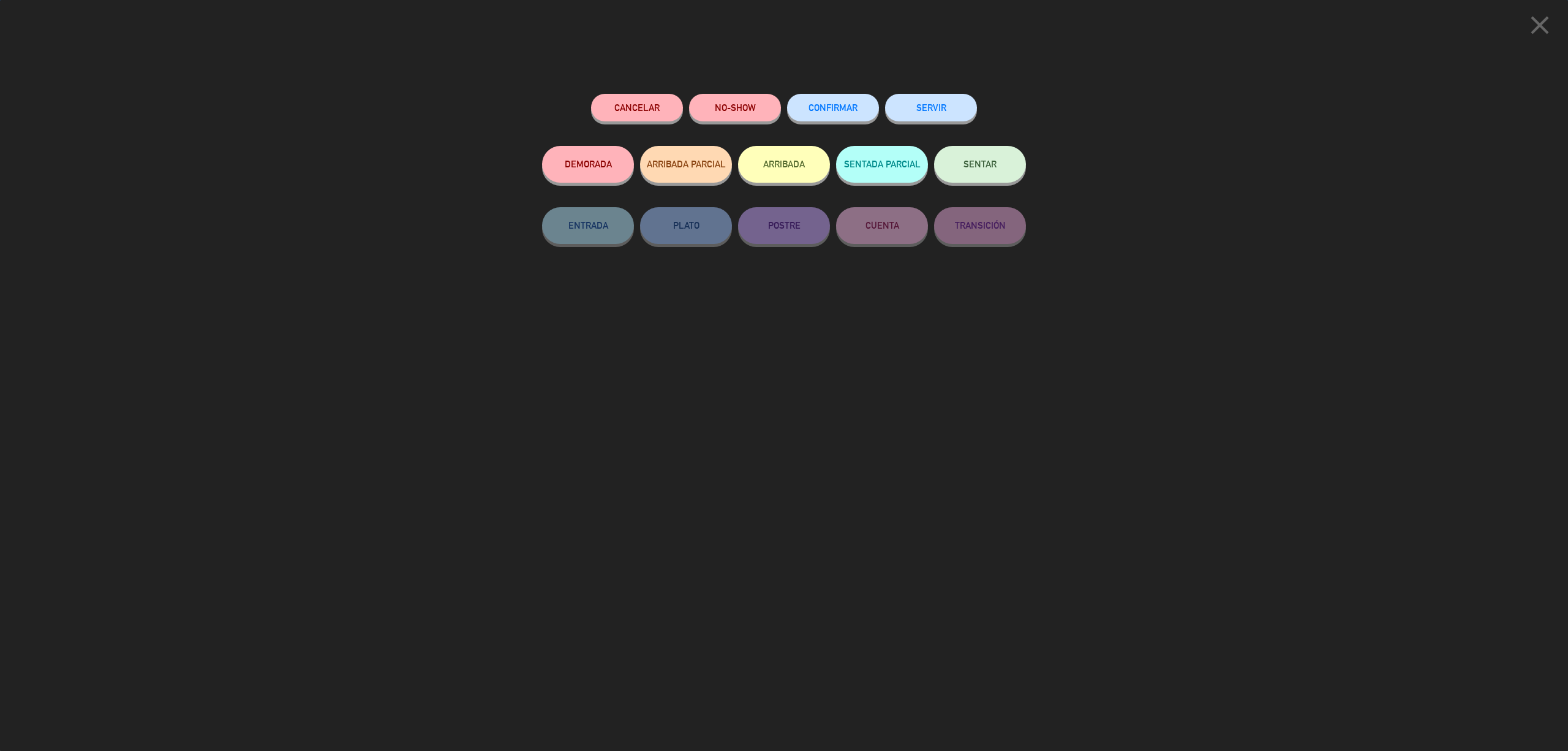
click at [834, 110] on span "CONFIRMAR" at bounding box center [833, 108] width 49 height 10
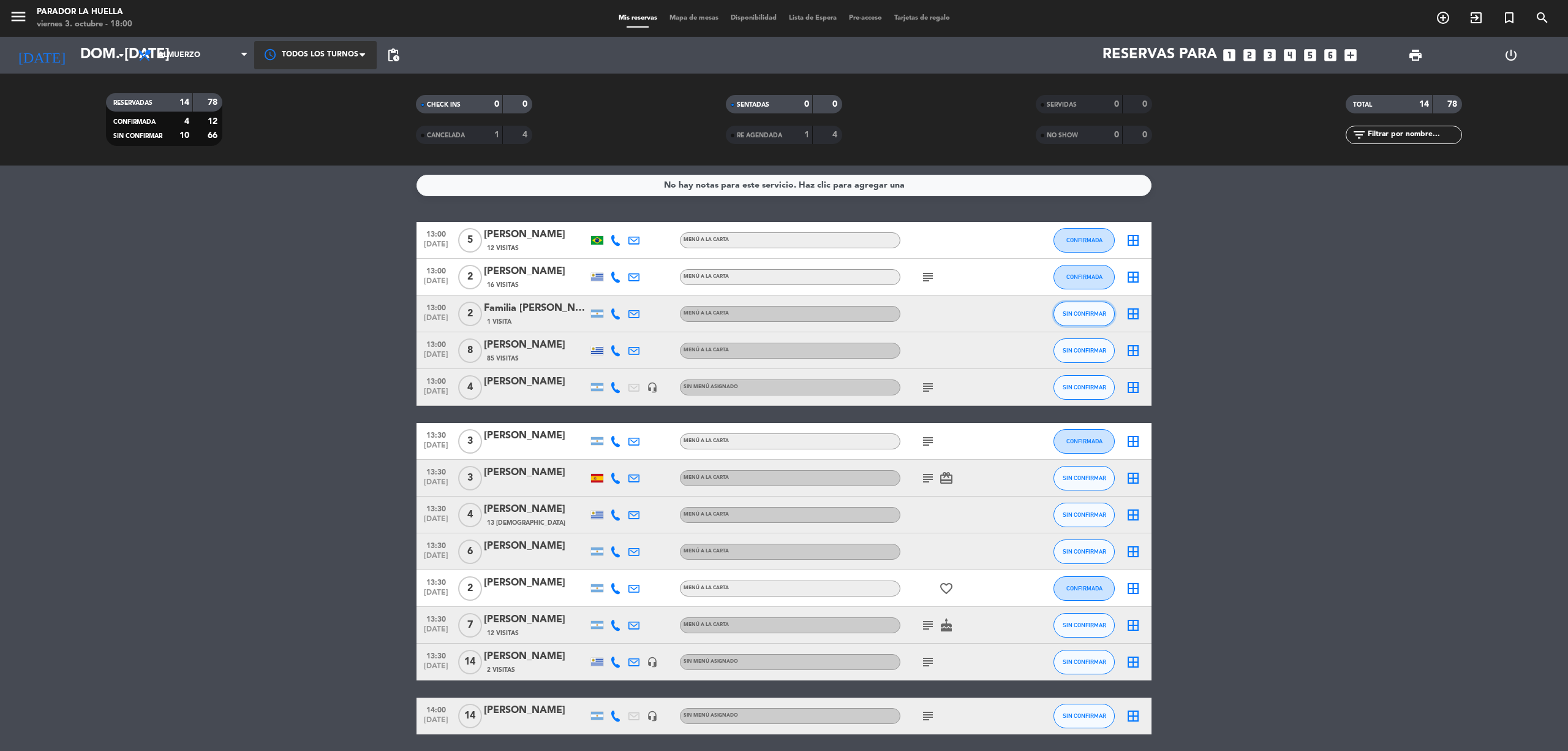
click at [1069, 315] on span "SIN CONFIRMAR" at bounding box center [1084, 314] width 44 height 7
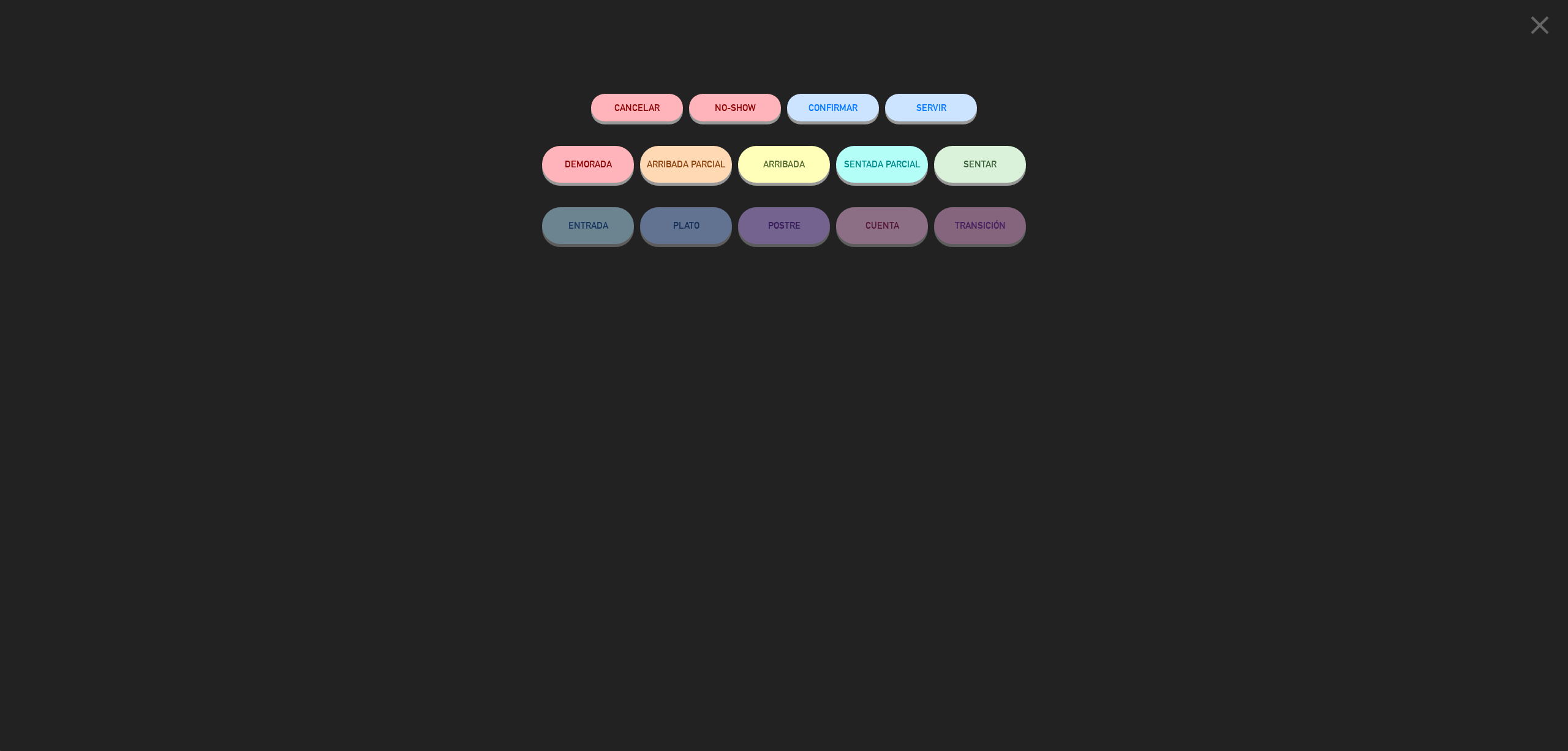
click at [831, 89] on div "Cancelar NO-SHOW CONFIRMAR SERVIR DEMORADA ARRIBADA PARCIAL ARRIBADA SENTADA PA…" at bounding box center [784, 418] width 501 height 666
click at [835, 104] on span "CONFIRMAR" at bounding box center [833, 108] width 49 height 10
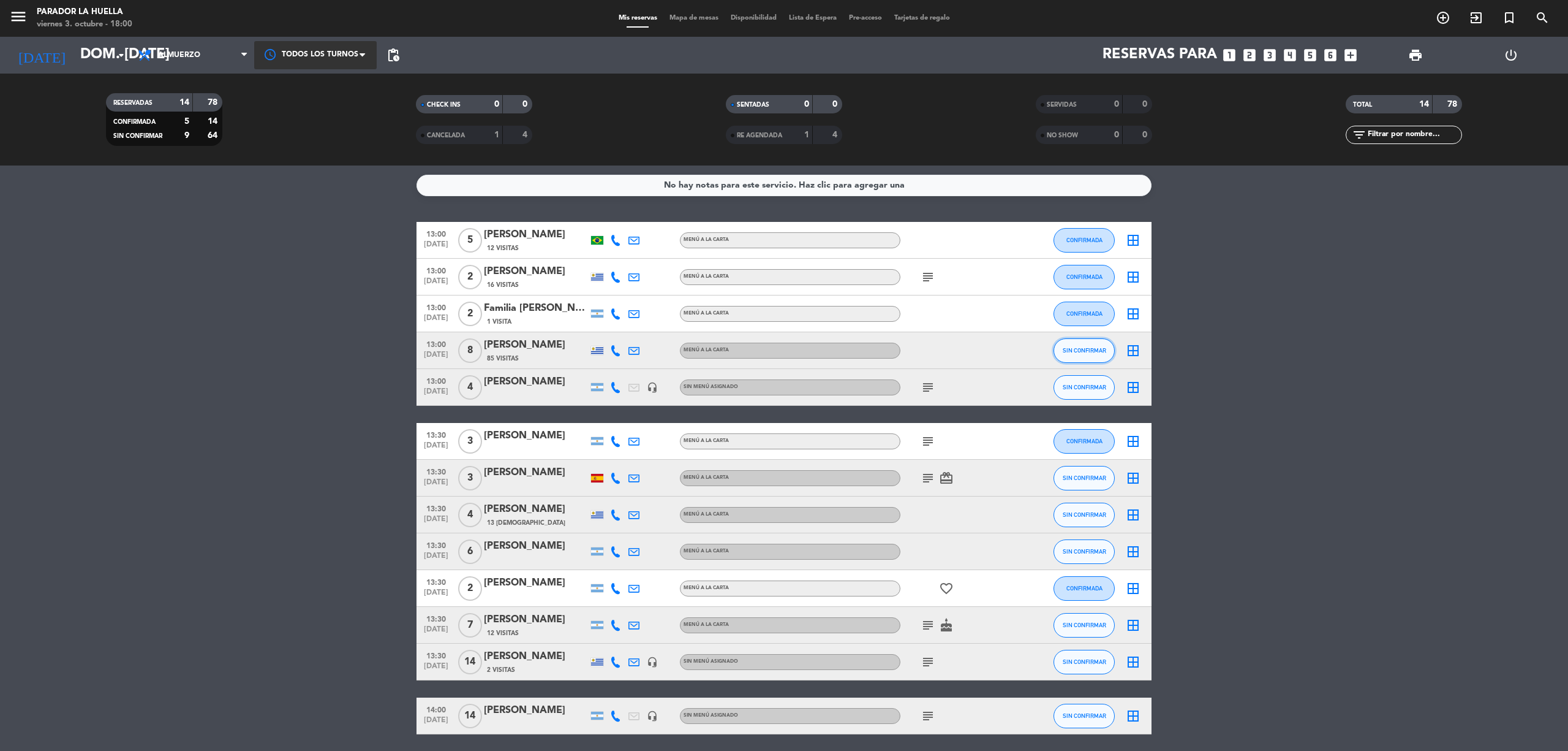
click at [1088, 351] on span "SIN CONFIRMAR" at bounding box center [1084, 350] width 44 height 7
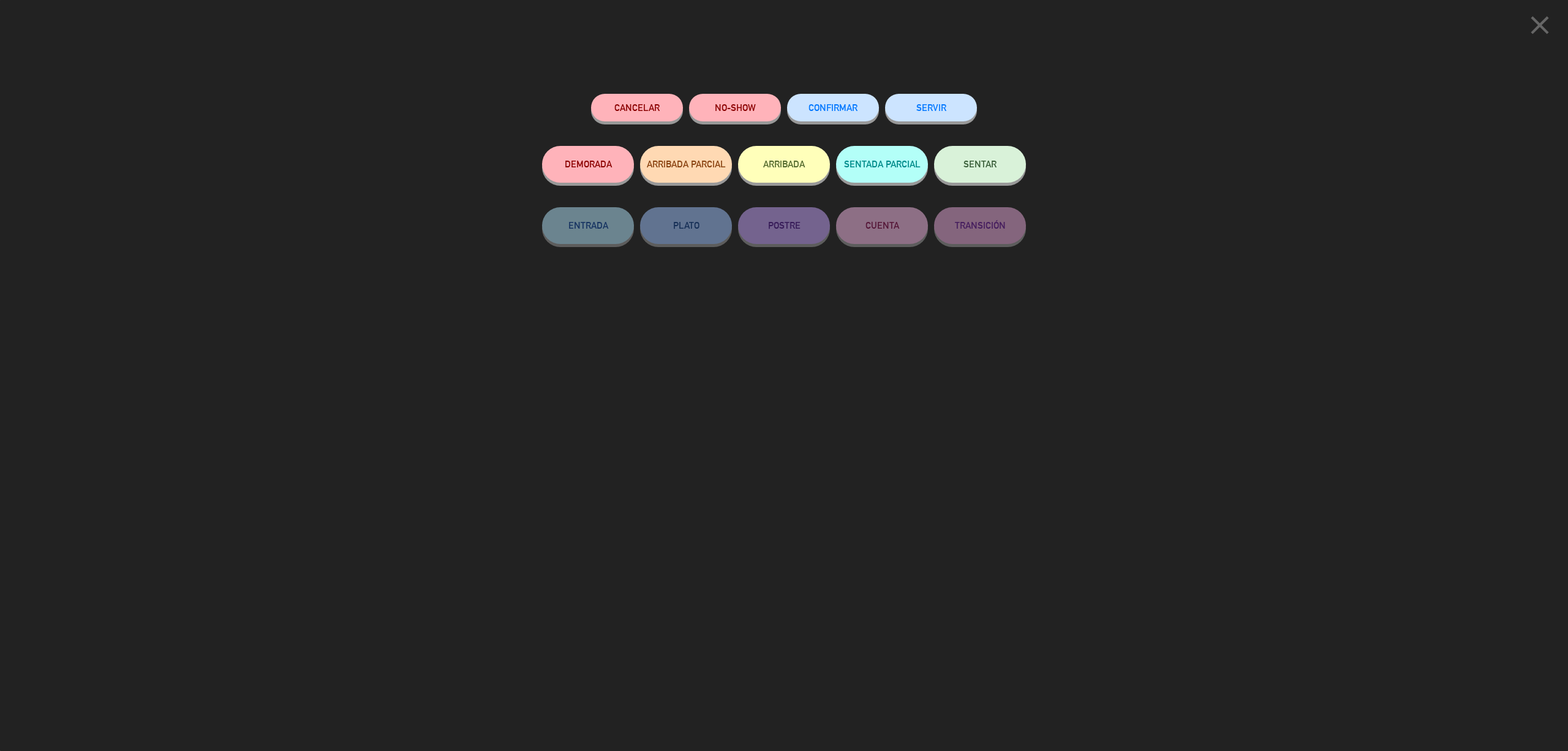
drag, startPoint x: 828, startPoint y: 106, endPoint x: 905, endPoint y: 121, distance: 78.4
click at [827, 106] on span "CONFIRMAR" at bounding box center [833, 108] width 49 height 10
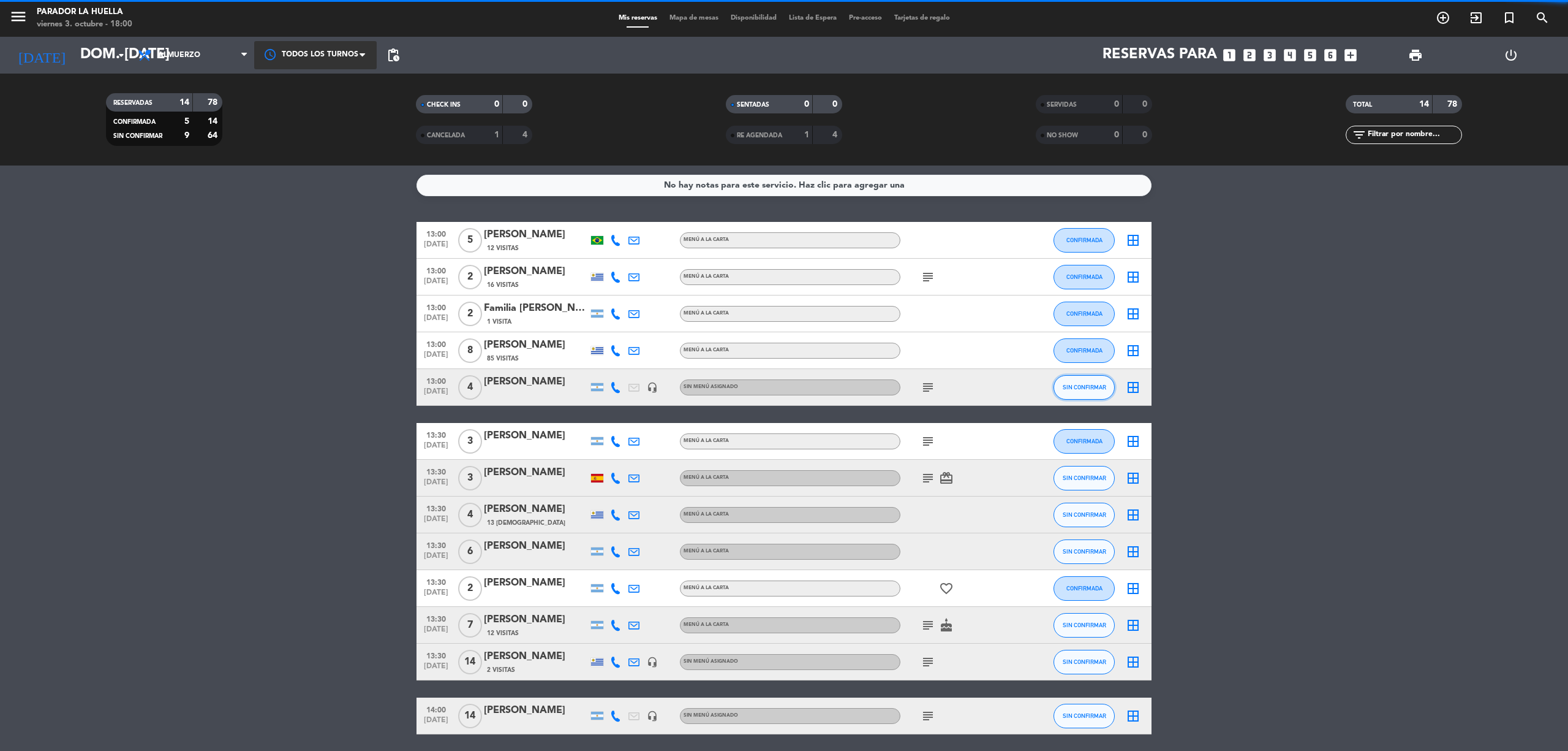
click at [1091, 396] on button "SIN CONFIRMAR" at bounding box center [1084, 387] width 61 height 25
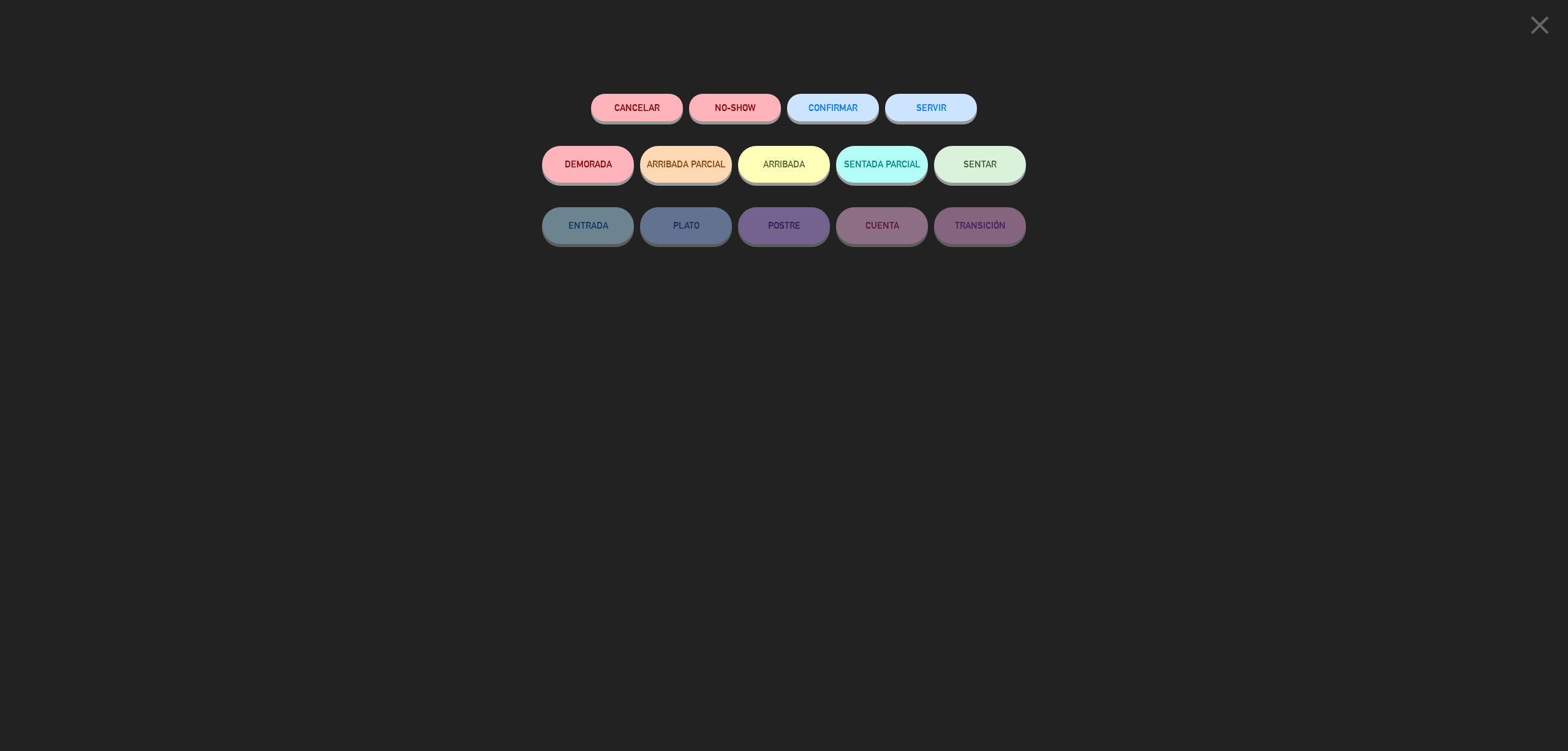
click at [847, 108] on span "CONFIRMAR" at bounding box center [833, 108] width 49 height 10
click at [850, 104] on span "CONFIRMAR" at bounding box center [833, 108] width 49 height 10
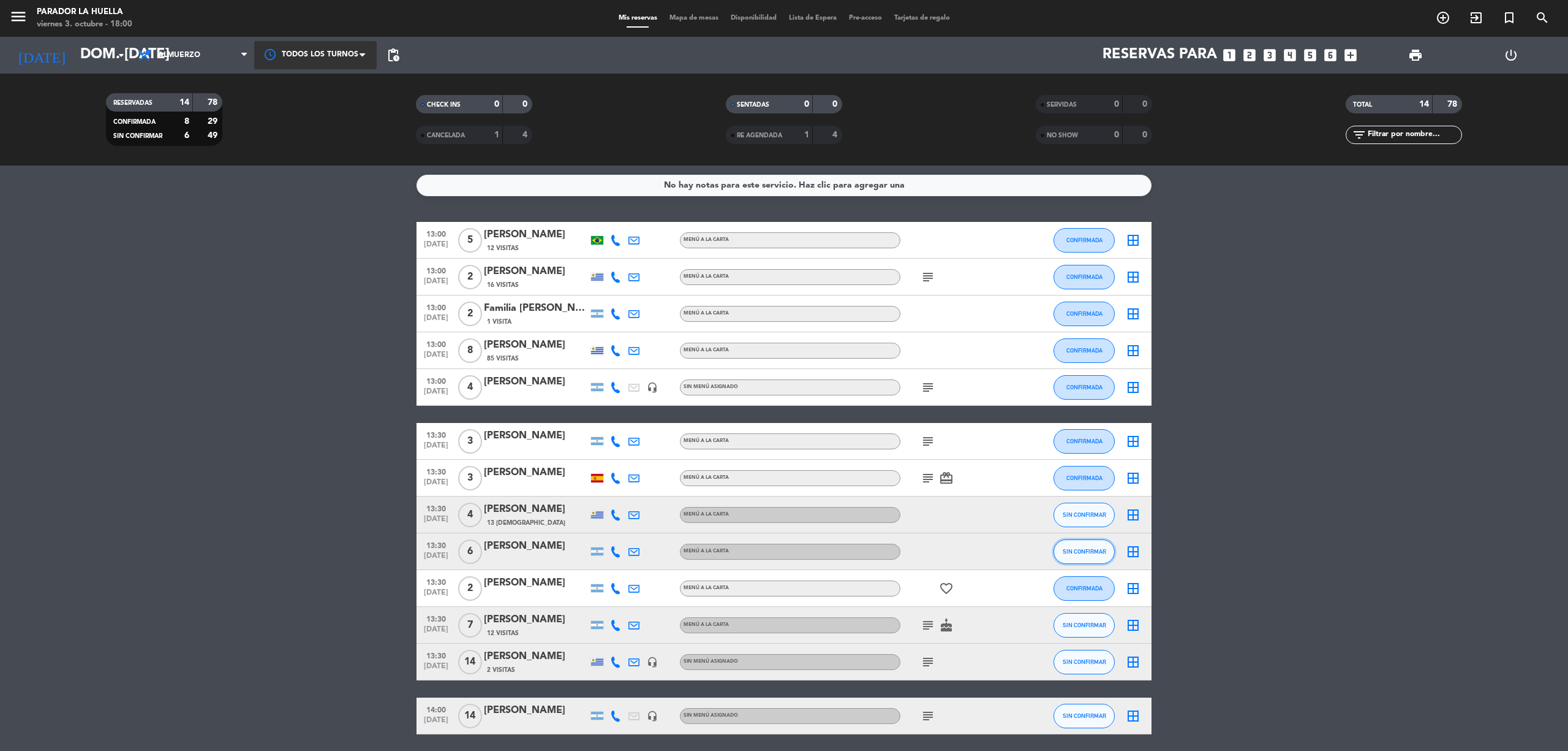
click at [1091, 548] on span "SIN CONFIRMAR" at bounding box center [1084, 551] width 44 height 7
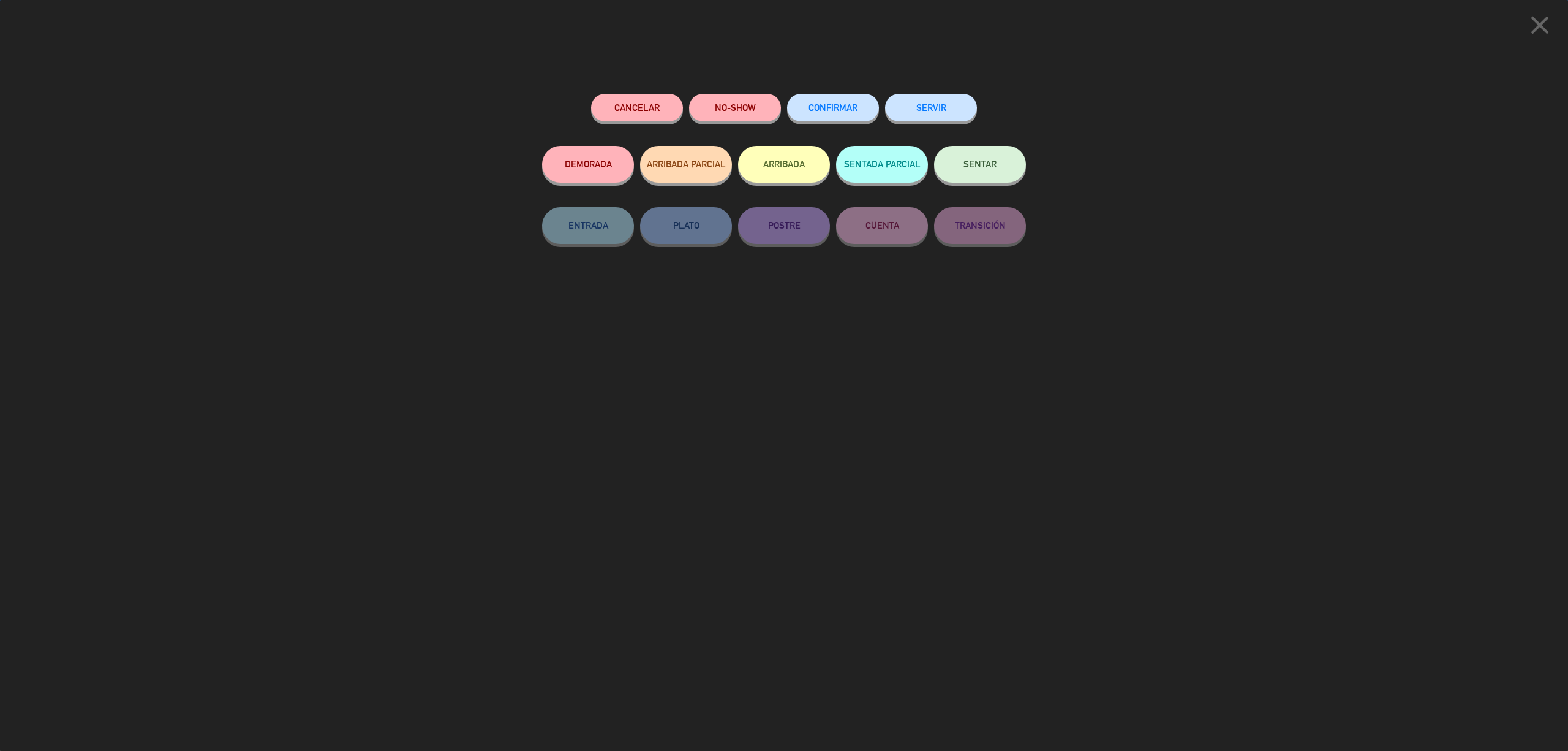
click at [802, 94] on div "CONFIRMAR" at bounding box center [833, 120] width 92 height 52
click at [842, 114] on button "CONFIRMAR" at bounding box center [833, 108] width 92 height 27
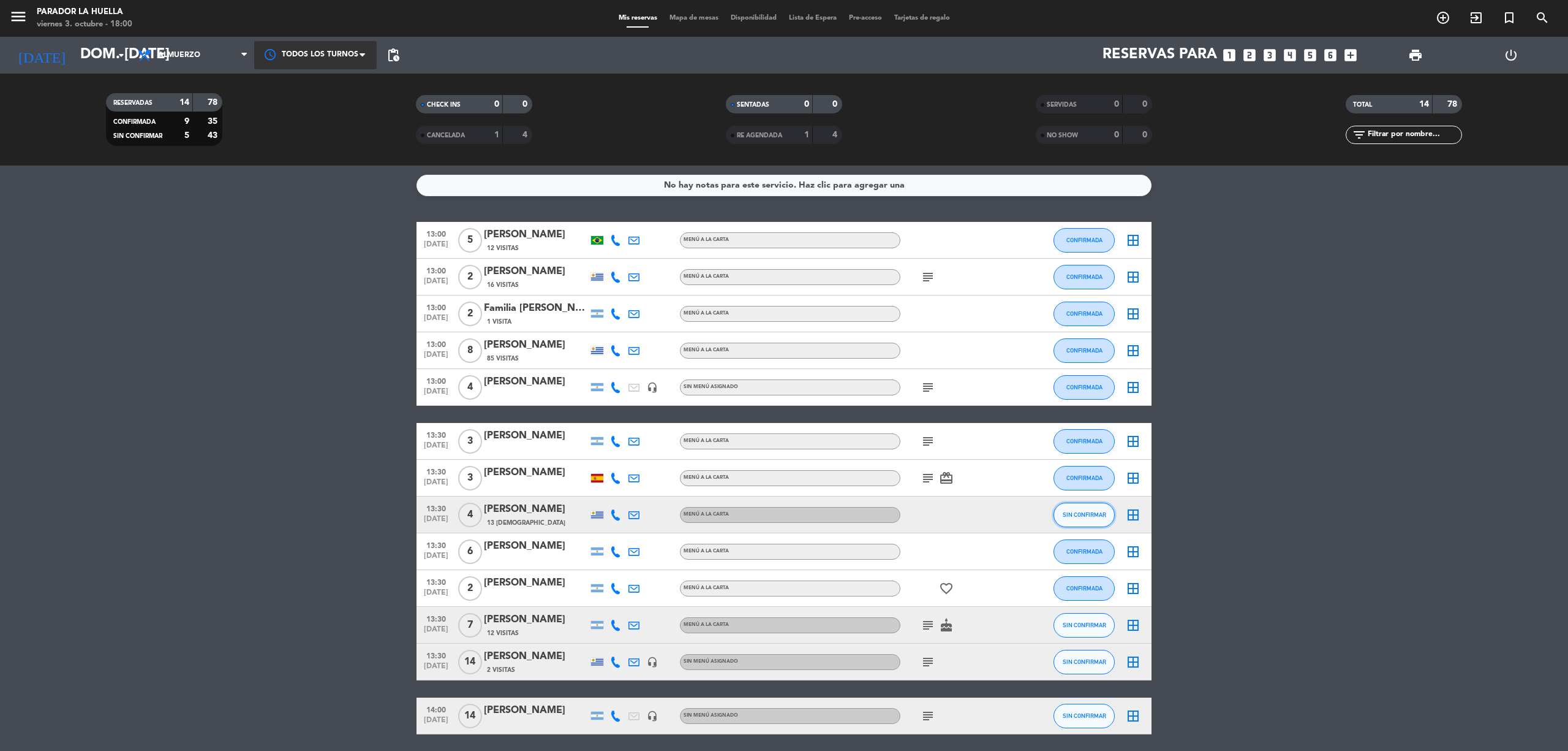
click at [1071, 508] on button "SIN CONFIRMAR" at bounding box center [1084, 515] width 61 height 25
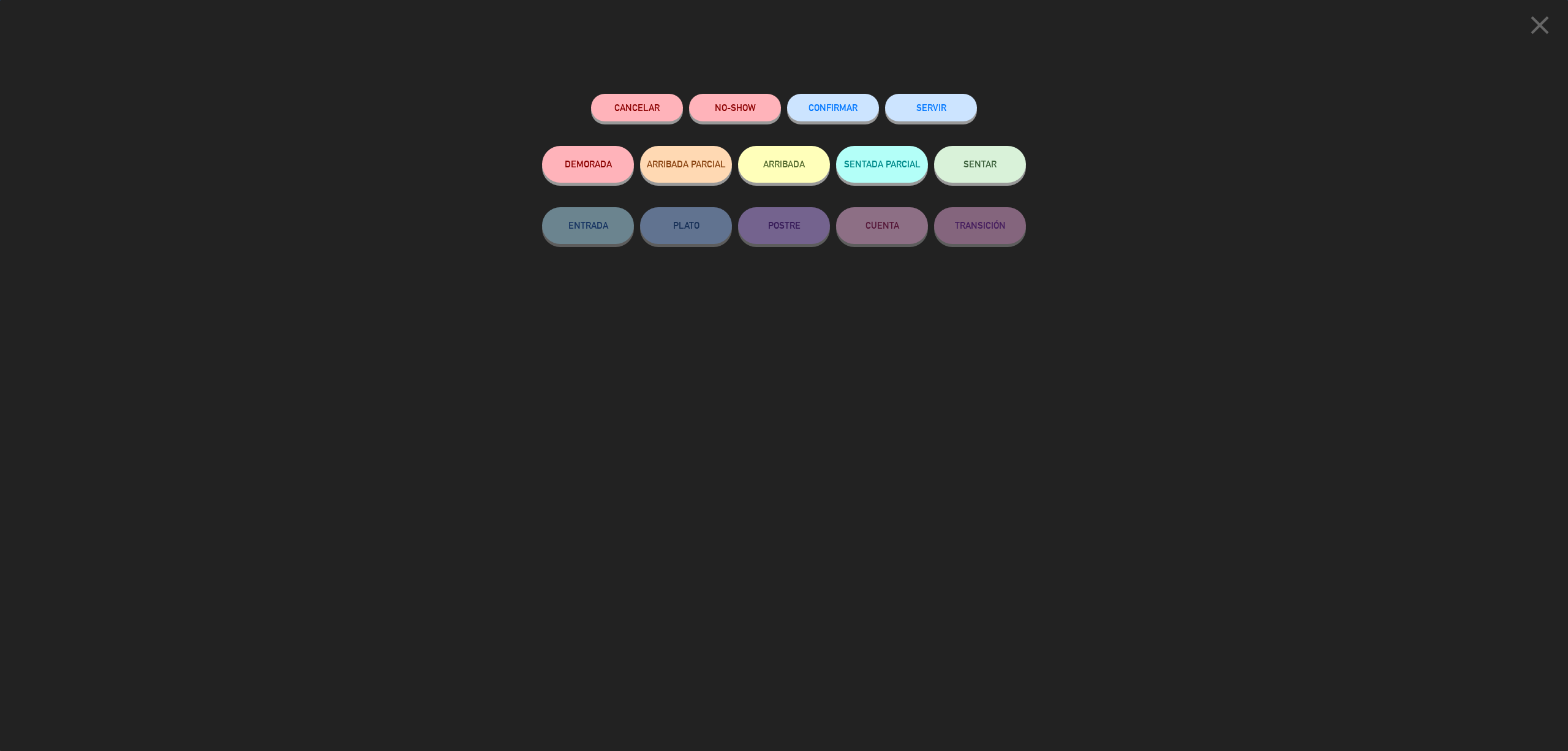
click at [839, 101] on button "CONFIRMAR" at bounding box center [833, 108] width 92 height 27
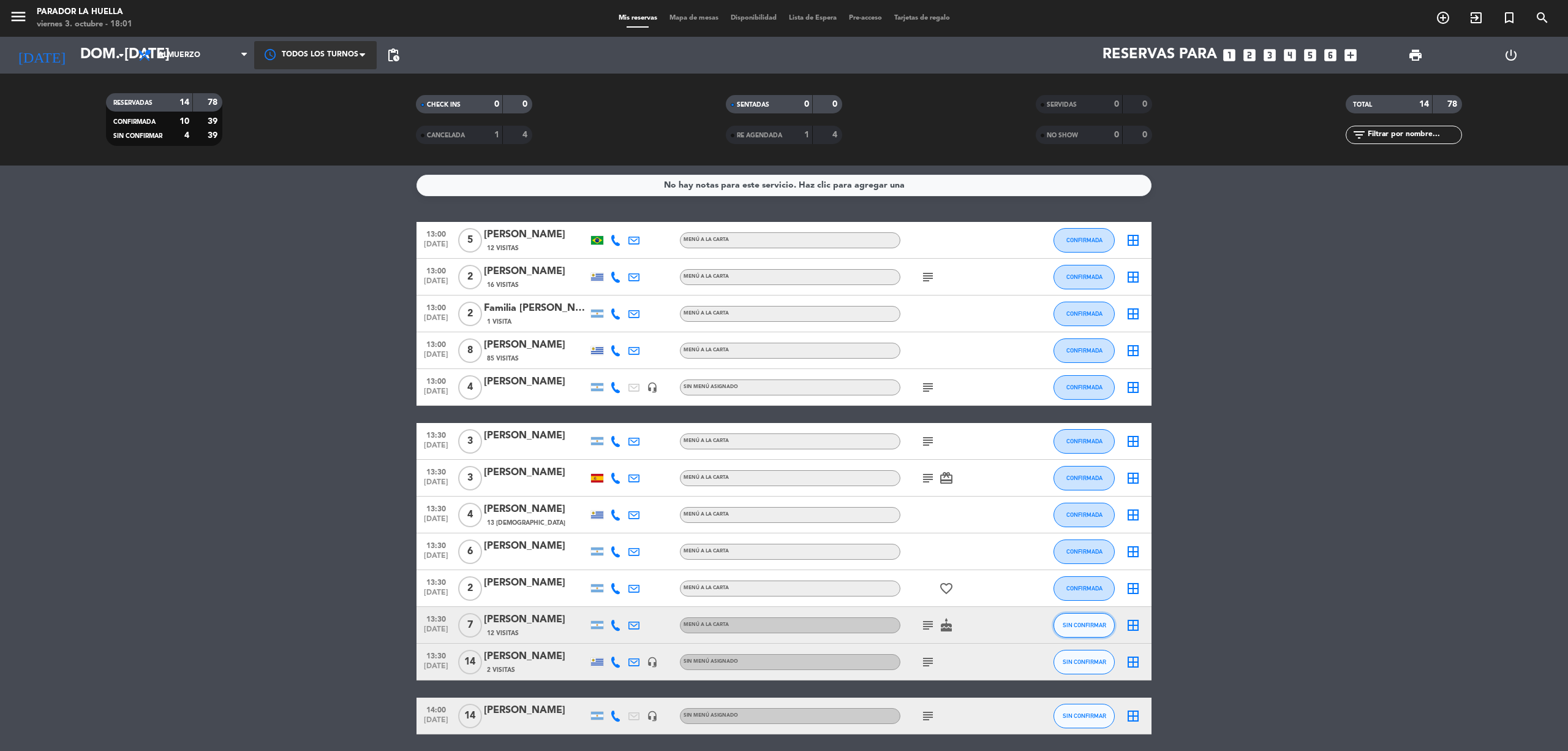
click at [1077, 624] on span "SIN CONFIRMAR" at bounding box center [1084, 625] width 44 height 7
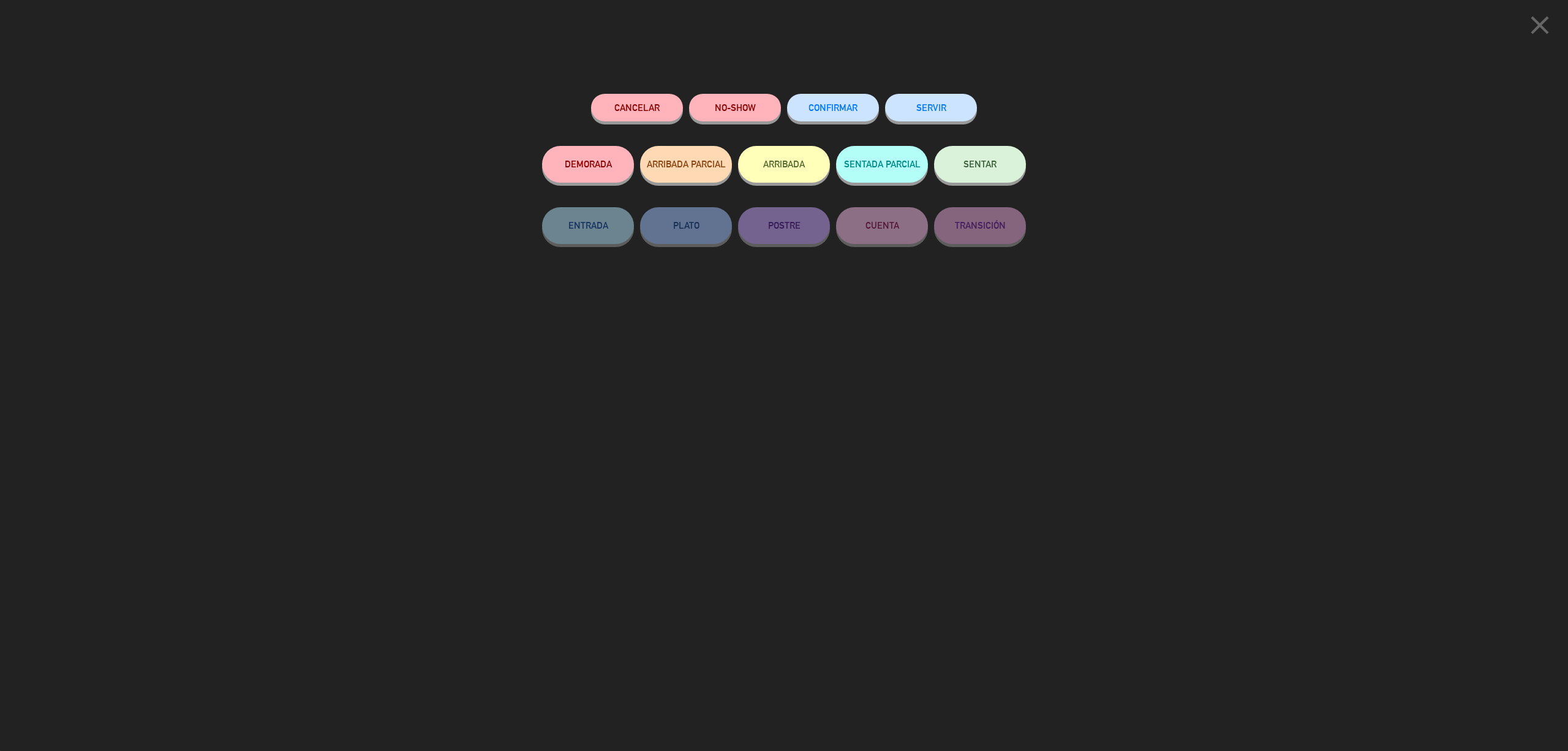
click at [845, 108] on span "CONFIRMAR" at bounding box center [833, 108] width 49 height 10
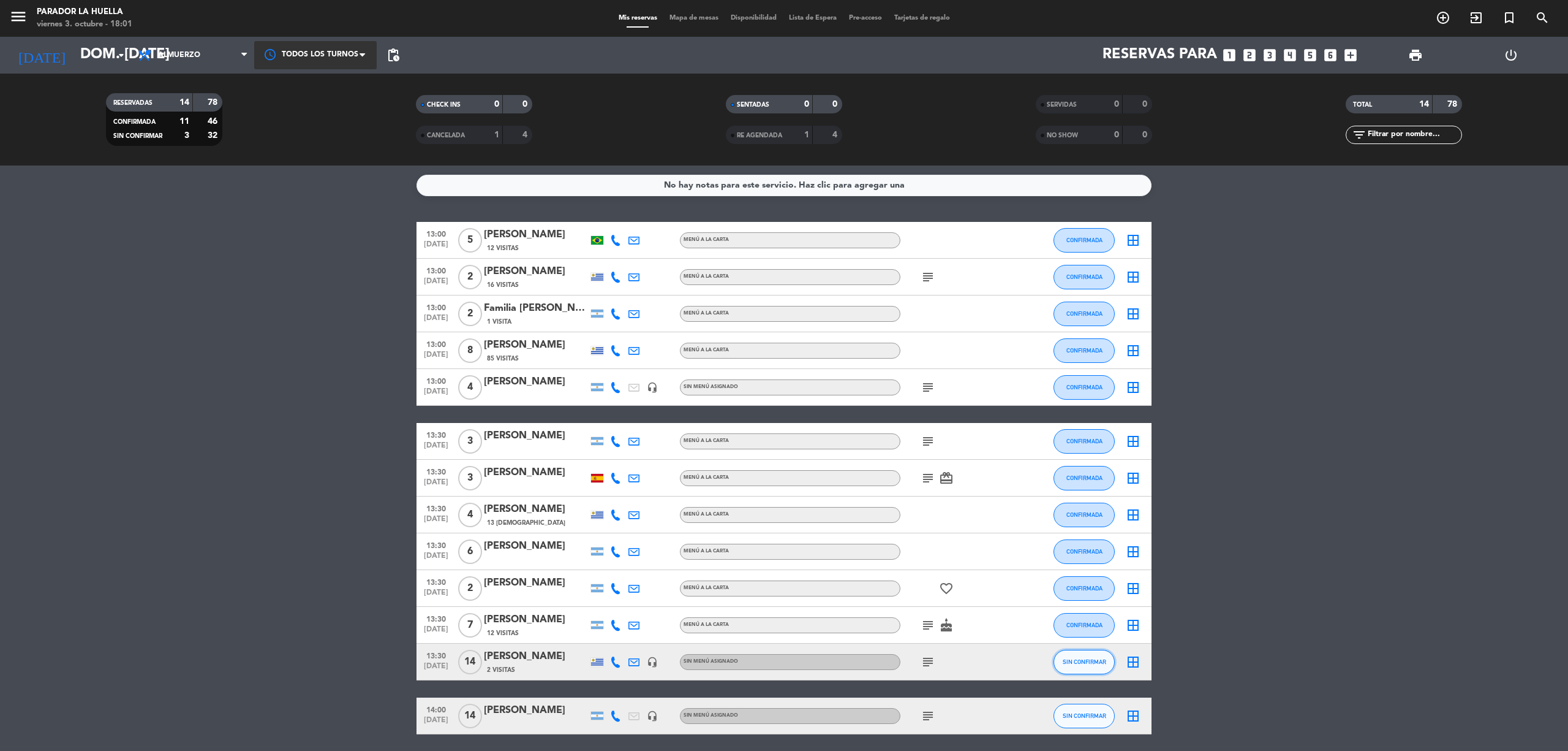
click at [1088, 670] on button "SIN CONFIRMAR" at bounding box center [1084, 662] width 61 height 25
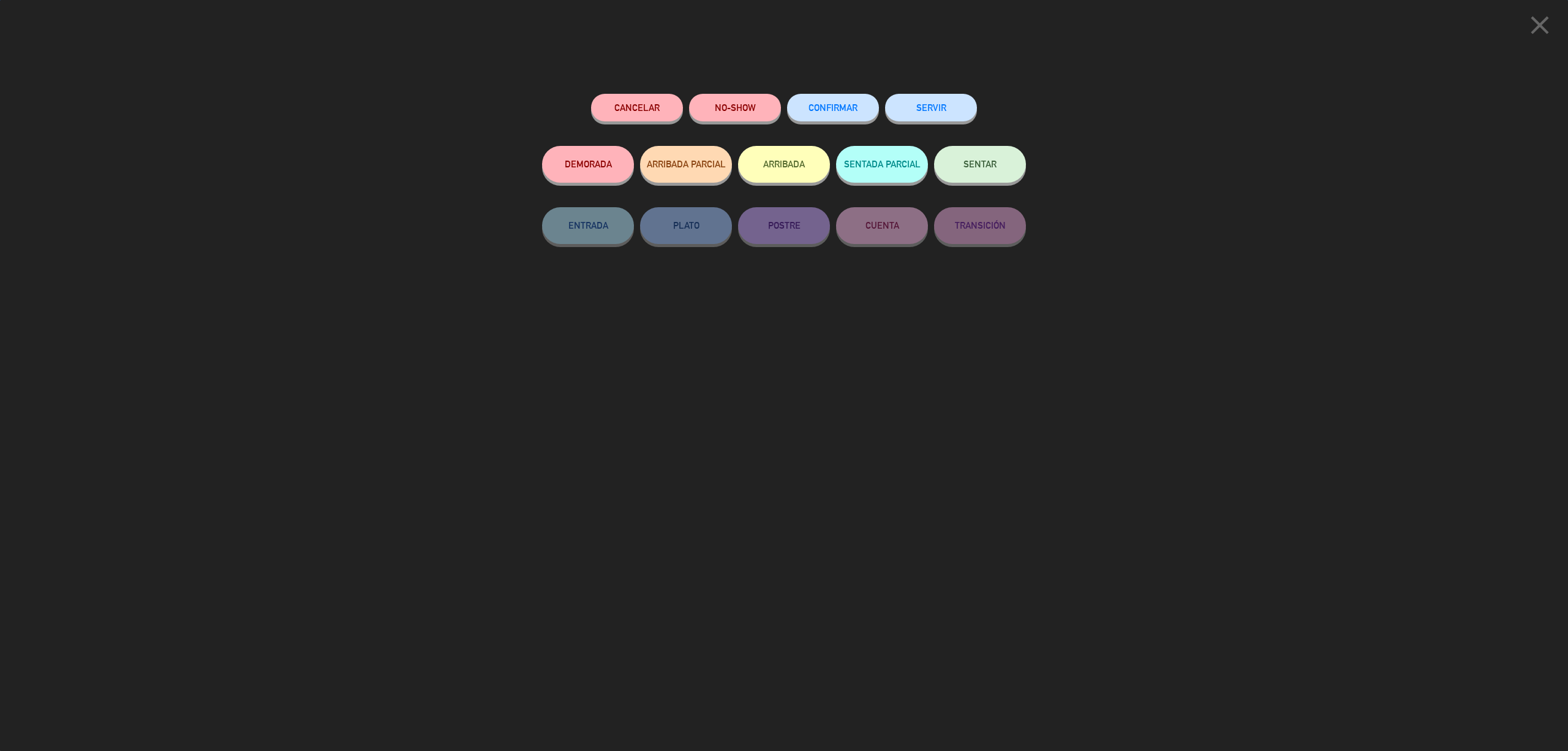
click at [853, 98] on button "CONFIRMAR" at bounding box center [833, 108] width 92 height 27
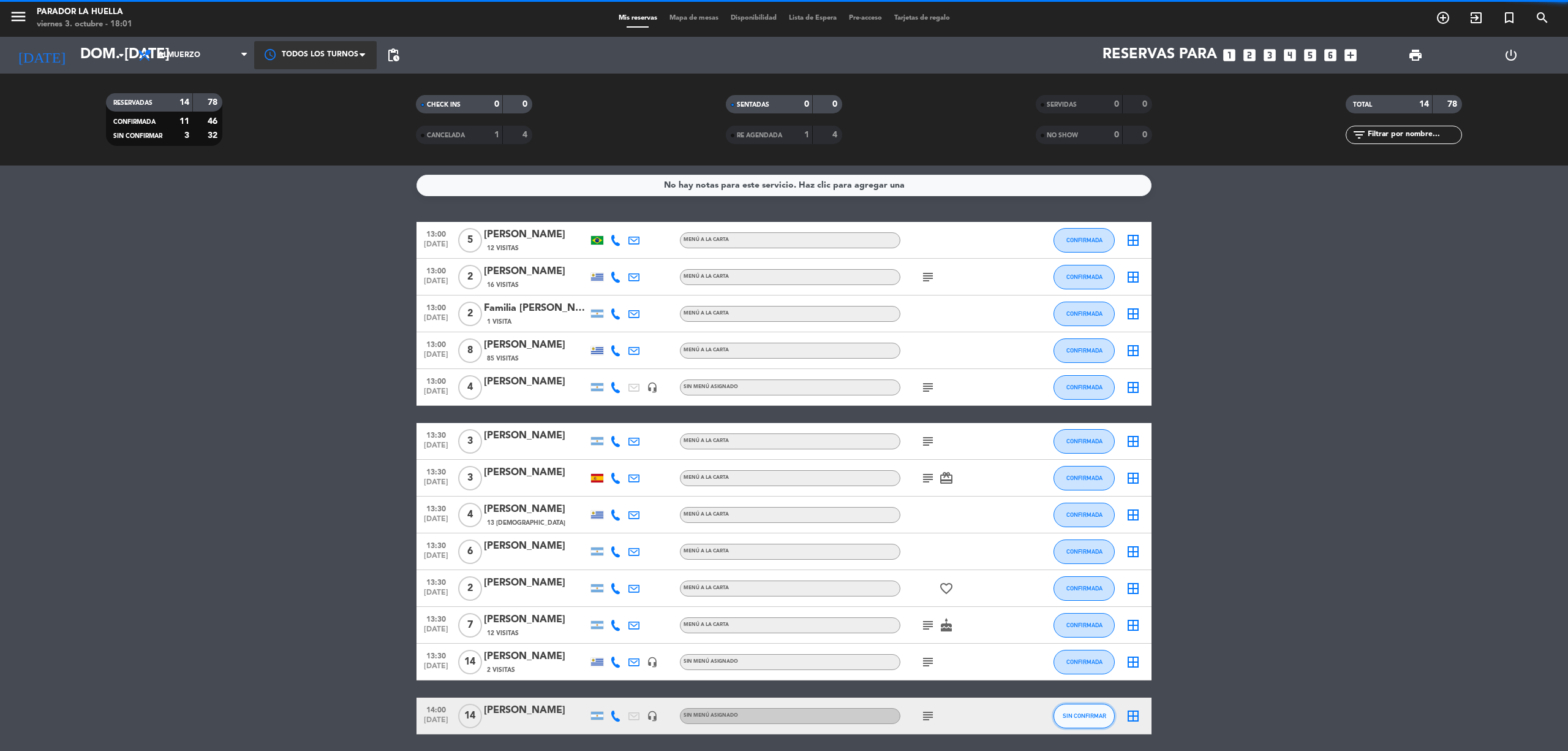
click at [1092, 720] on button "SIN CONFIRMAR" at bounding box center [1084, 716] width 61 height 25
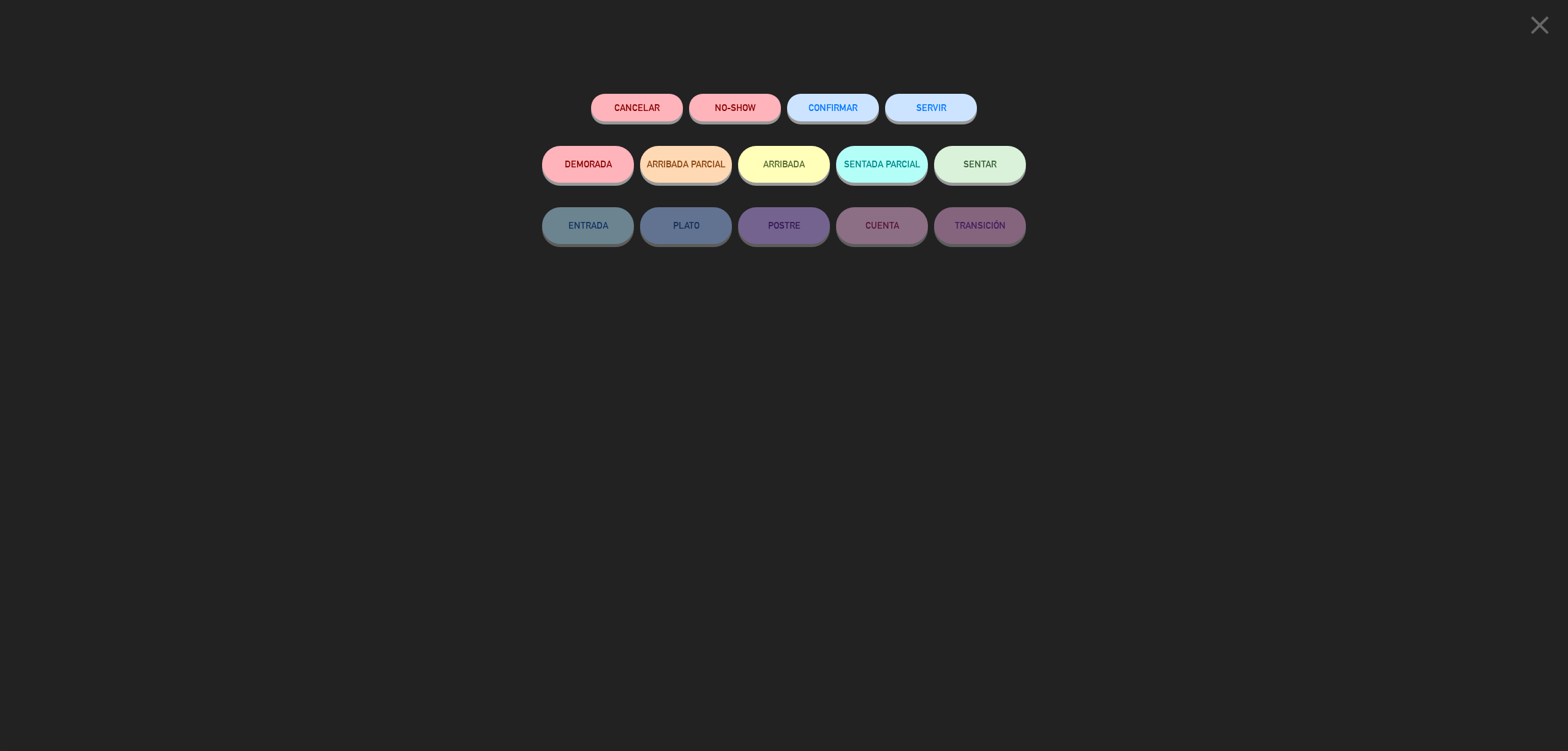
click at [852, 106] on span "CONFIRMAR" at bounding box center [833, 108] width 49 height 10
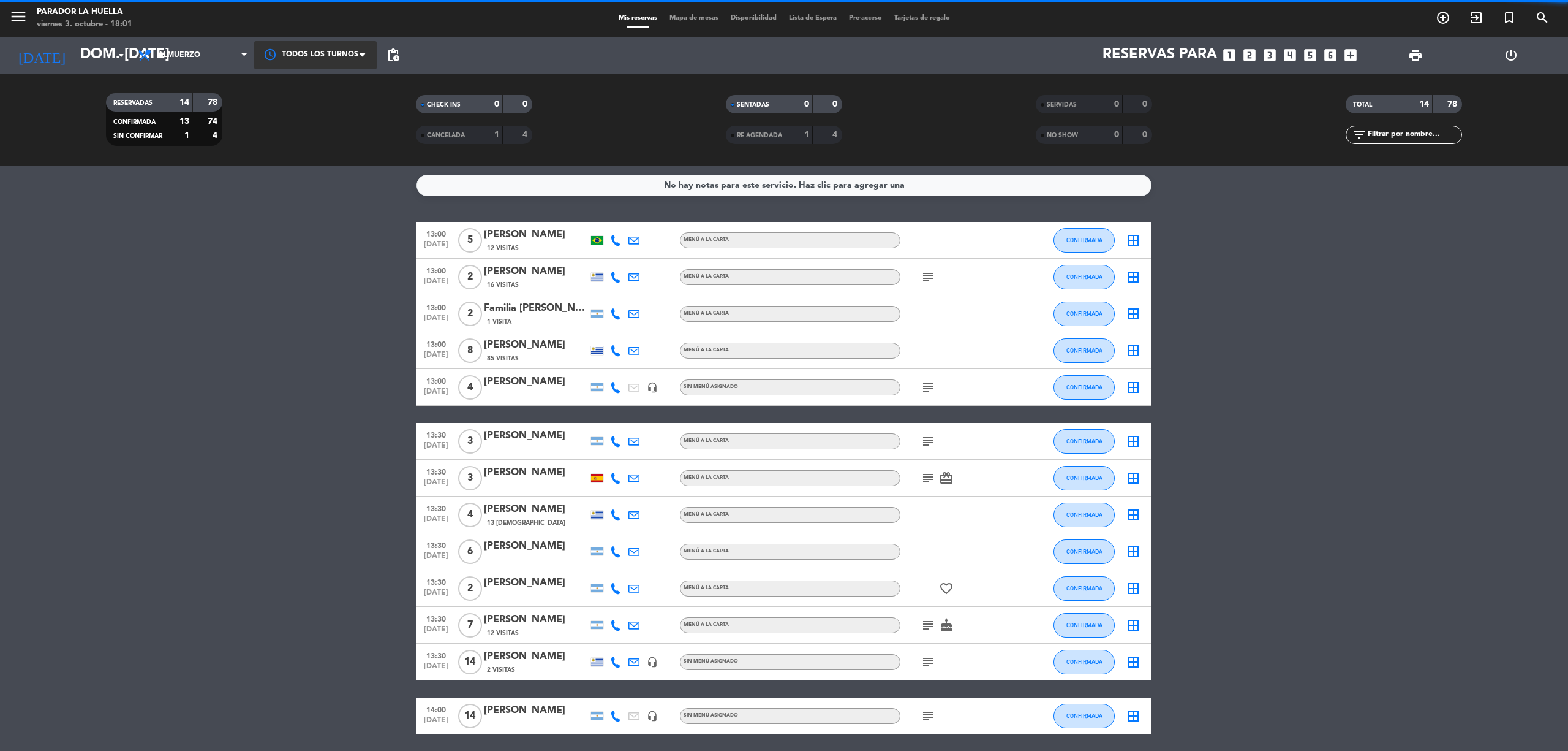
scroll to position [98, 0]
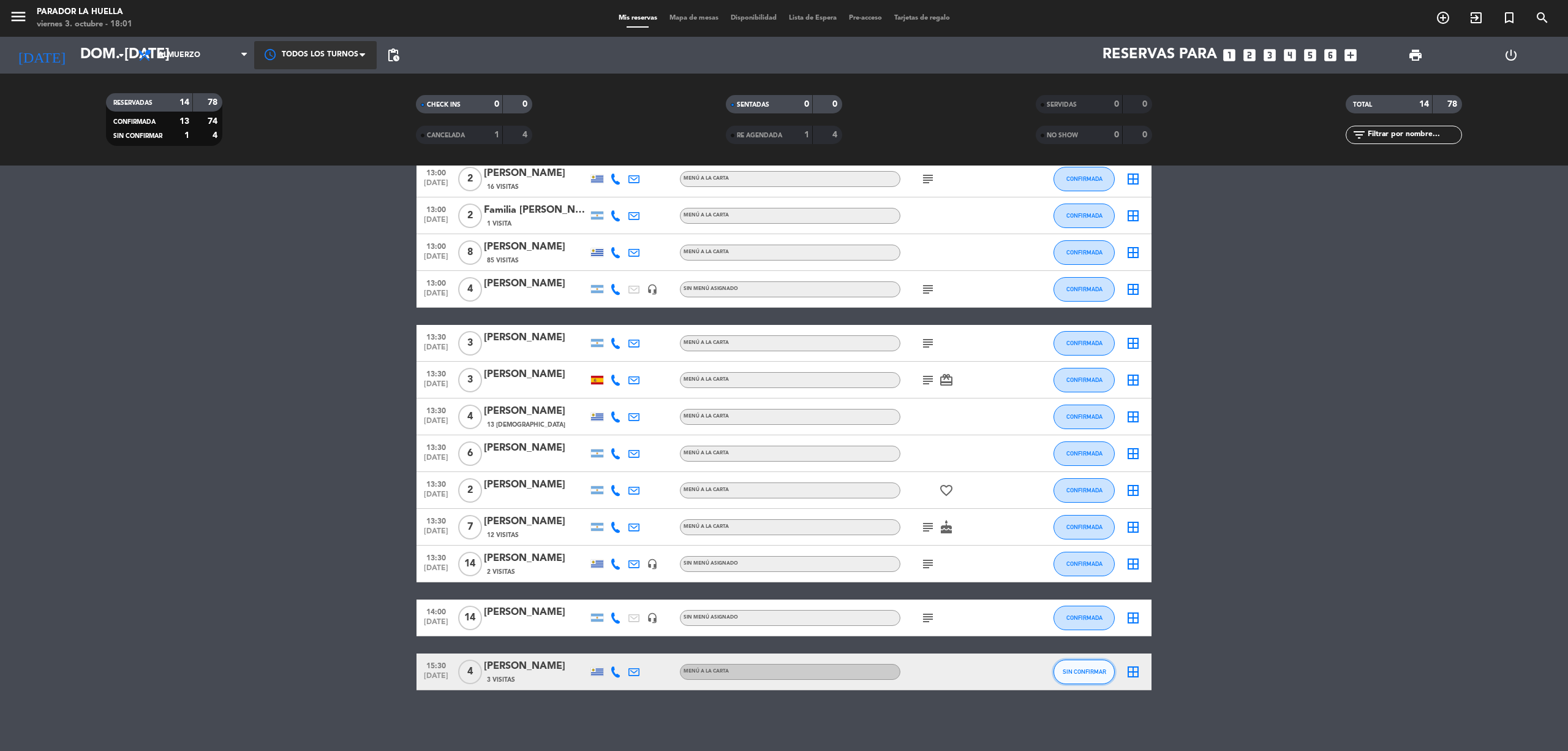
click at [1082, 675] on button "SIN CONFIRMAR" at bounding box center [1084, 671] width 61 height 25
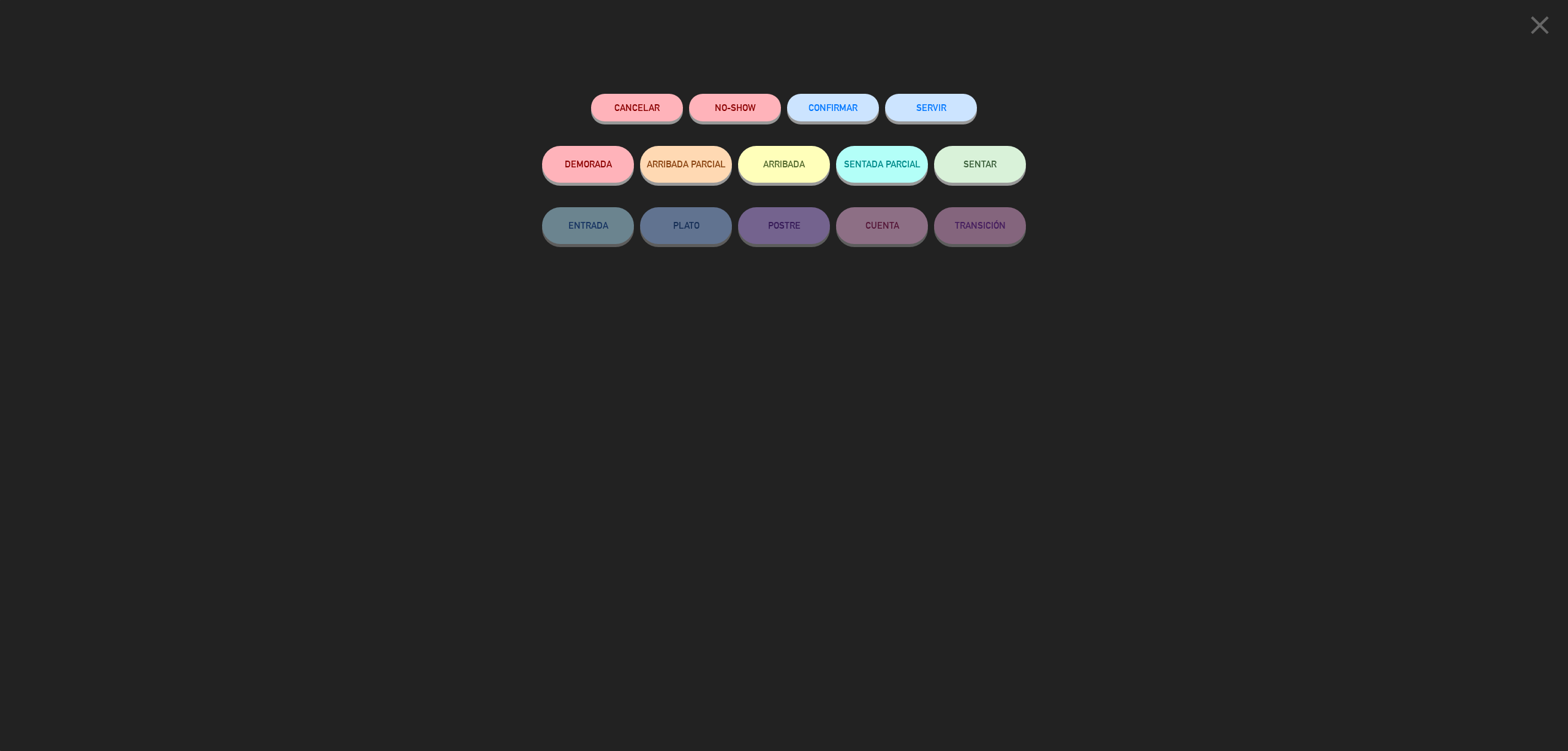
click at [816, 108] on span "CONFIRMAR" at bounding box center [833, 108] width 49 height 10
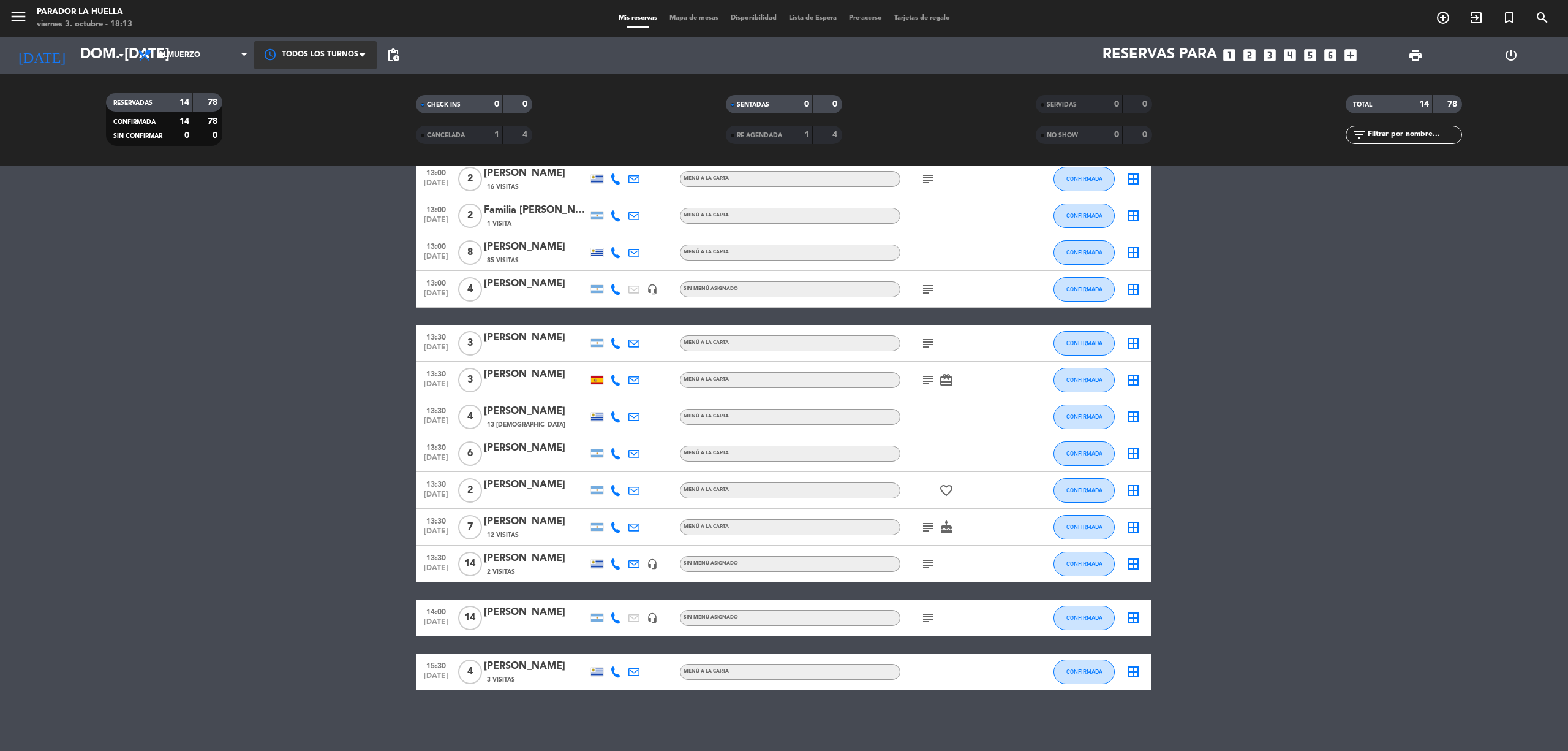
click at [401, 415] on bookings-row "13:00 [DATE] 5 [PERSON_NAME] 12 Visitas MENÚ A LA CARTA CONFIRMADA border_all 1…" at bounding box center [784, 407] width 1568 height 567
click at [20, 15] on icon "menu" at bounding box center [18, 16] width 18 height 18
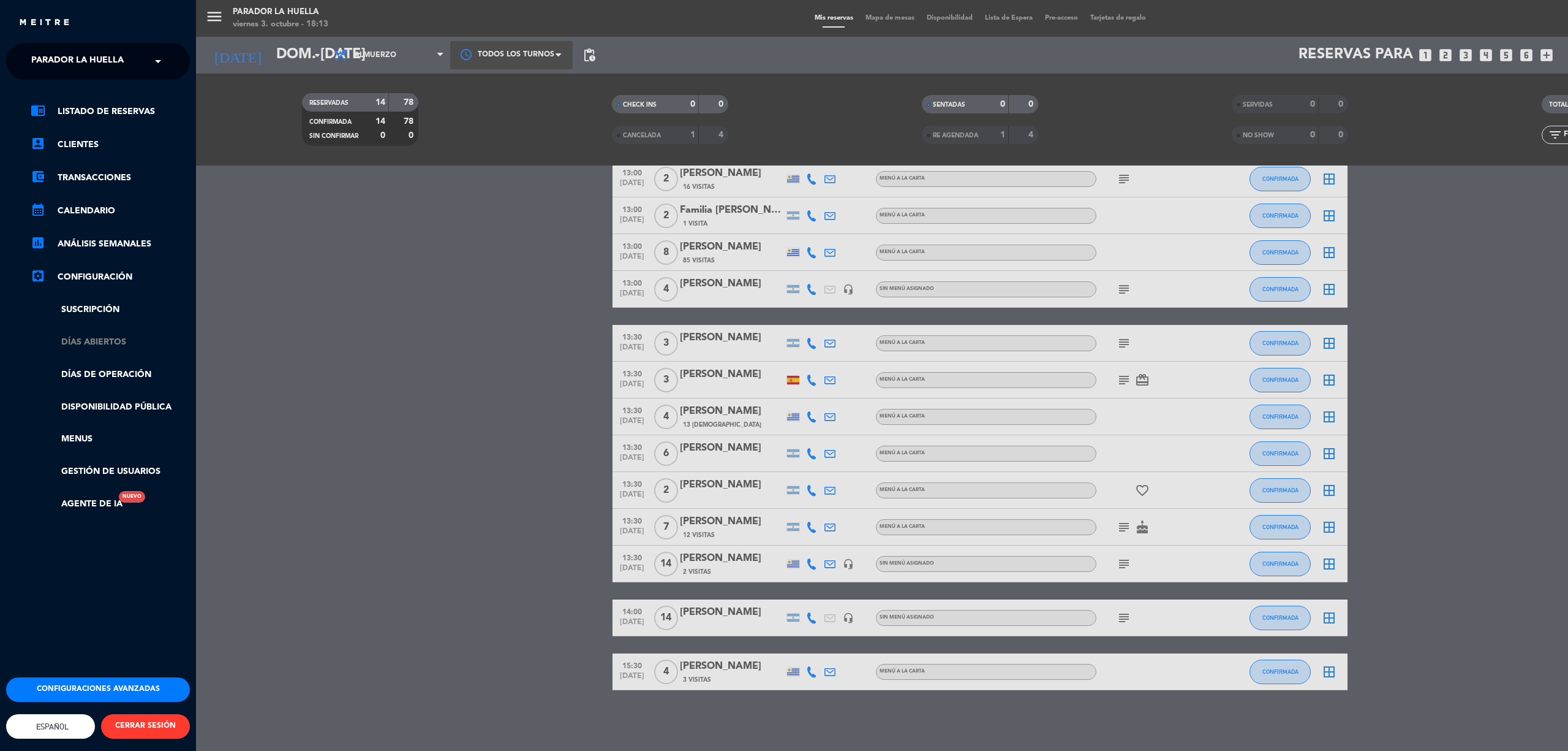
click at [106, 339] on link "Días abiertos" at bounding box center [110, 342] width 159 height 14
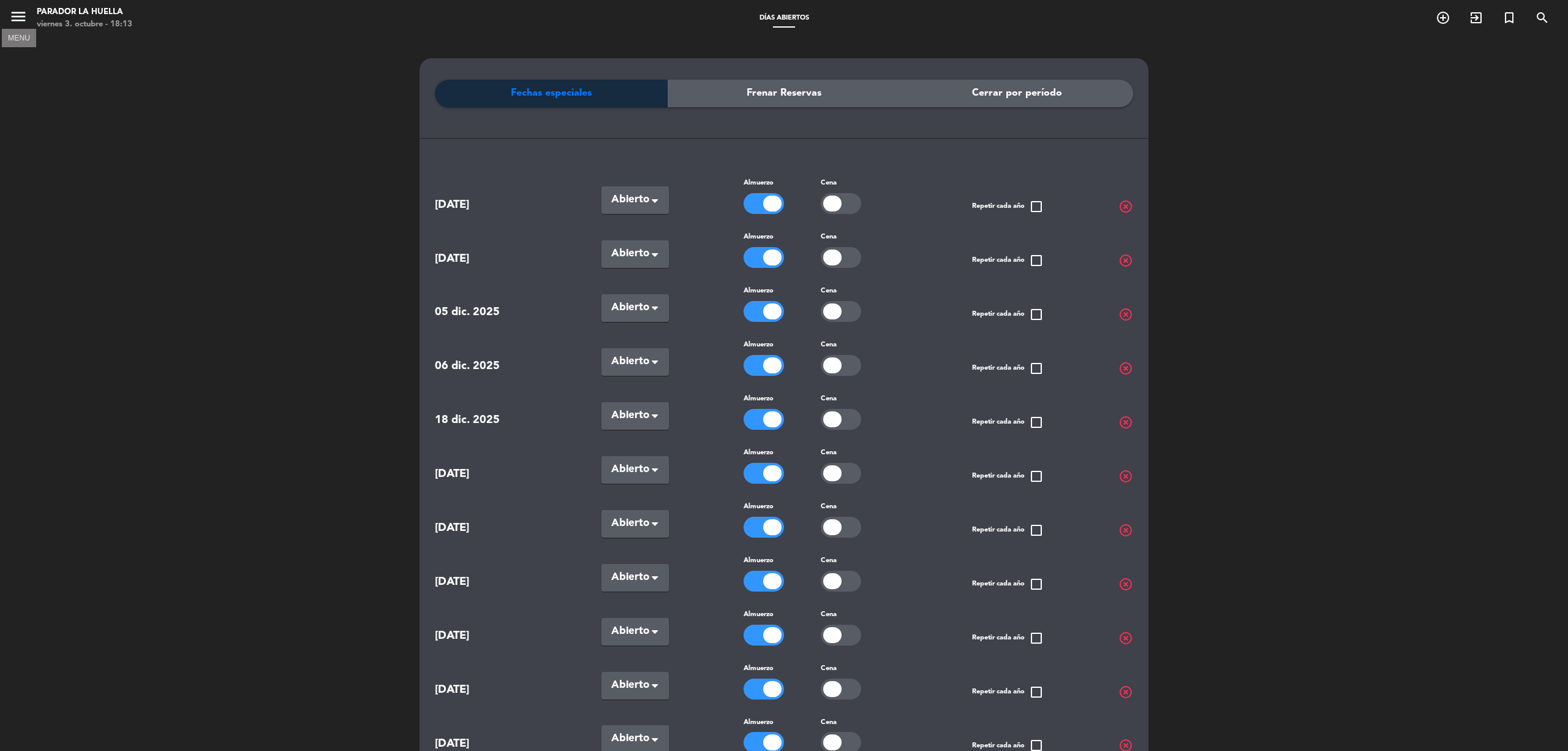
click at [16, 18] on icon "menu" at bounding box center [18, 16] width 18 height 18
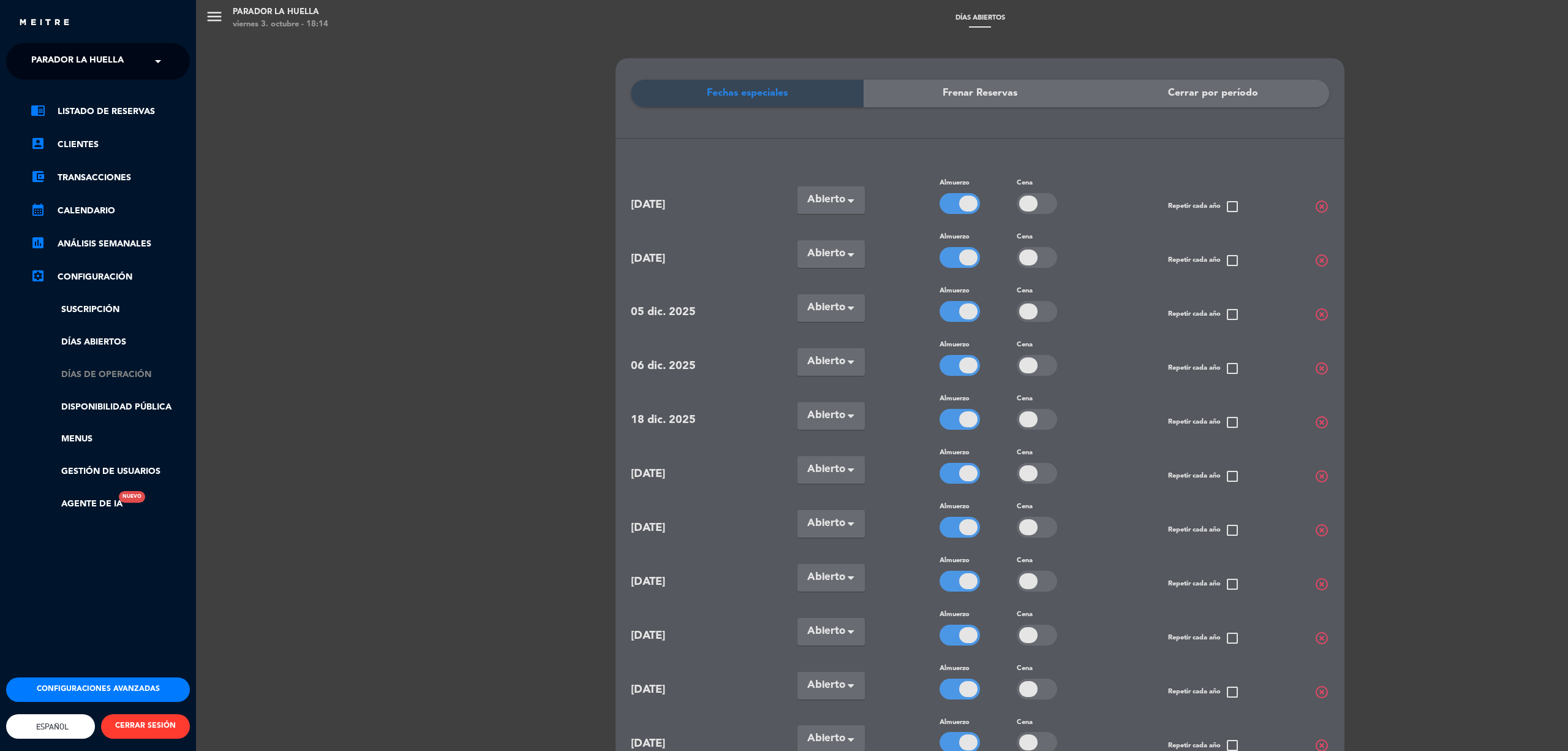
click at [106, 378] on link "Días de Operación" at bounding box center [110, 375] width 159 height 14
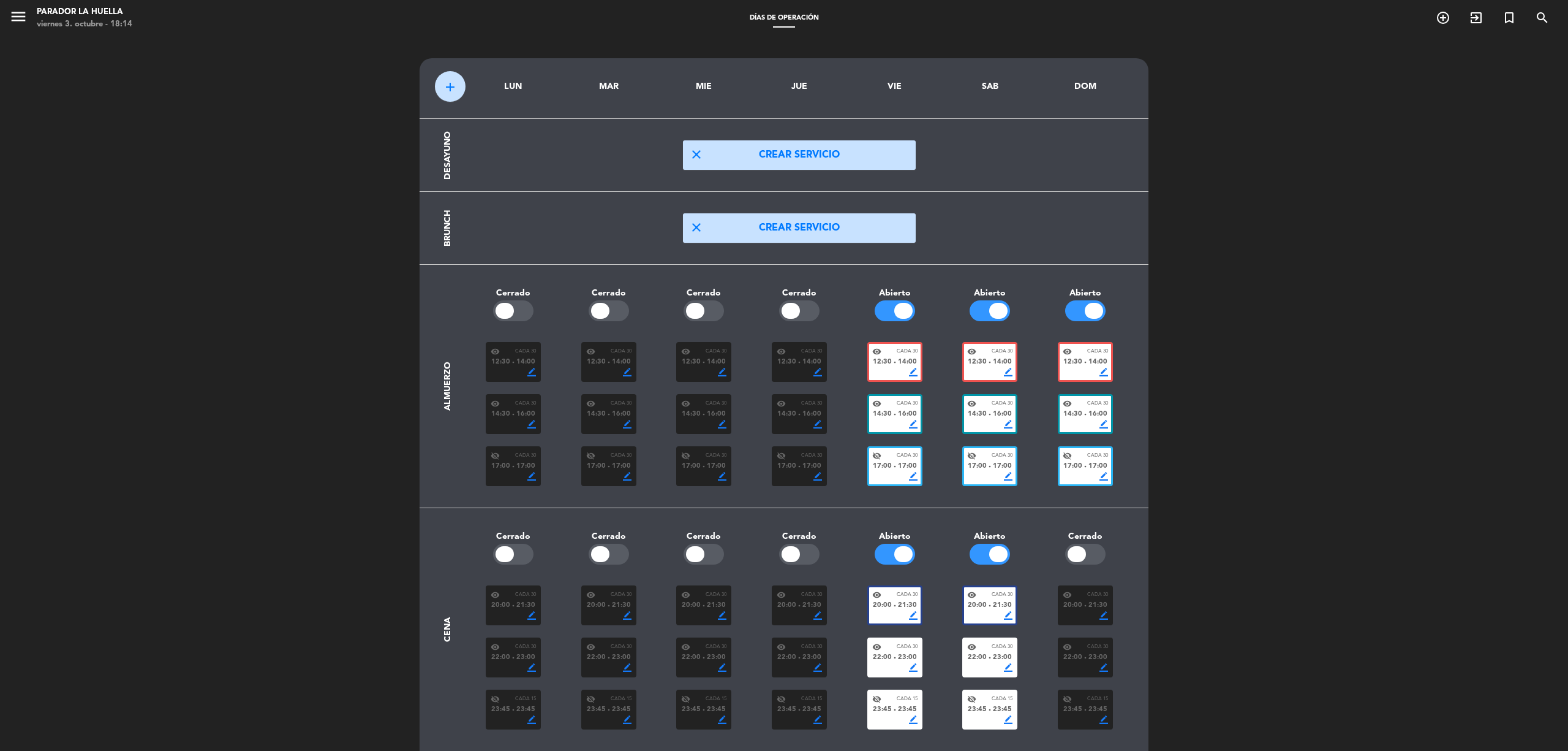
scroll to position [37, 0]
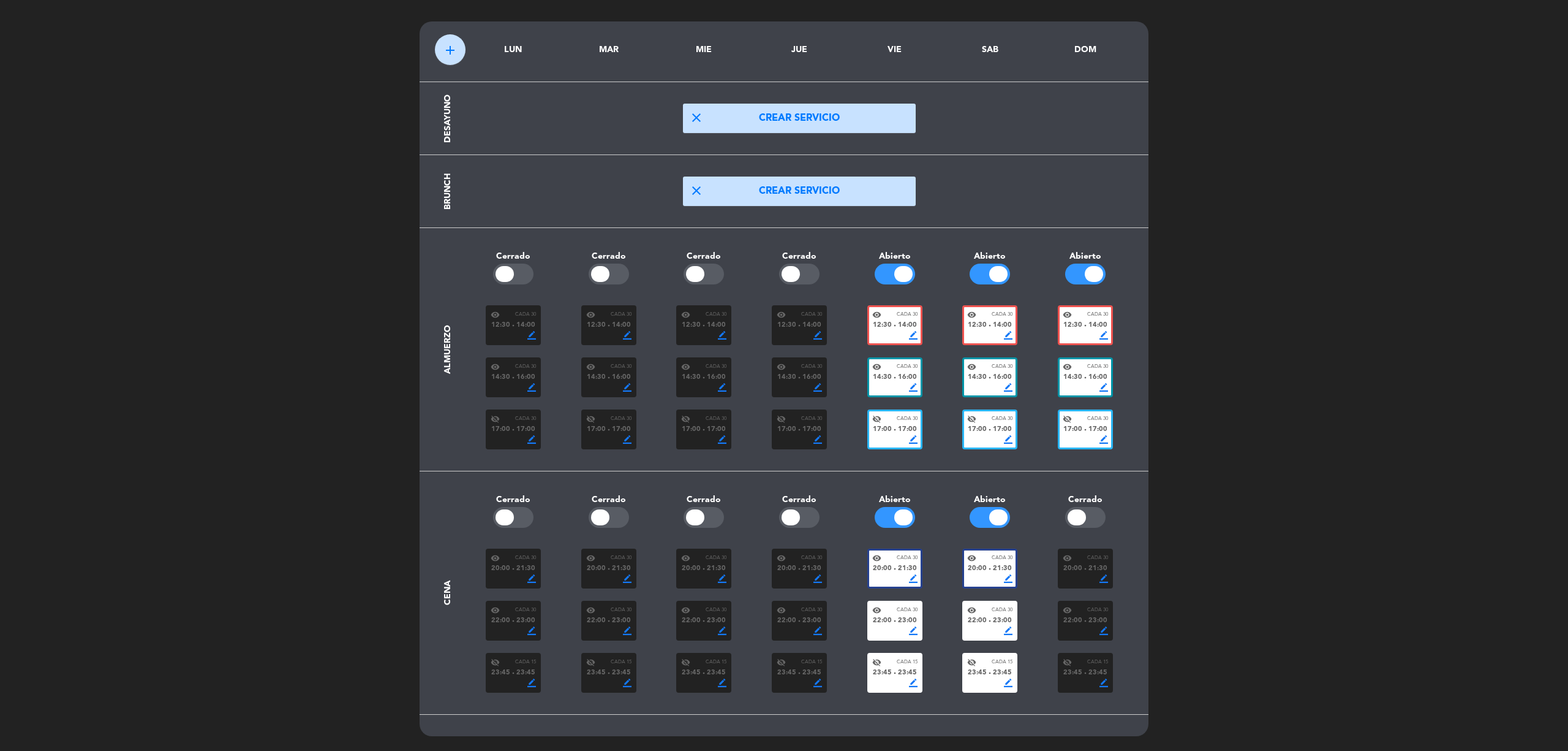
click at [900, 322] on span "14:00" at bounding box center [907, 325] width 19 height 11
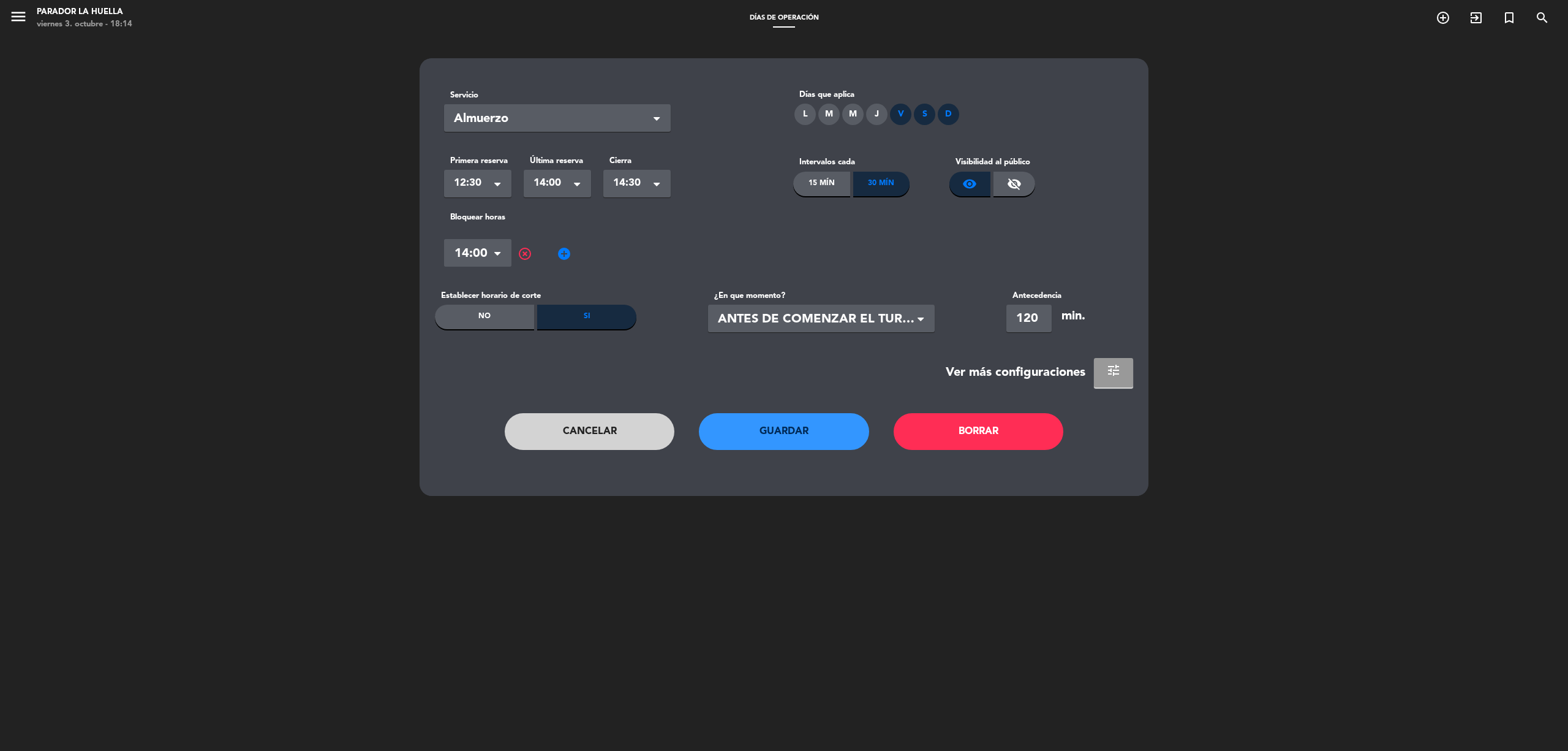
click at [1114, 366] on span "tune" at bounding box center [1114, 370] width 15 height 15
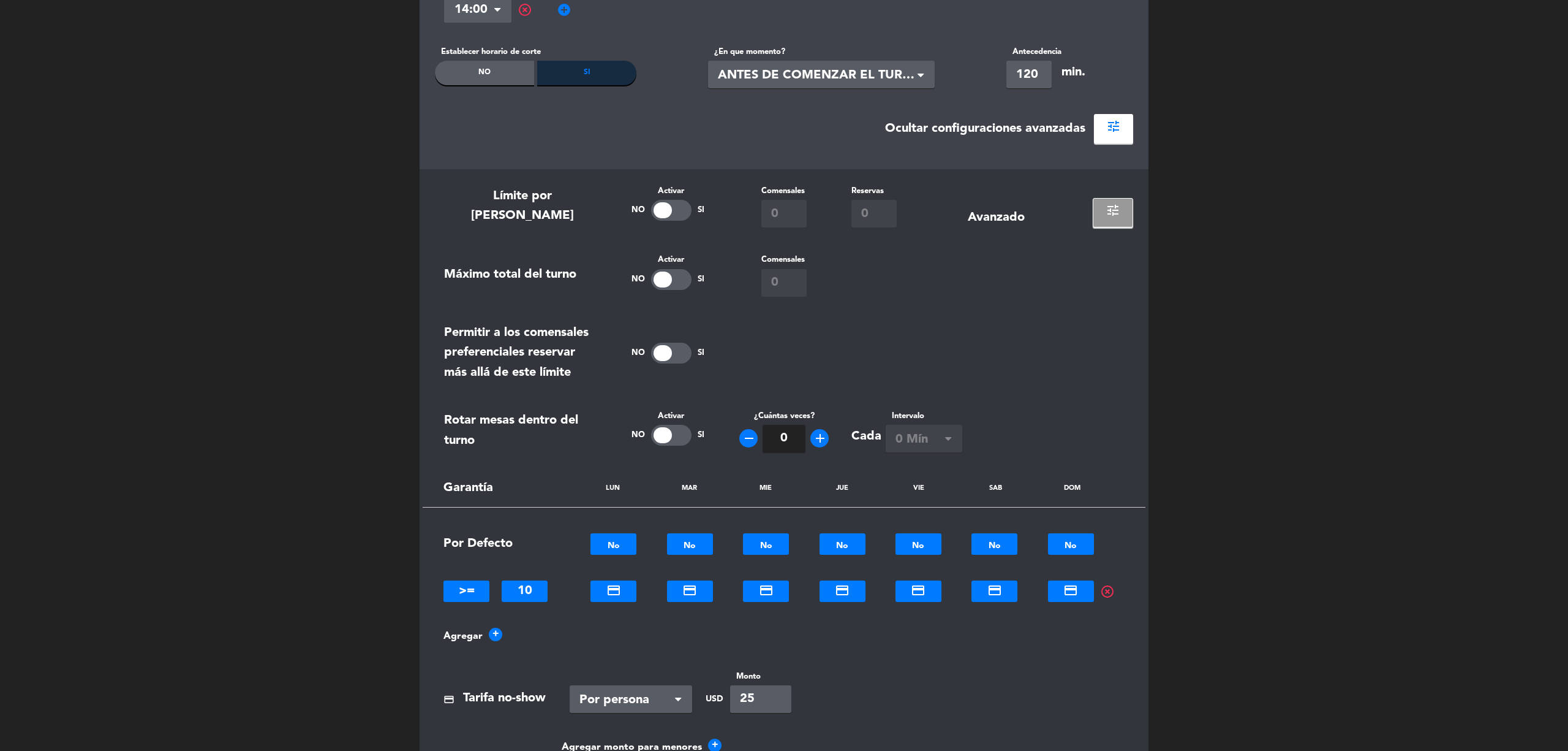
scroll to position [162, 0]
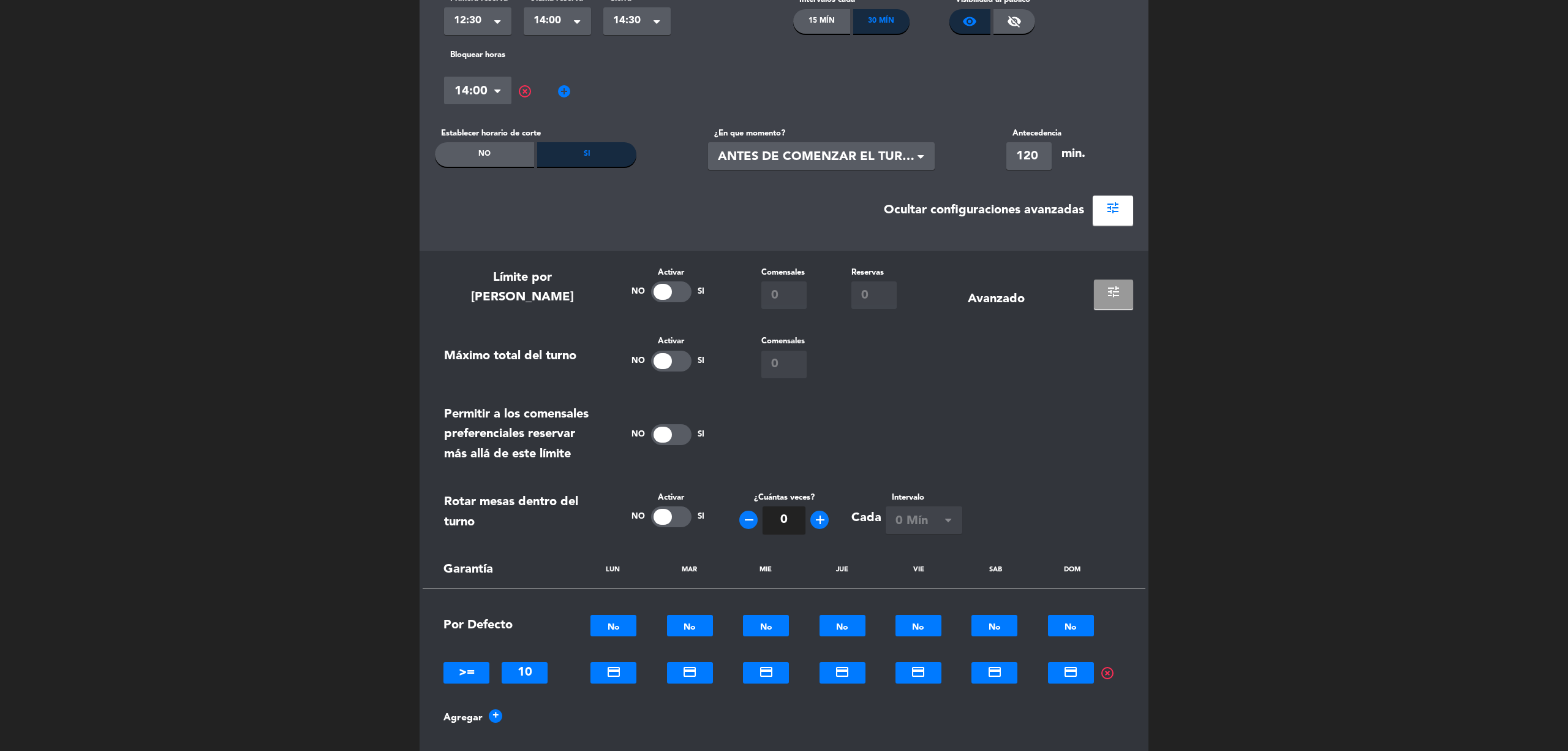
click at [1112, 288] on span "tune" at bounding box center [1114, 291] width 15 height 15
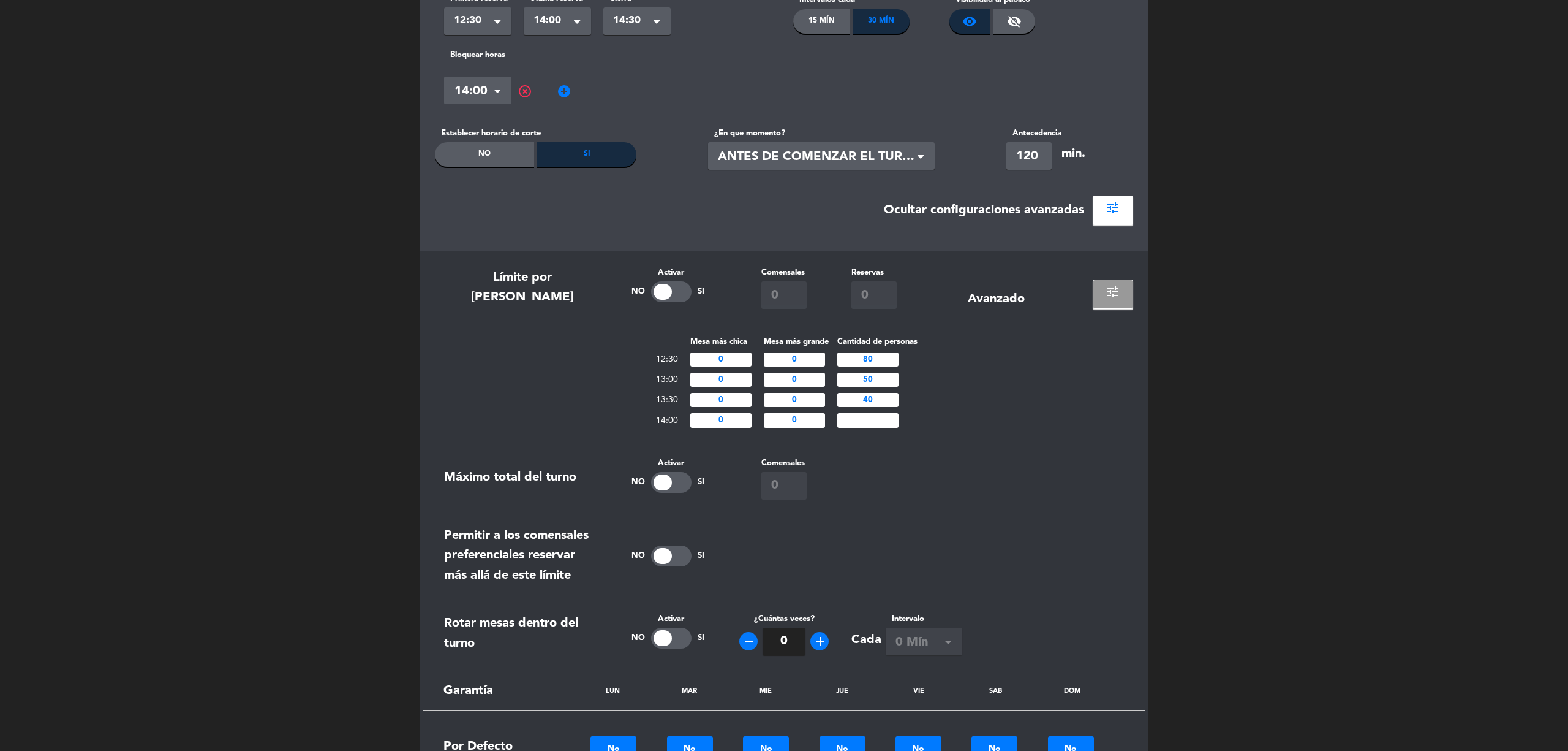
click at [866, 381] on input "50" at bounding box center [868, 380] width 61 height 14
type input "40"
click at [867, 361] on input "80" at bounding box center [868, 360] width 61 height 14
type input "70"
click at [1067, 491] on div "Máximo total del turno Activar No Si Comensales 0" at bounding box center [784, 478] width 699 height 43
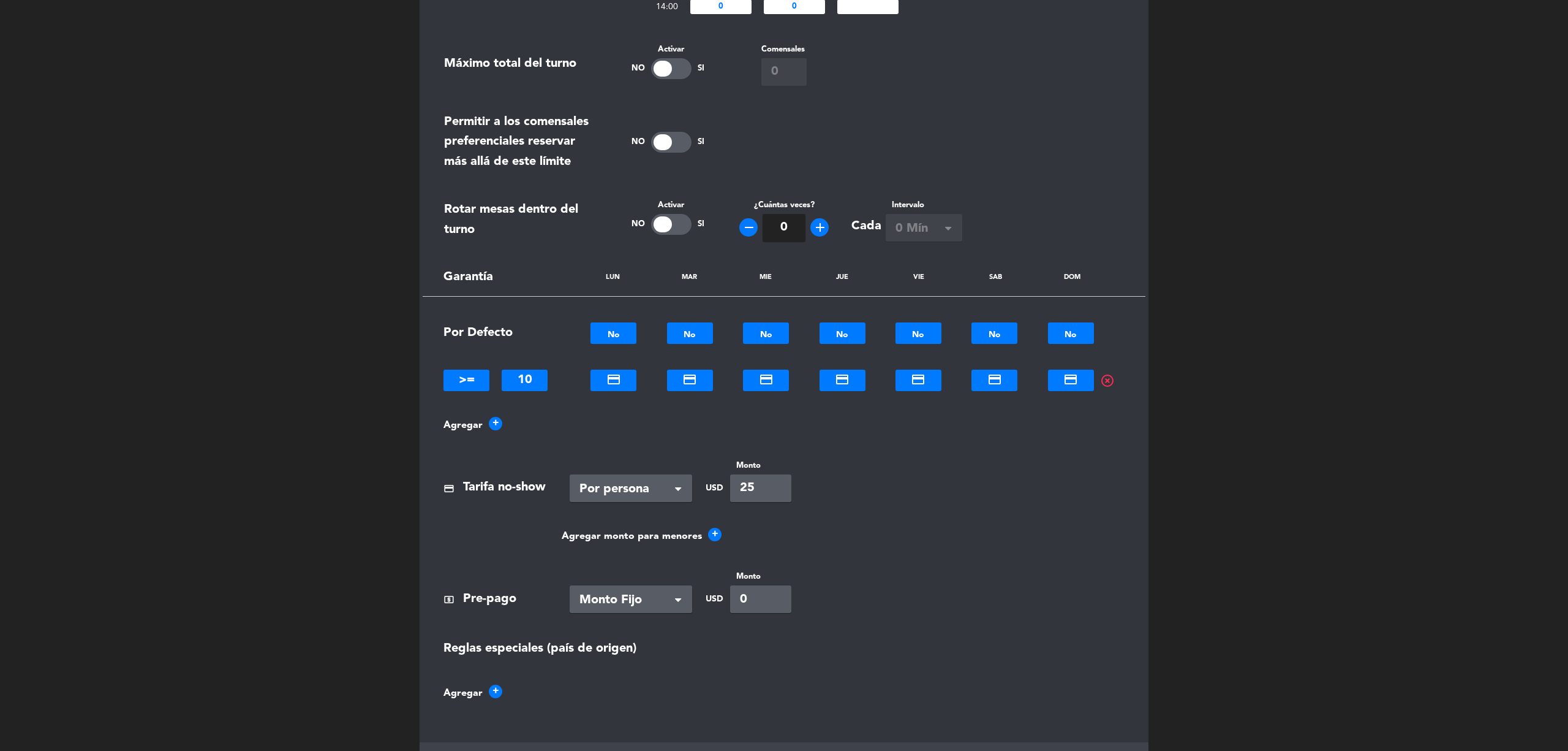
scroll to position [692, 0]
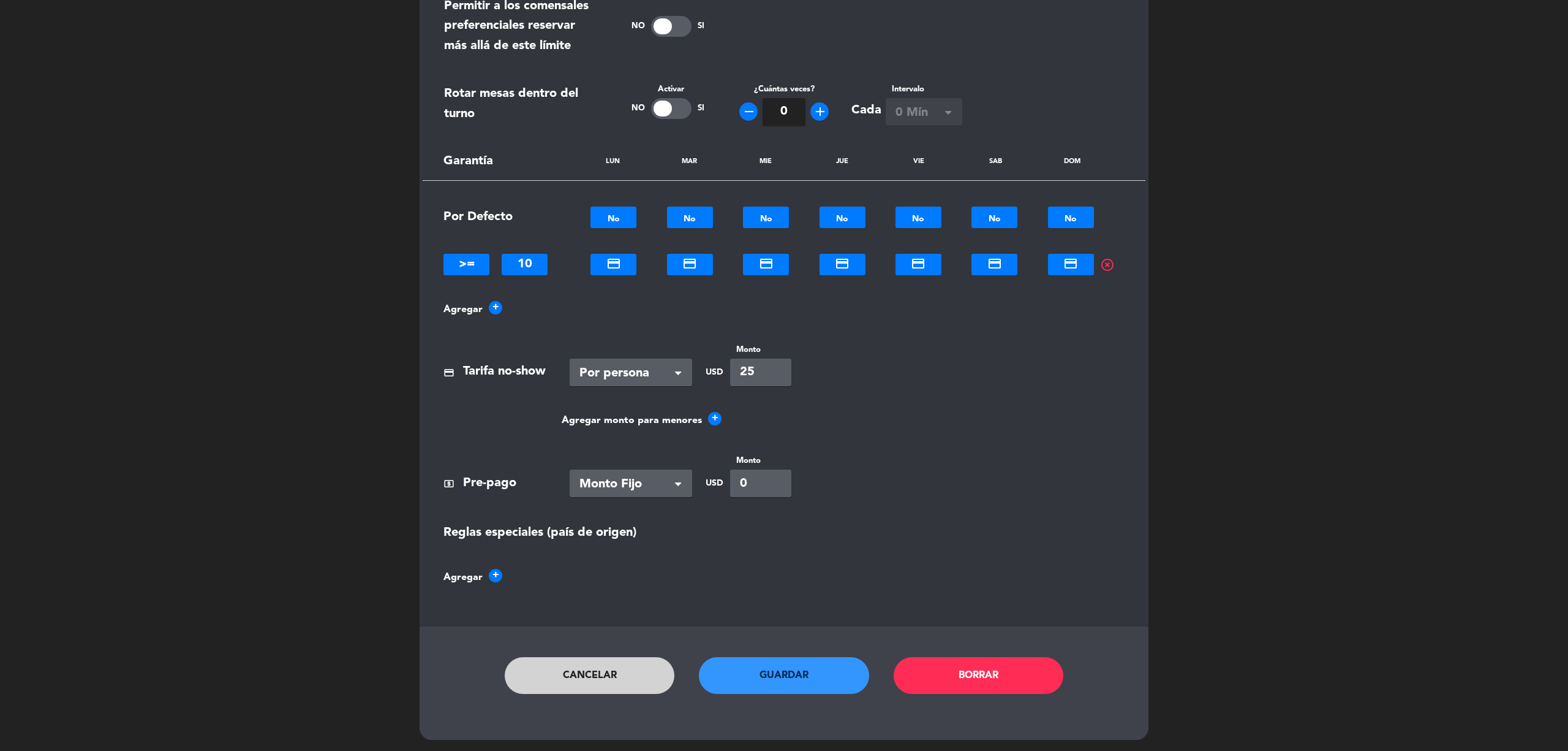
click at [809, 674] on button "Guardar" at bounding box center [784, 675] width 170 height 37
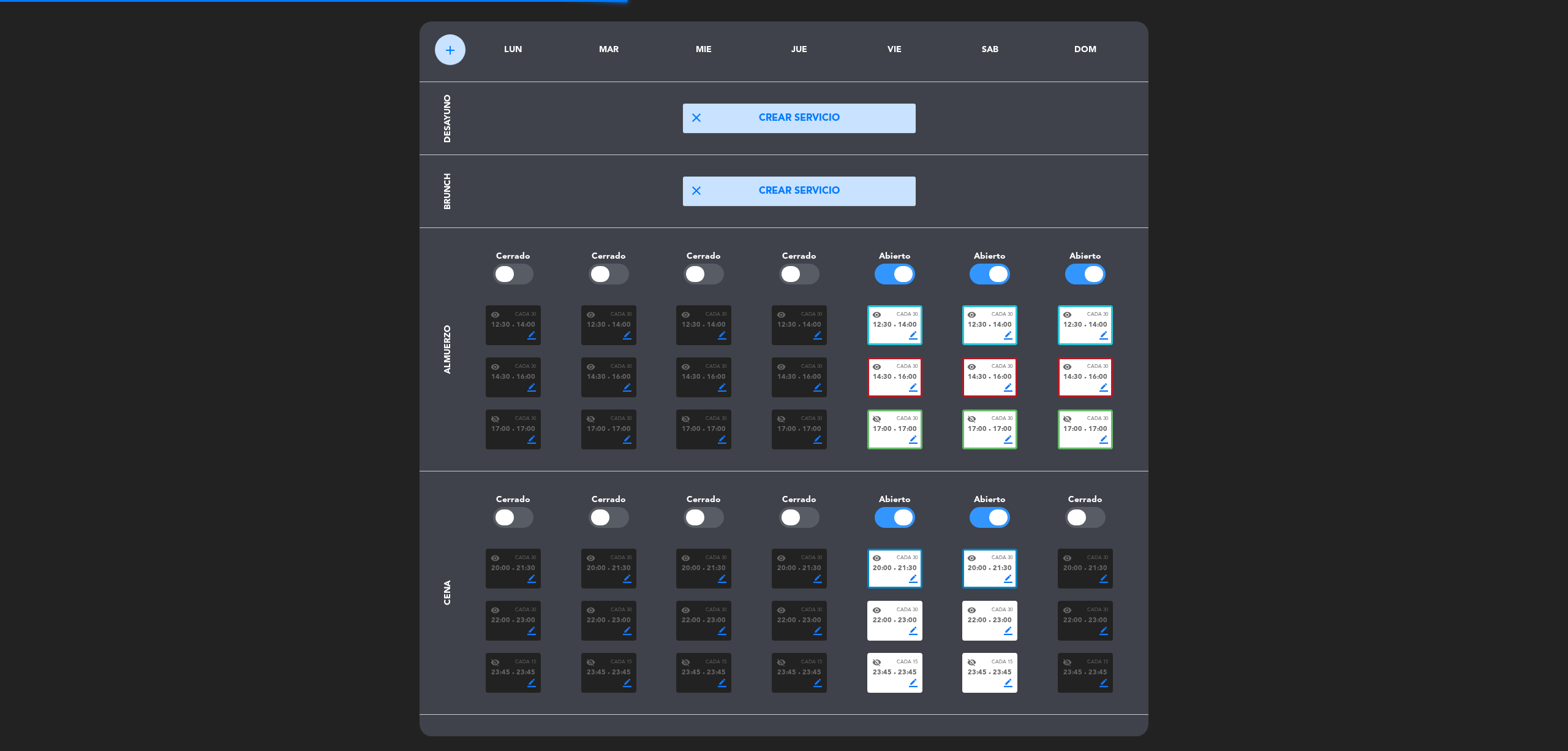
scroll to position [37, 0]
click at [991, 320] on div "12:30 fiber_manual_record 14:00" at bounding box center [990, 325] width 46 height 11
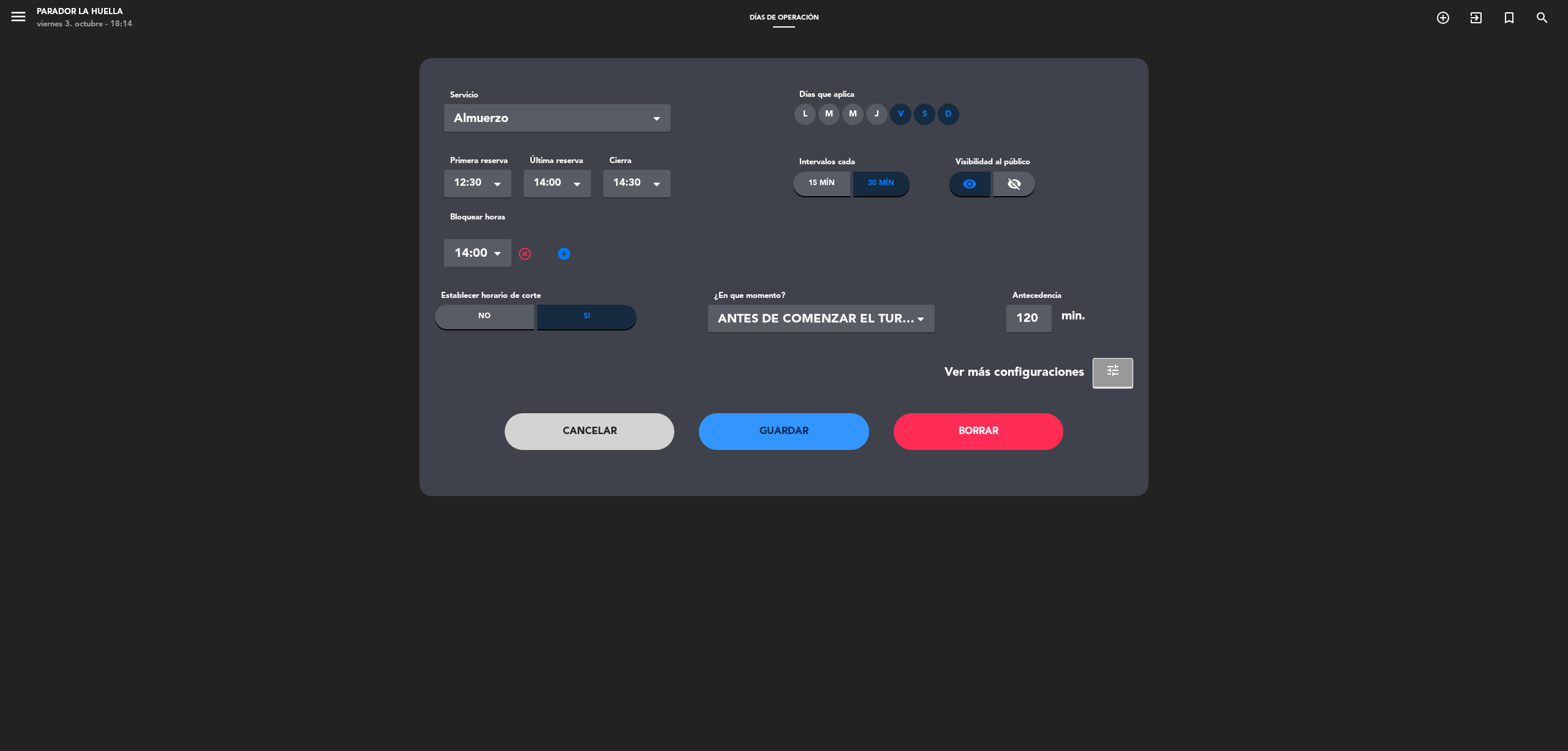
drag, startPoint x: 1140, startPoint y: 372, endPoint x: 1101, endPoint y: 373, distance: 39.0
click at [1137, 372] on div "Servicio Seleccionar × Almuerzo × [PERSON_NAME] que aplica L M M J V S D Primer…" at bounding box center [784, 276] width 729 height 437
click at [1108, 368] on span "tune" at bounding box center [1114, 370] width 15 height 15
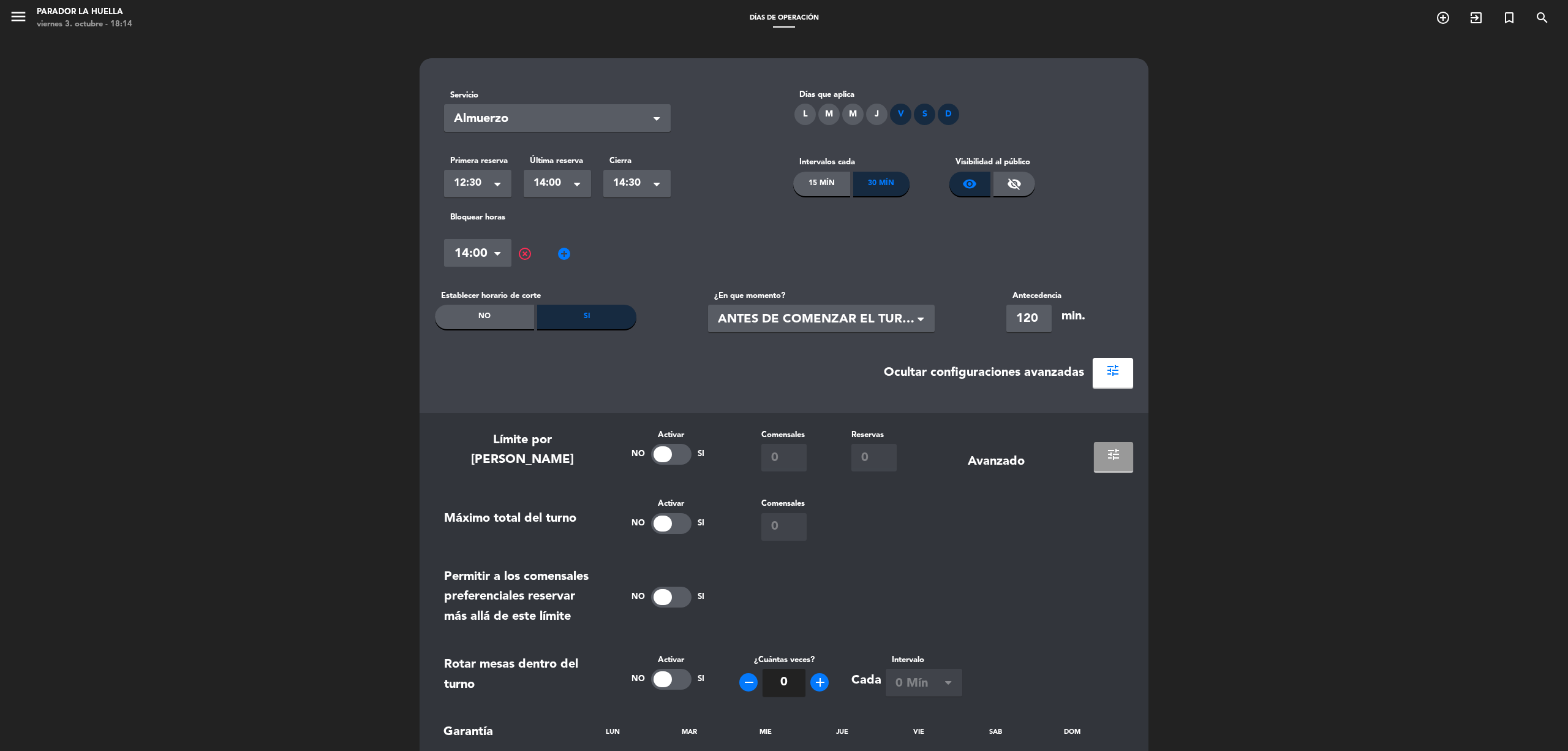
click at [1112, 452] on span "tune" at bounding box center [1114, 454] width 15 height 15
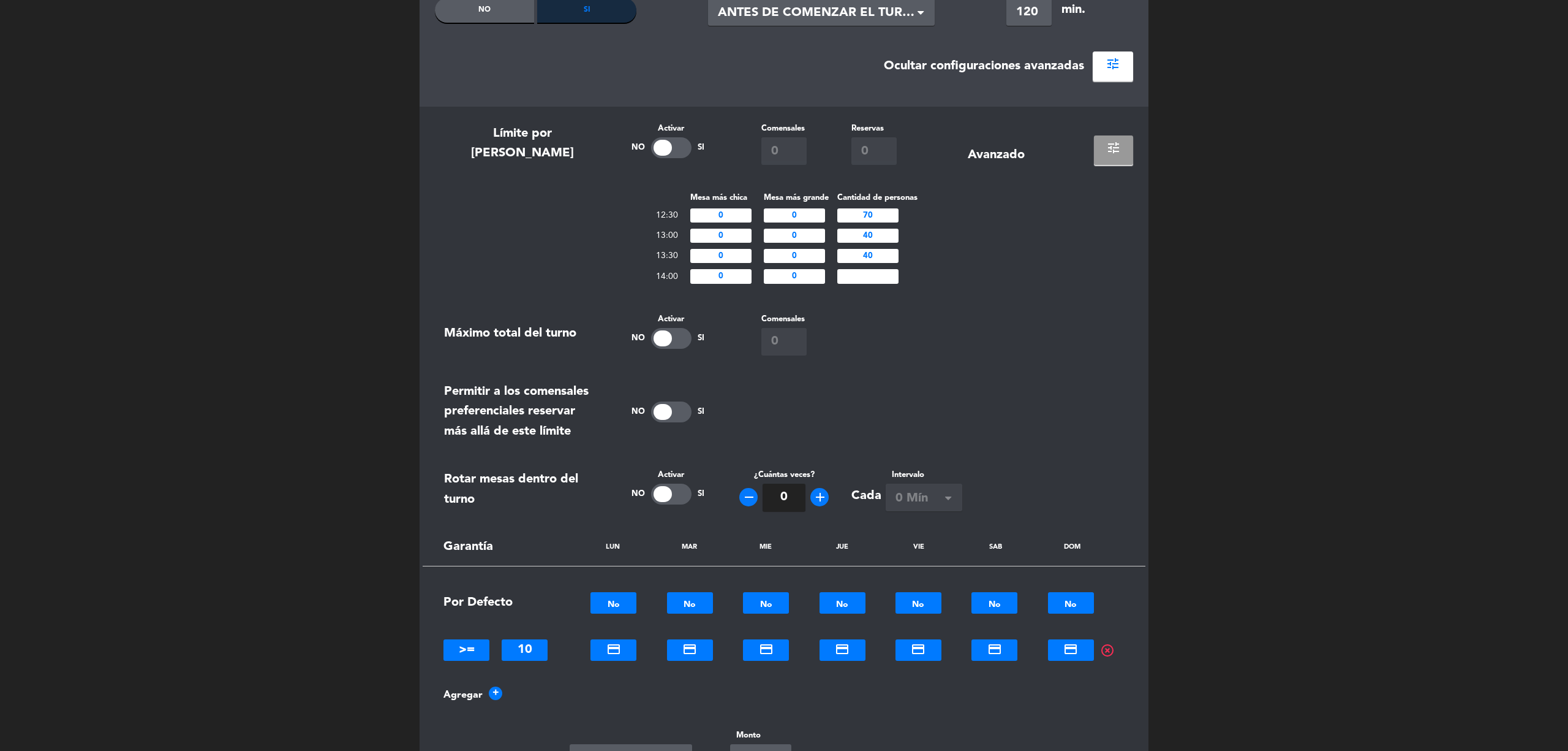
scroll to position [692, 0]
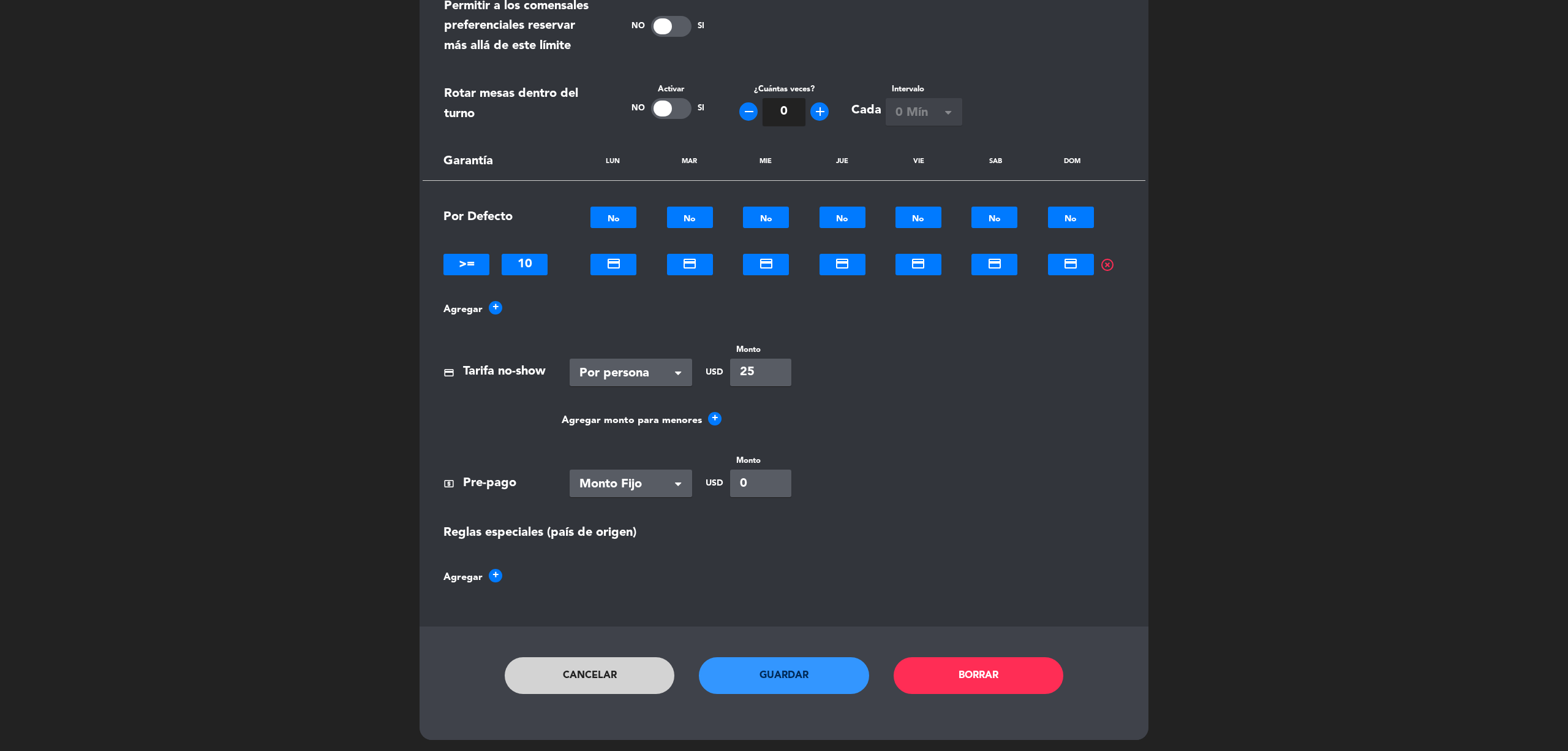
click at [822, 682] on button "Guardar" at bounding box center [784, 675] width 170 height 37
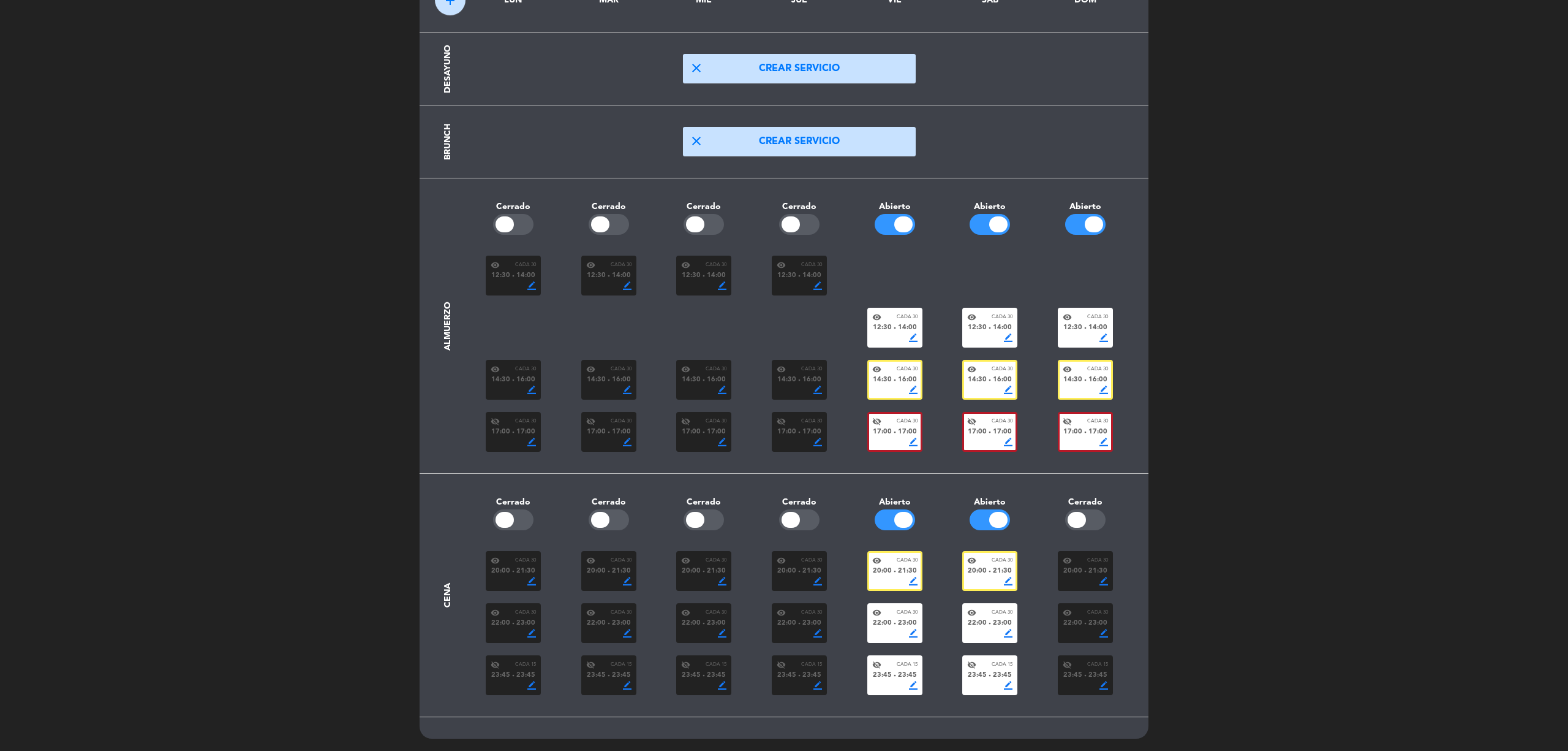
scroll to position [86, 0]
click at [1089, 329] on span "14:00" at bounding box center [1097, 328] width 19 height 11
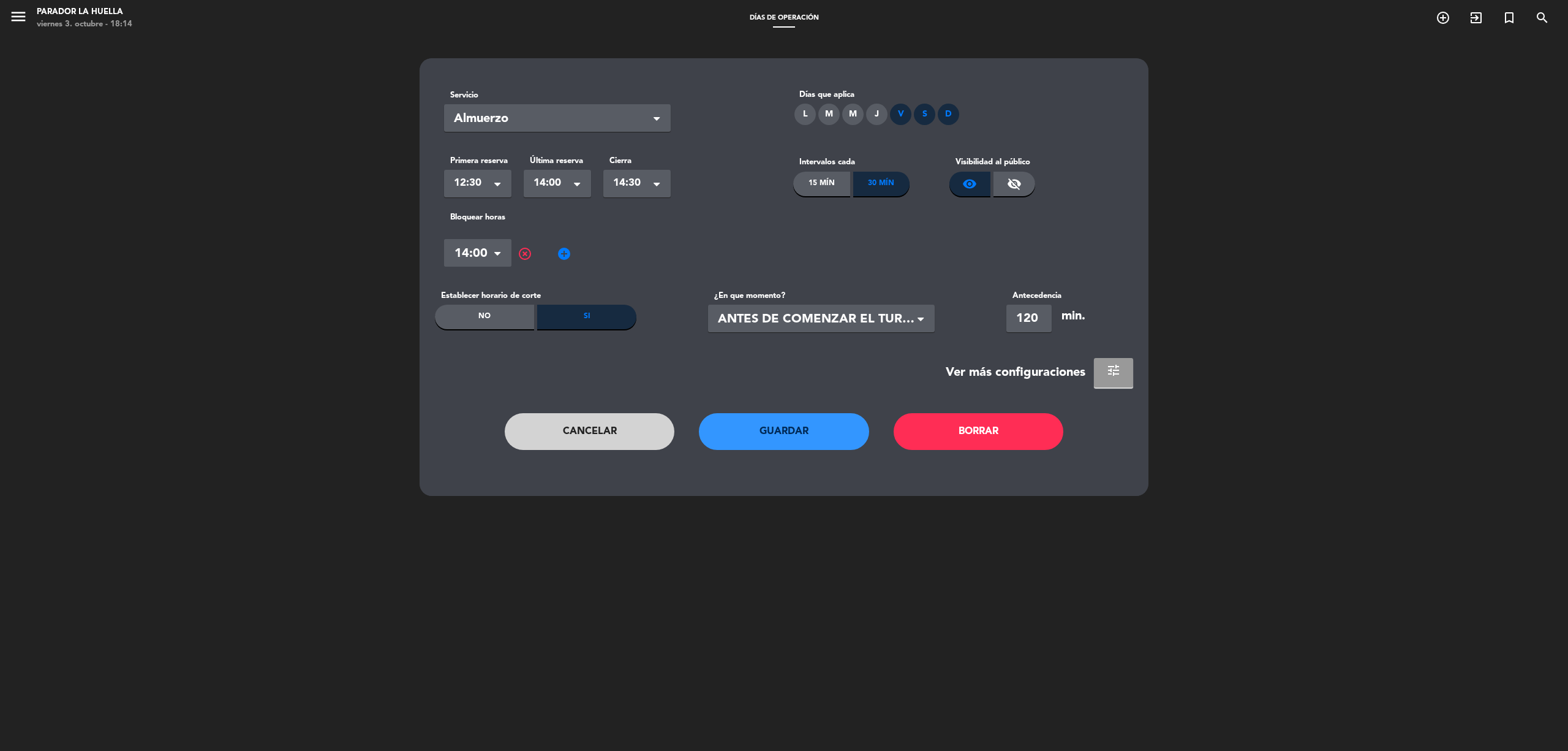
click at [1110, 375] on span "tune" at bounding box center [1114, 370] width 15 height 15
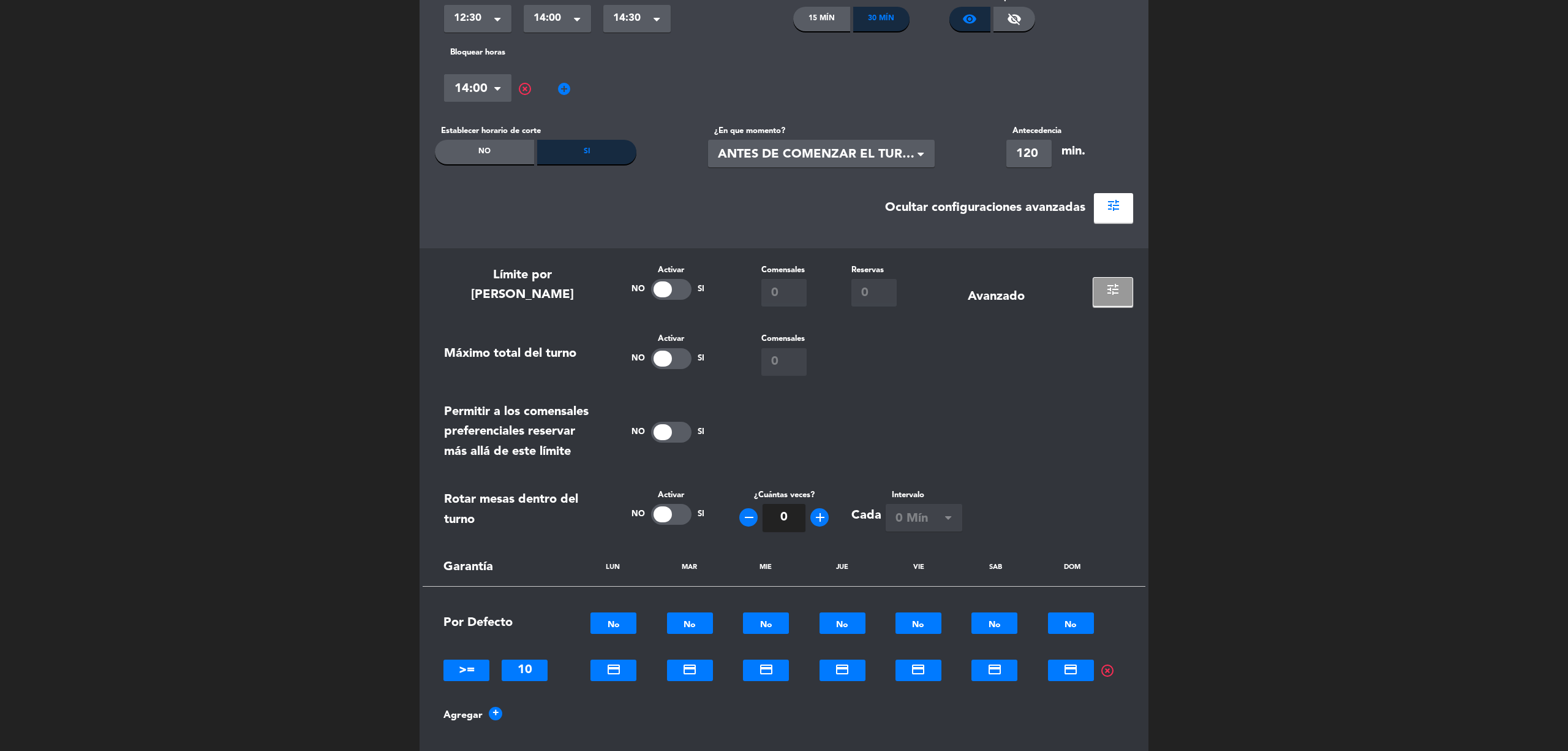
scroll to position [162, 0]
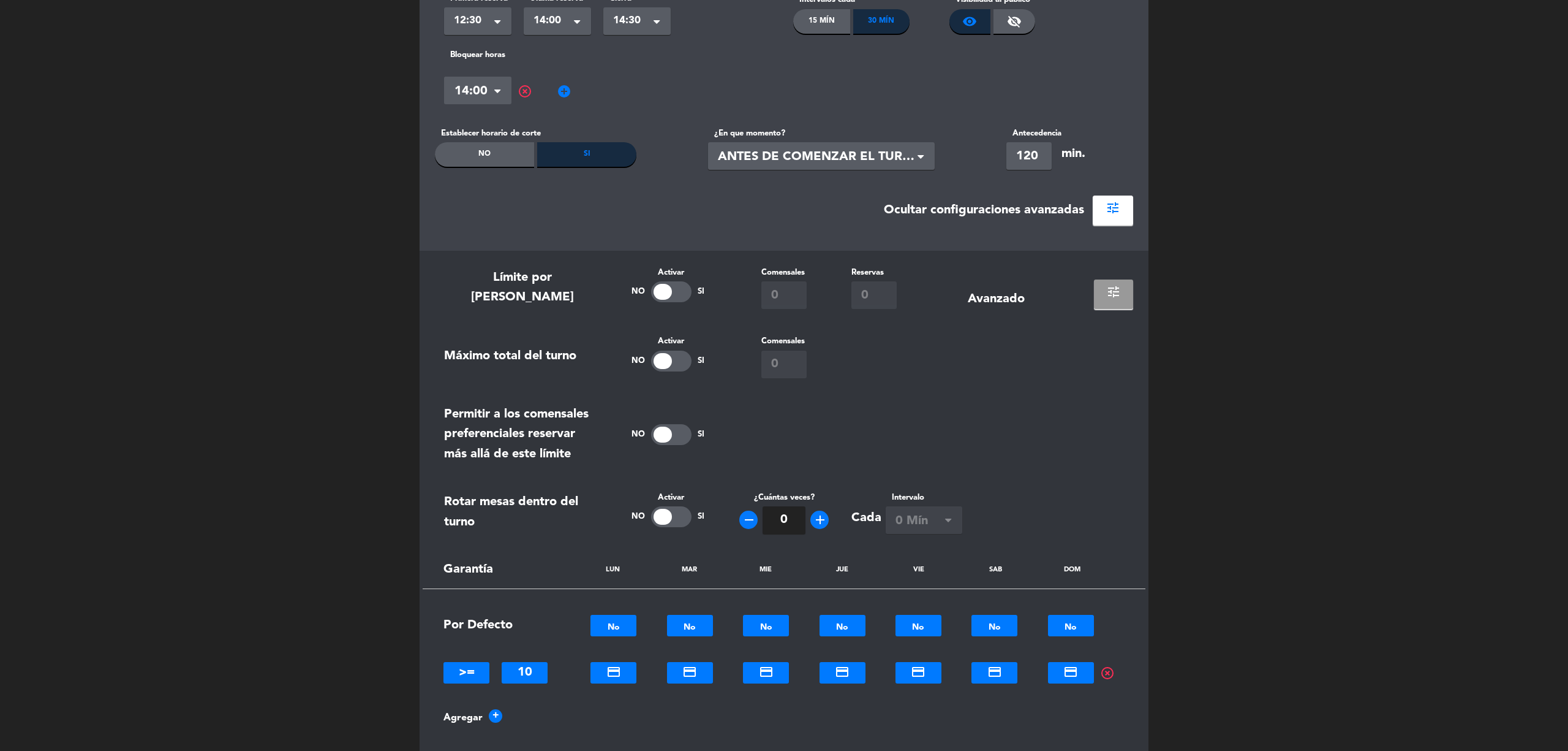
click at [1116, 291] on span "tune" at bounding box center [1114, 291] width 15 height 15
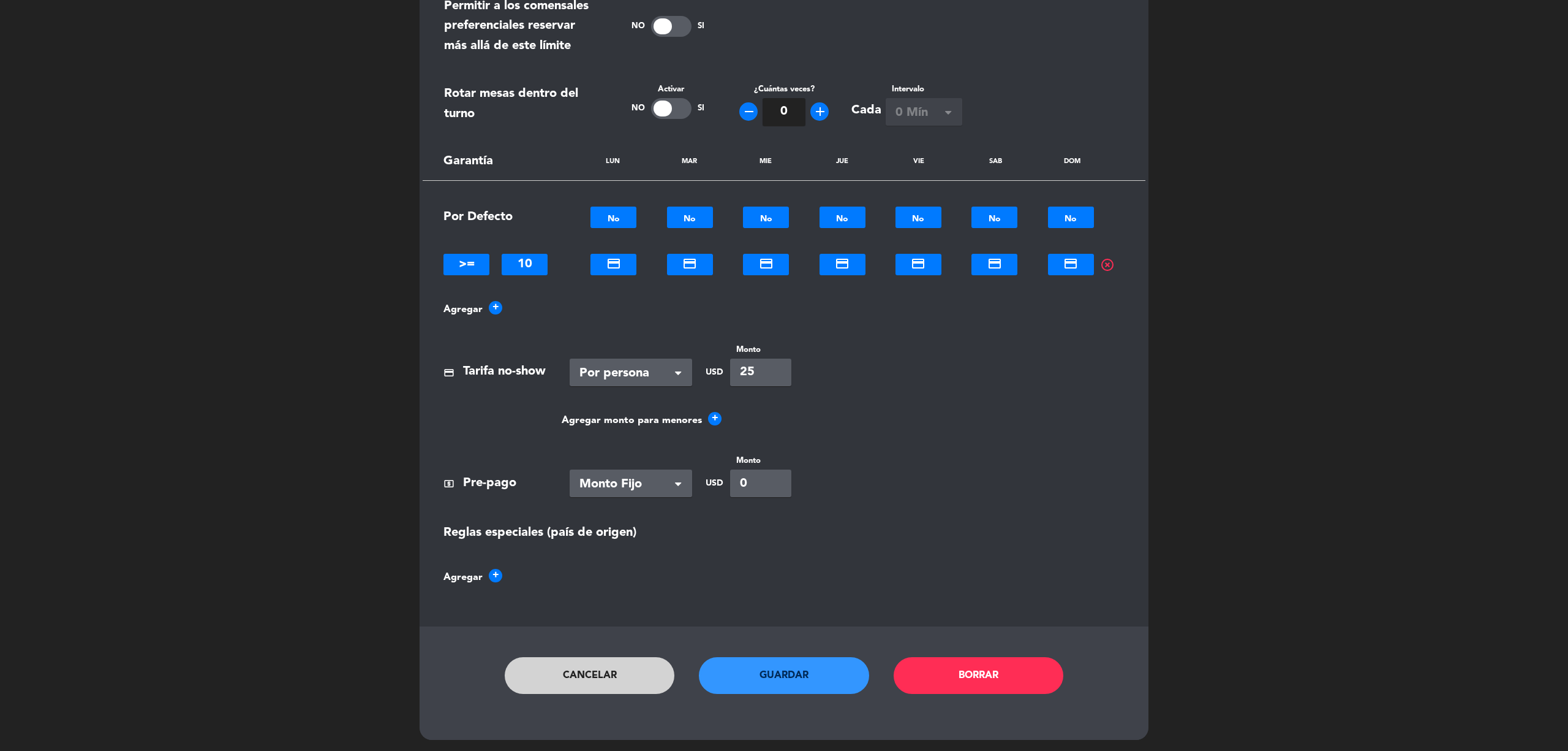
click at [792, 668] on button "Guardar" at bounding box center [784, 675] width 170 height 37
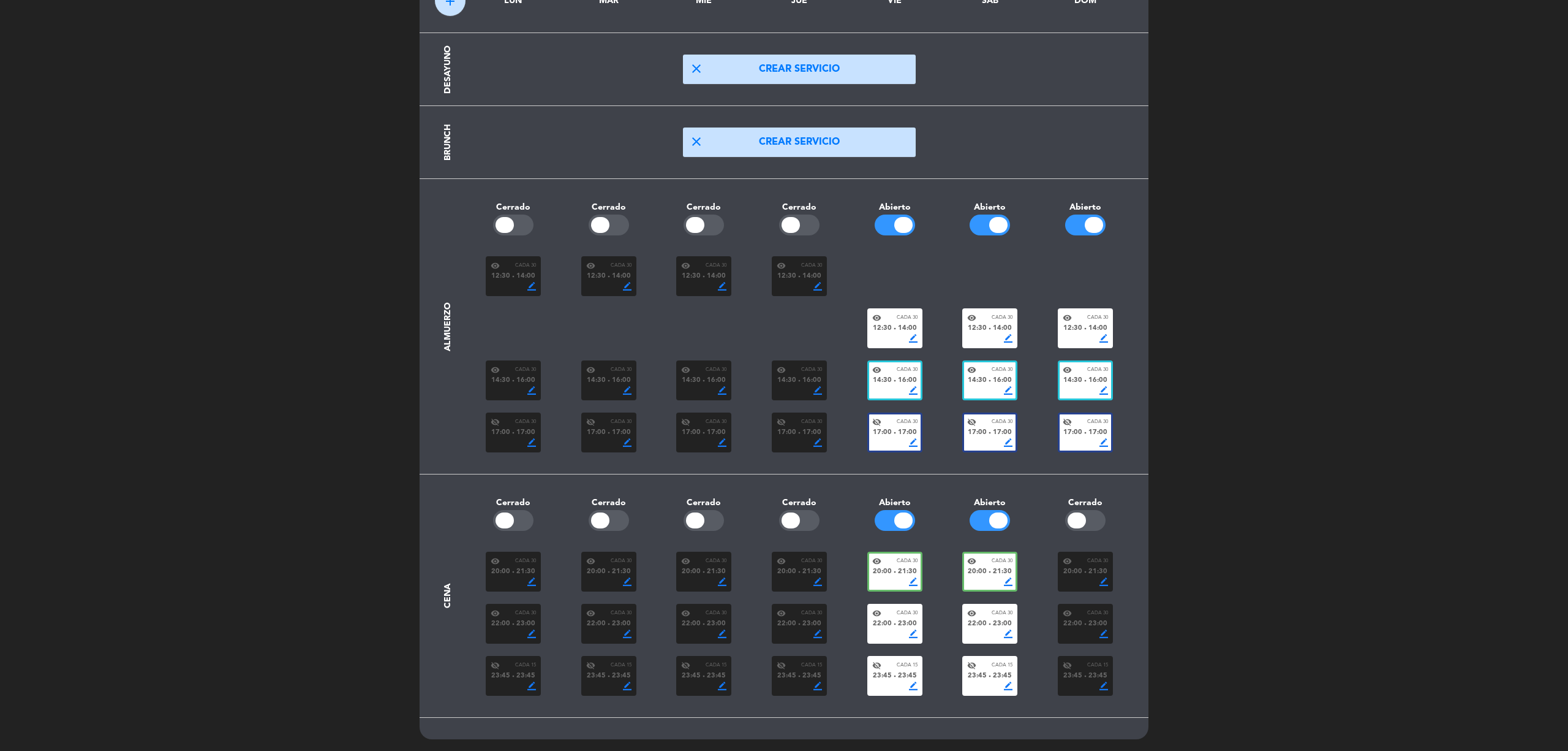
click at [888, 567] on span "20:00" at bounding box center [882, 572] width 19 height 11
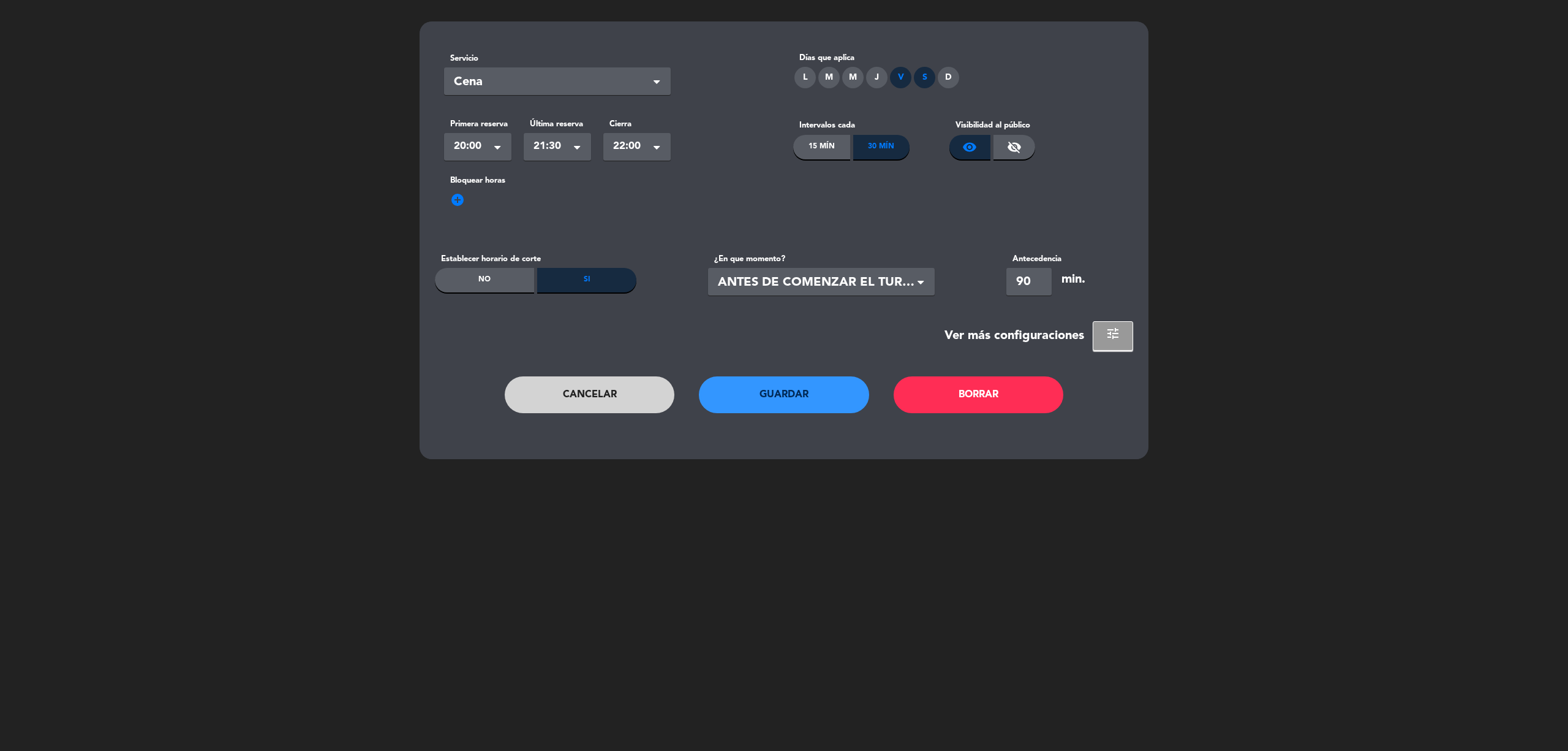
scroll to position [0, 0]
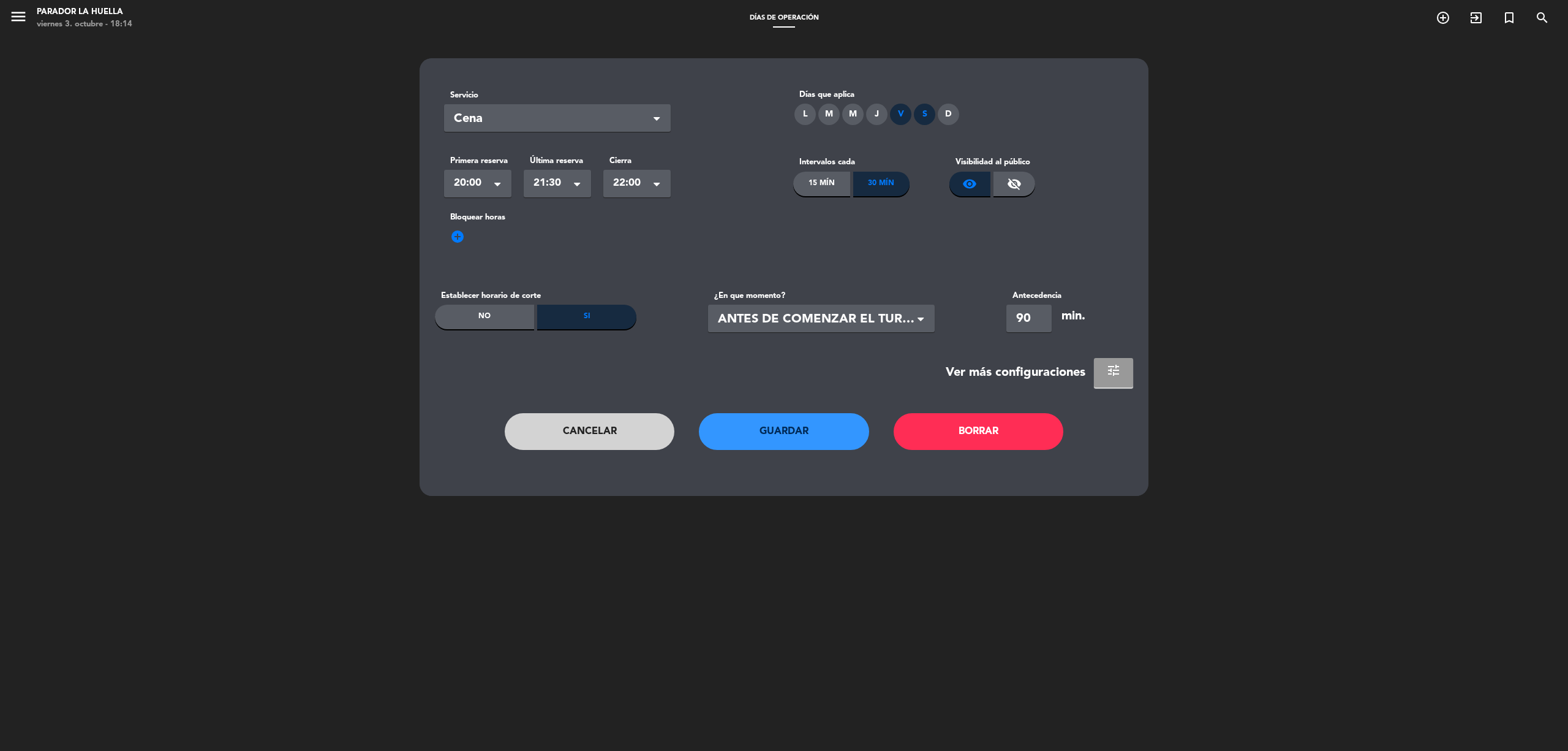
click at [1121, 372] on button "tune" at bounding box center [1114, 372] width 39 height 29
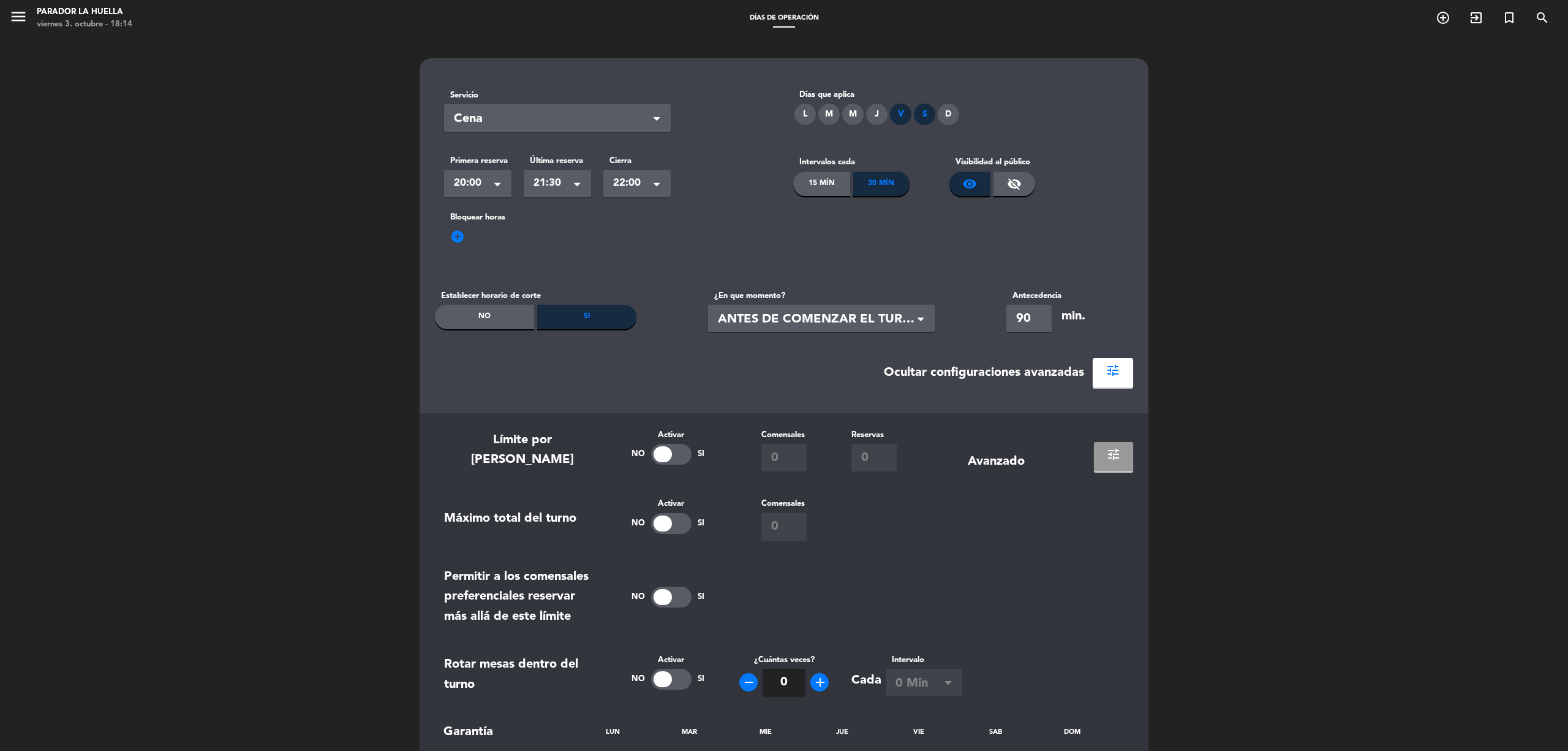
click at [1116, 451] on span "tune" at bounding box center [1114, 454] width 15 height 15
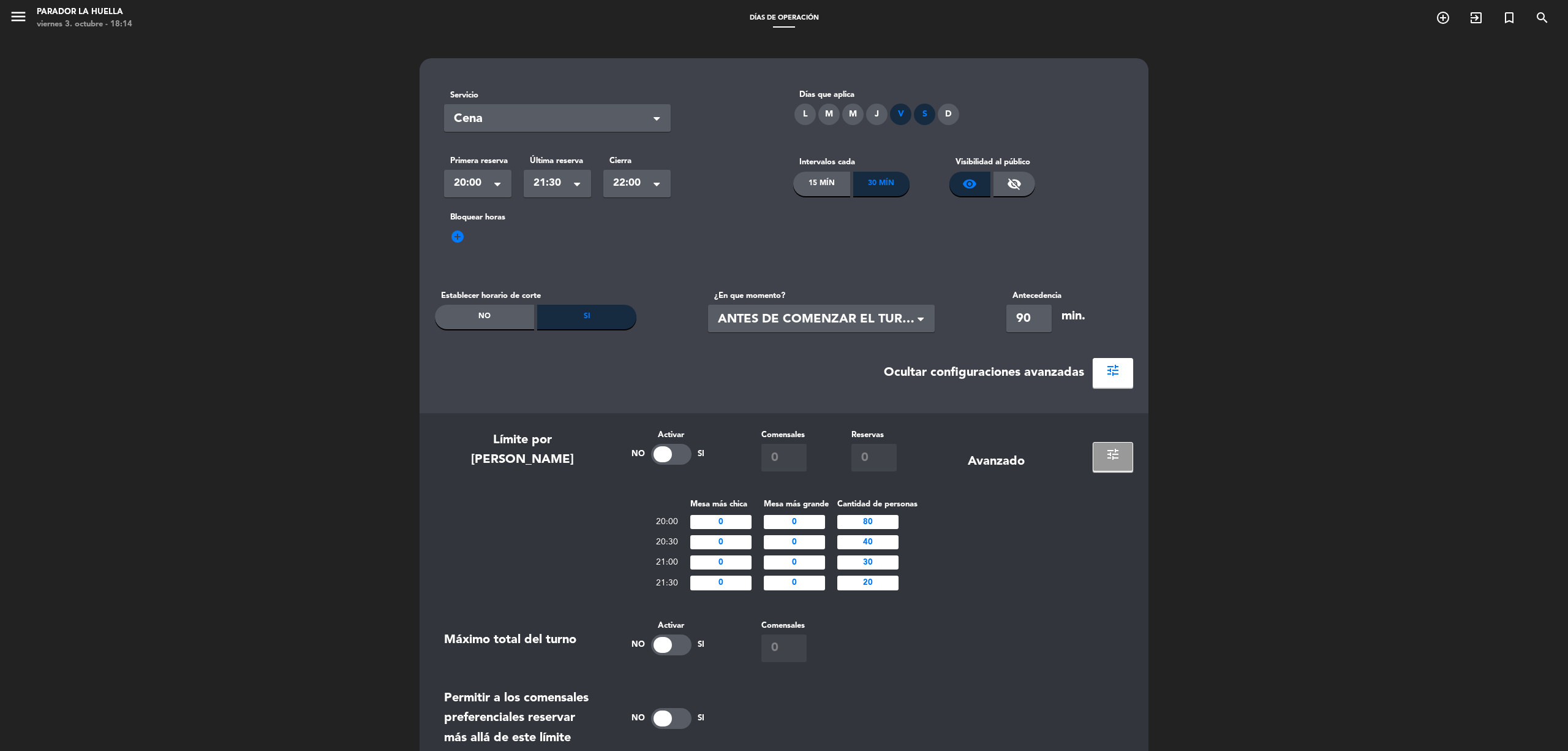
click at [865, 520] on input "80" at bounding box center [868, 522] width 61 height 14
type input "70"
click at [866, 562] on input "30" at bounding box center [868, 563] width 61 height 14
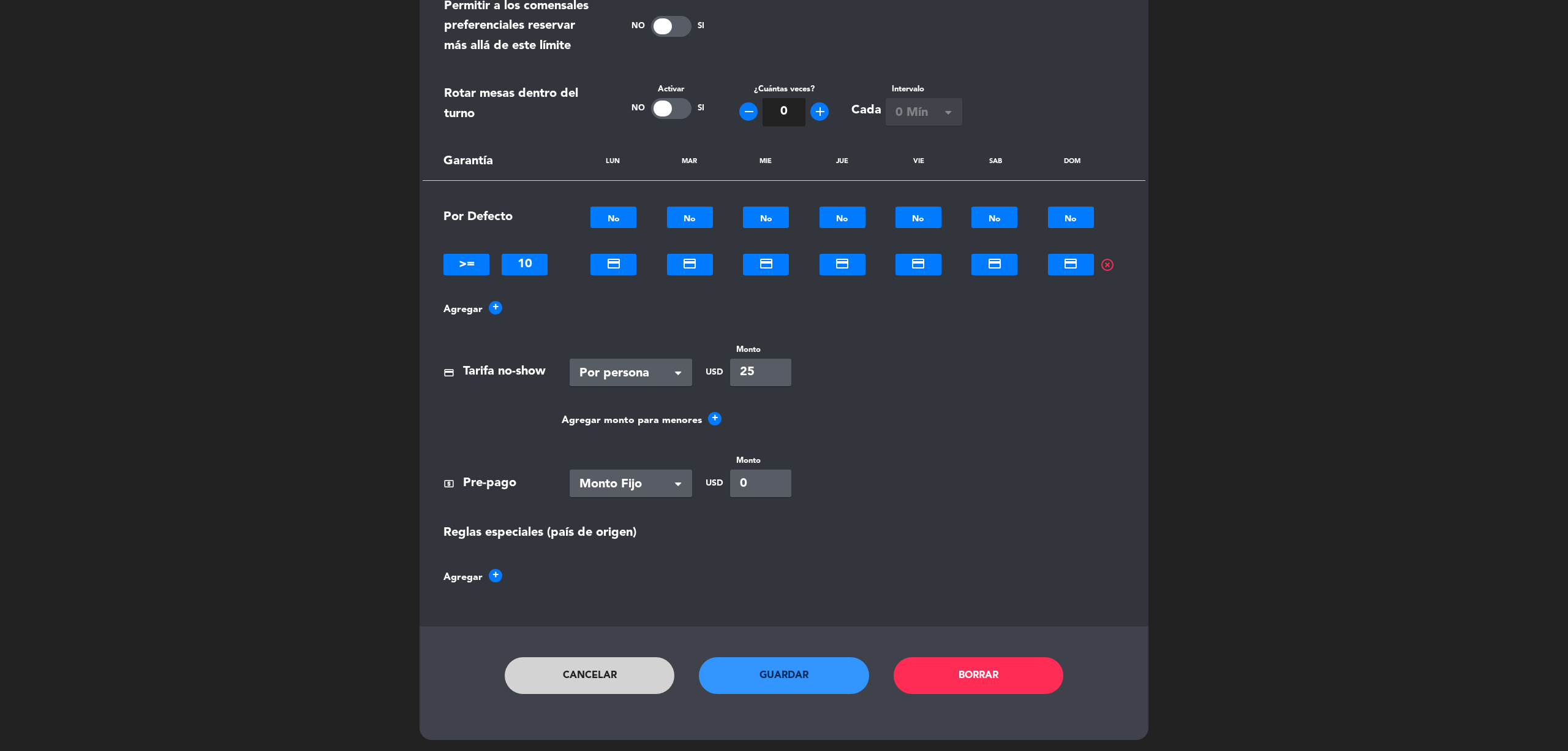
type input "20"
click at [796, 679] on button "Guardar" at bounding box center [784, 675] width 170 height 37
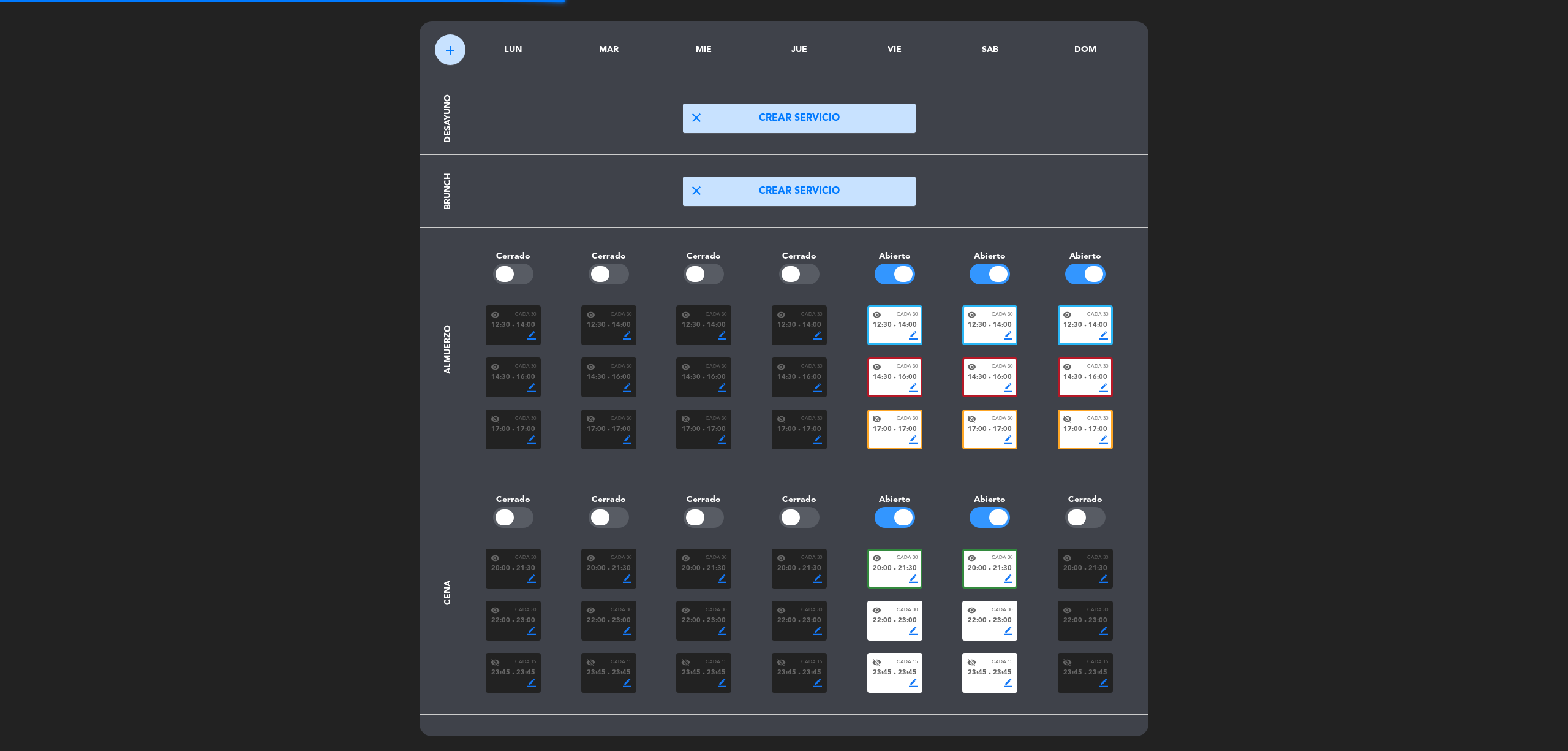
scroll to position [37, 0]
click at [996, 565] on span "21:30" at bounding box center [1002, 568] width 19 height 11
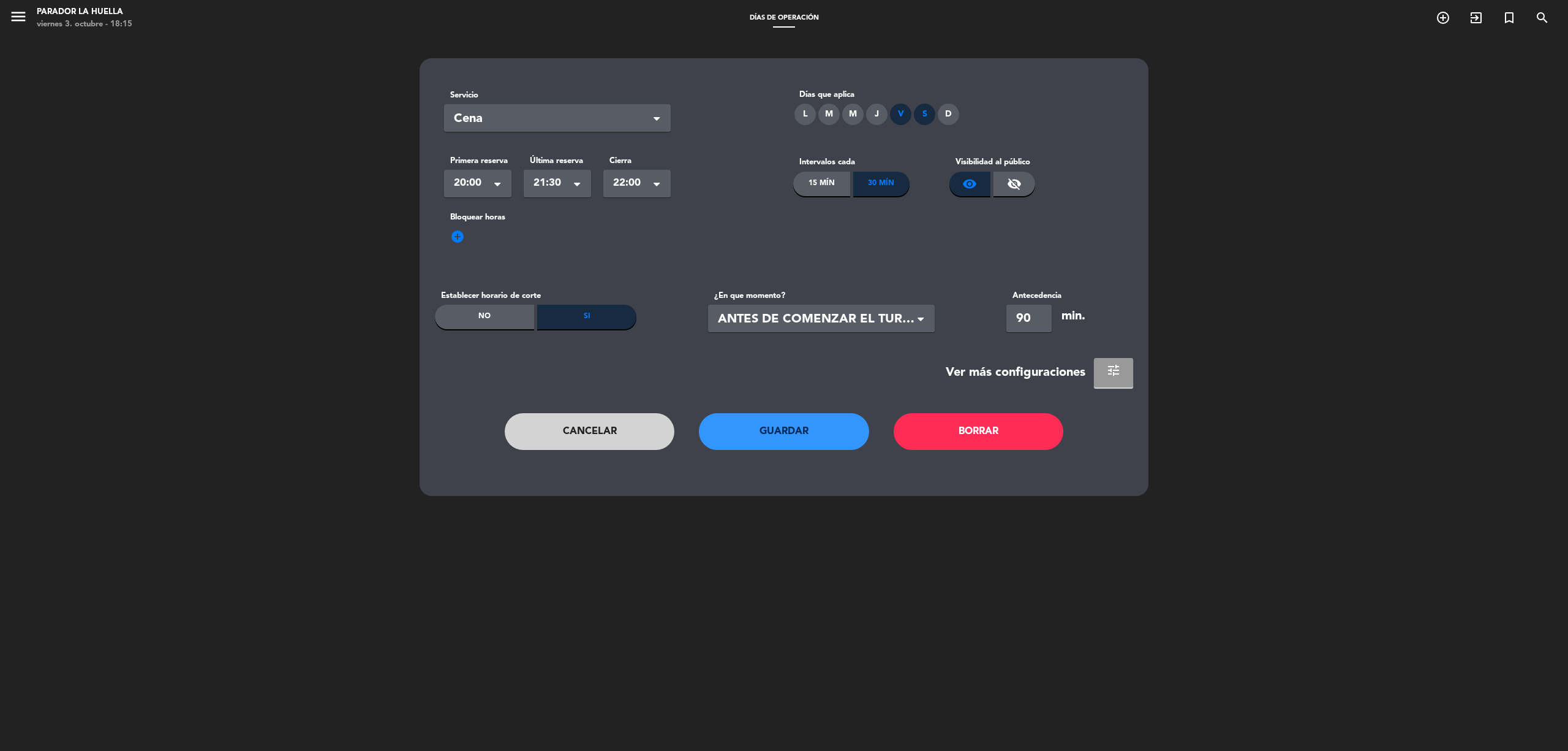
click at [1110, 376] on span "tune" at bounding box center [1114, 370] width 15 height 15
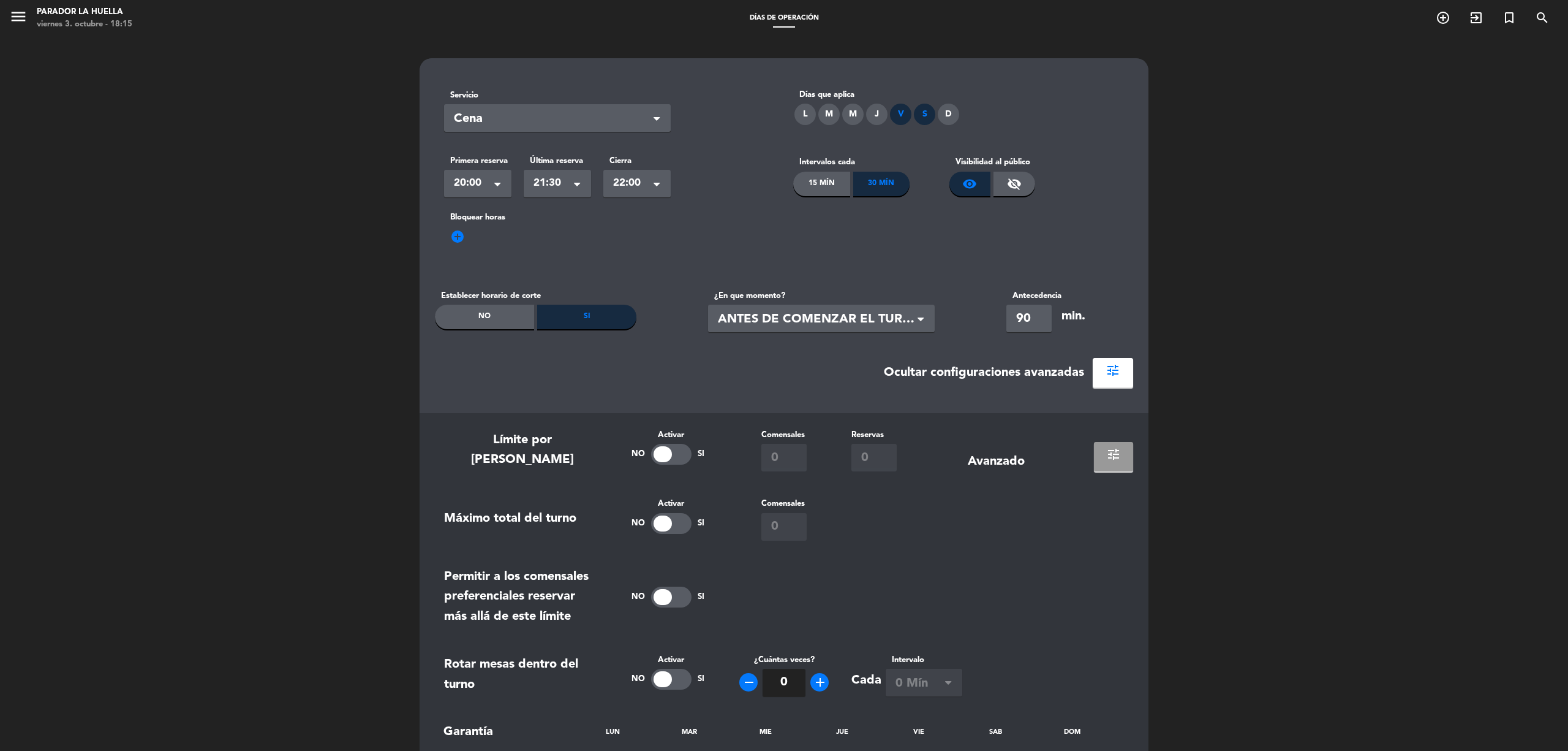
click at [1111, 454] on span "tune" at bounding box center [1114, 454] width 15 height 15
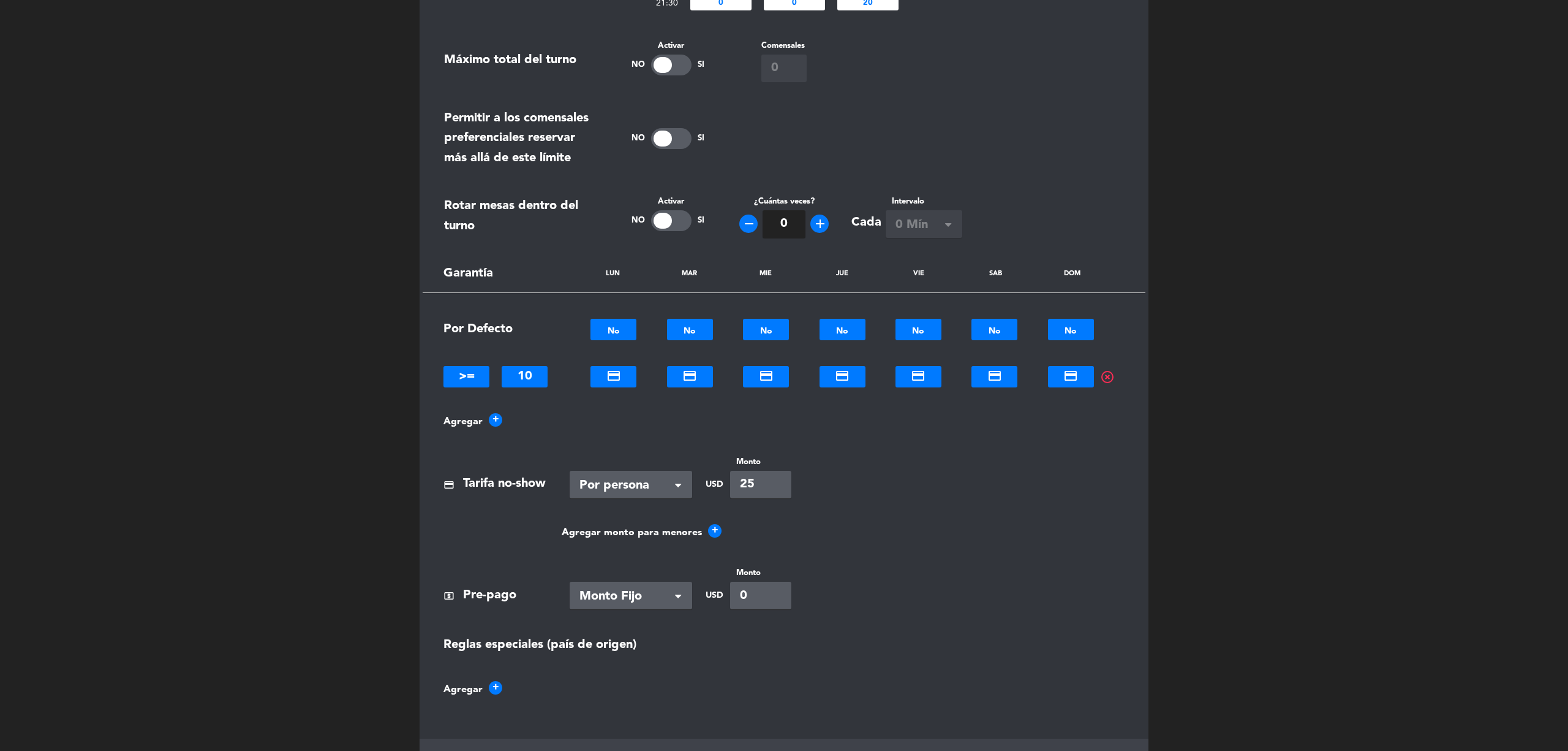
scroll to position [692, 0]
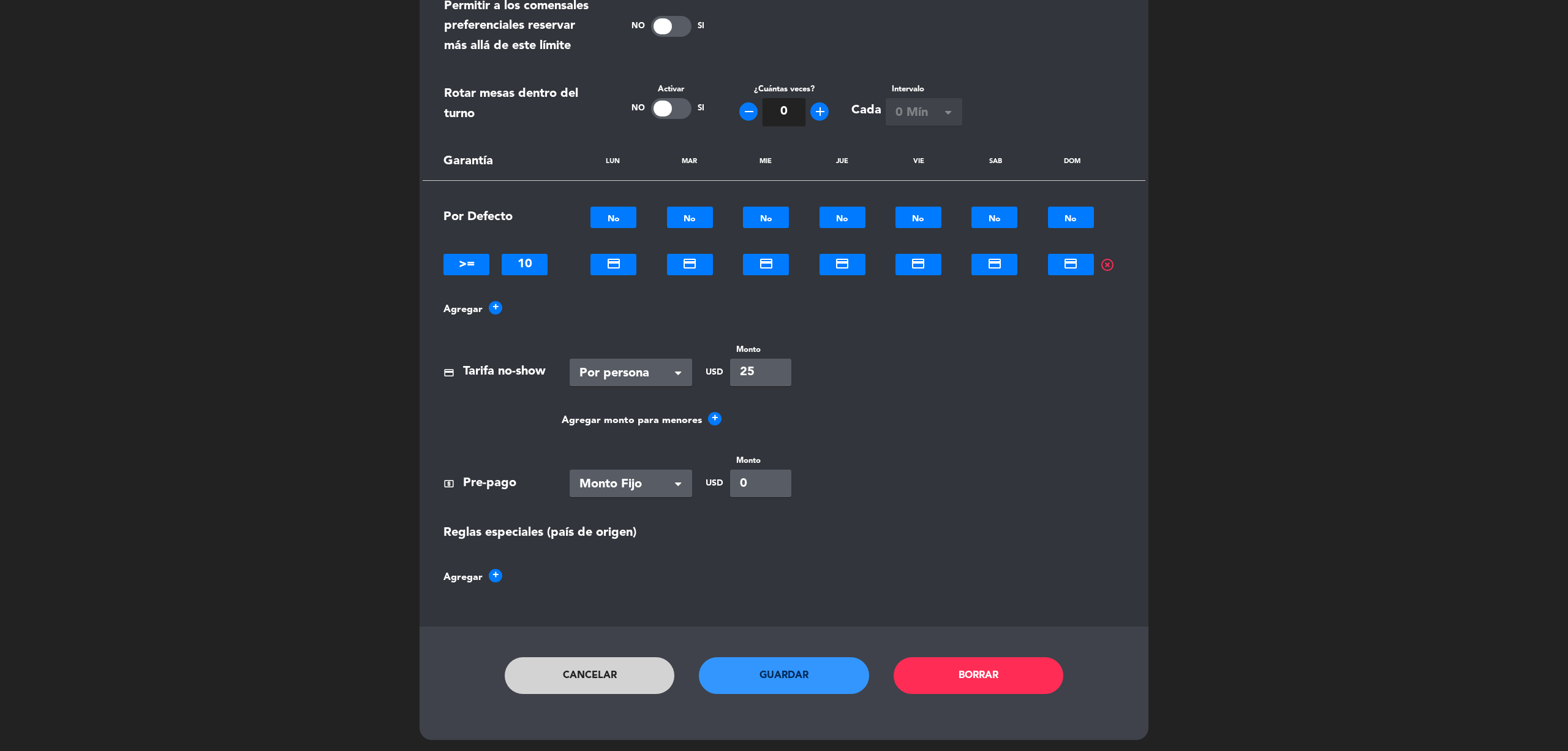
click at [826, 679] on button "Guardar" at bounding box center [784, 675] width 170 height 37
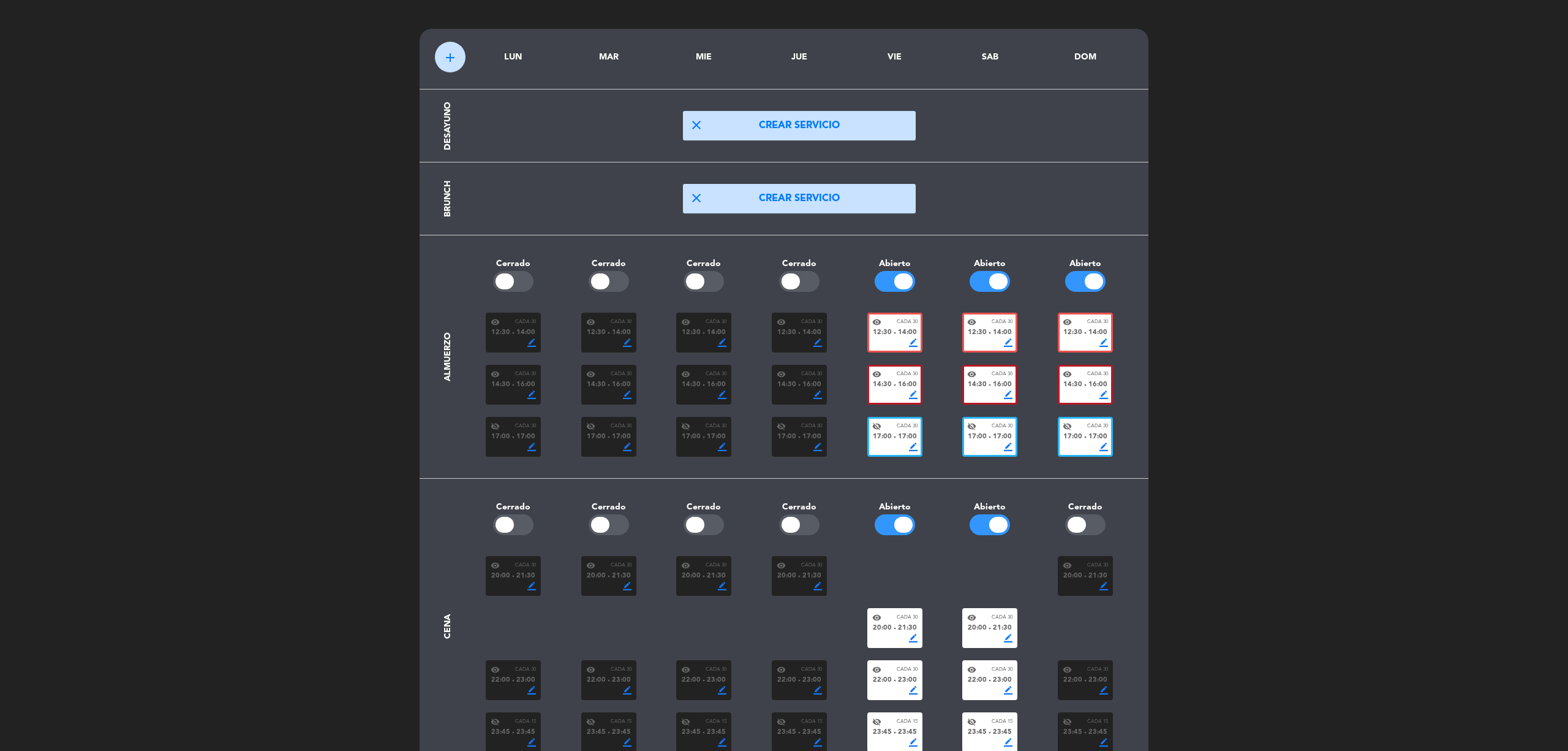
scroll to position [0, 0]
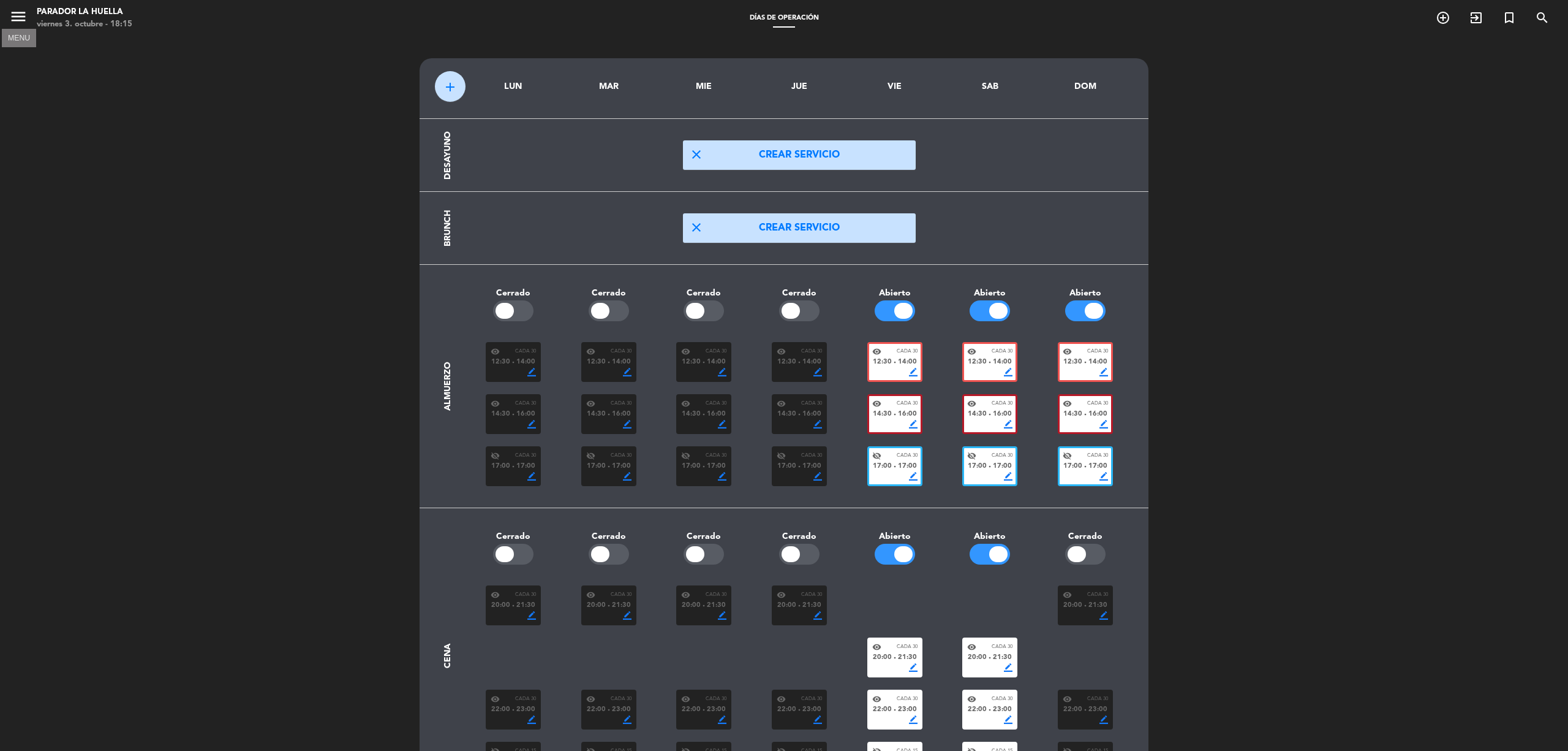
click at [10, 7] on icon "menu" at bounding box center [18, 16] width 18 height 18
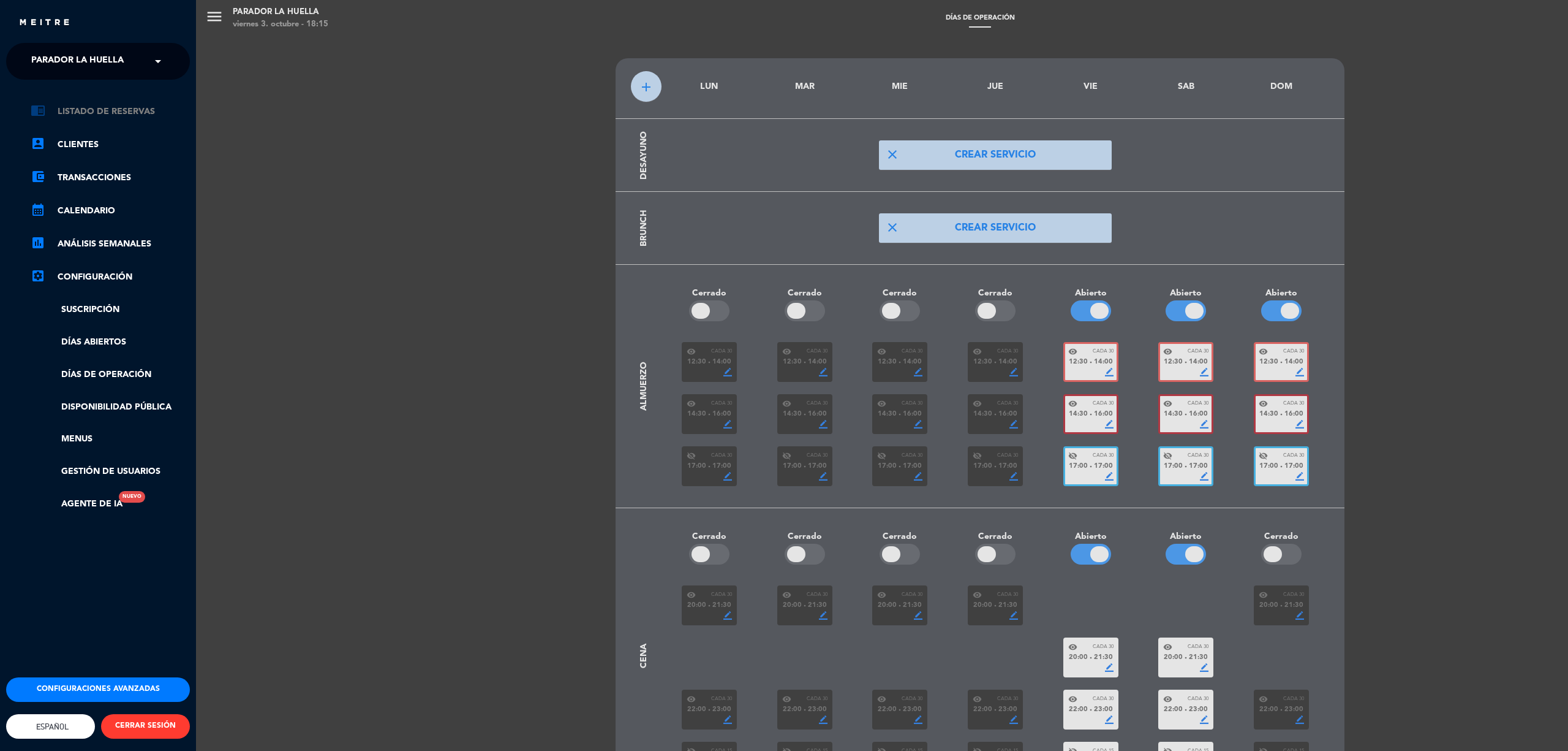
click at [136, 111] on link "chrome_reader_mode Listado de Reservas" at bounding box center [110, 111] width 159 height 15
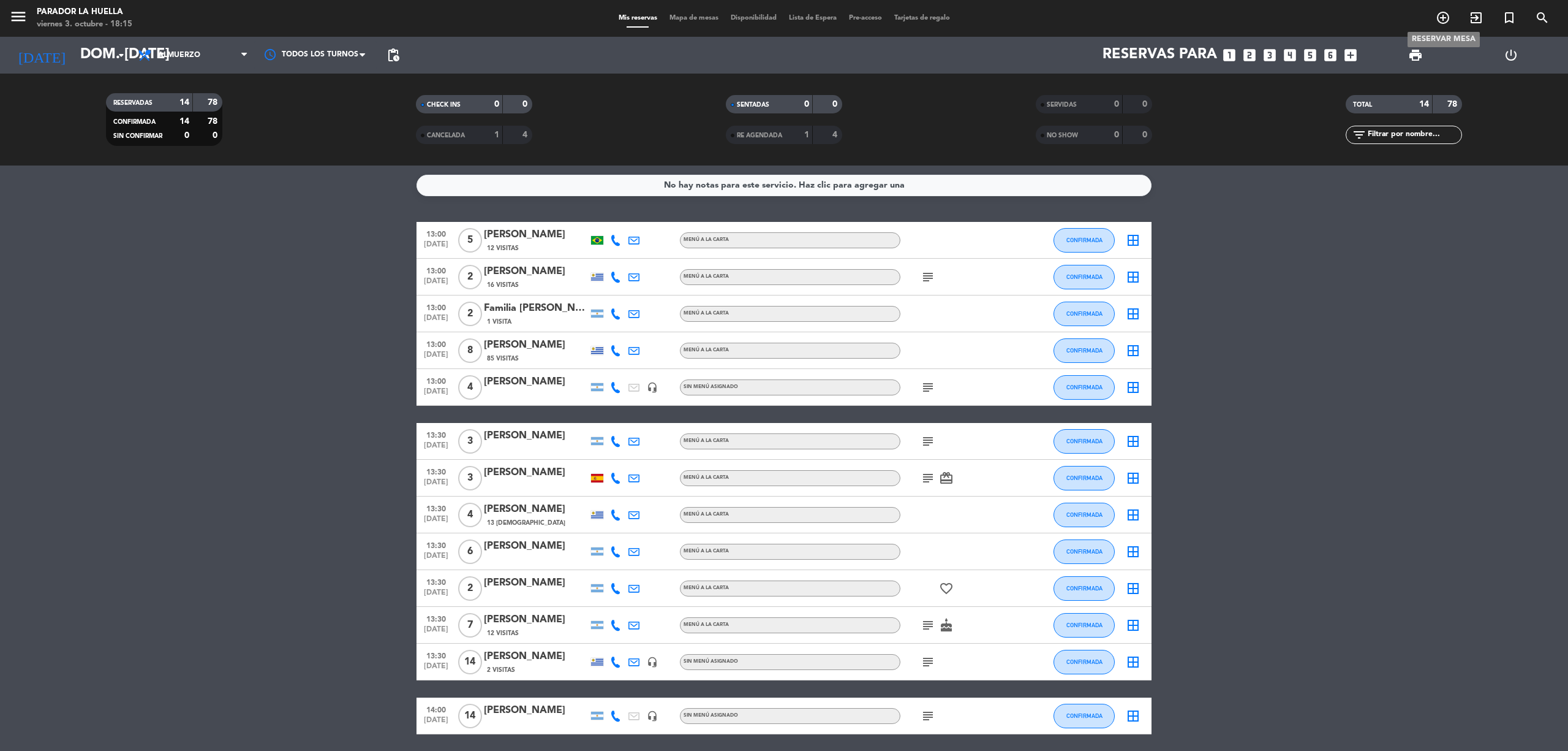
click at [1446, 8] on span "add_circle_outline" at bounding box center [1443, 18] width 33 height 21
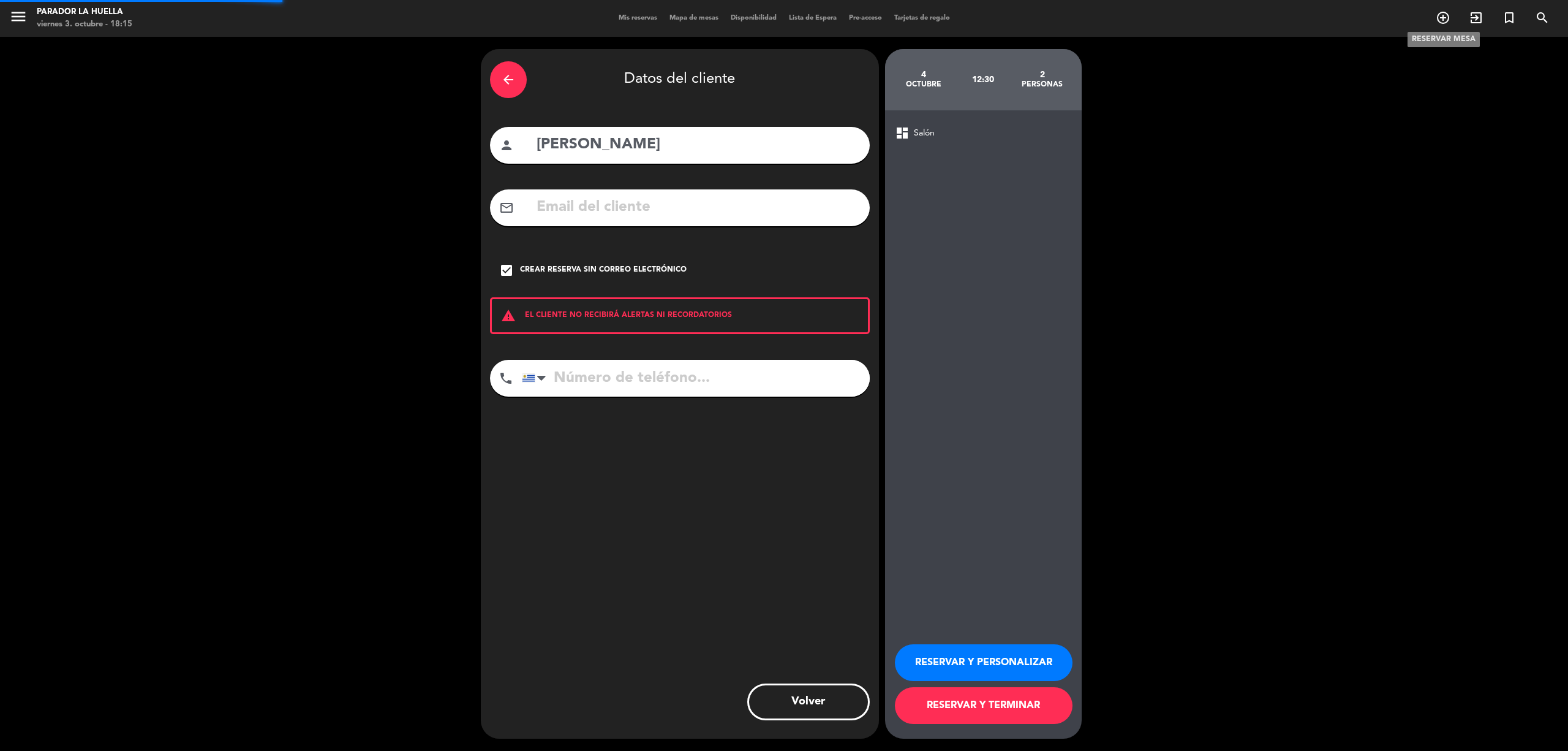
click at [1444, 16] on icon "add_circle_outline" at bounding box center [1443, 18] width 15 height 15
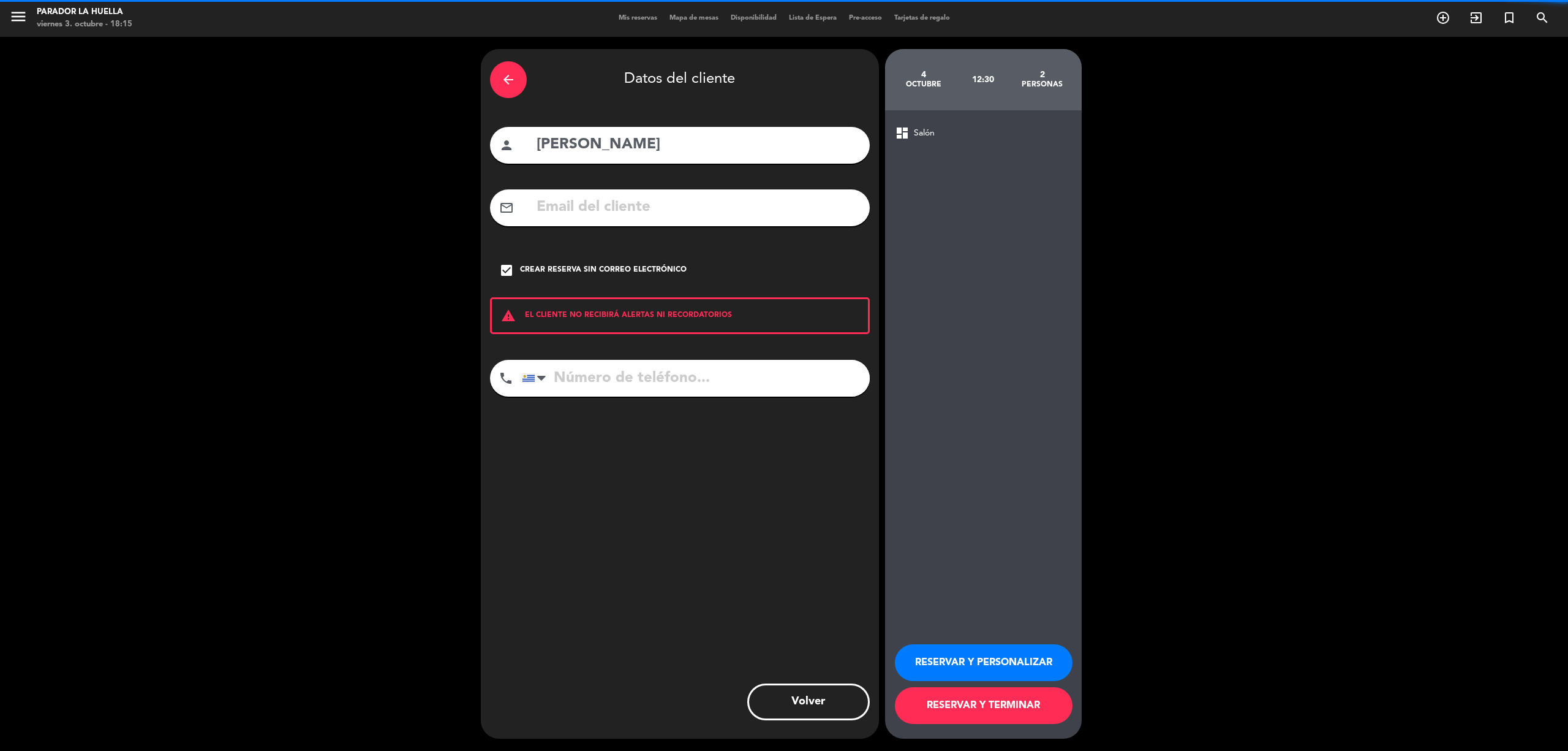
click at [501, 74] on div "arrow_back" at bounding box center [508, 80] width 36 height 37
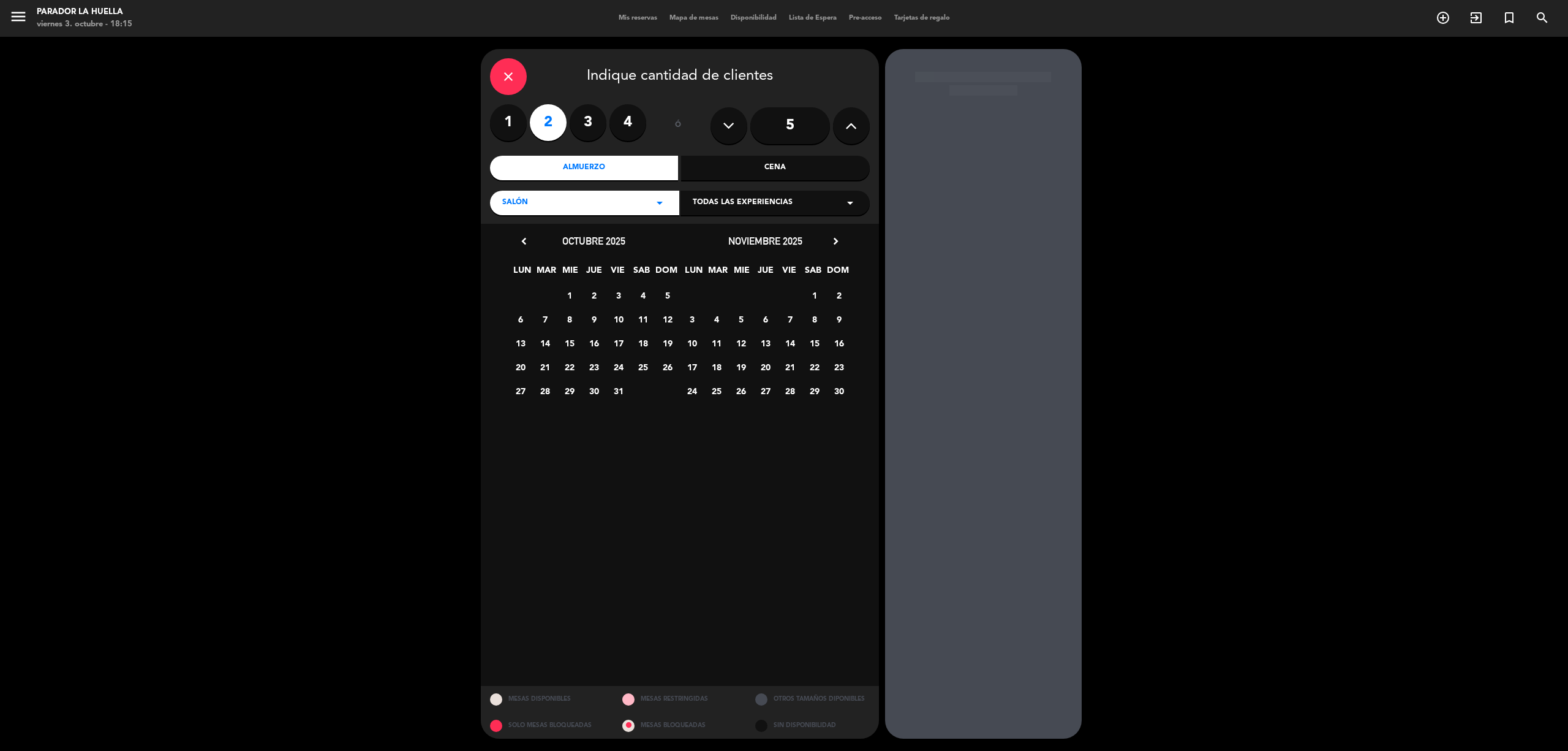
click at [551, 124] on label "2" at bounding box center [548, 123] width 36 height 37
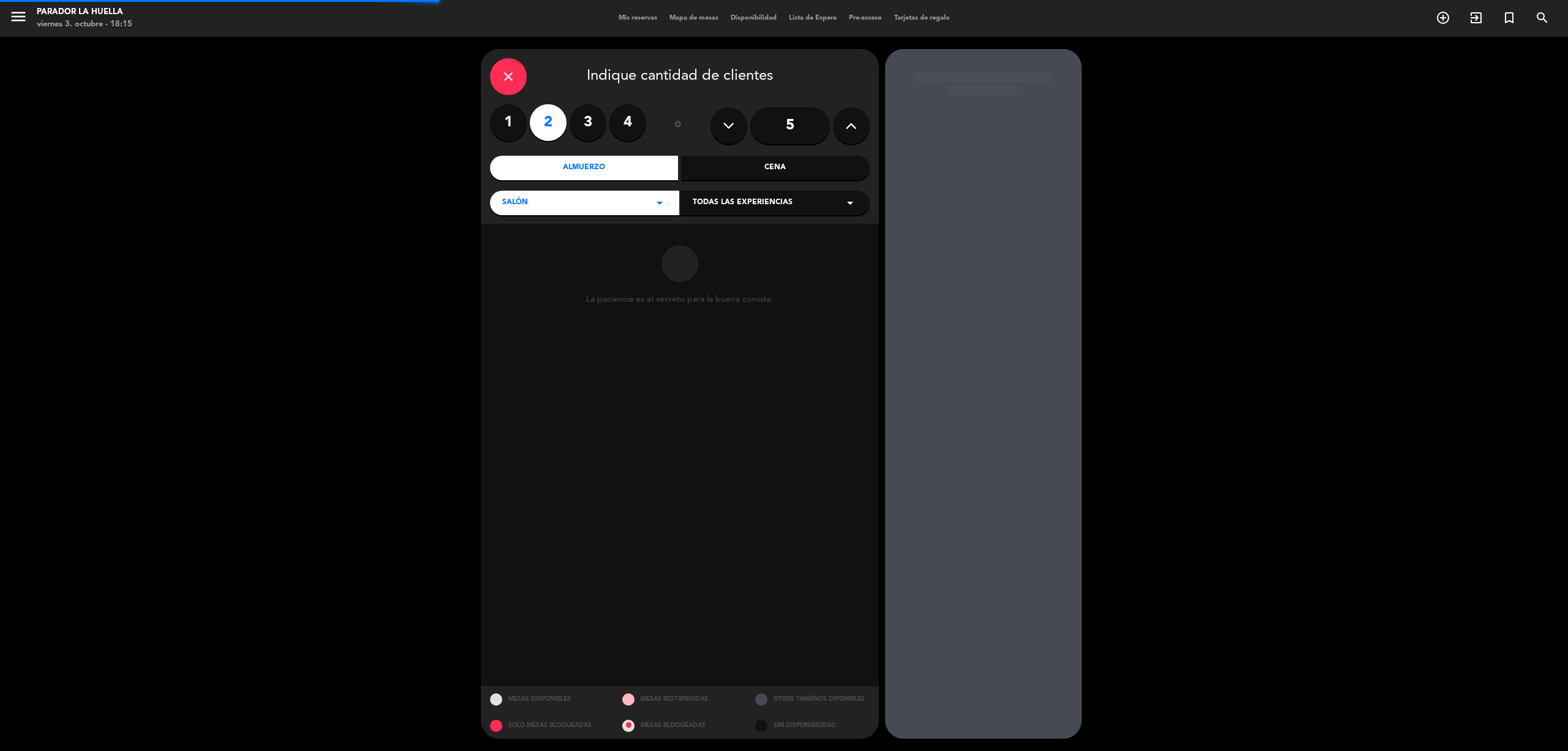
drag, startPoint x: 795, startPoint y: 153, endPoint x: 797, endPoint y: 162, distance: 9.2
click at [797, 162] on div "close Indique cantidad de clientes 1 2 3 4 ó 5 Almuerzo Cena Salón arrow_drop_d…" at bounding box center [680, 136] width 398 height 175
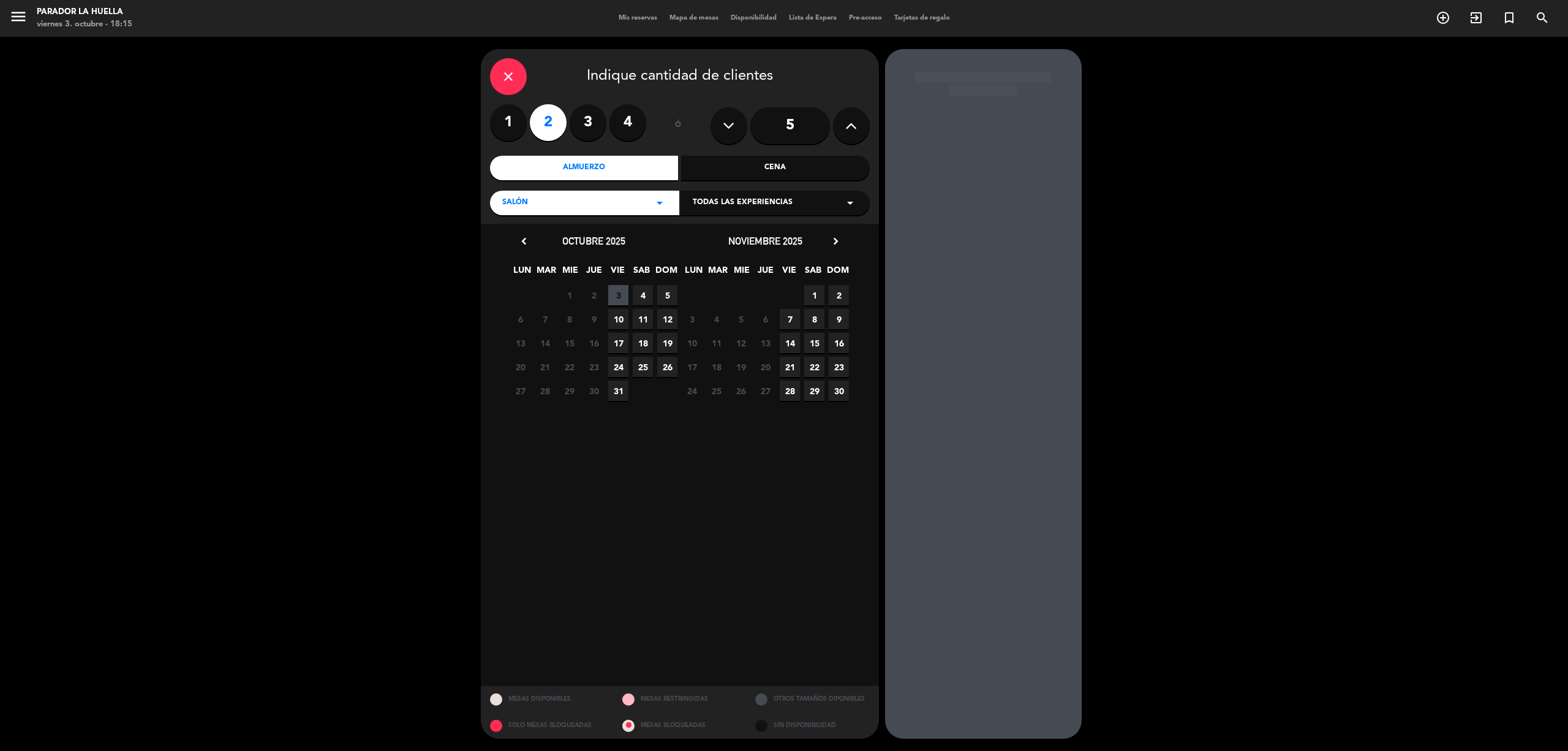
click at [785, 169] on div "Cena" at bounding box center [776, 168] width 189 height 25
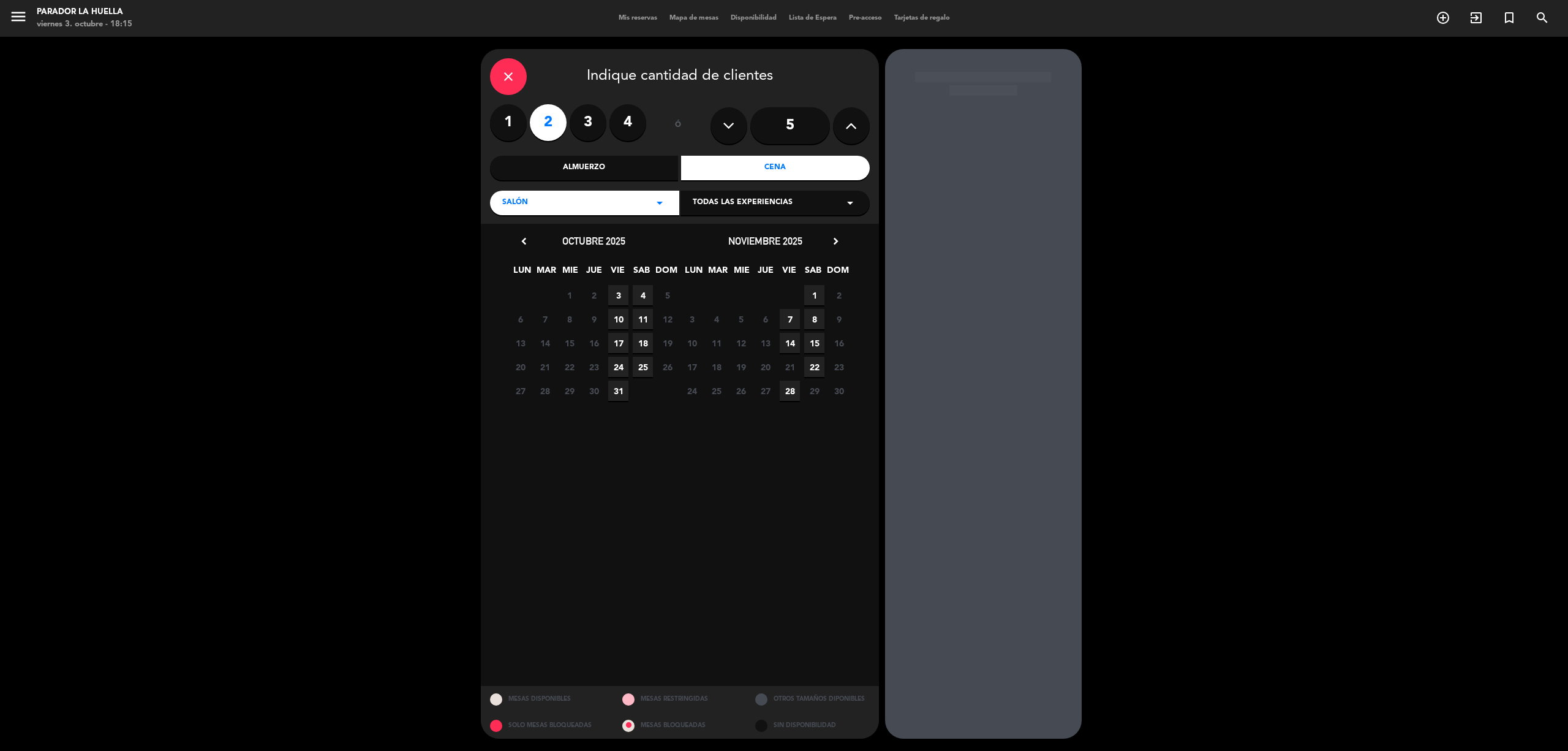
drag, startPoint x: 618, startPoint y: 288, endPoint x: 691, endPoint y: 271, distance: 75.0
click at [620, 288] on span "3" at bounding box center [618, 295] width 20 height 20
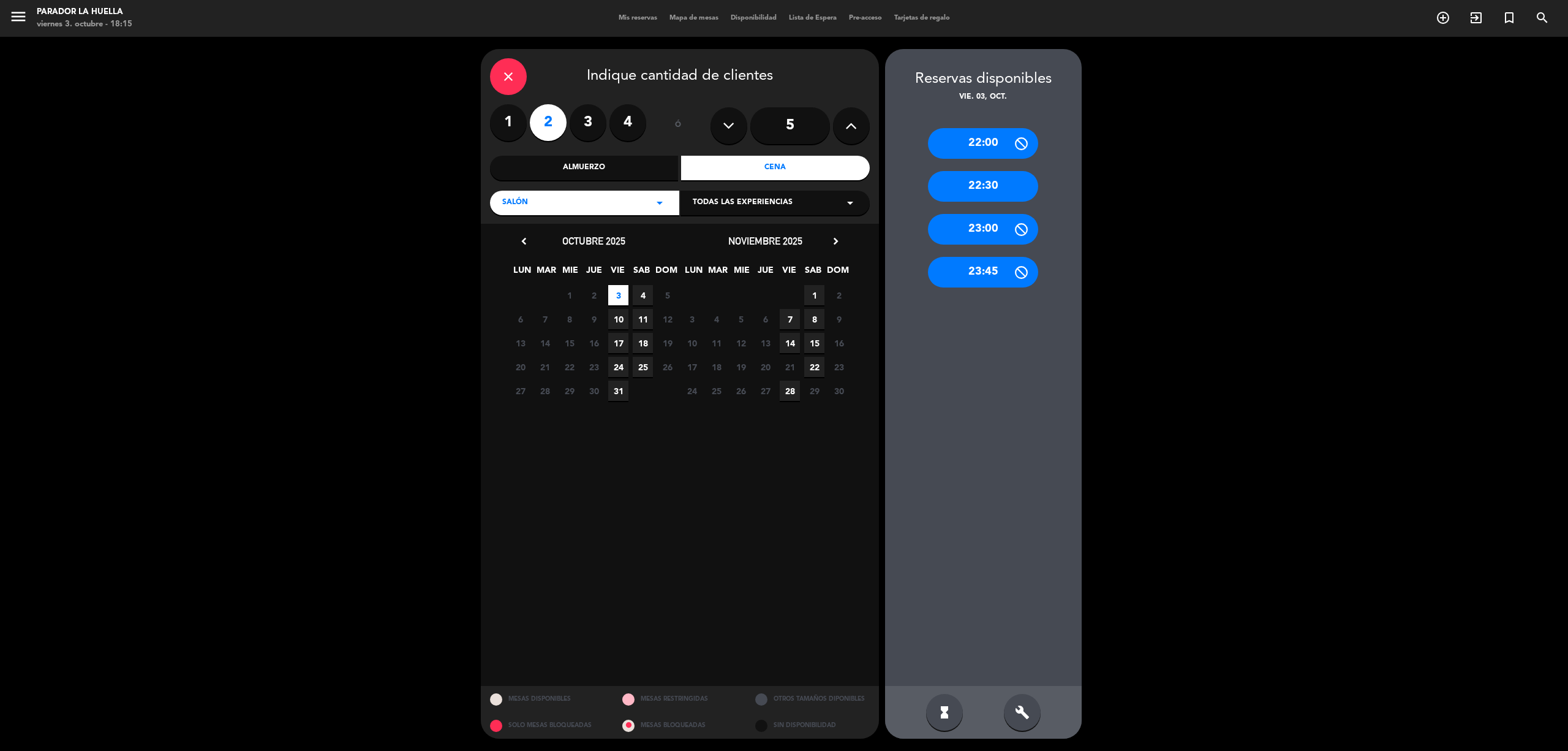
click at [1016, 719] on icon "build" at bounding box center [1023, 712] width 15 height 15
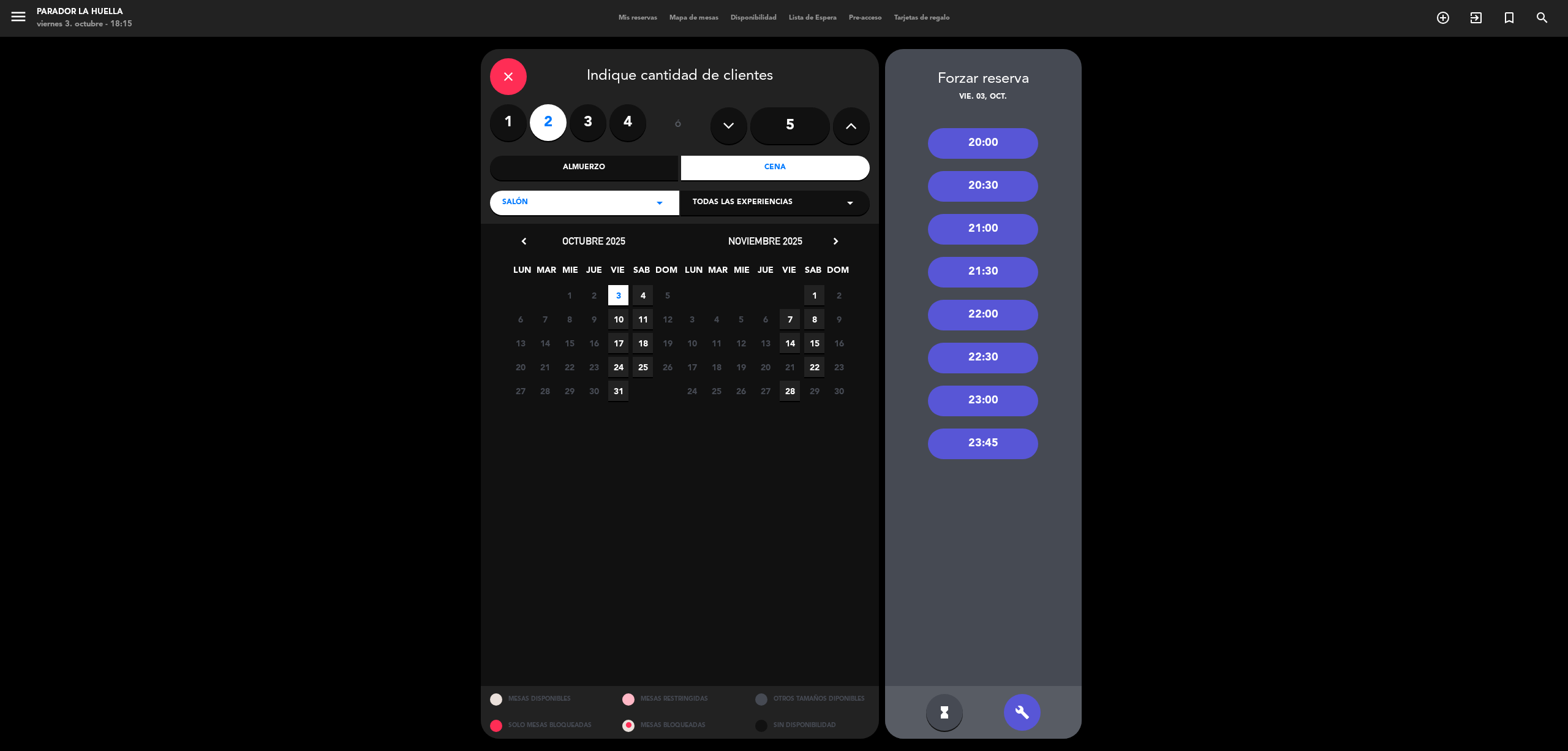
click at [991, 191] on div "20:30" at bounding box center [983, 186] width 110 height 31
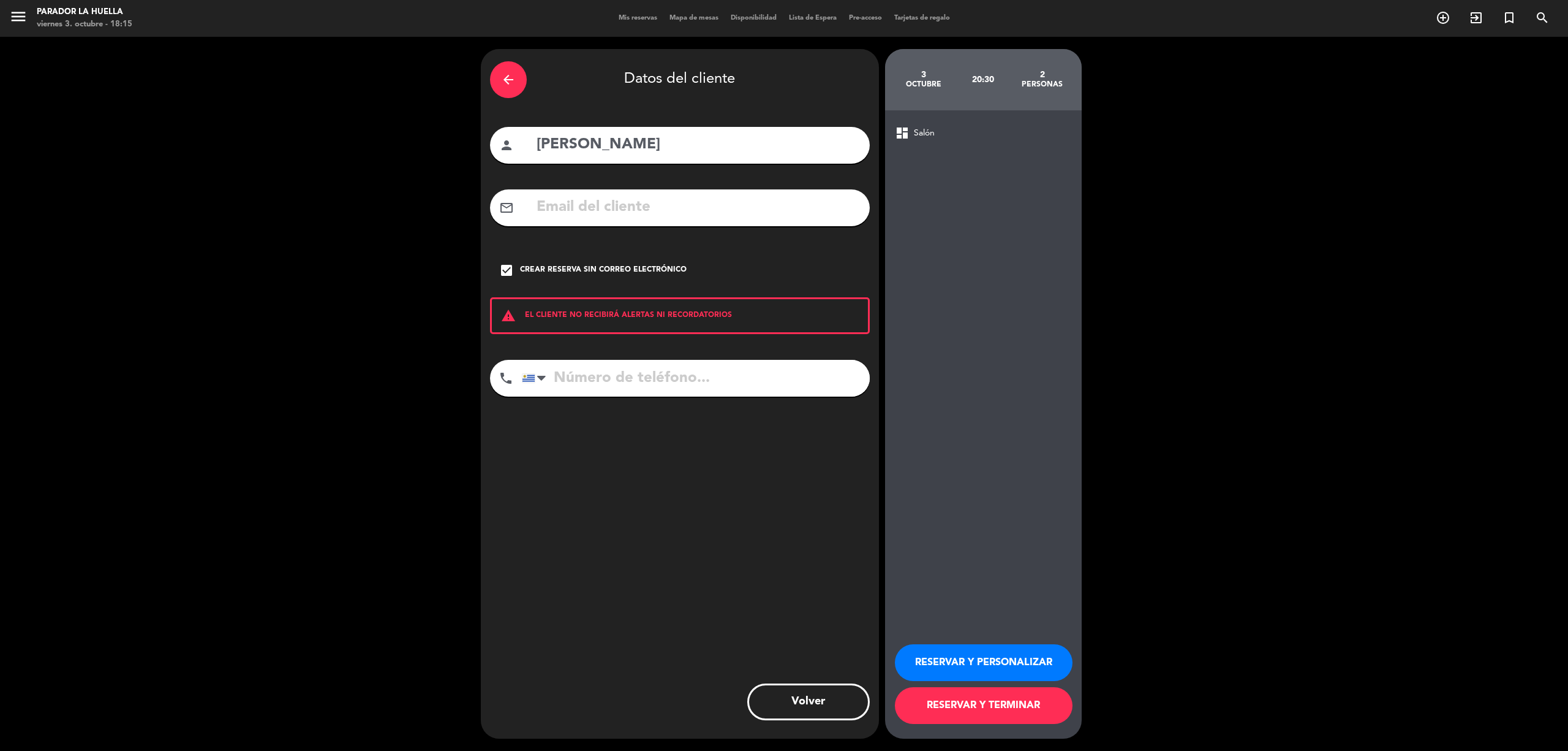
drag, startPoint x: 669, startPoint y: 141, endPoint x: 0, endPoint y: 113, distance: 669.6
click at [0, 113] on div "arrow_back Datos del cliente person [PERSON_NAME] mail_outline check_box Crear …" at bounding box center [784, 393] width 1568 height 714
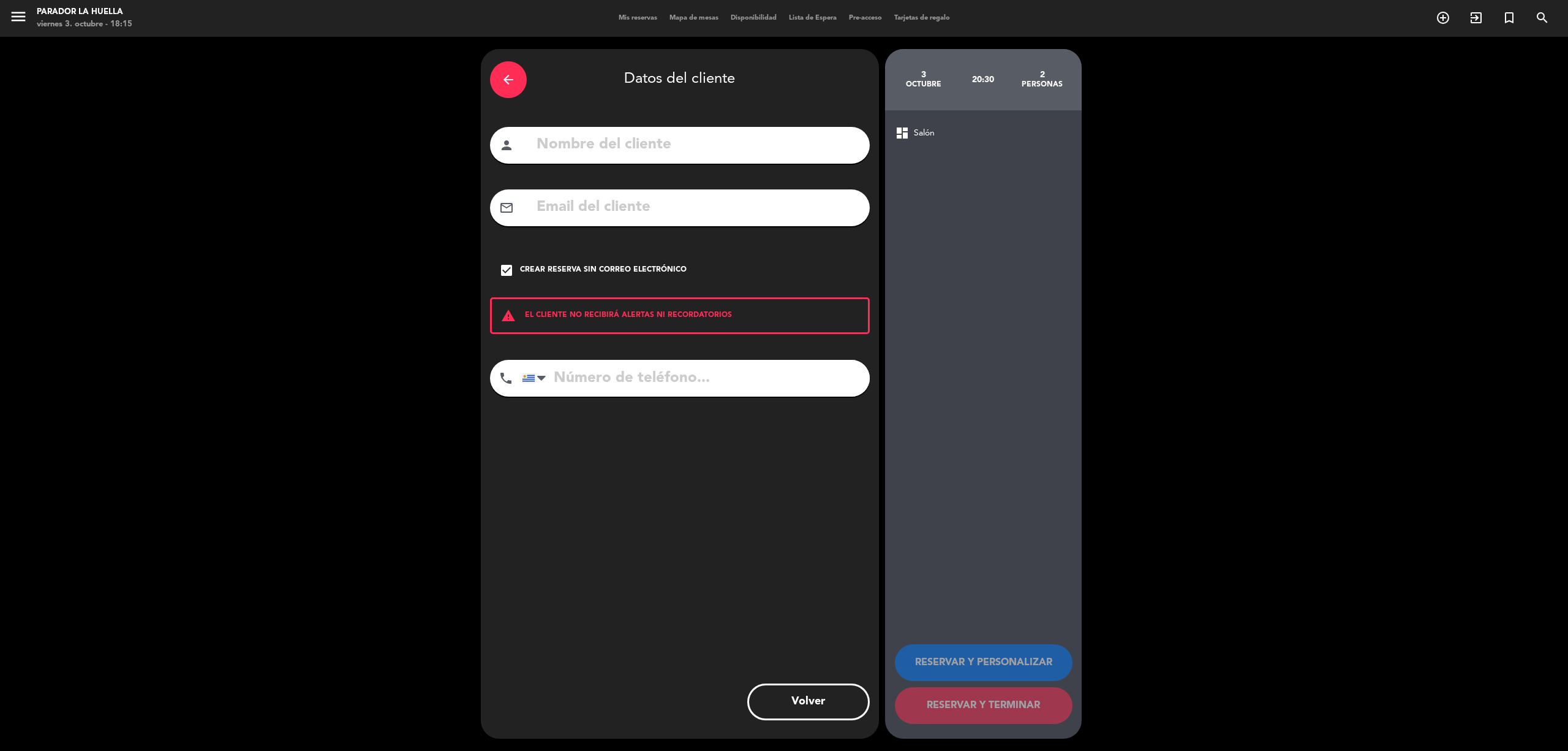
paste input "[PERSON_NAME]"
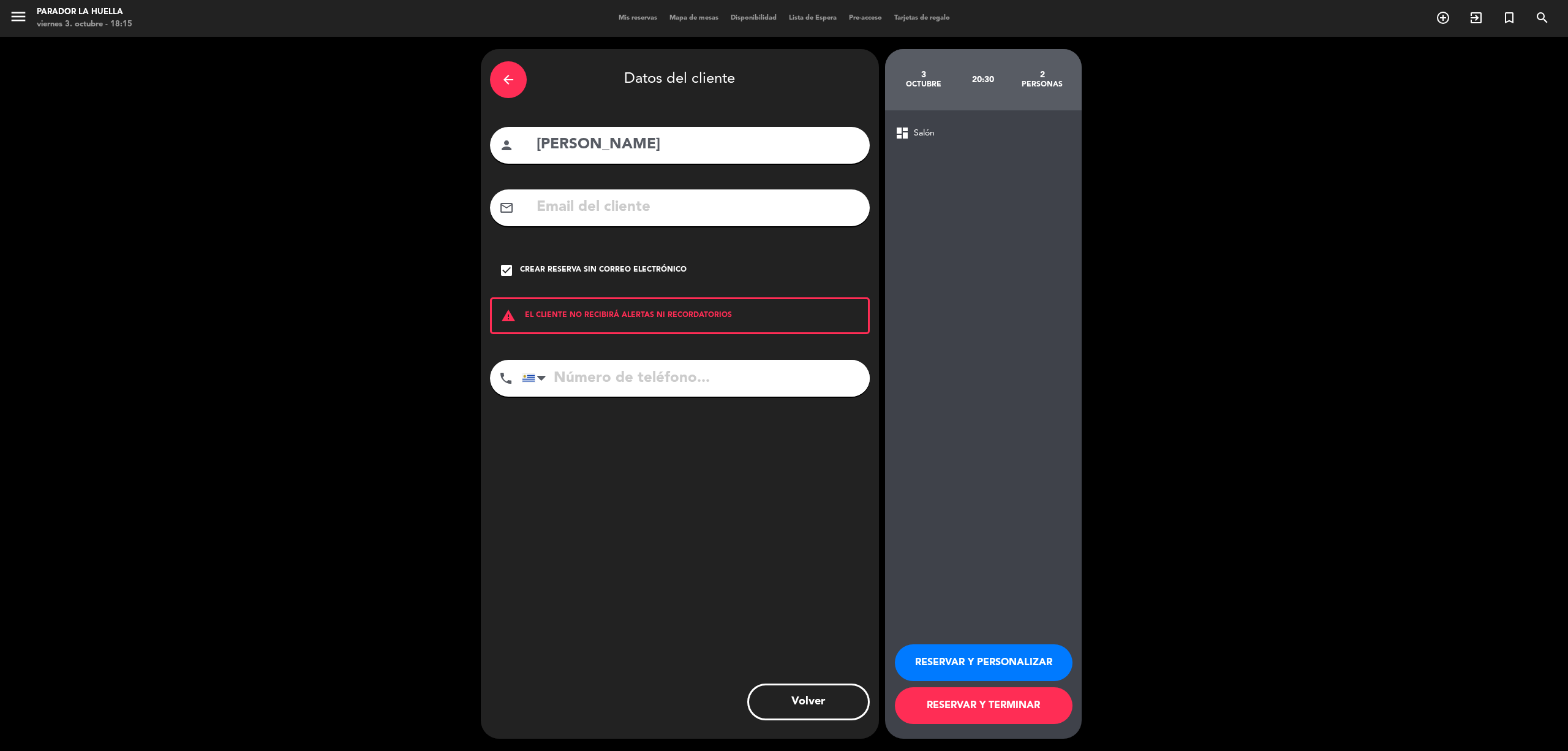
type input "[PERSON_NAME]"
click at [1001, 663] on button "RESERVAR Y PERSONALIZAR" at bounding box center [983, 662] width 178 height 37
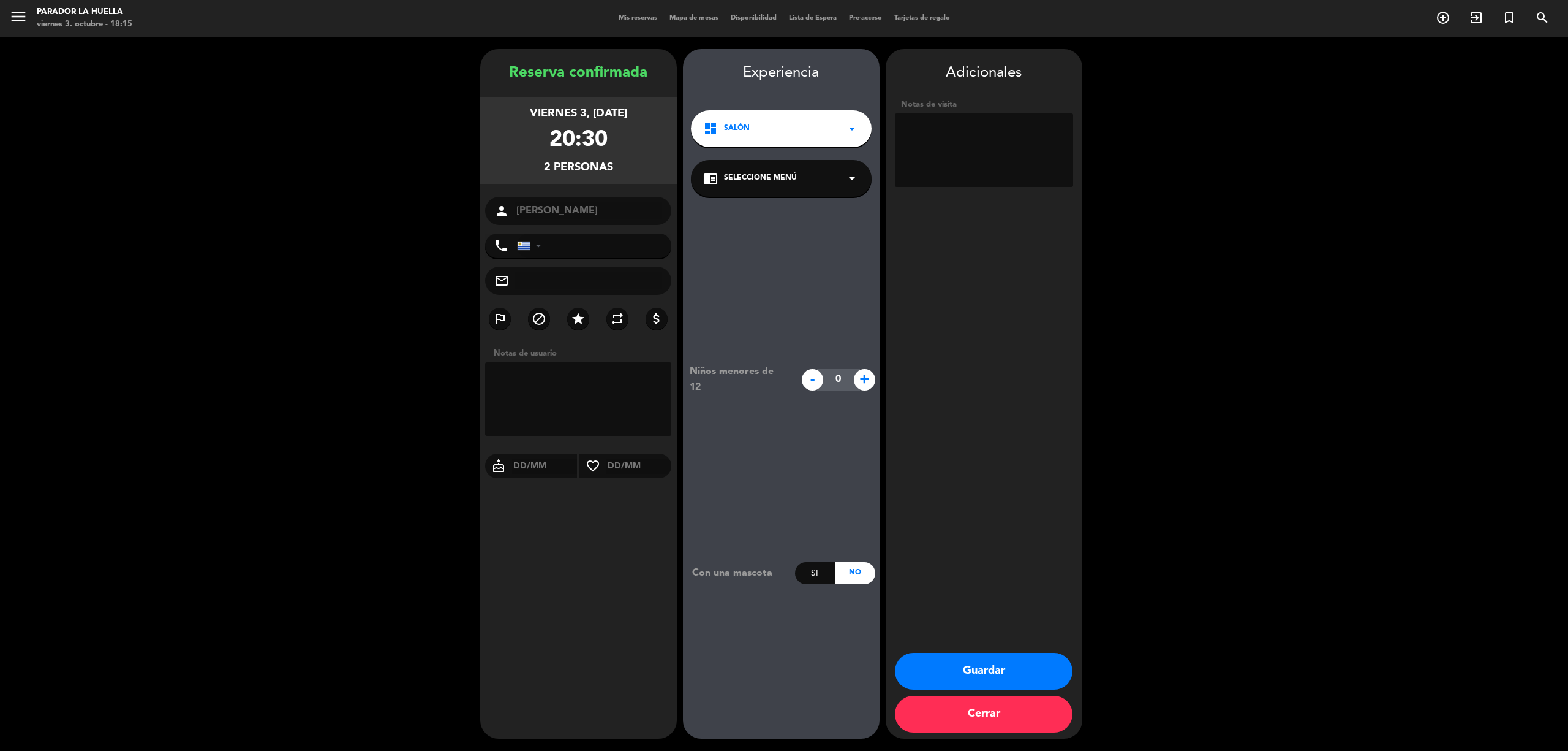
click at [979, 156] on textarea at bounding box center [984, 150] width 179 height 74
type textarea "X [PERSON_NAME]***L"
click at [990, 677] on button "Guardar" at bounding box center [983, 671] width 178 height 37
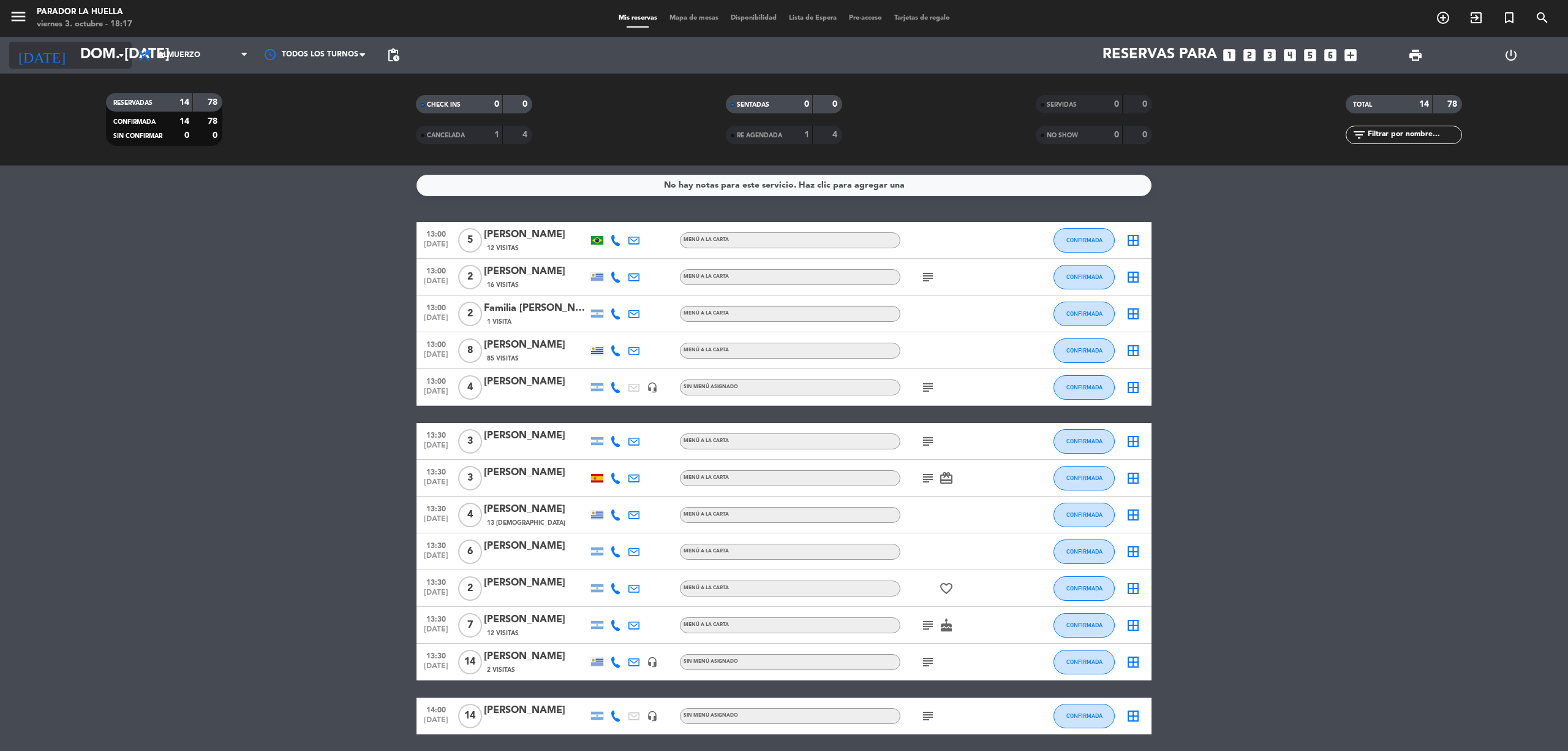
click at [74, 52] on input "dom. [DATE]" at bounding box center [165, 55] width 182 height 29
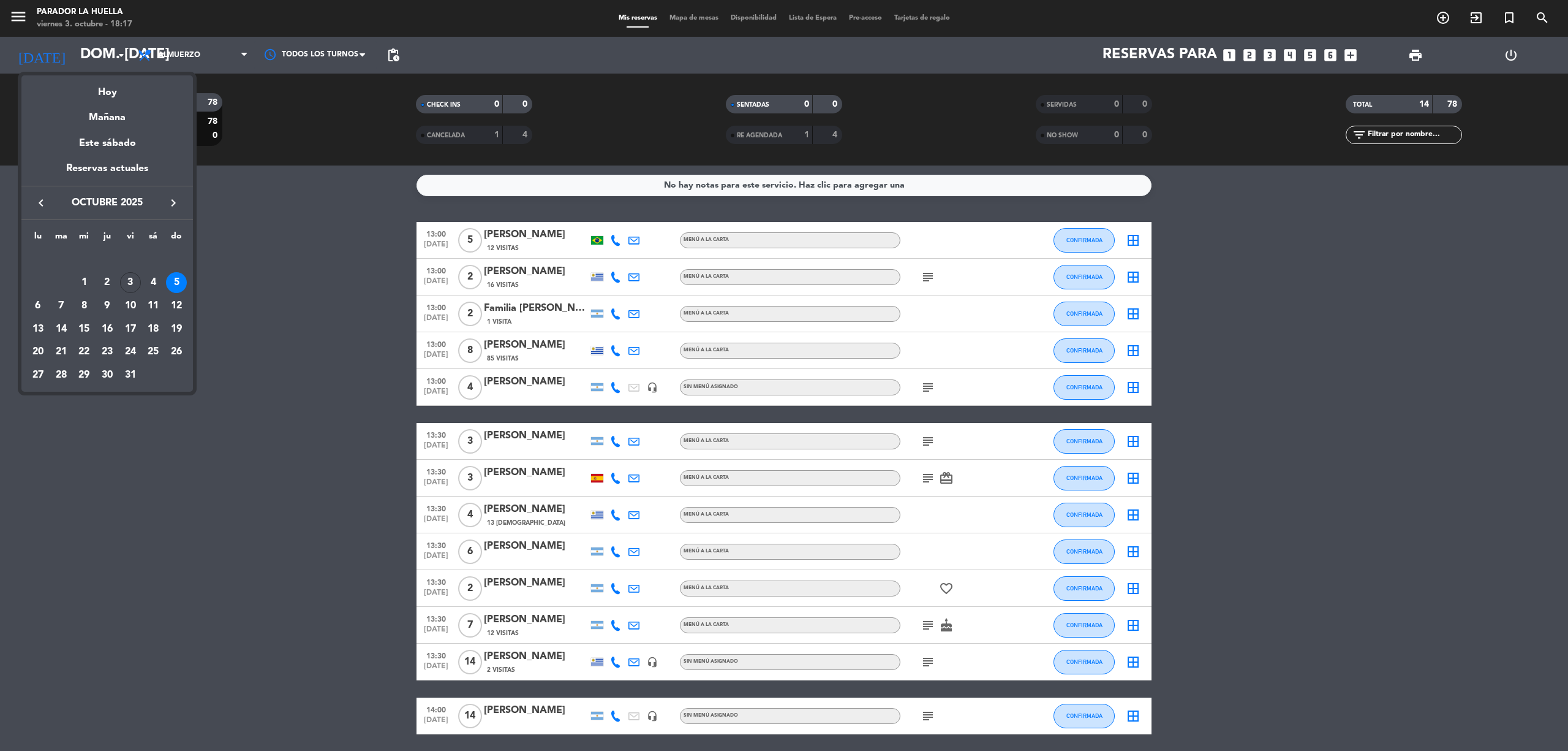
click at [150, 283] on div "4" at bounding box center [153, 282] width 21 height 21
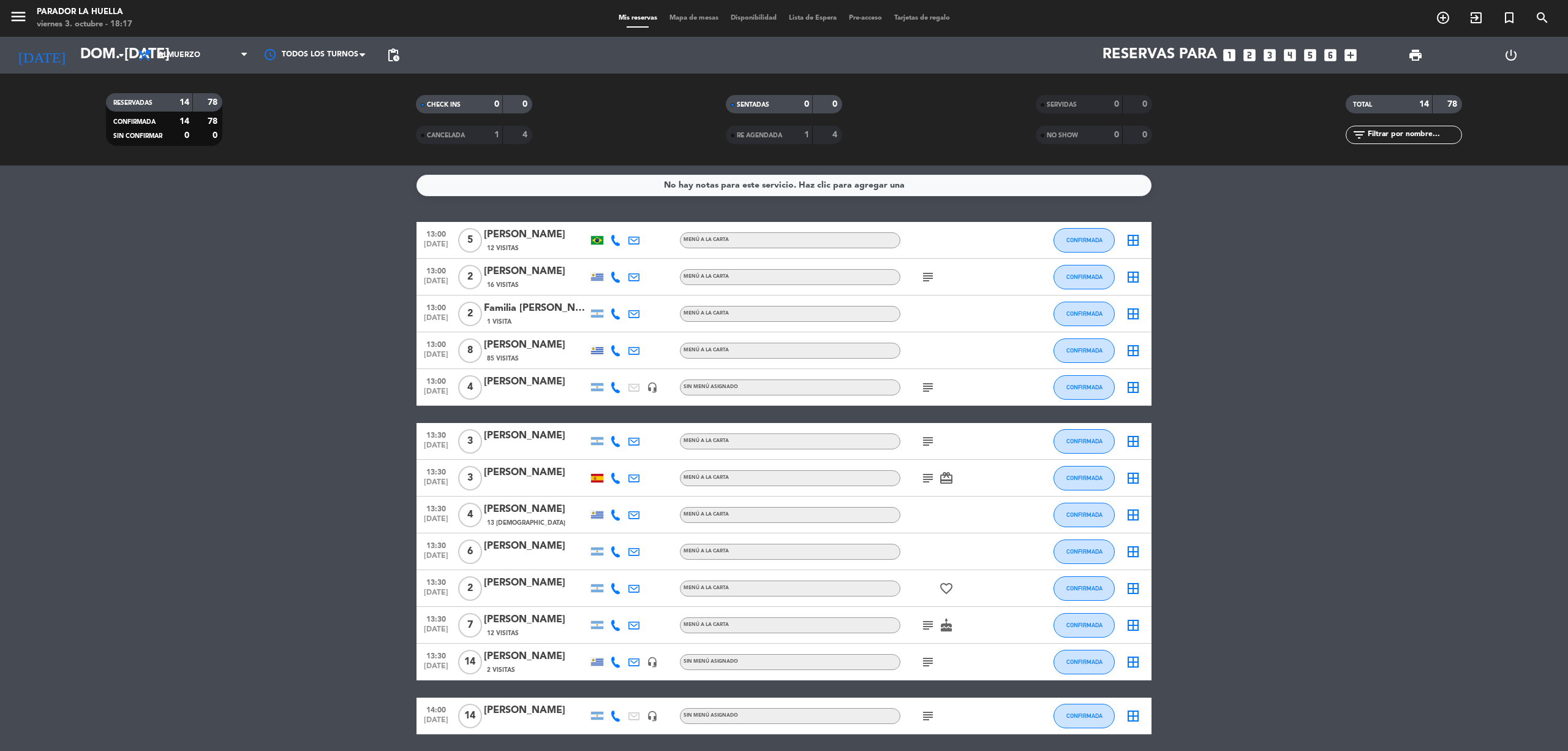
type input "sáb. [DATE]"
click at [1419, 57] on span "print" at bounding box center [1416, 55] width 15 height 15
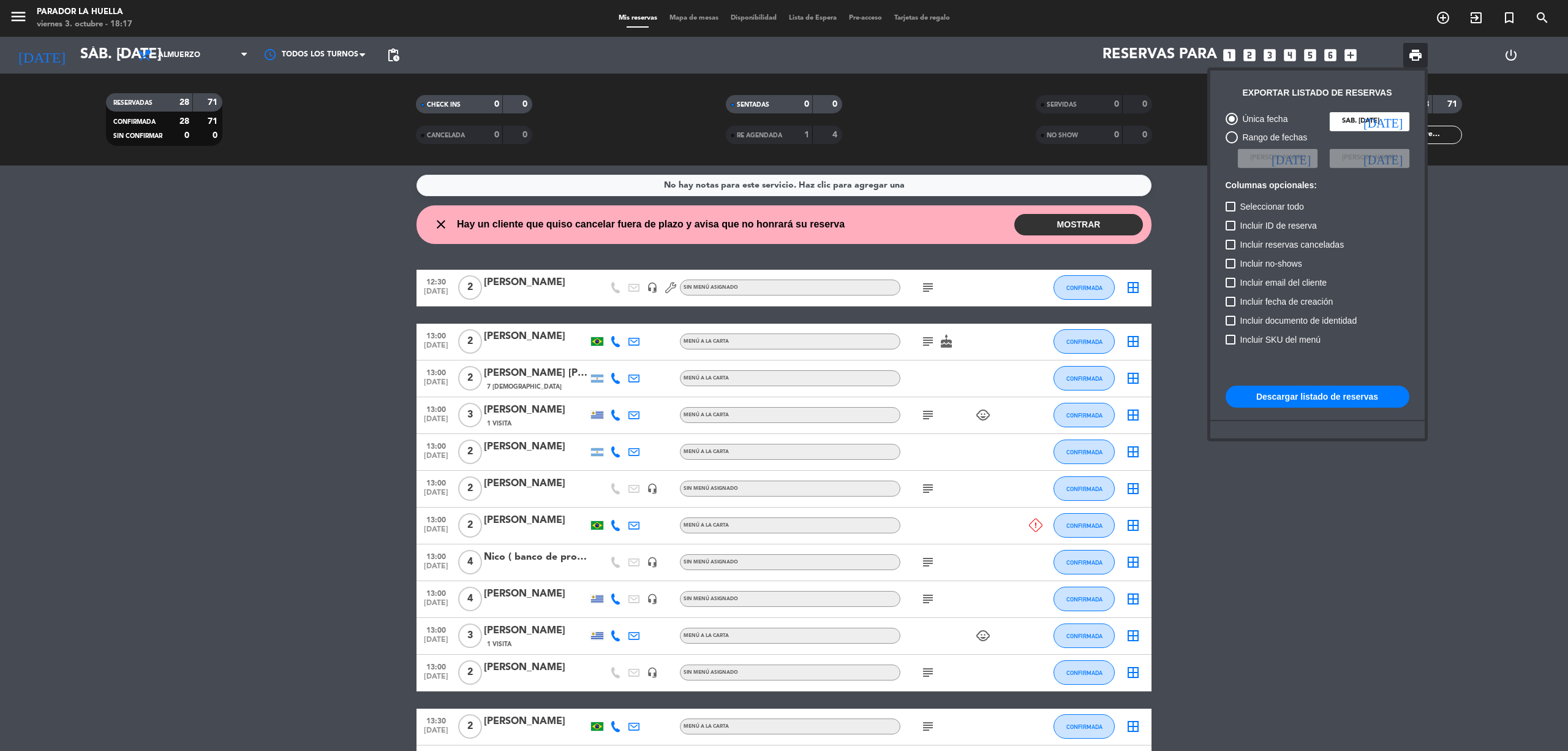
click at [1096, 214] on div at bounding box center [784, 376] width 1568 height 751
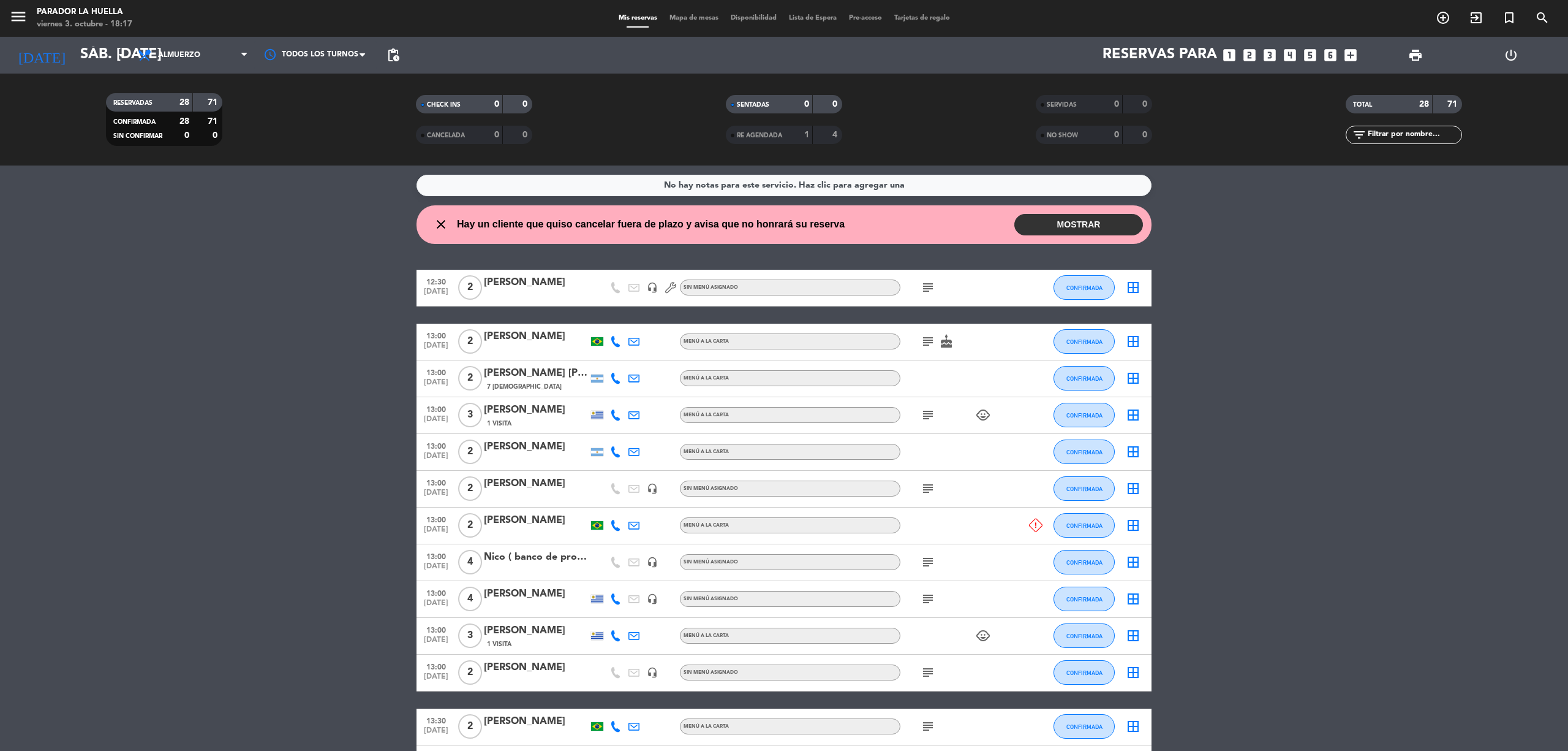
click at [1103, 216] on button "MOSTRAR" at bounding box center [1079, 224] width 128 height 22
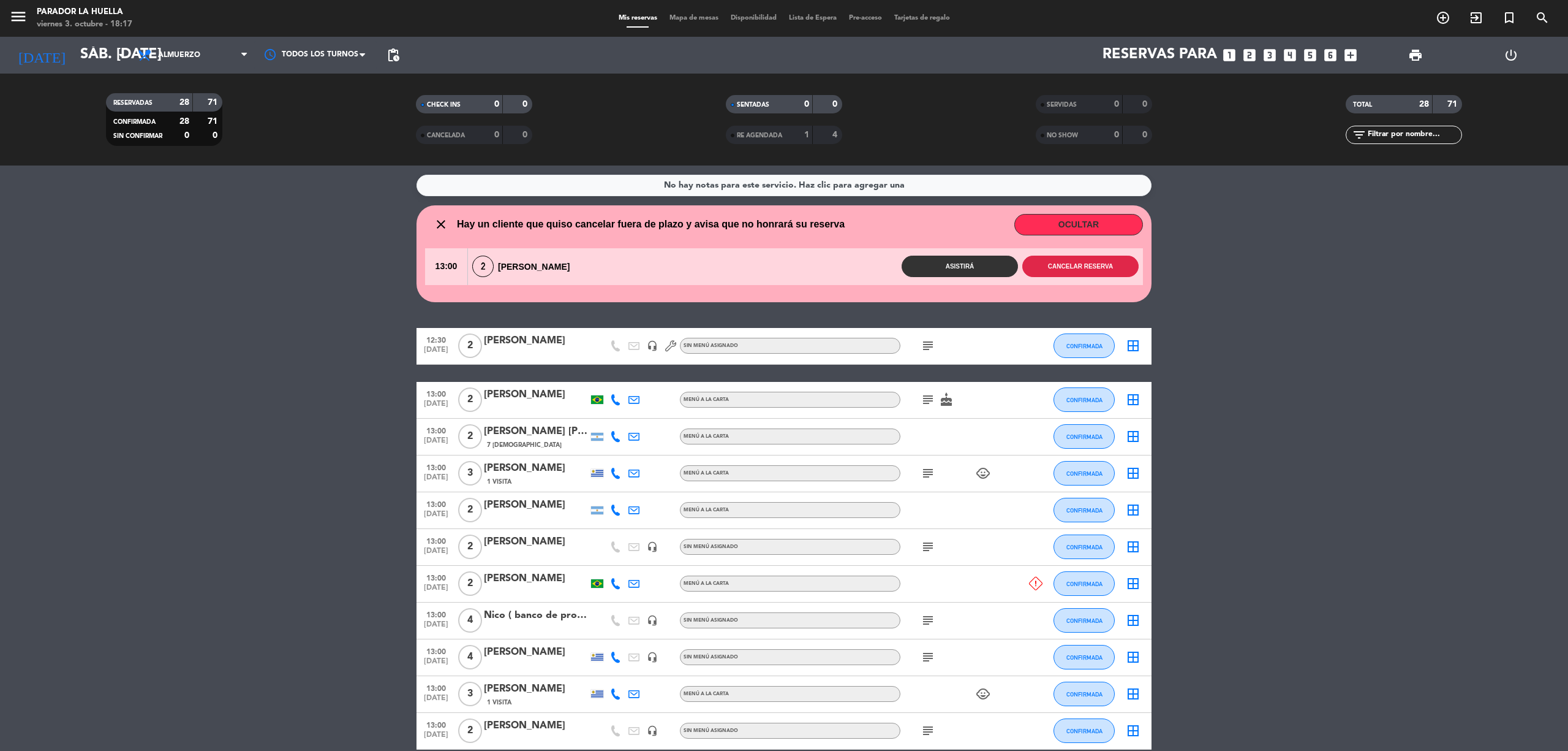
click at [1081, 263] on button "Cancelar reserva" at bounding box center [1081, 266] width 117 height 22
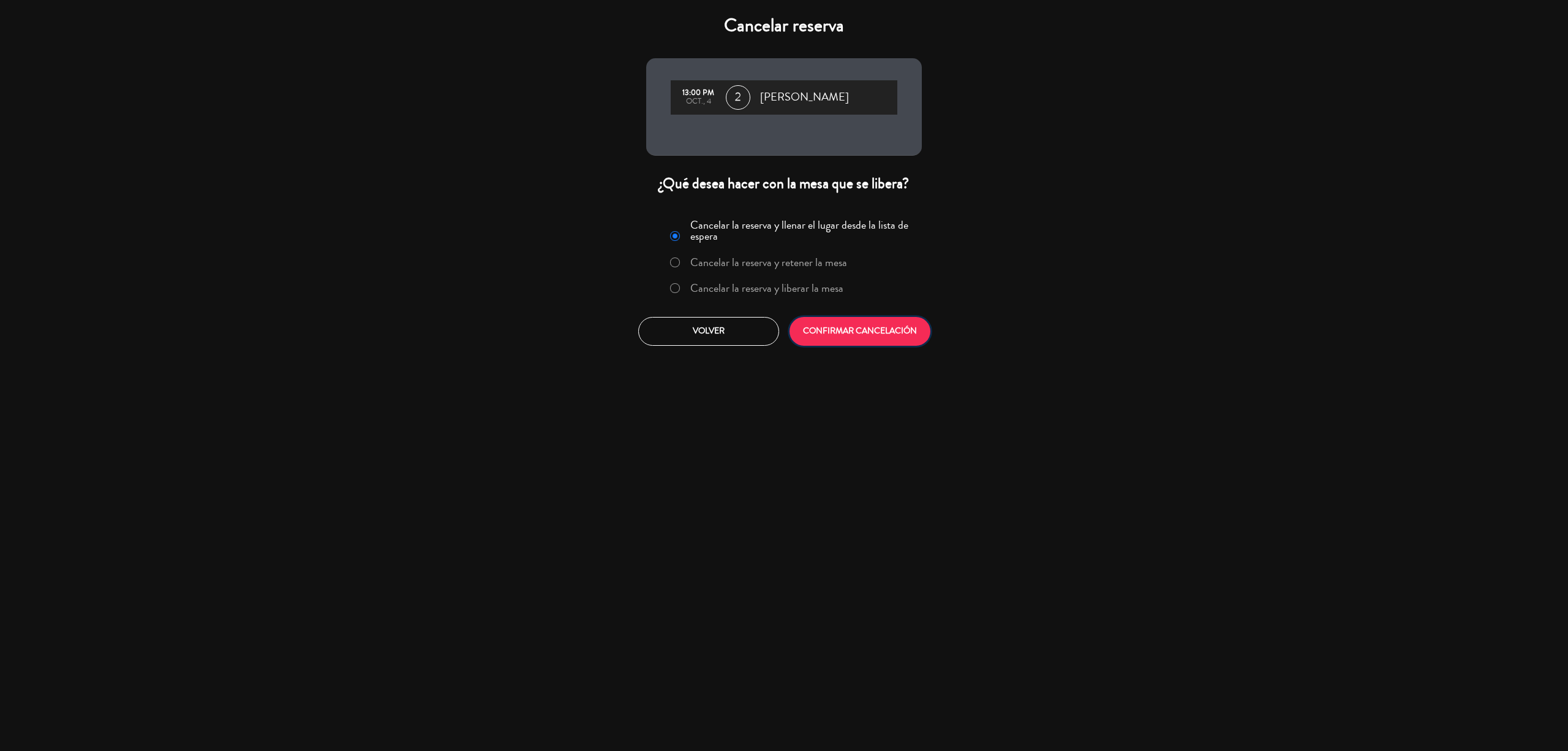
click at [861, 334] on button "CONFIRMAR CANCELACIÓN" at bounding box center [860, 331] width 141 height 29
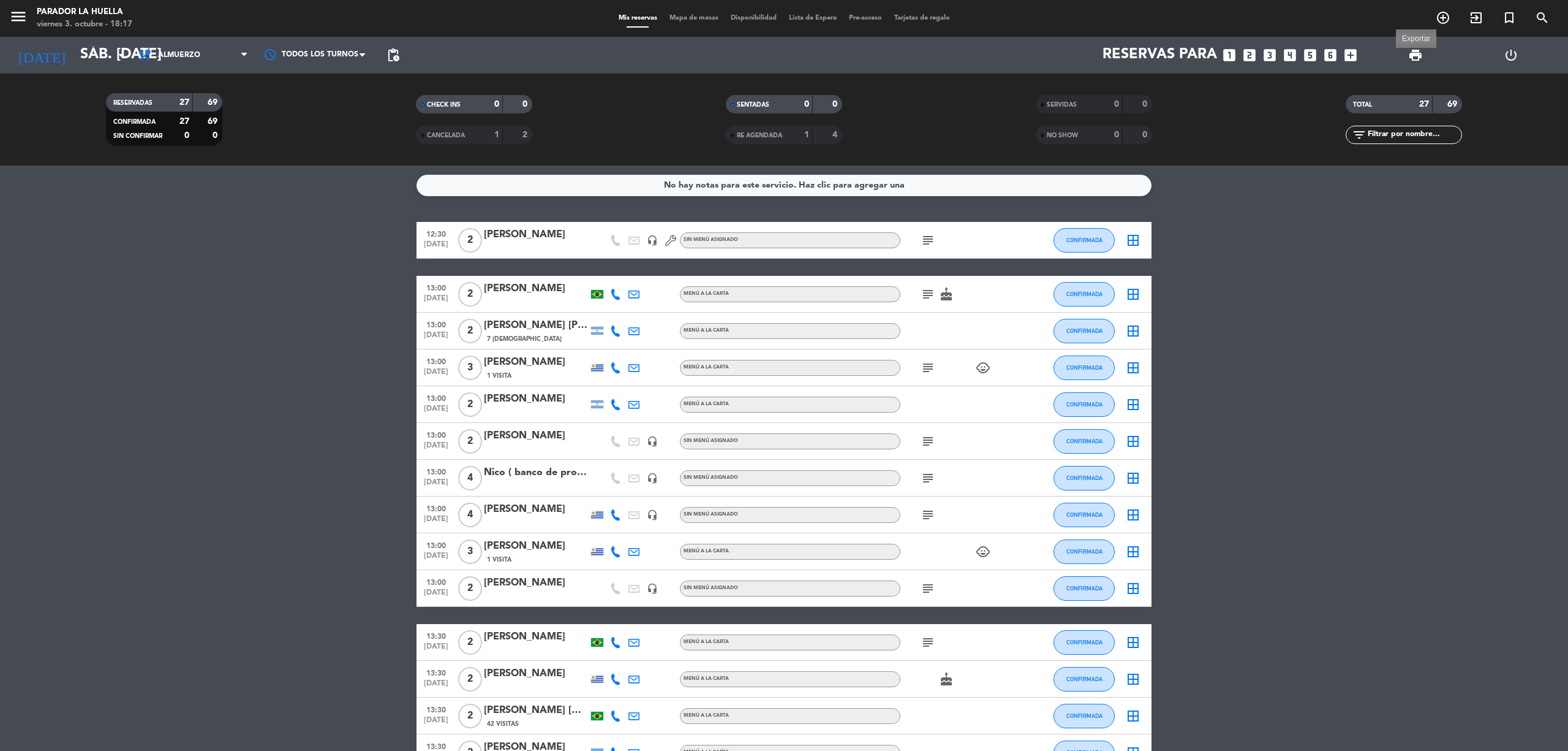
click at [1425, 55] on span "print Exportar" at bounding box center [1416, 55] width 25 height 25
click at [1410, 50] on span "print" at bounding box center [1416, 55] width 15 height 15
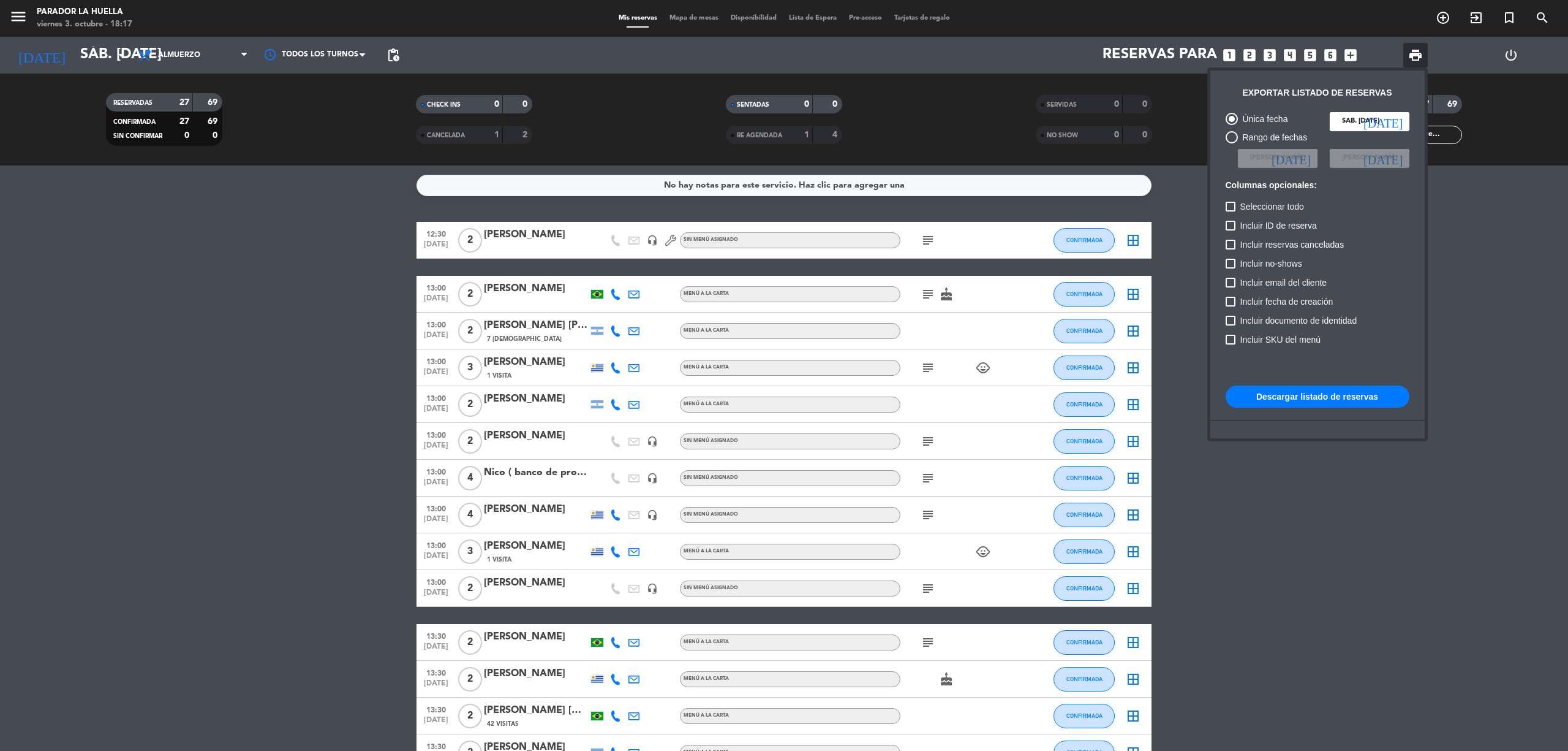
scroll to position [75, 0]
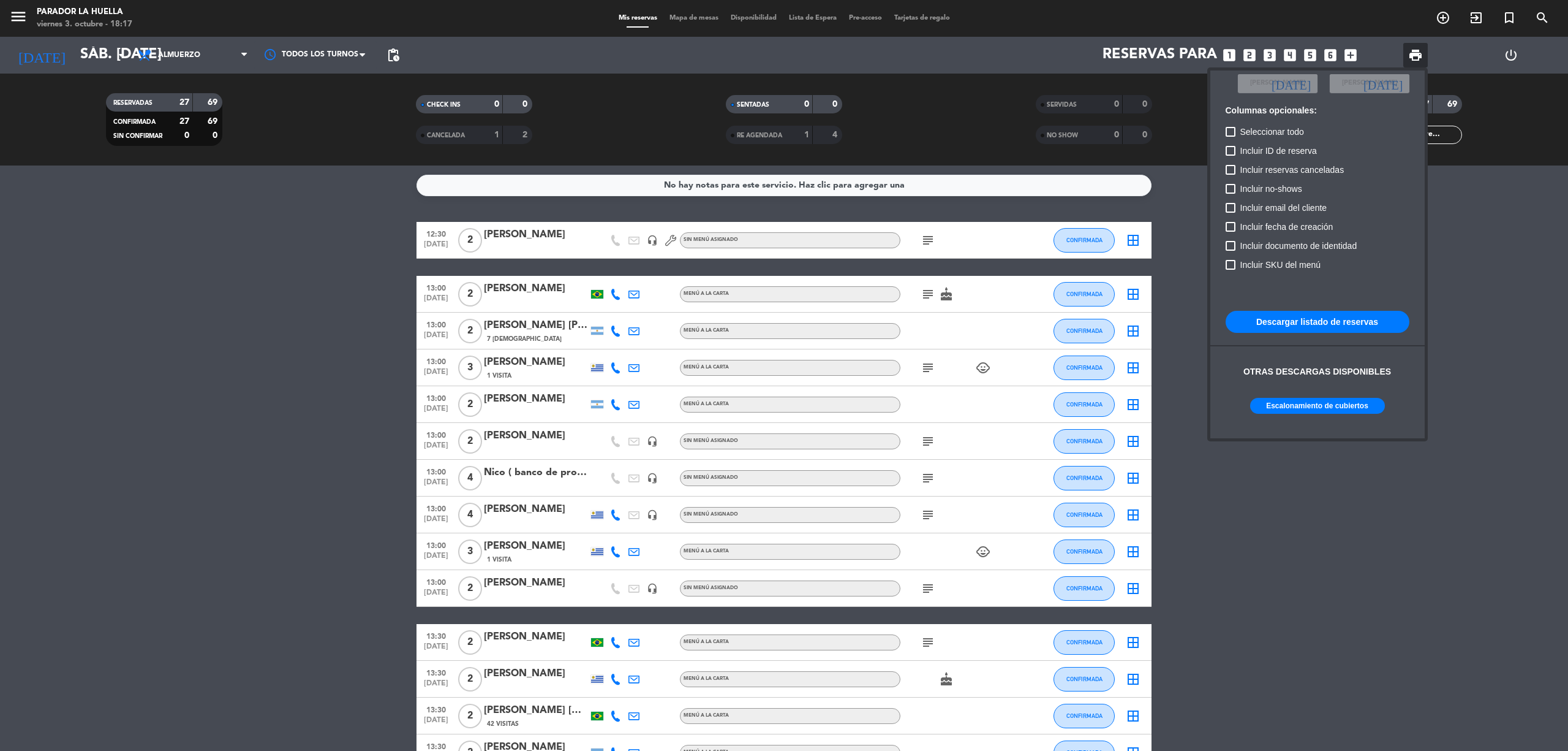
click at [1336, 404] on button "Escalonamiento de cubiertos" at bounding box center [1318, 405] width 135 height 16
click at [1442, 18] on div at bounding box center [784, 376] width 1568 height 751
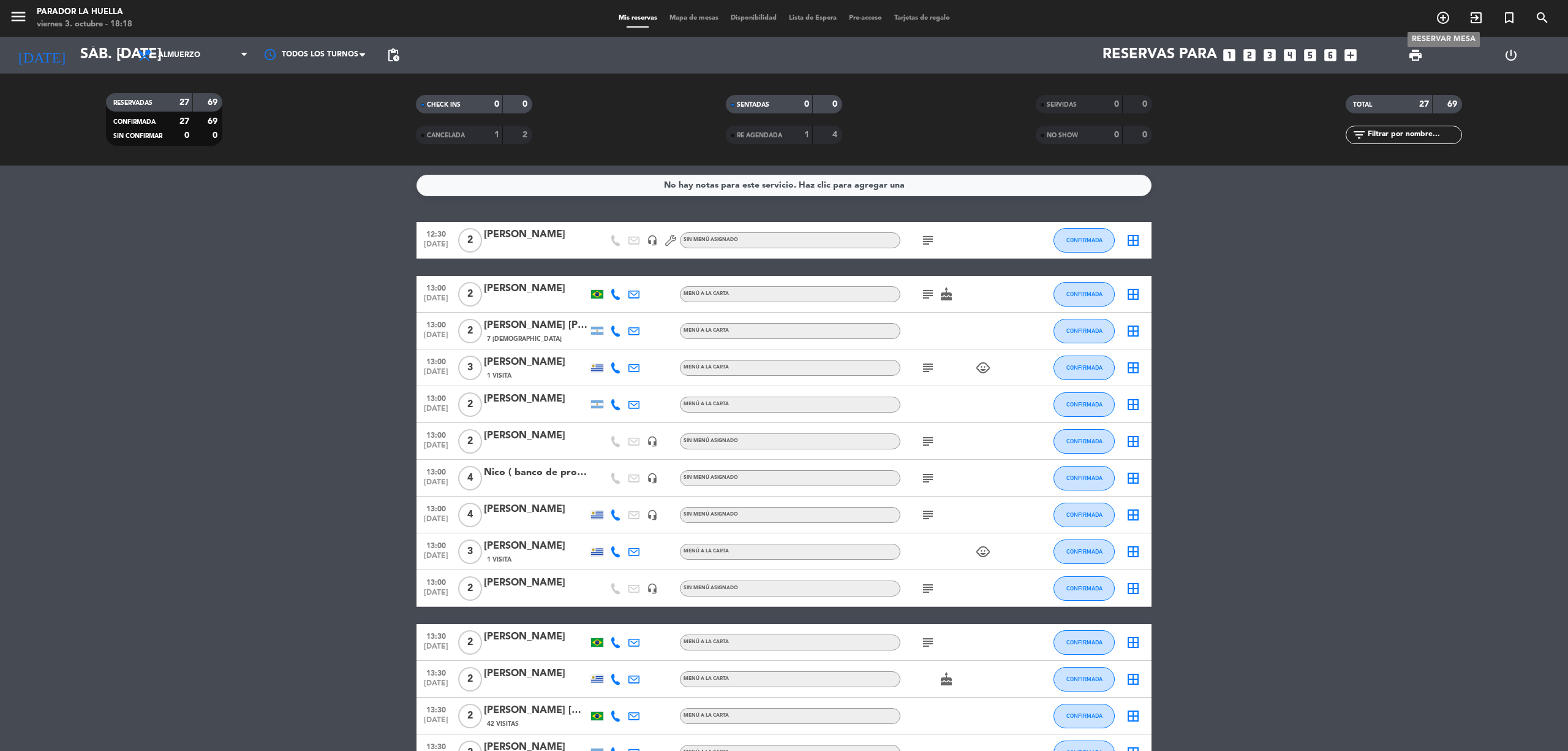
click at [1437, 18] on icon "add_circle_outline" at bounding box center [1443, 18] width 15 height 15
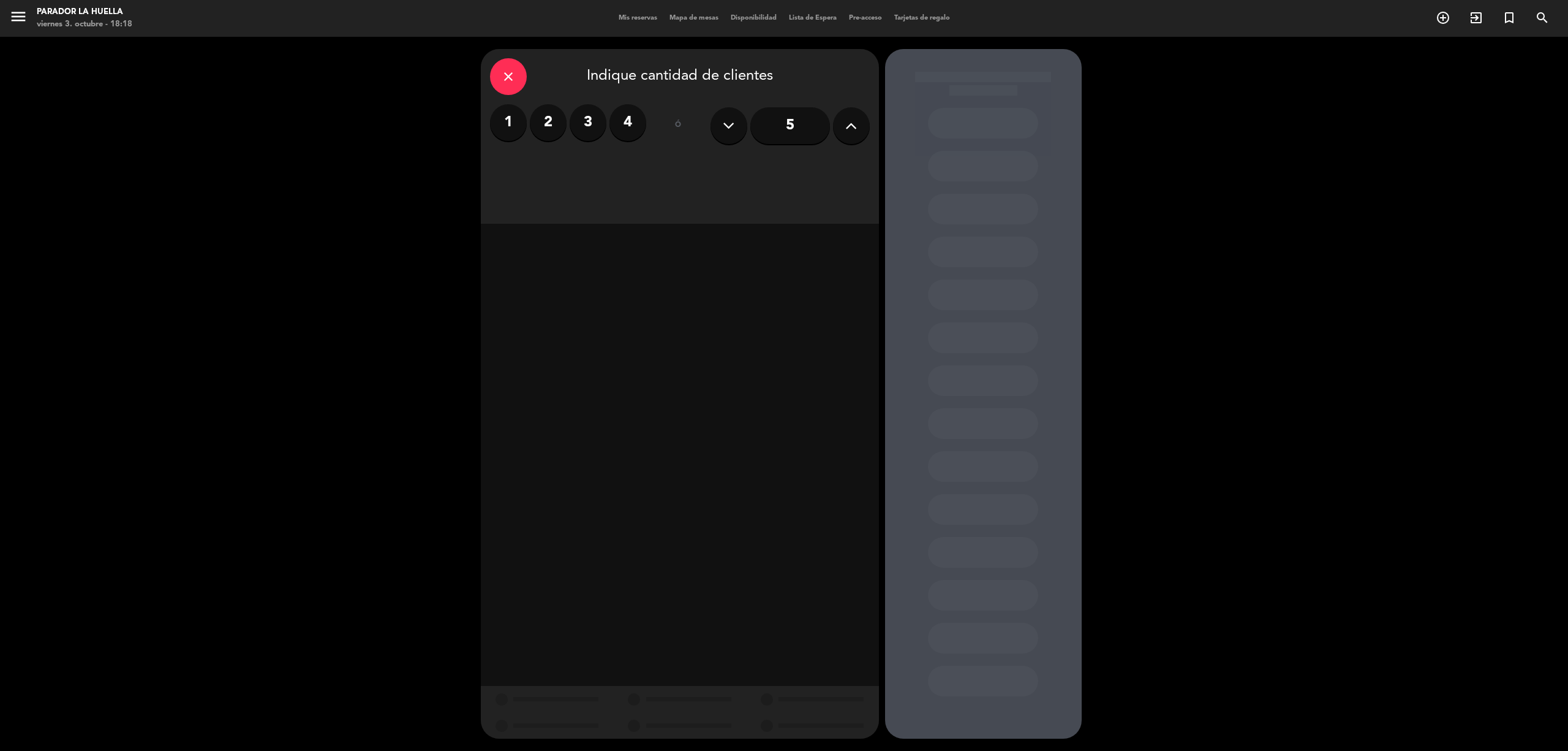
click at [834, 123] on button at bounding box center [851, 126] width 36 height 37
click at [648, 172] on div "Almuerzo" at bounding box center [585, 168] width 189 height 25
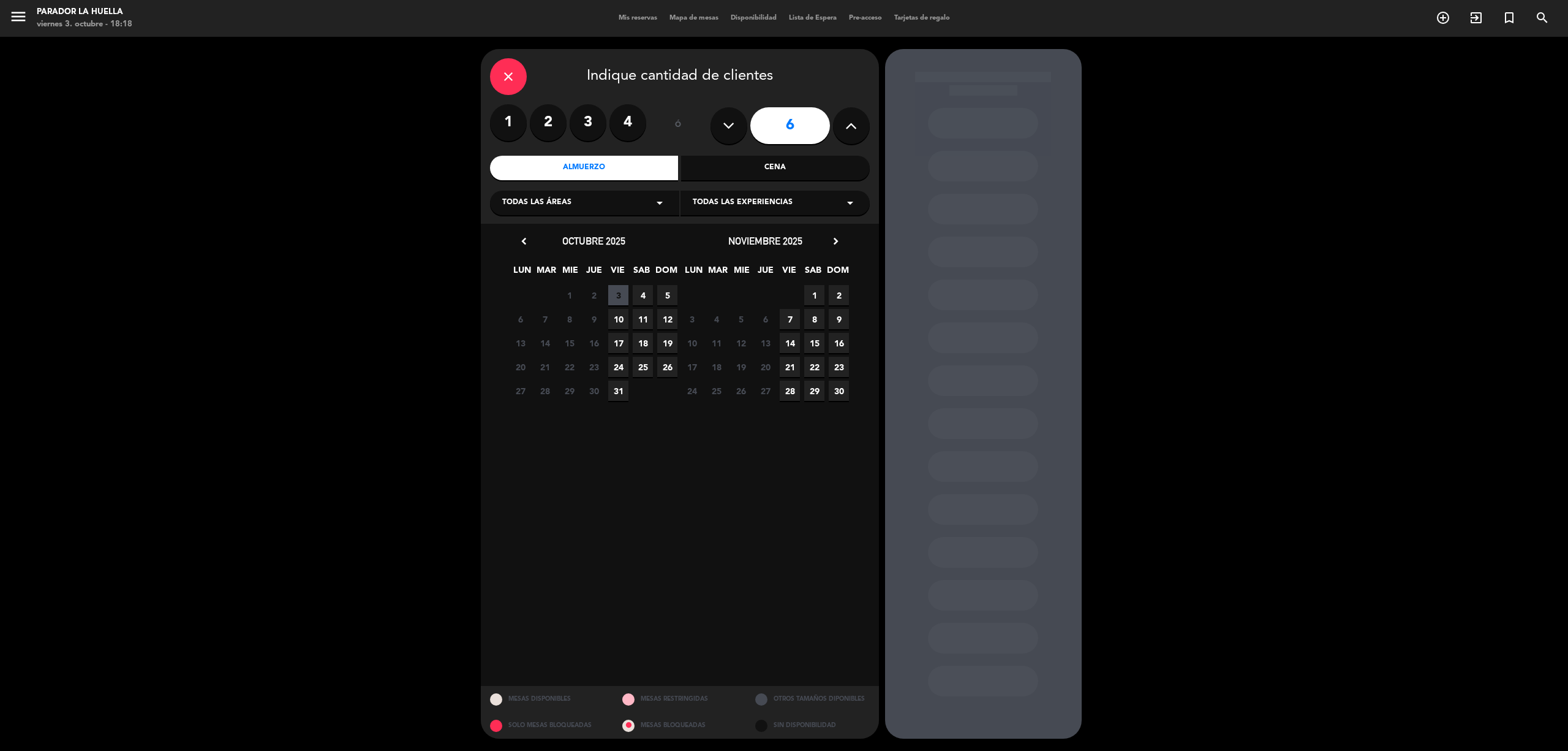
click at [648, 293] on span "4" at bounding box center [643, 295] width 20 height 20
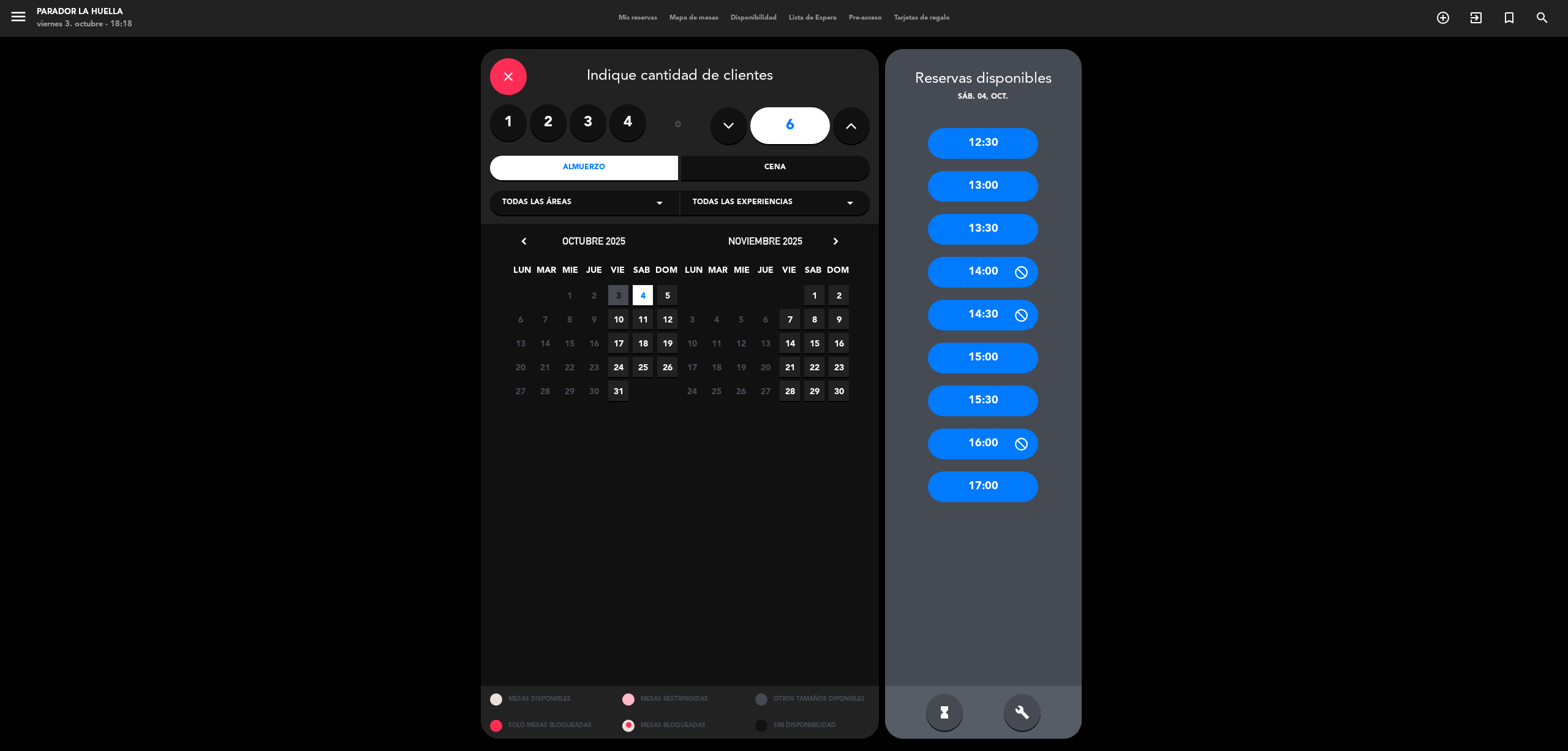
click at [986, 179] on div "13:00" at bounding box center [983, 186] width 110 height 31
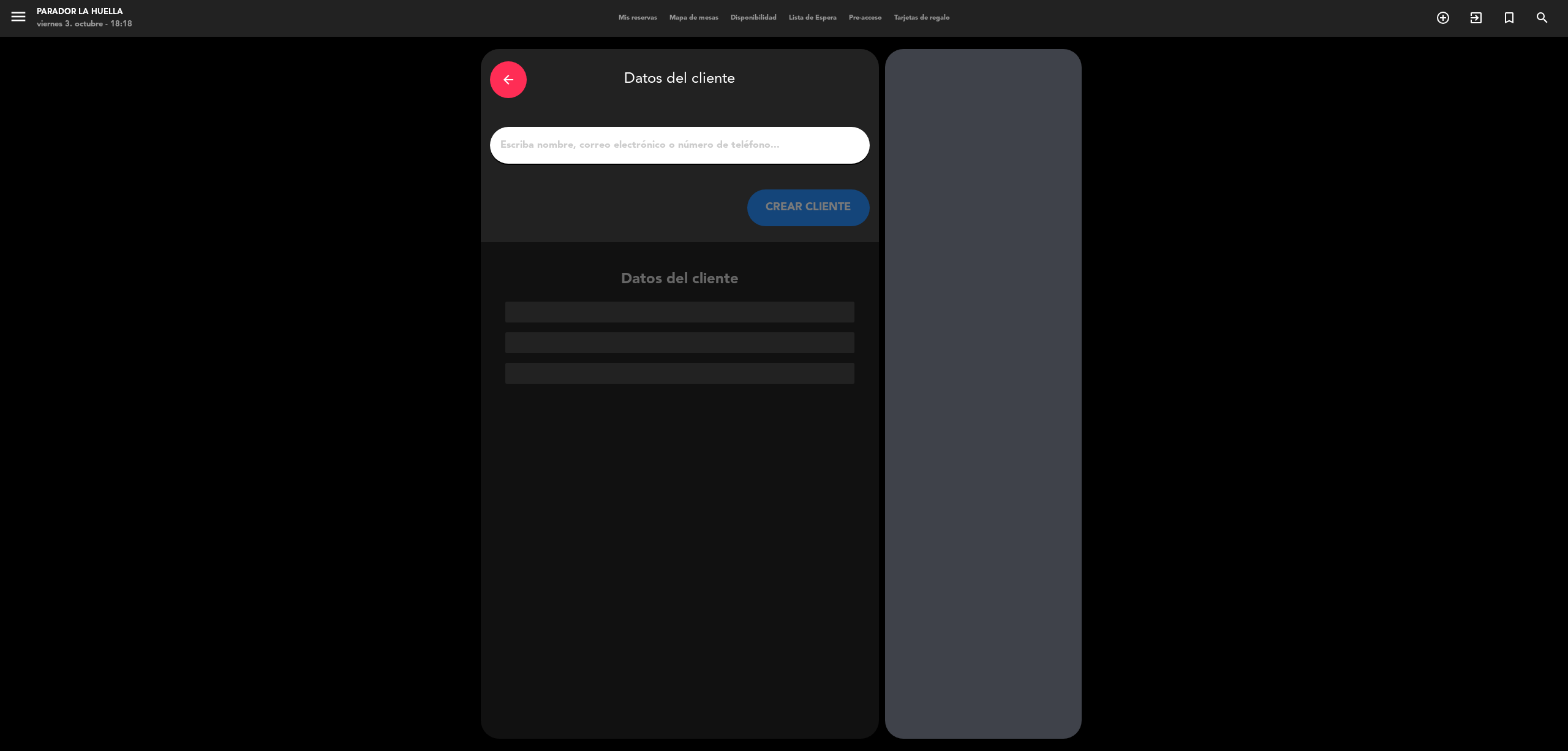
click at [729, 143] on input "1" at bounding box center [680, 145] width 362 height 17
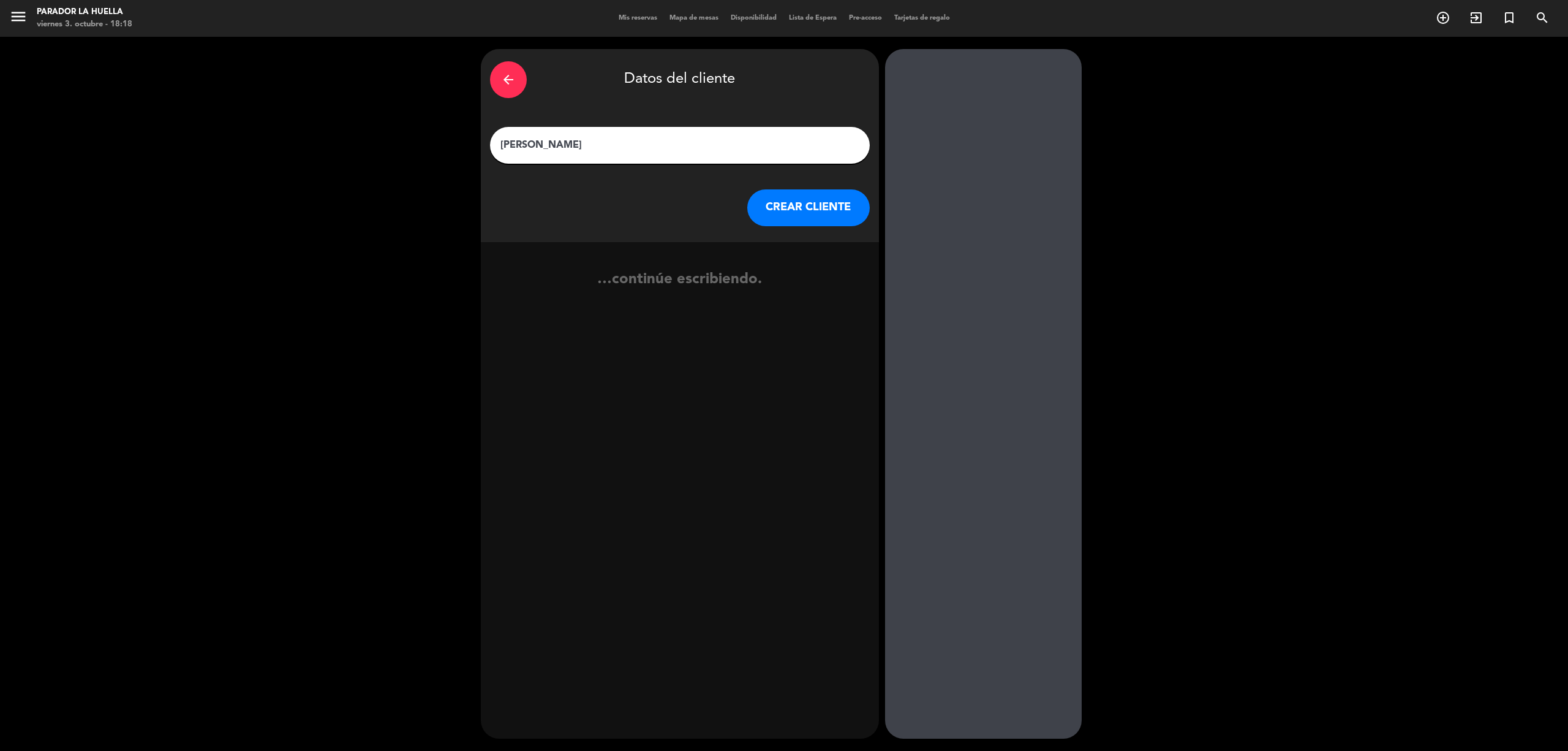
type input "[PERSON_NAME]"
click at [794, 207] on button "CREAR CLIENTE" at bounding box center [809, 207] width 123 height 37
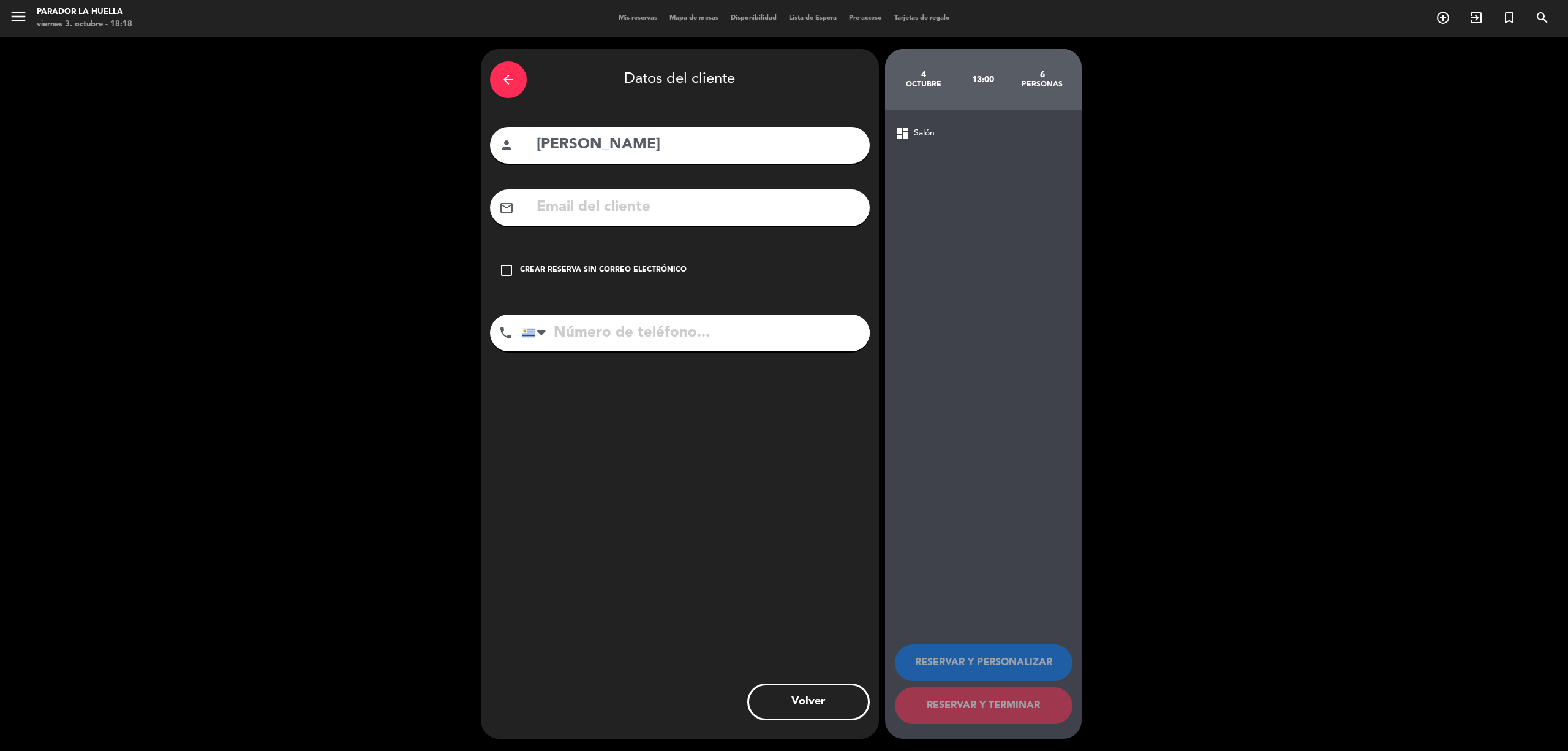
click at [648, 209] on input "text" at bounding box center [698, 207] width 325 height 25
click at [674, 209] on input "nicasiodelcastillo@♥[DOMAIN_NAME]" at bounding box center [698, 207] width 325 height 25
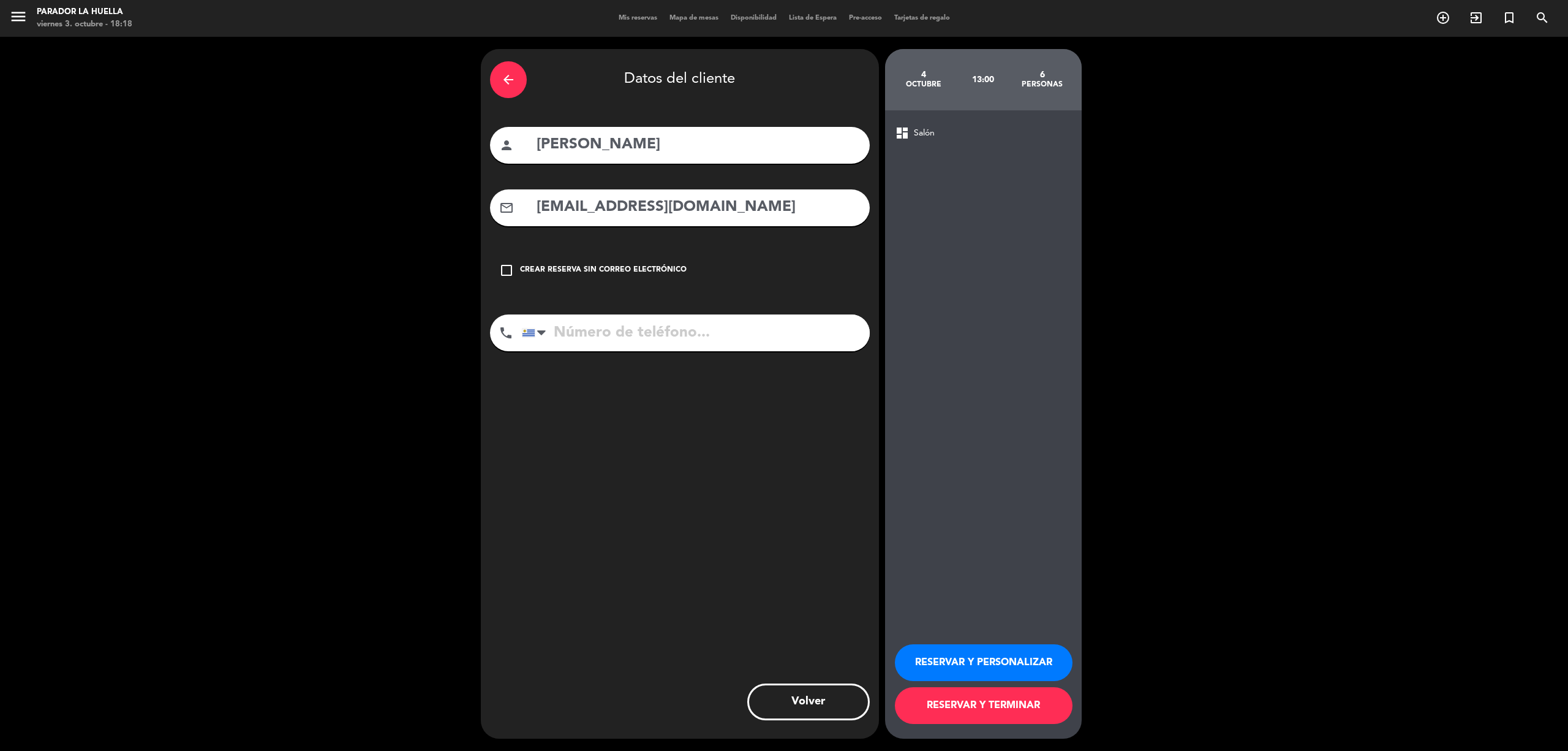
type input "[EMAIL_ADDRESS][DOMAIN_NAME]"
click at [800, 351] on div "phone [GEOGRAPHIC_DATA] +1 [GEOGRAPHIC_DATA] +44 [GEOGRAPHIC_DATA] ([GEOGRAPHIC…" at bounding box center [680, 337] width 380 height 46
click at [798, 340] on input "tel" at bounding box center [696, 332] width 348 height 37
type input "094285883"
click at [1041, 679] on button "RESERVAR Y PERSONALIZAR" at bounding box center [983, 662] width 178 height 37
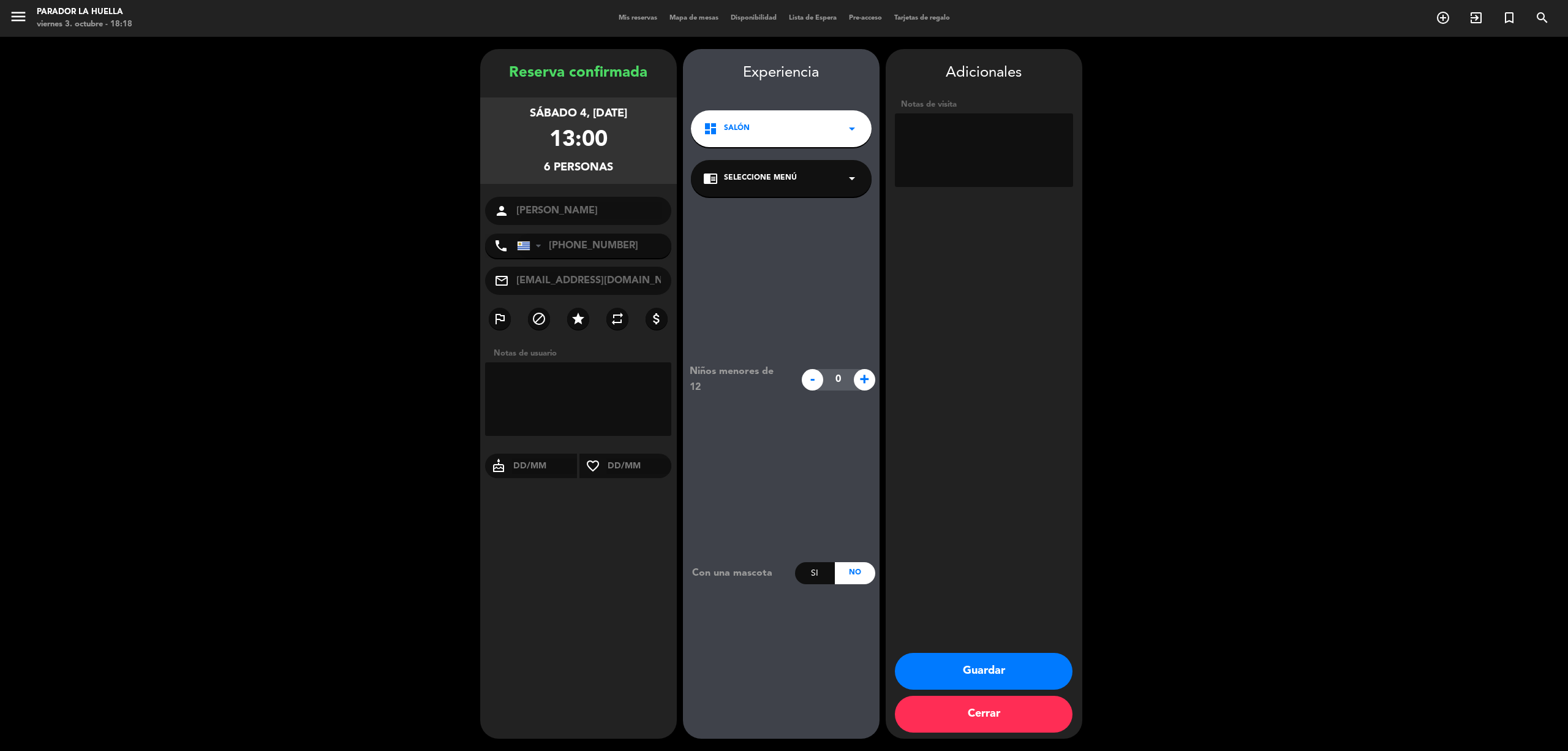
click at [971, 160] on textarea at bounding box center [984, 150] width 179 height 74
click at [898, 131] on textarea at bounding box center [984, 150] width 179 height 74
type textarea "pref sillon bajo en terraza. L"
drag, startPoint x: 1045, startPoint y: 668, endPoint x: 1039, endPoint y: 649, distance: 19.9
click at [1045, 668] on button "Guardar" at bounding box center [983, 671] width 178 height 37
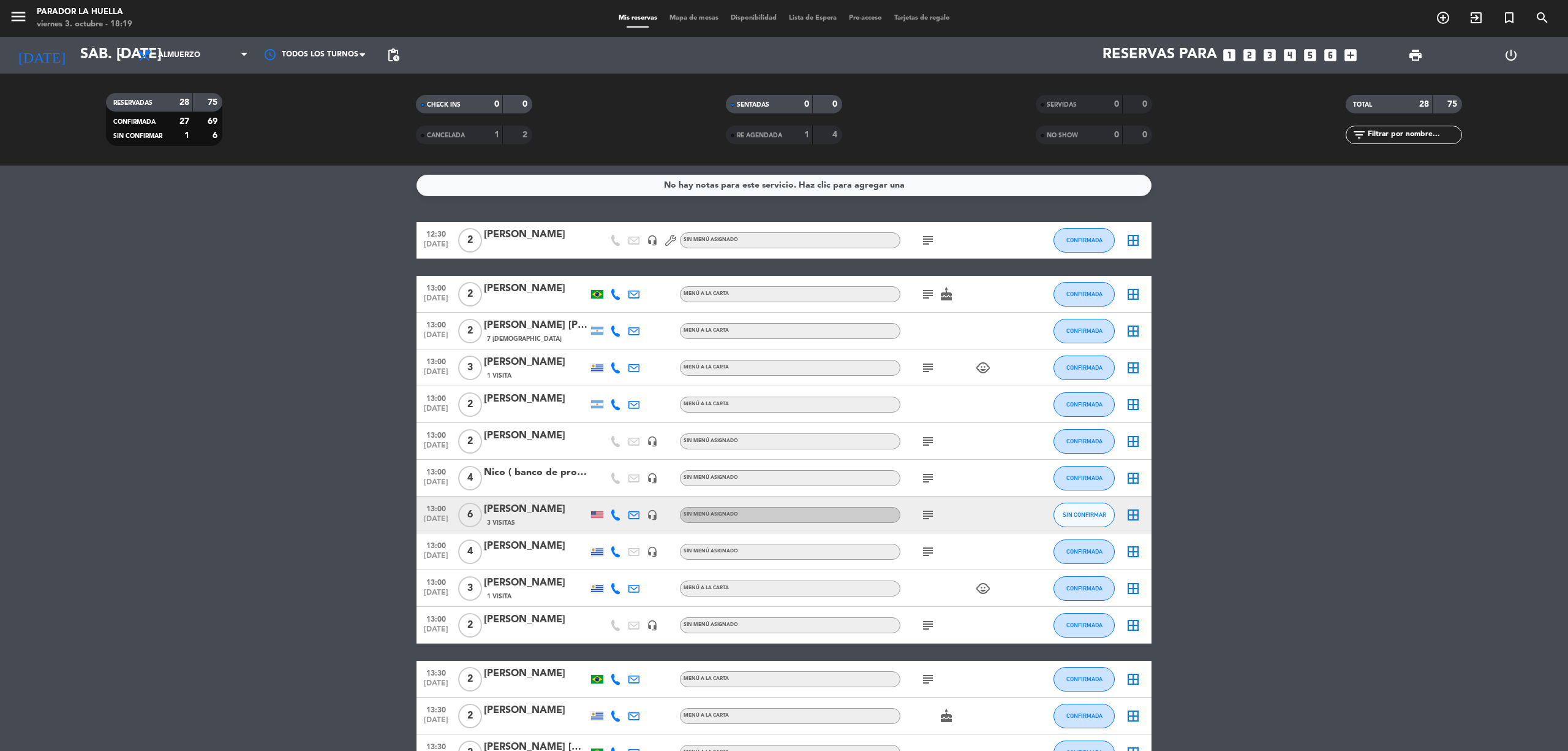
click at [365, 516] on bookings-row "12:30 [DATE] 2 [PERSON_NAME] headset_mic Sin menú asignado subject CONFIRMADA b…" at bounding box center [784, 762] width 1568 height 1081
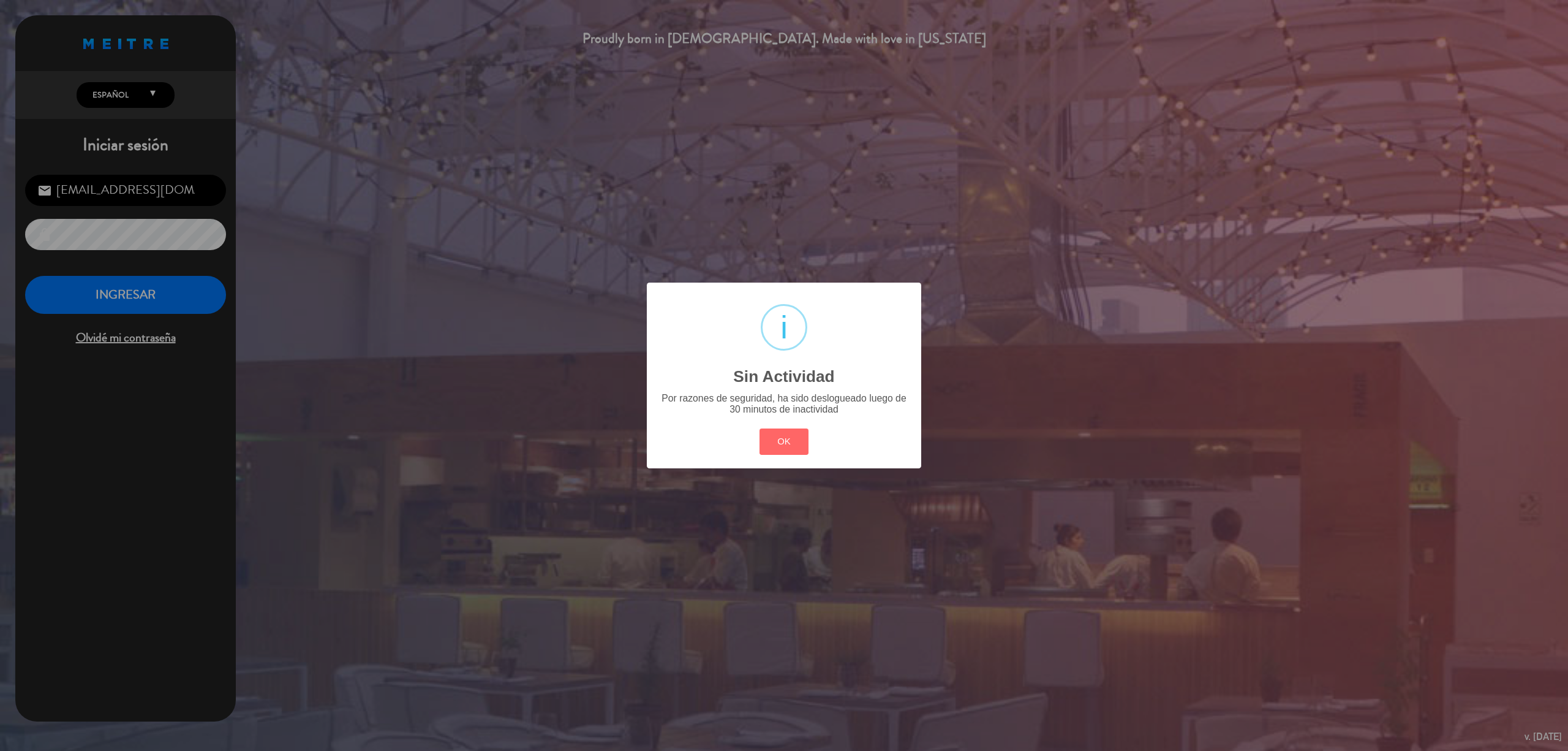
drag, startPoint x: 98, startPoint y: 720, endPoint x: 130, endPoint y: 714, distance: 32.6
click at [97, 726] on div "? ! i Sin Actividad × Por razones de seguridad, ha sido deslogueado luego de 30…" at bounding box center [784, 376] width 1568 height 751
